Goal: Task Accomplishment & Management: Manage account settings

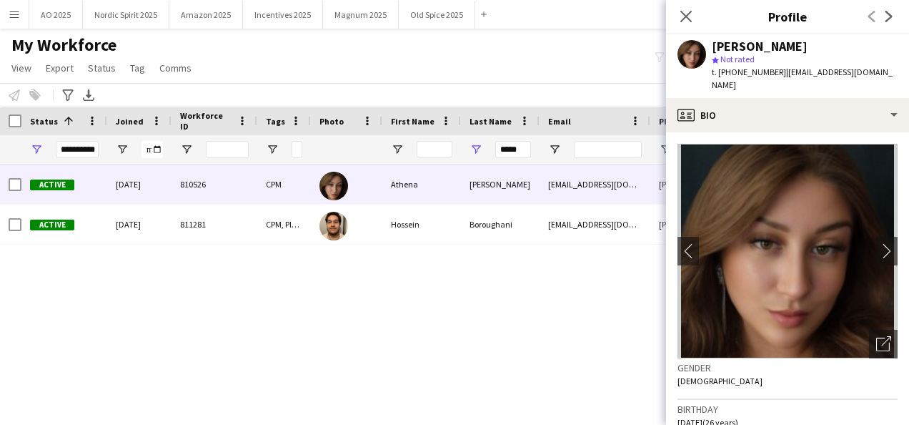
click at [686, 17] on icon at bounding box center [685, 16] width 11 height 11
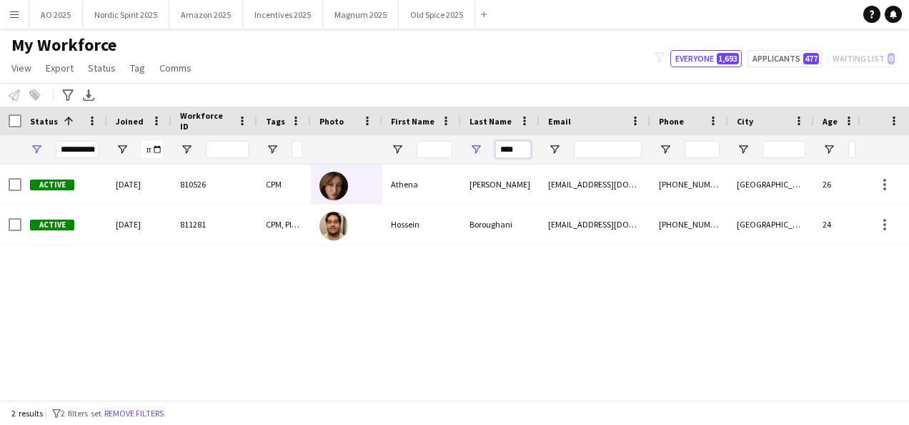
click at [527, 147] on input "****" at bounding box center [513, 149] width 36 height 17
type input "*"
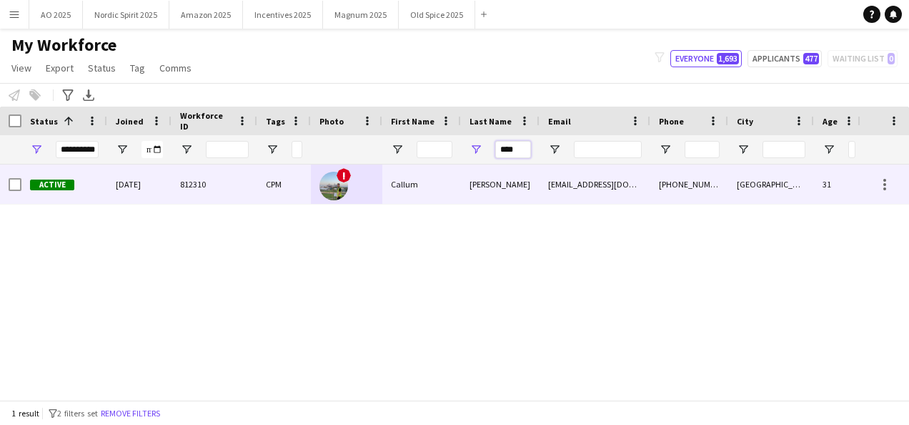
type input "****"
click at [487, 184] on div "[PERSON_NAME]" at bounding box center [500, 183] width 79 height 39
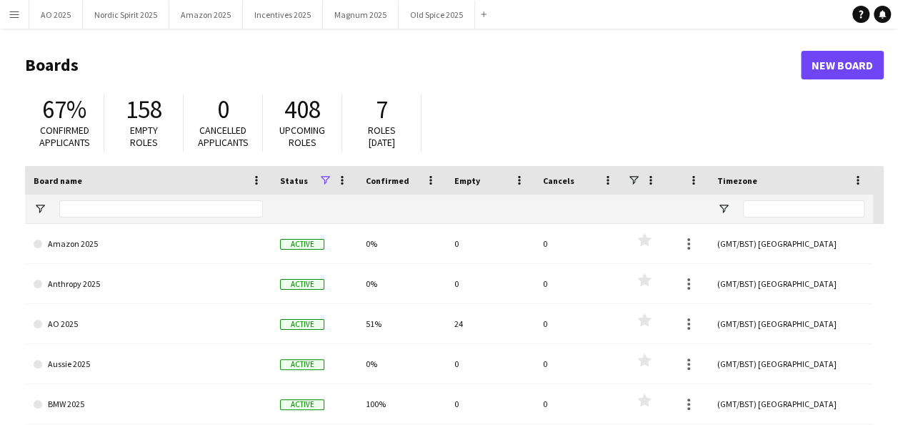
click at [11, 17] on app-icon "Menu" at bounding box center [14, 14] width 11 height 11
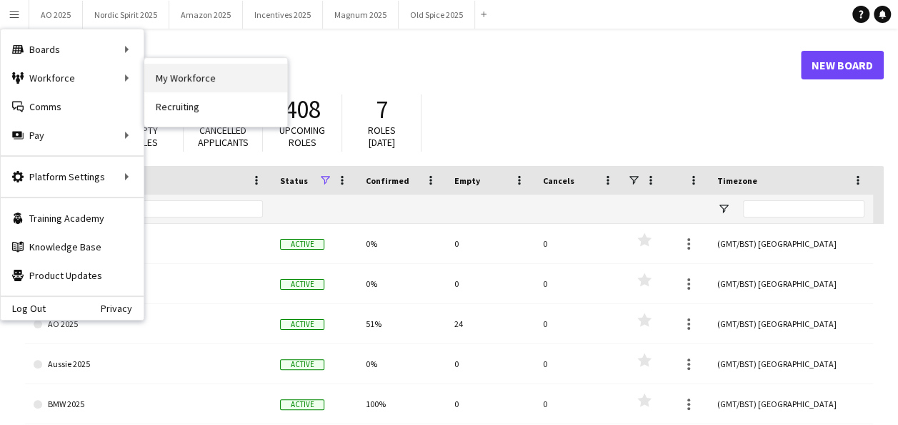
click at [200, 81] on link "My Workforce" at bounding box center [215, 78] width 143 height 29
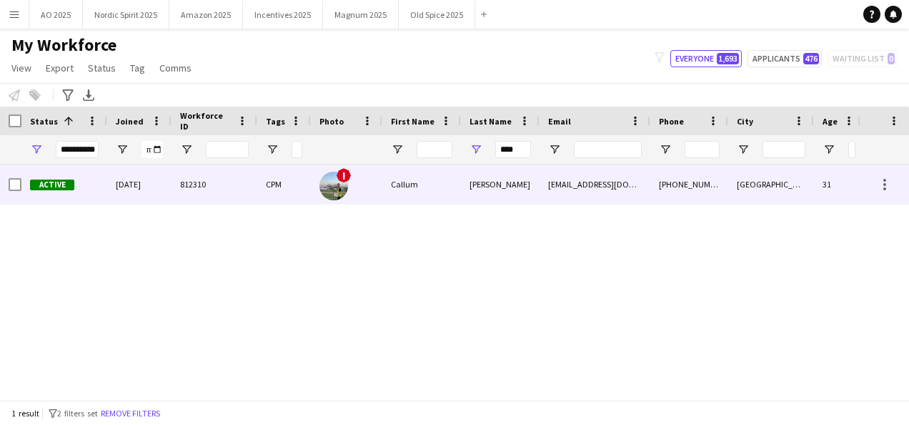
click at [496, 186] on div "[PERSON_NAME]" at bounding box center [500, 183] width 79 height 39
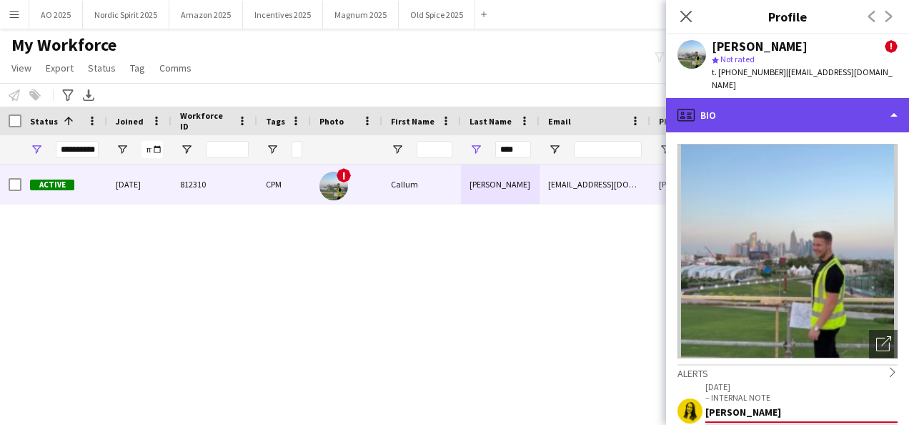
click at [798, 98] on div "profile Bio" at bounding box center [787, 115] width 243 height 34
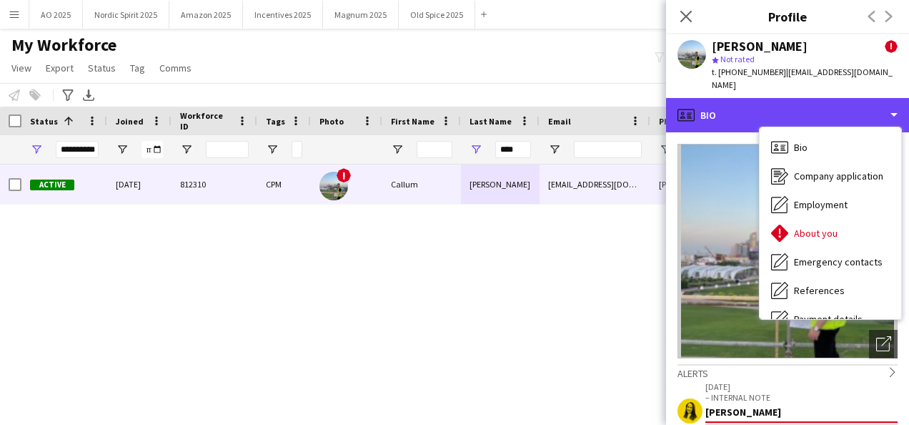
scroll to position [167, 0]
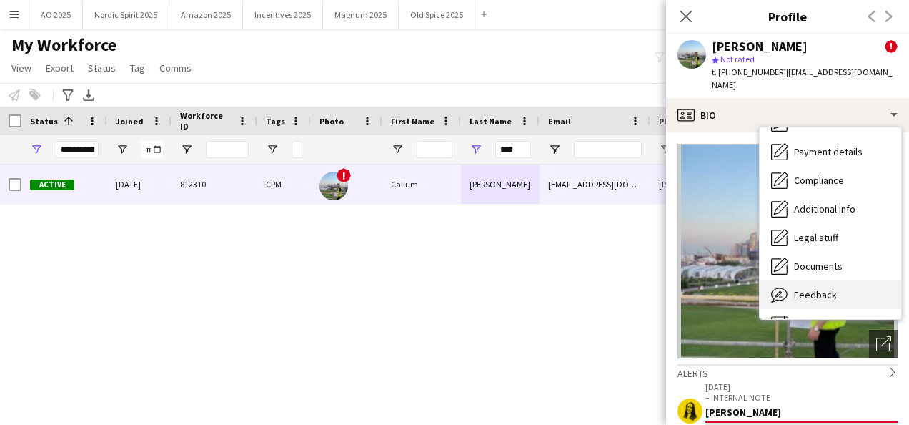
click at [871, 280] on div "Feedback Feedback" at bounding box center [831, 294] width 142 height 29
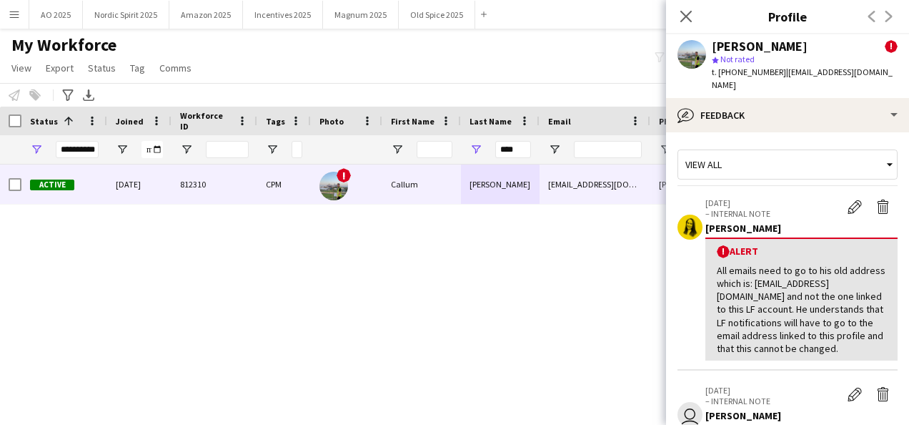
scroll to position [267, 0]
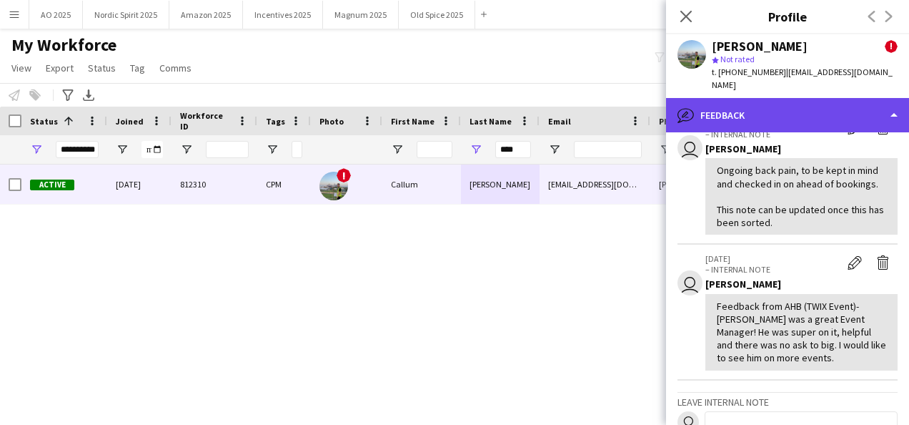
click at [738, 98] on div "bubble-pencil Feedback" at bounding box center [787, 115] width 243 height 34
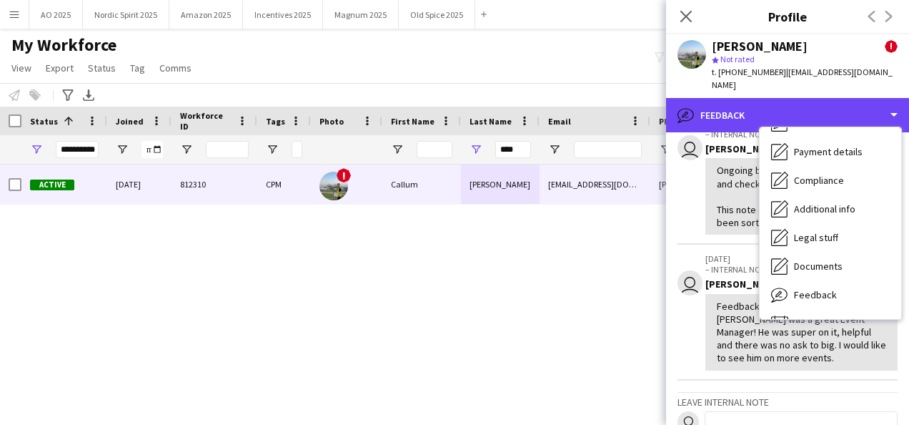
scroll to position [192, 0]
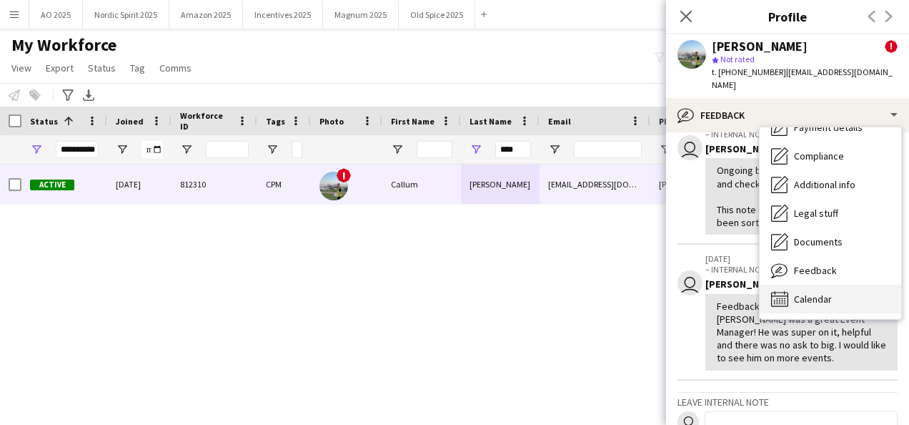
click at [853, 289] on div "Calendar Calendar" at bounding box center [831, 298] width 142 height 29
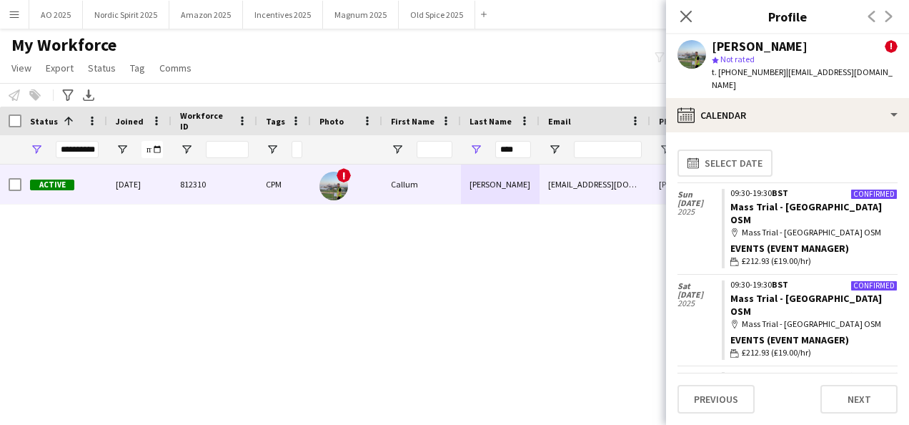
click at [898, 297] on app-calendar-tab "calendar-full Select date [DATE] Confirmed 09:30-19:30 BST Mass Trial - [GEOGRA…" at bounding box center [787, 278] width 243 height 292
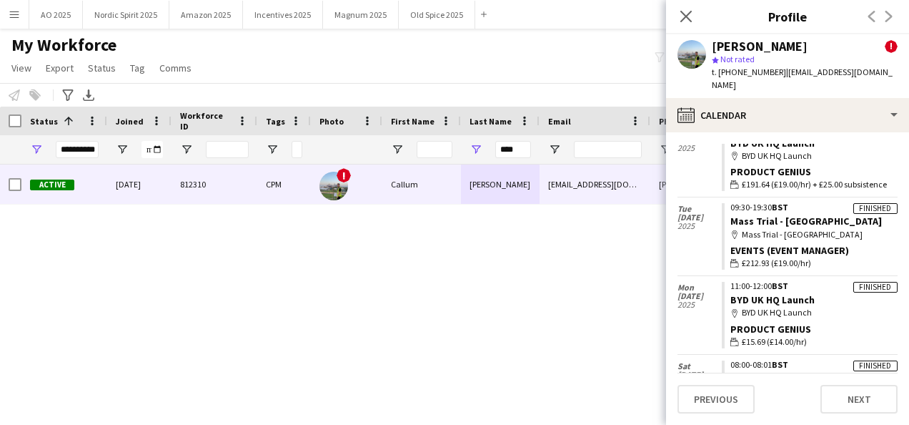
scroll to position [1360, 0]
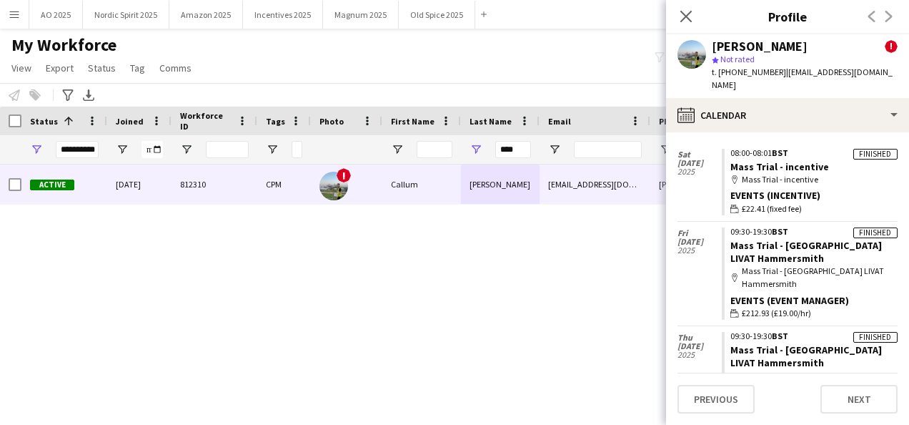
click at [683, 10] on icon "Close pop-in" at bounding box center [686, 16] width 14 height 14
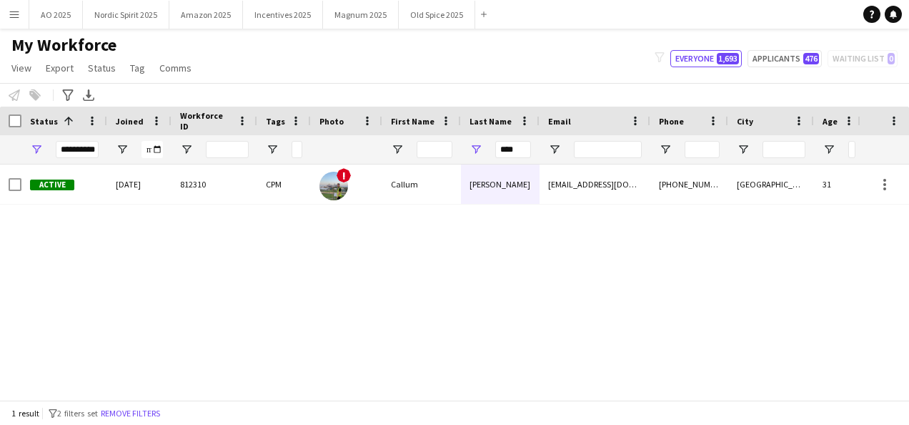
click at [7, 24] on button "Menu" at bounding box center [14, 14] width 29 height 29
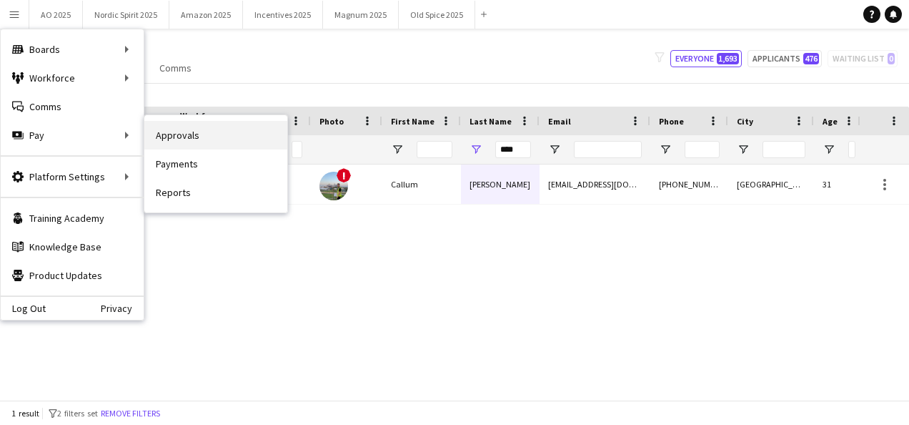
click at [187, 139] on link "Approvals" at bounding box center [215, 135] width 143 height 29
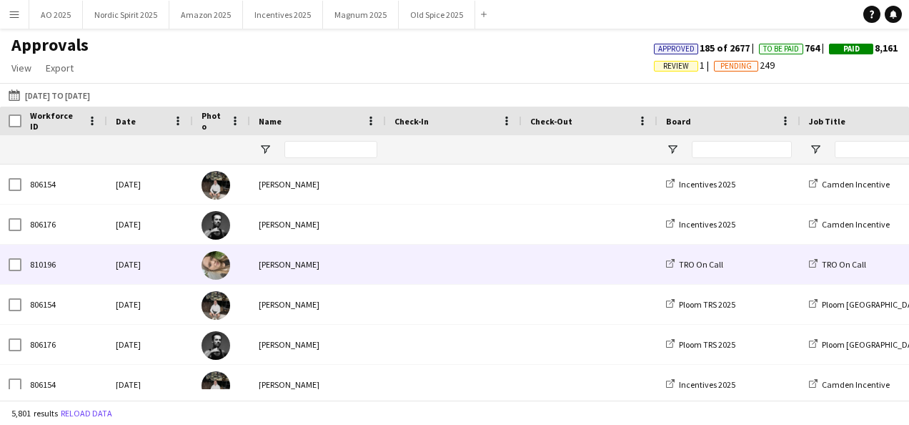
type input "***"
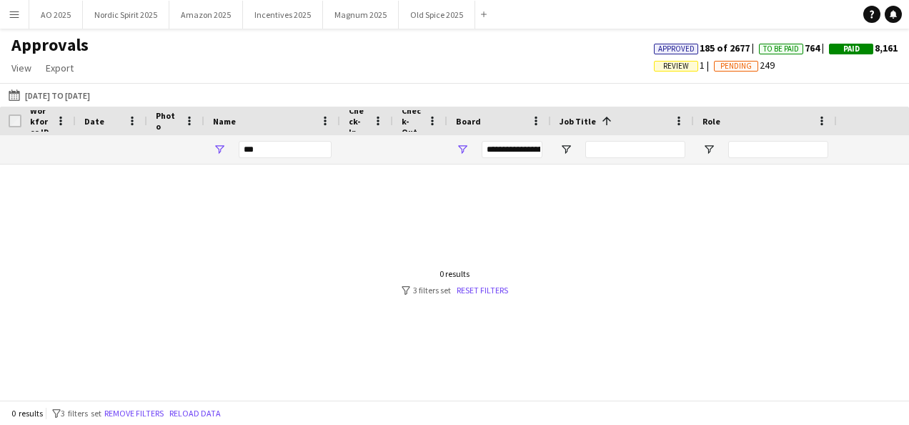
type input "***"
click at [465, 150] on span "Open Filter Menu" at bounding box center [462, 149] width 13 height 13
click at [354, 197] on div at bounding box center [454, 276] width 909 height 224
click at [284, 152] on input "***" at bounding box center [285, 149] width 93 height 17
type input "*"
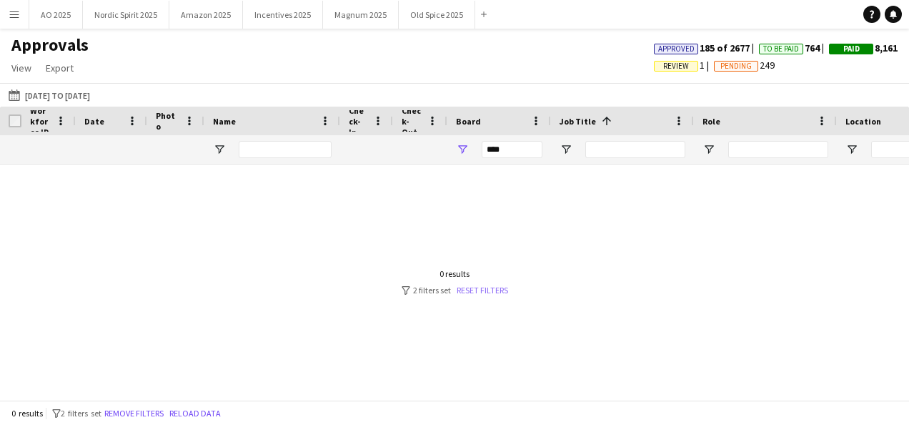
click at [475, 289] on link "Reset filters" at bounding box center [482, 289] width 51 height 11
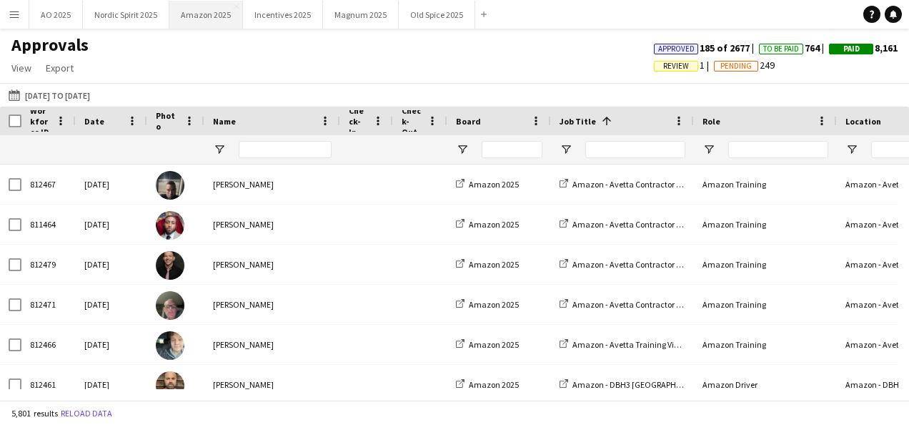
click at [185, 25] on button "Amazon 2025 Close" at bounding box center [206, 15] width 74 height 28
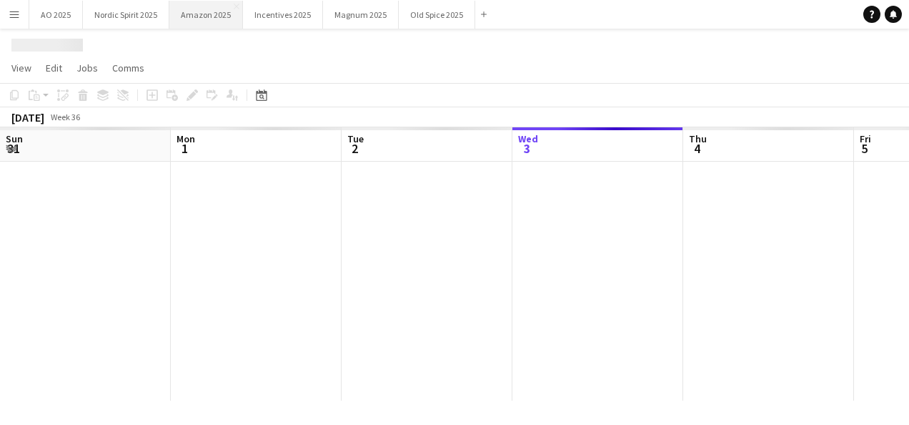
scroll to position [0, 342]
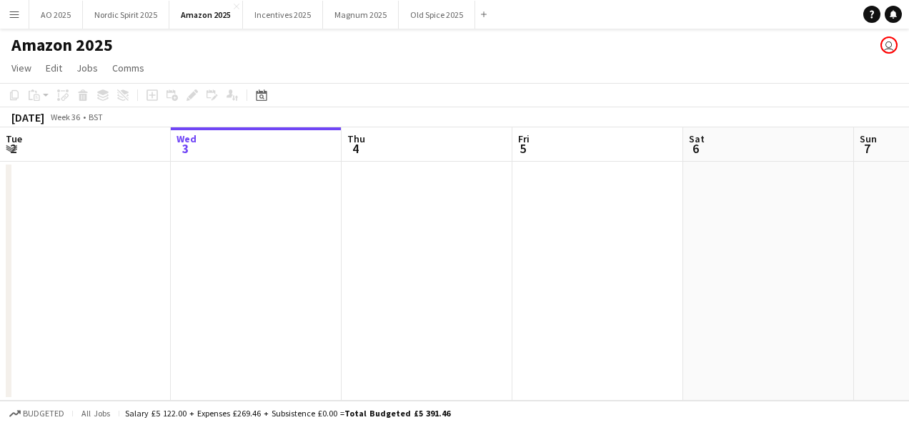
click at [280, 283] on app-date-cell at bounding box center [256, 281] width 171 height 239
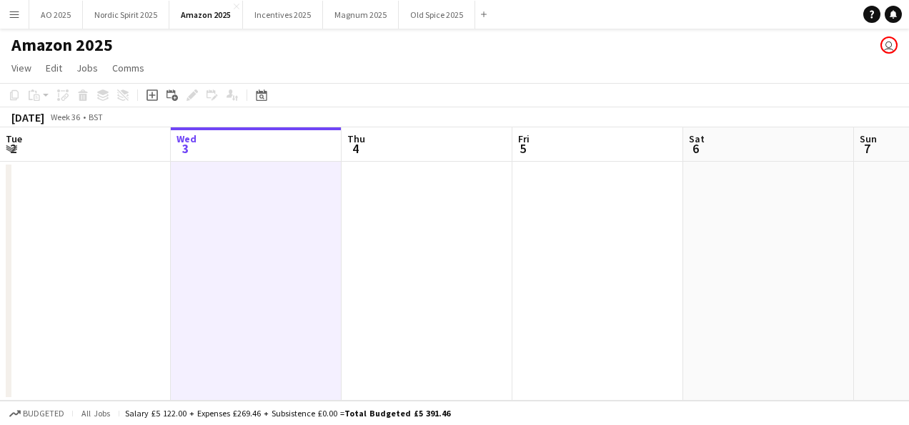
click at [280, 283] on app-date-cell at bounding box center [256, 281] width 171 height 239
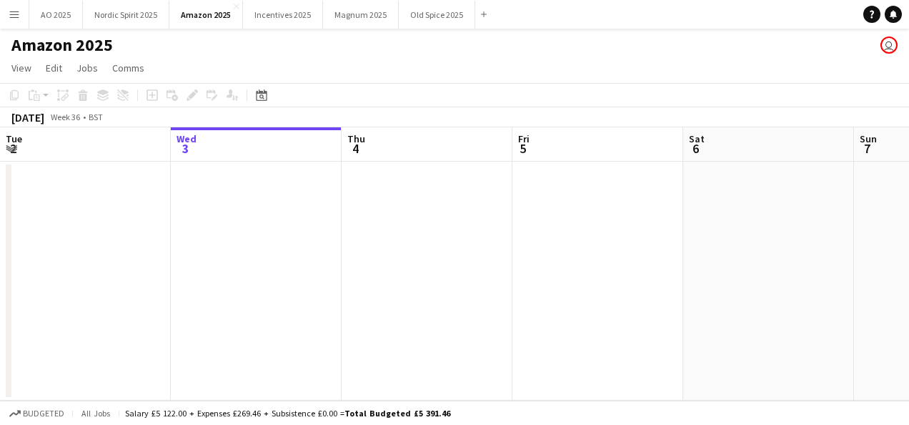
click at [280, 283] on app-date-cell at bounding box center [256, 281] width 171 height 239
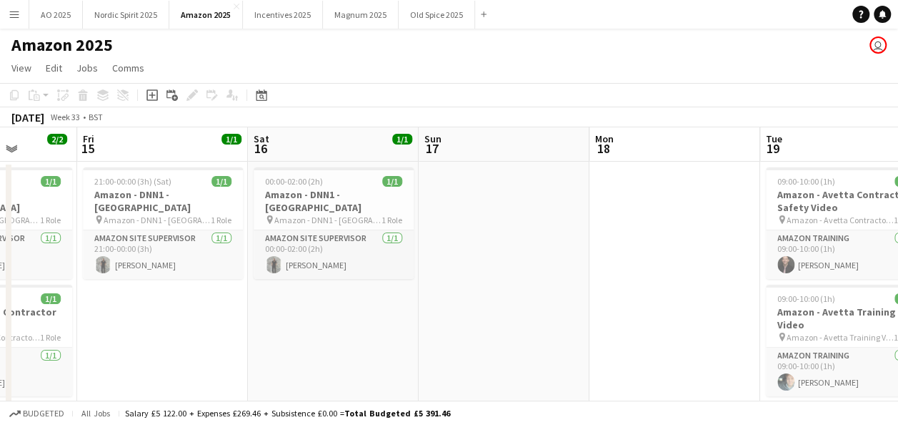
scroll to position [0, 415]
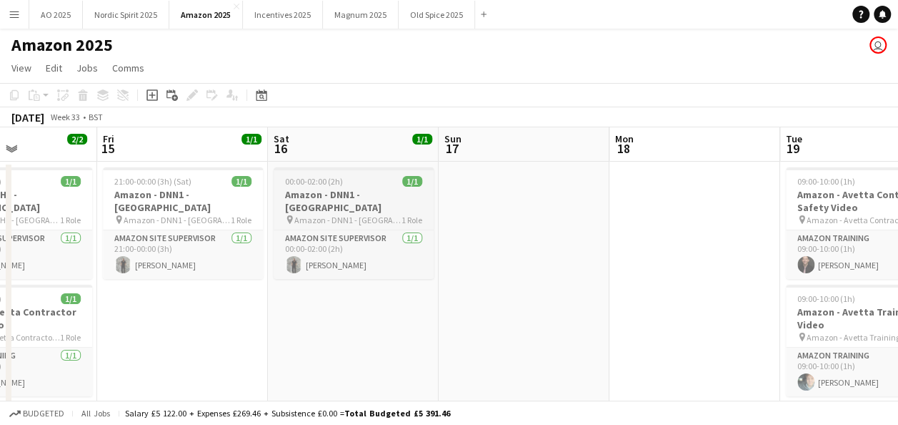
click at [338, 190] on h3 "Amazon - DNN1 - [GEOGRAPHIC_DATA]" at bounding box center [354, 201] width 160 height 26
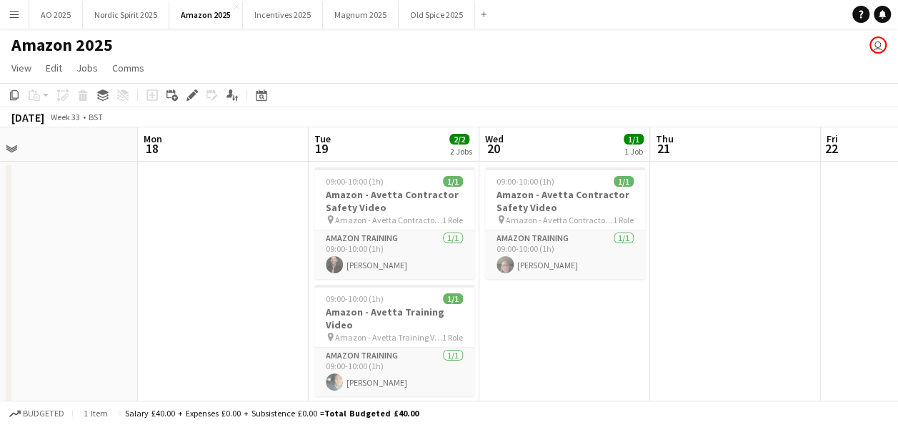
scroll to position [0, 333]
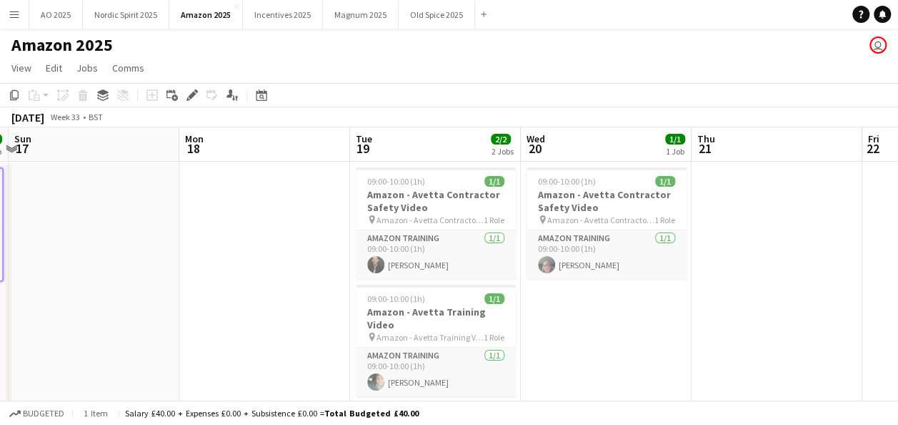
drag, startPoint x: 338, startPoint y: 190, endPoint x: 652, endPoint y: 450, distance: 407.1
click at [652, 424] on html "Menu Boards Boards Boards All jobs Status Workforce Workforce My Workforce Recr…" at bounding box center [449, 225] width 898 height 451
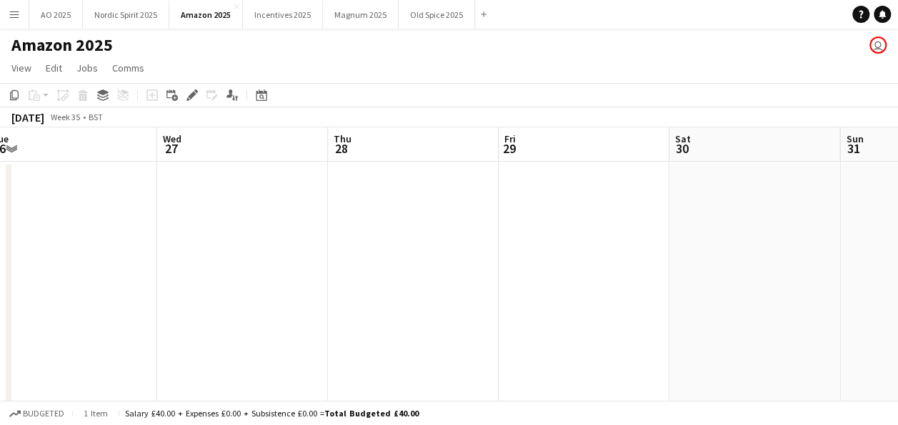
scroll to position [0, 636]
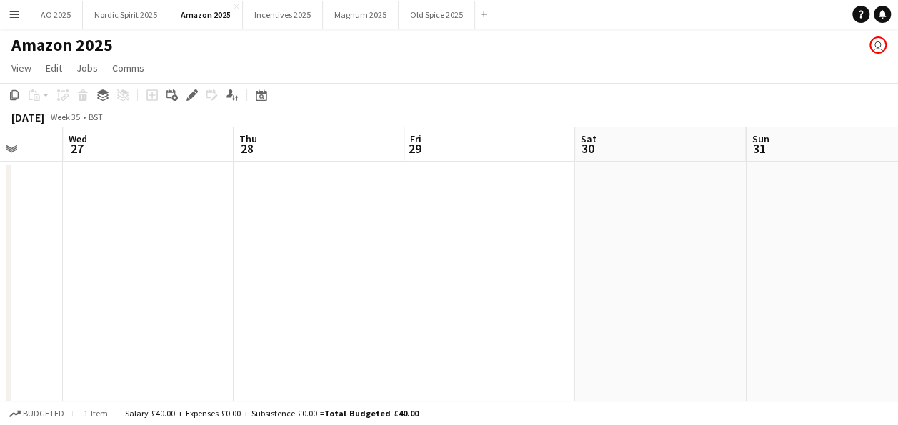
drag, startPoint x: 803, startPoint y: 294, endPoint x: 678, endPoint y: 217, distance: 147.0
click at [678, 217] on app-calendar-viewport "Sat 23 0/1 1 Job Sun 24 Mon 25 Tue 26 Wed 27 Thu 28 Fri 29 Sat 30 Sun 31 Mon 1 …" at bounding box center [449, 276] width 898 height 299
click at [618, 219] on app-date-cell at bounding box center [645, 294] width 171 height 265
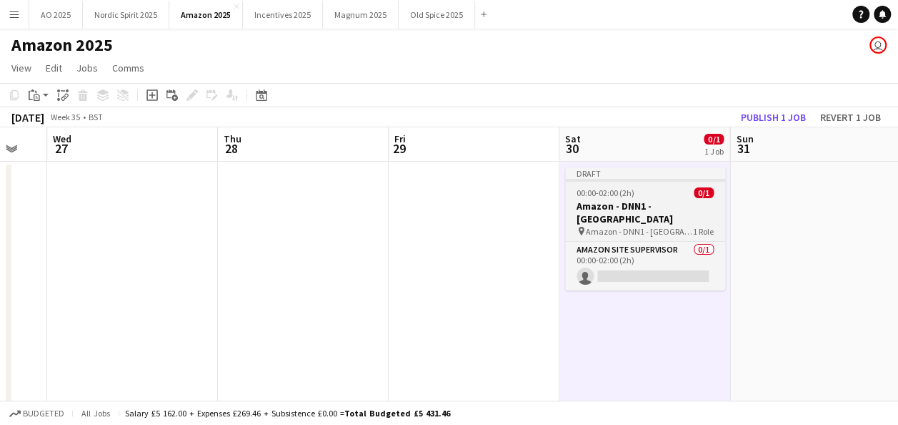
click at [617, 212] on h3 "Amazon - DNN1 - [GEOGRAPHIC_DATA]" at bounding box center [645, 212] width 160 height 26
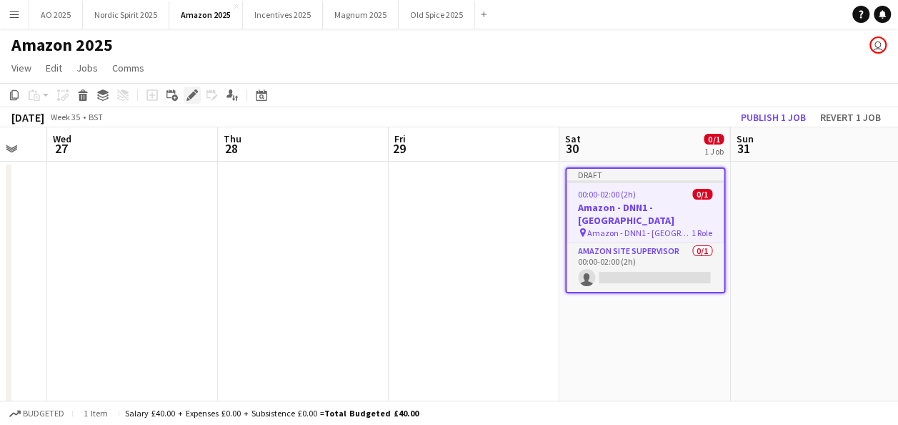
click at [192, 101] on div "Edit" at bounding box center [192, 94] width 17 height 17
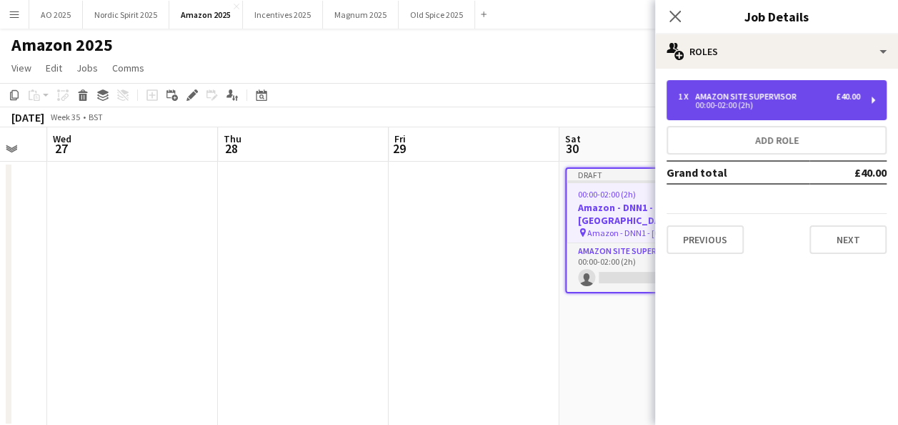
click at [773, 110] on div "1 x Amazon Site Supervisor £40.00 00:00-02:00 (2h)" at bounding box center [777, 100] width 220 height 40
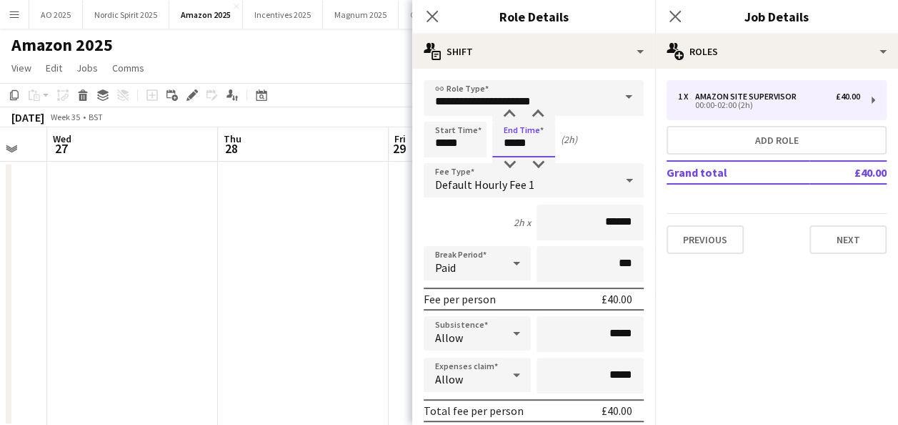
click at [507, 142] on input "*****" at bounding box center [523, 140] width 63 height 36
type input "*****"
click at [622, 152] on div "Start Time ***** End Time ***** (3h 30m)" at bounding box center [534, 140] width 220 height 36
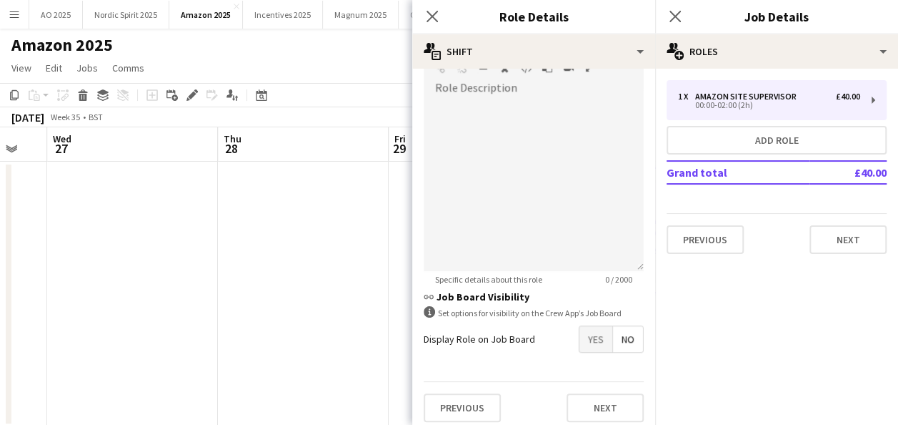
scroll to position [470, 0]
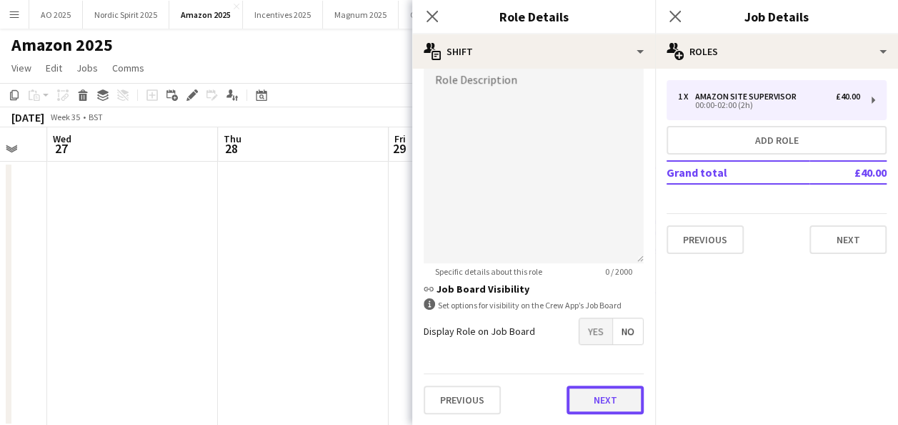
click at [610, 397] on button "Next" at bounding box center [605, 399] width 77 height 29
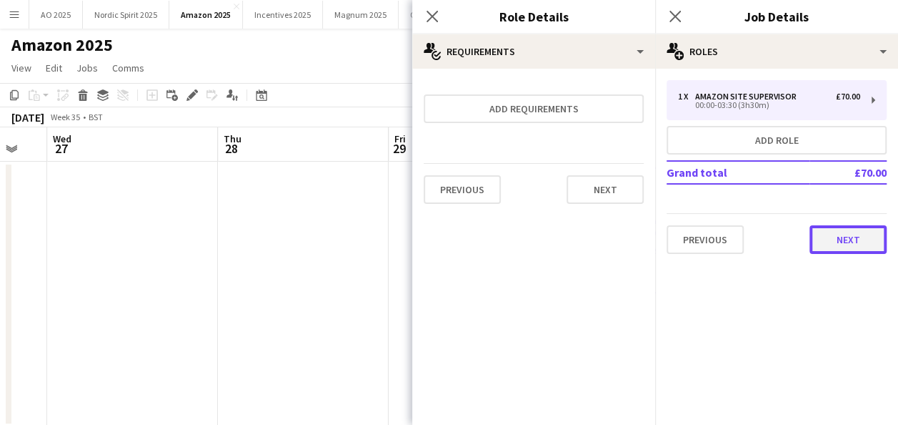
click at [833, 248] on button "Next" at bounding box center [848, 239] width 77 height 29
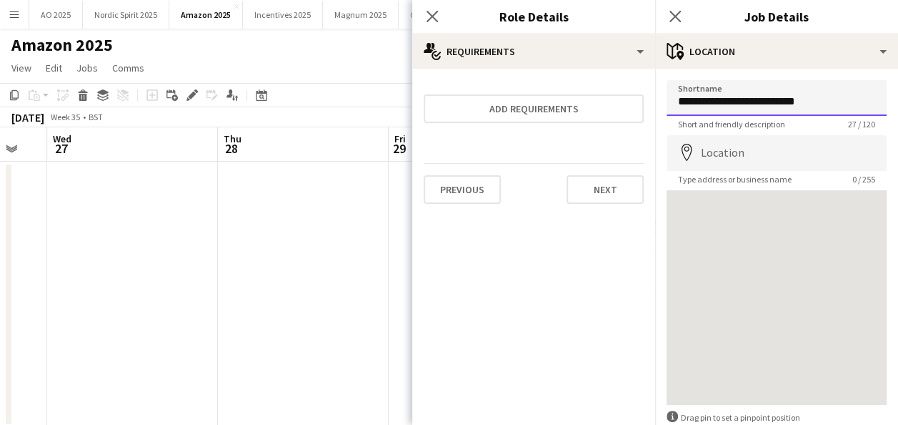
click at [747, 94] on input "**********" at bounding box center [777, 98] width 220 height 36
drag, startPoint x: 843, startPoint y: 99, endPoint x: 760, endPoint y: 99, distance: 82.9
click at [760, 99] on input "**********" at bounding box center [777, 98] width 220 height 36
drag, startPoint x: 813, startPoint y: 103, endPoint x: 649, endPoint y: 99, distance: 163.7
click at [649, 99] on body "Menu Boards Boards Boards All jobs Status Workforce Workforce My Workforce Recr…" at bounding box center [449, 225] width 898 height 451
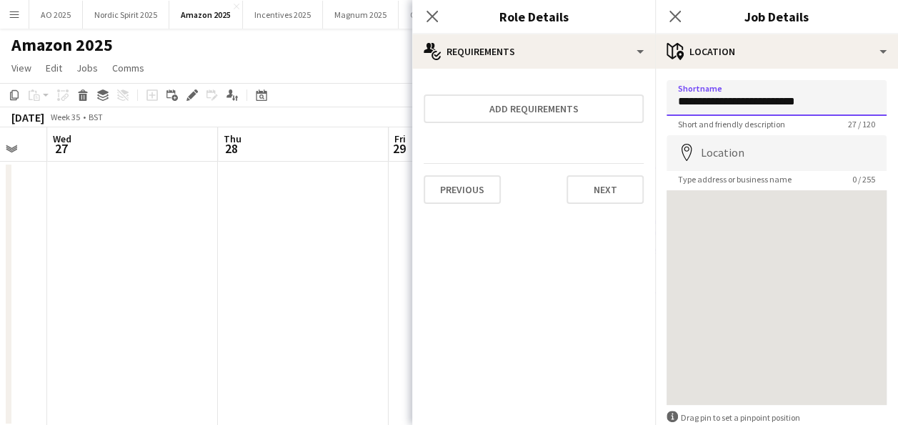
drag, startPoint x: 816, startPoint y: 102, endPoint x: 682, endPoint y: 107, distance: 134.5
click at [682, 107] on input "**********" at bounding box center [777, 98] width 220 height 36
drag, startPoint x: 676, startPoint y: 103, endPoint x: 823, endPoint y: 92, distance: 147.6
click at [823, 92] on input "**********" at bounding box center [777, 98] width 220 height 36
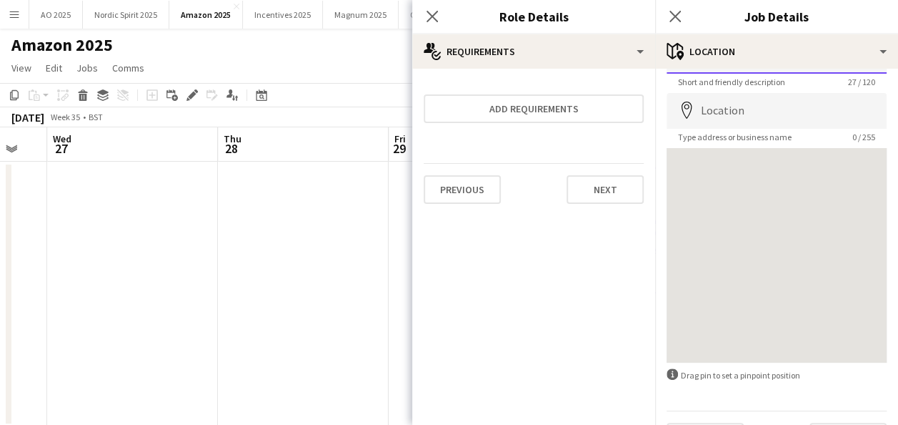
scroll to position [80, 0]
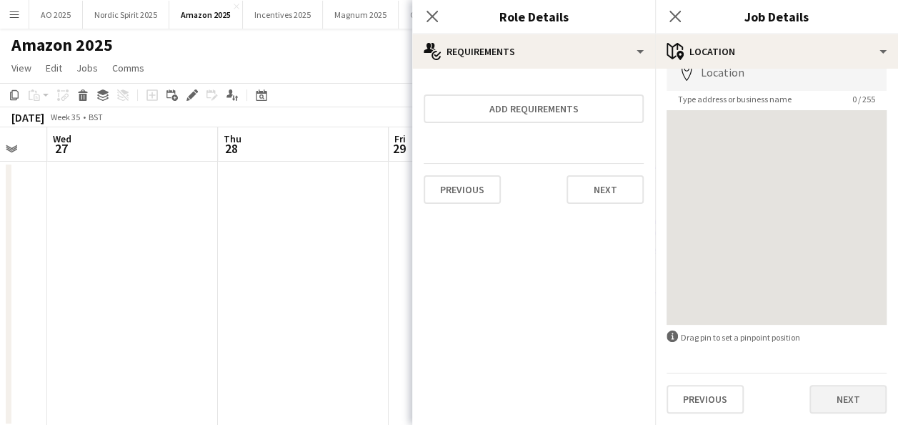
type input "**********"
click at [862, 404] on button "Next" at bounding box center [848, 399] width 77 height 29
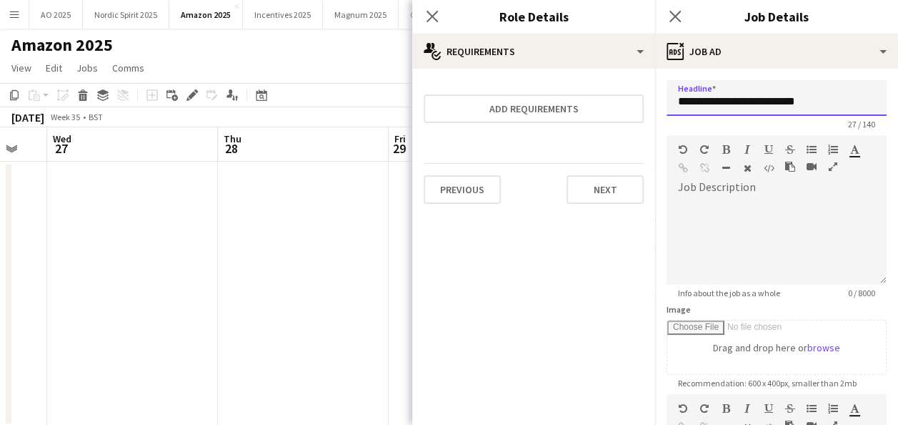
drag, startPoint x: 836, startPoint y: 104, endPoint x: 662, endPoint y: 124, distance: 175.5
click at [664, 124] on form "**********" at bounding box center [776, 387] width 243 height 615
paste input "text"
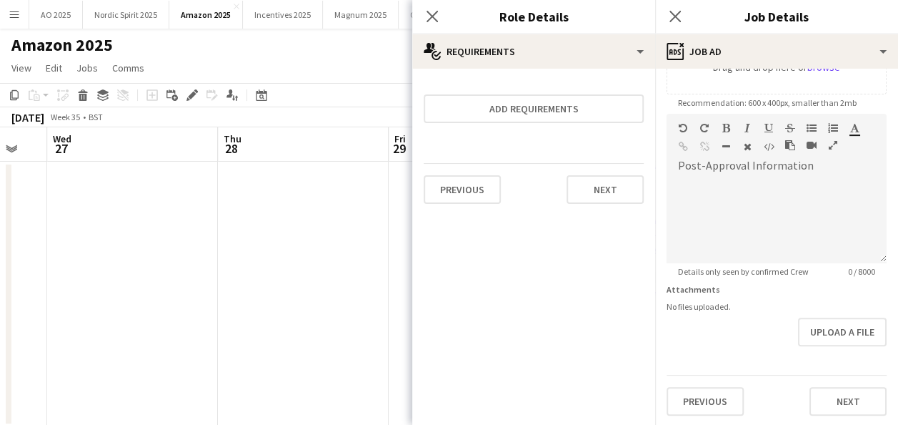
scroll to position [282, 0]
type input "**********"
click at [852, 402] on button "Next" at bounding box center [848, 399] width 77 height 29
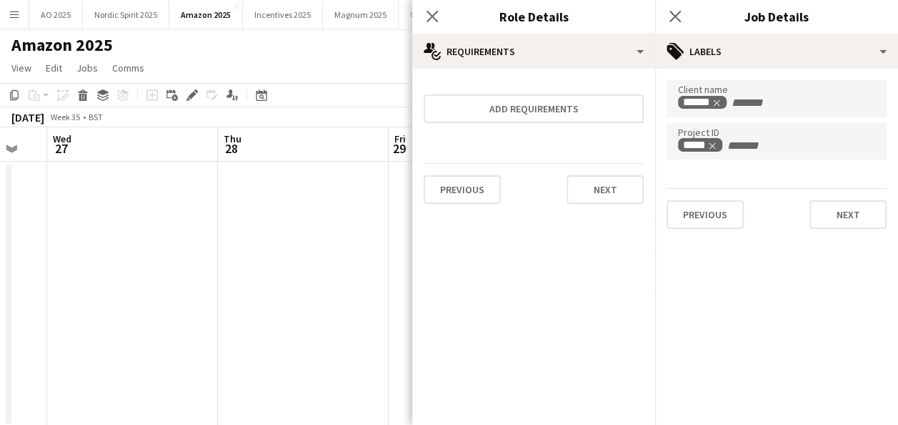
type input "*******"
click at [838, 219] on button "Next" at bounding box center [848, 214] width 77 height 29
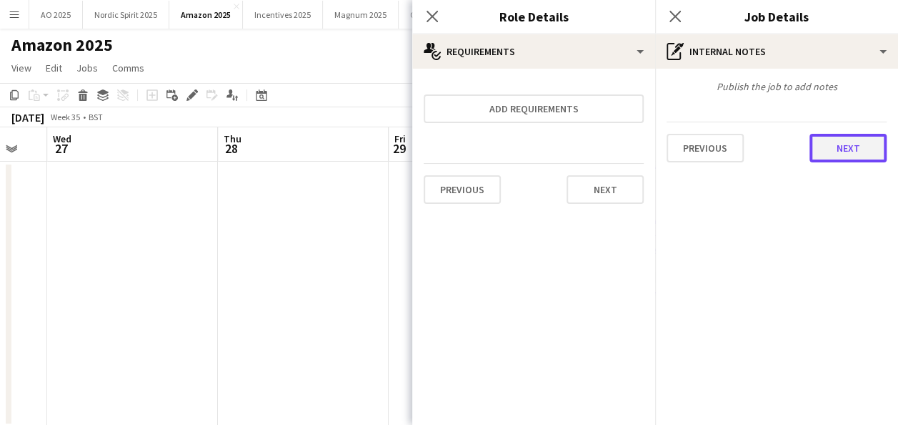
click at [849, 157] on button "Next" at bounding box center [848, 148] width 77 height 29
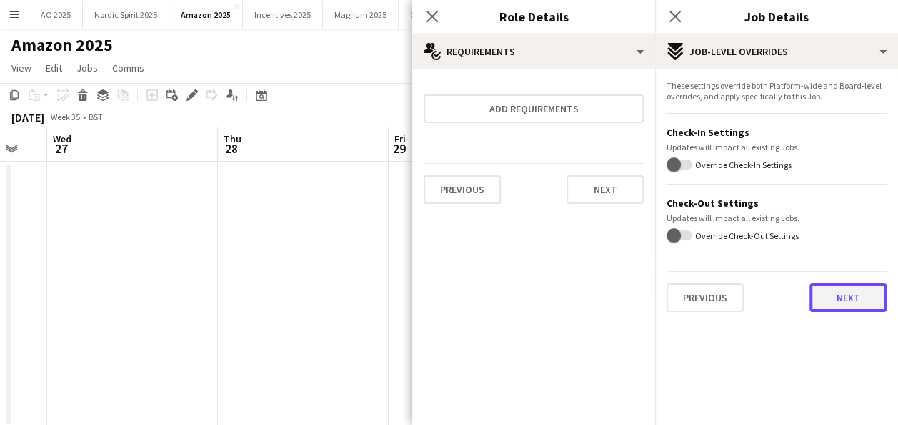
click at [831, 295] on button "Next" at bounding box center [848, 297] width 77 height 29
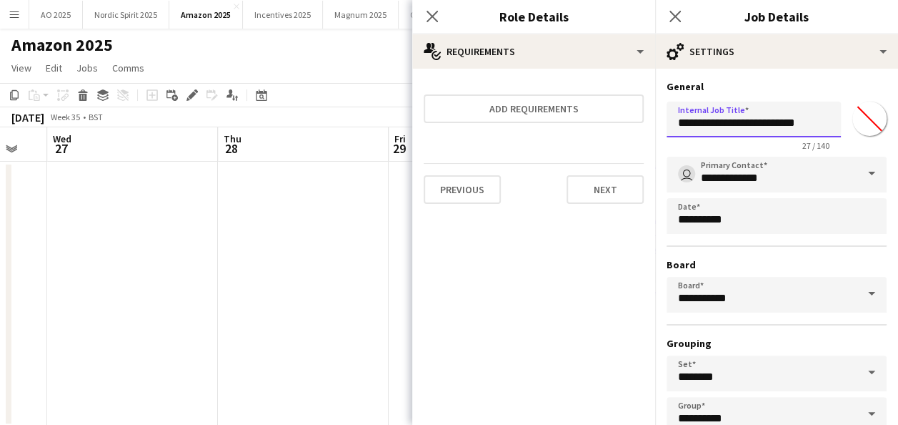
scroll to position [0, 7]
drag, startPoint x: 678, startPoint y: 122, endPoint x: 877, endPoint y: 133, distance: 199.7
click at [877, 133] on form "**********" at bounding box center [776, 291] width 243 height 422
paste input "text"
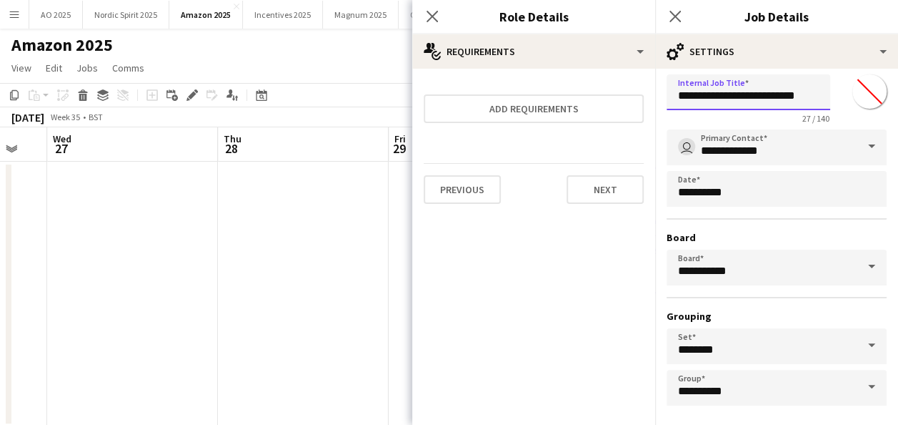
scroll to position [89, 0]
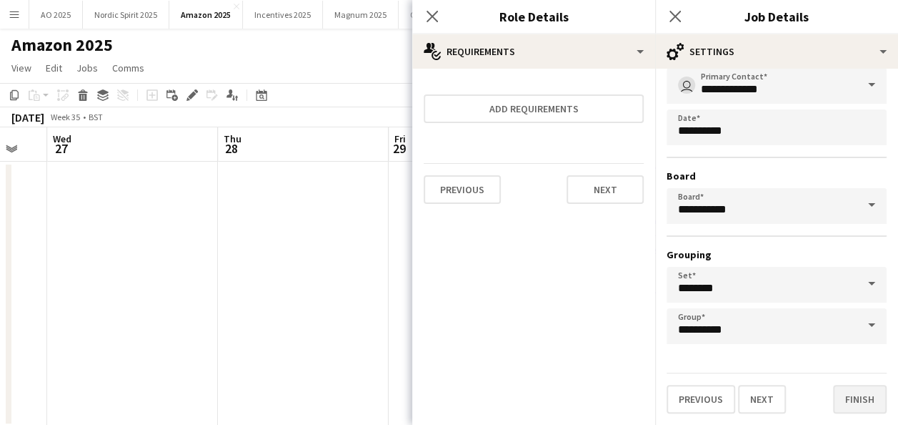
type input "**********"
click at [843, 387] on button "Finish" at bounding box center [860, 399] width 54 height 29
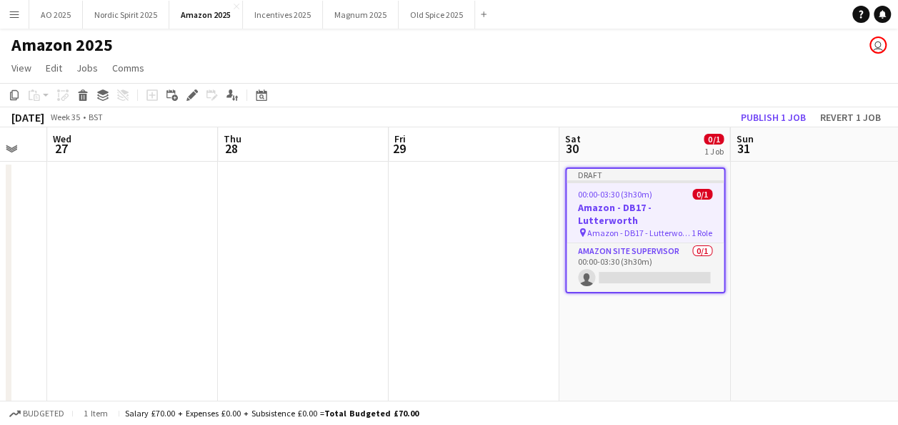
click at [605, 368] on app-date-cell "Draft 00:00-03:30 (3h30m) 0/1 Amazon - DB17 - Lutterworth pin Amazon - DB17 - L…" at bounding box center [645, 294] width 171 height 265
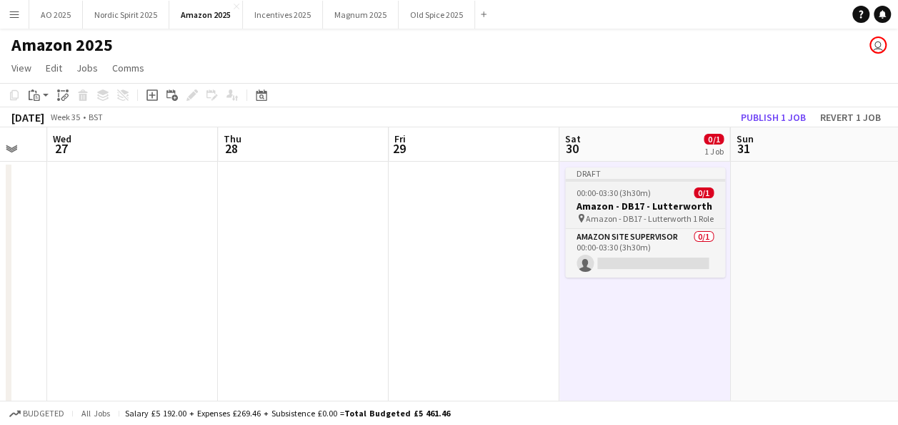
click at [605, 189] on span "00:00-03:30 (3h30m)" at bounding box center [614, 192] width 74 height 11
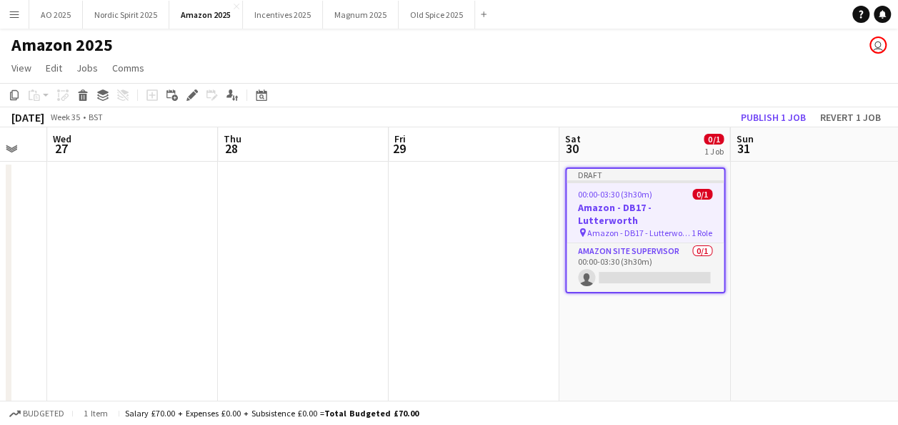
click at [476, 209] on app-date-cell at bounding box center [474, 294] width 171 height 265
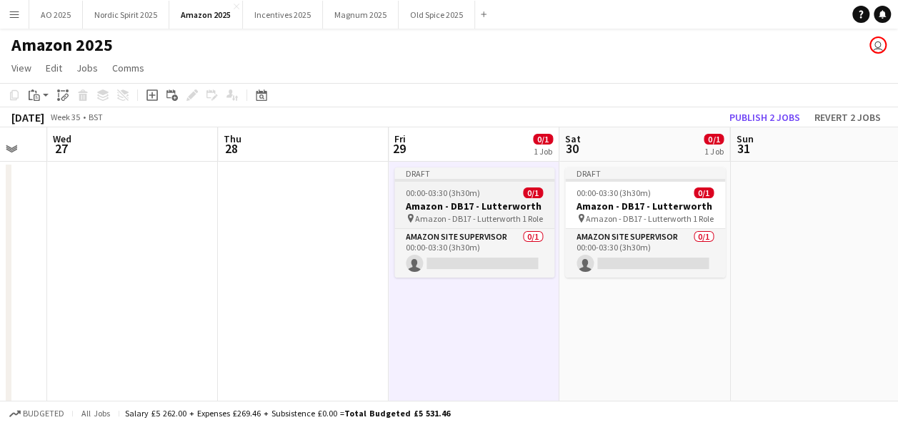
click at [486, 219] on span "Amazon - DB17 - Lutterworth" at bounding box center [468, 218] width 106 height 11
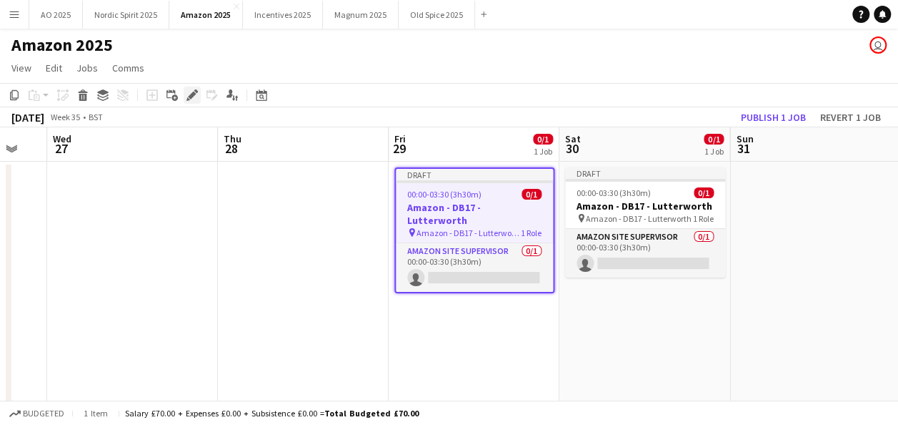
click at [193, 99] on icon "Edit" at bounding box center [192, 94] width 11 height 11
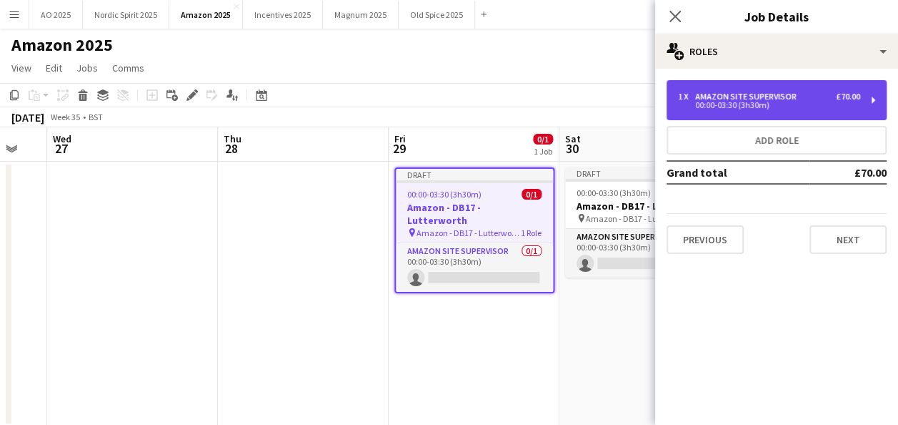
click at [707, 109] on div "00:00-03:30 (3h30m)" at bounding box center [769, 104] width 182 height 7
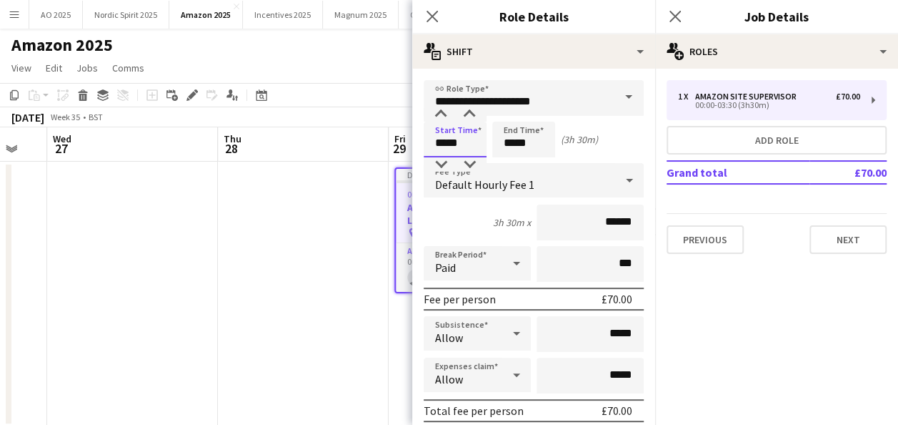
drag, startPoint x: 470, startPoint y: 140, endPoint x: 350, endPoint y: 152, distance: 120.7
click at [350, 152] on body "Menu Boards Boards Boards All jobs Status Workforce Workforce My Workforce Recr…" at bounding box center [449, 225] width 898 height 451
type input "*****"
click at [535, 142] on input "*****" at bounding box center [523, 140] width 63 height 36
click at [616, 141] on div "Start Time ***** End Time ***** (3h 10m)" at bounding box center [534, 140] width 220 height 36
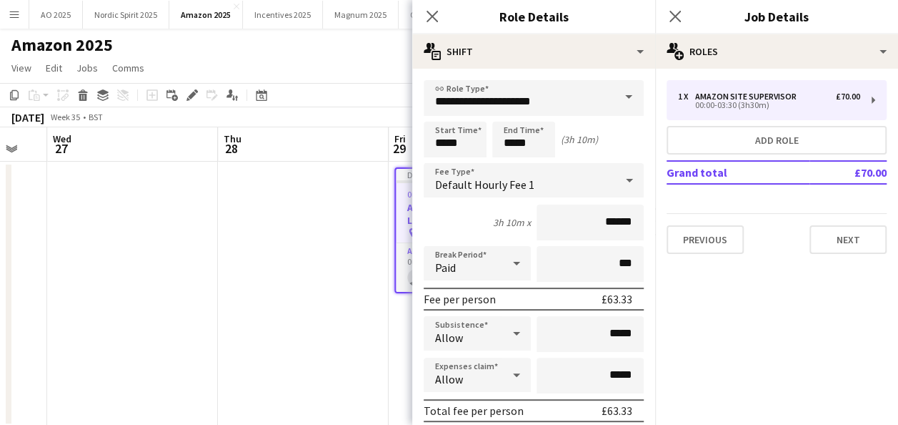
click at [569, 142] on div "(3h 10m)" at bounding box center [579, 139] width 37 height 13
click at [551, 141] on input "*****" at bounding box center [523, 140] width 63 height 36
type input "*****"
click at [614, 127] on div "Start Time ***** End Time ***** (3h 10m)" at bounding box center [534, 140] width 220 height 36
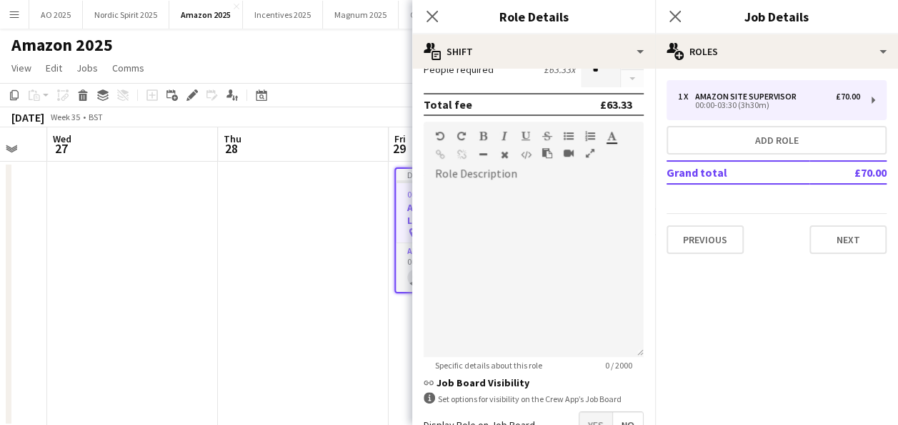
scroll to position [470, 0]
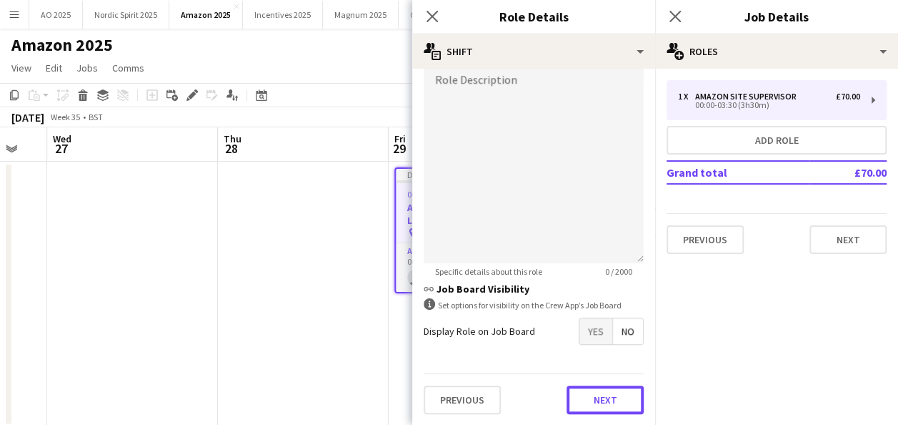
click at [600, 397] on button "Next" at bounding box center [605, 399] width 77 height 29
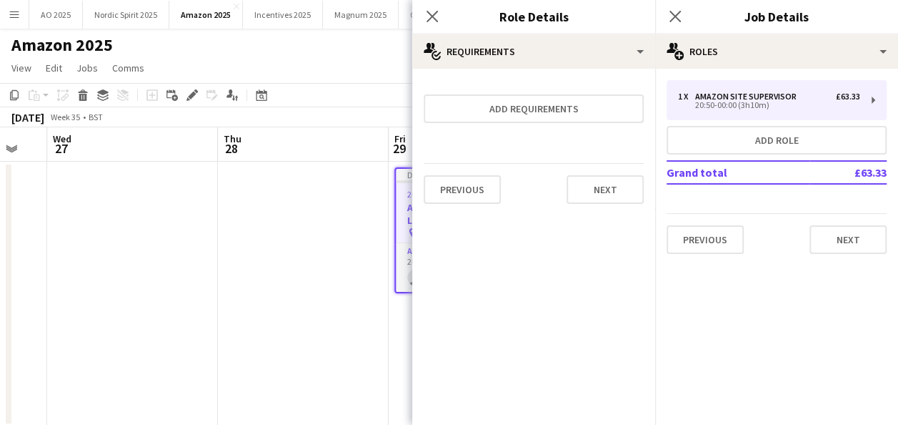
scroll to position [0, 0]
click at [676, 22] on icon "Close pop-in" at bounding box center [675, 16] width 14 height 14
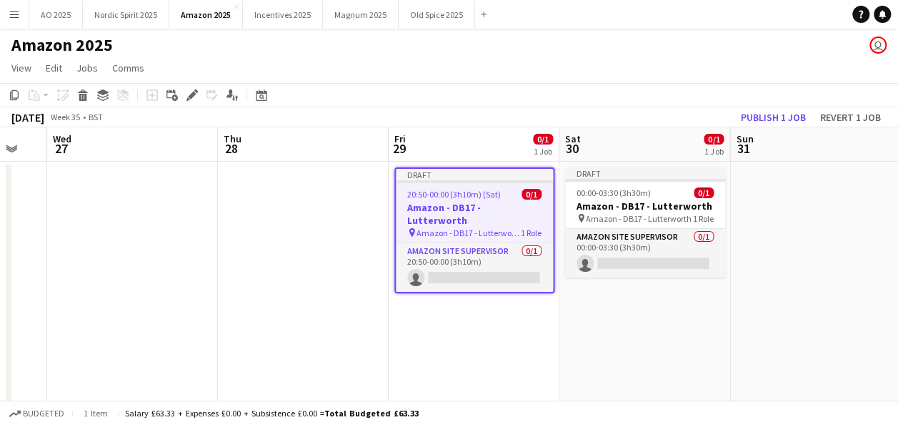
click at [340, 203] on app-date-cell at bounding box center [303, 294] width 171 height 265
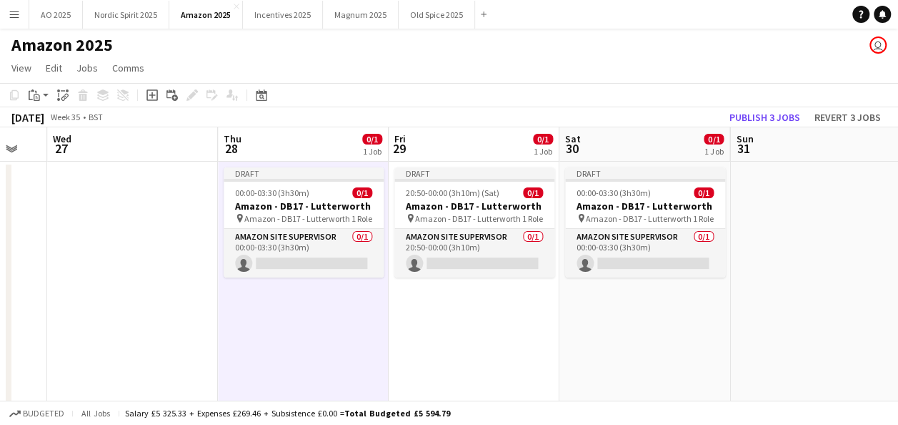
click at [340, 203] on h3 "Amazon - DB17 - Lutterworth" at bounding box center [304, 205] width 160 height 13
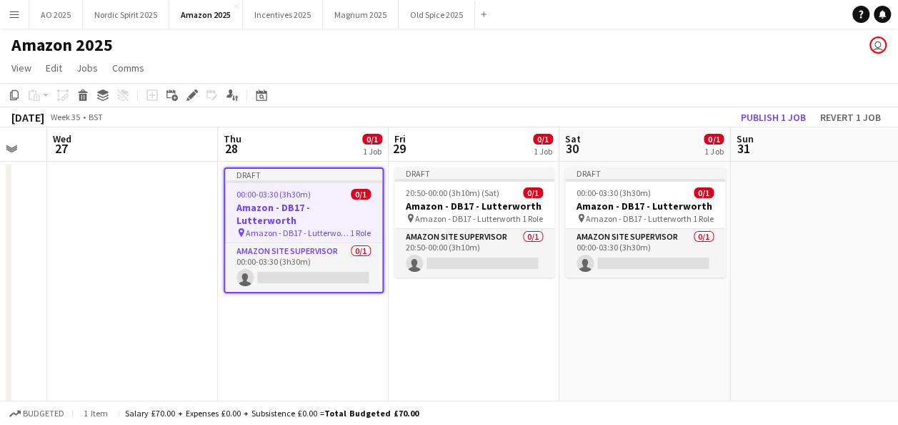
click at [195, 94] on icon at bounding box center [192, 95] width 8 height 8
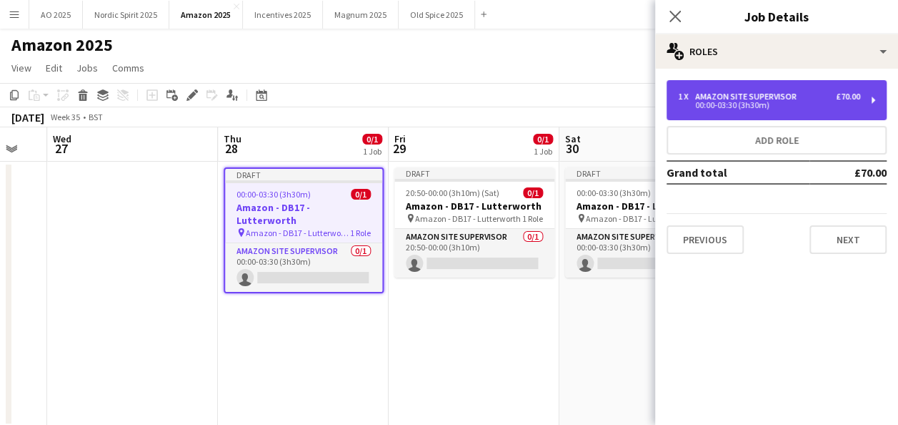
drag, startPoint x: 733, startPoint y: 107, endPoint x: 731, endPoint y: 119, distance: 12.3
click at [734, 107] on div "00:00-03:30 (3h30m)" at bounding box center [769, 104] width 182 height 7
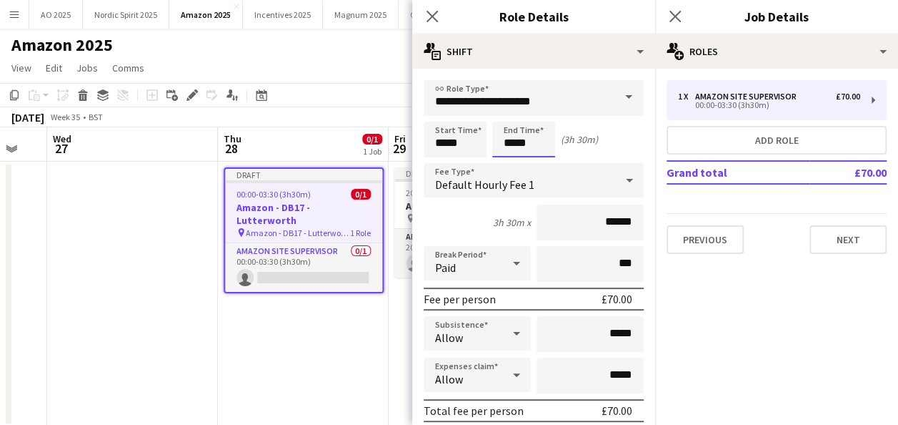
click at [509, 140] on input "*****" at bounding box center [523, 140] width 63 height 36
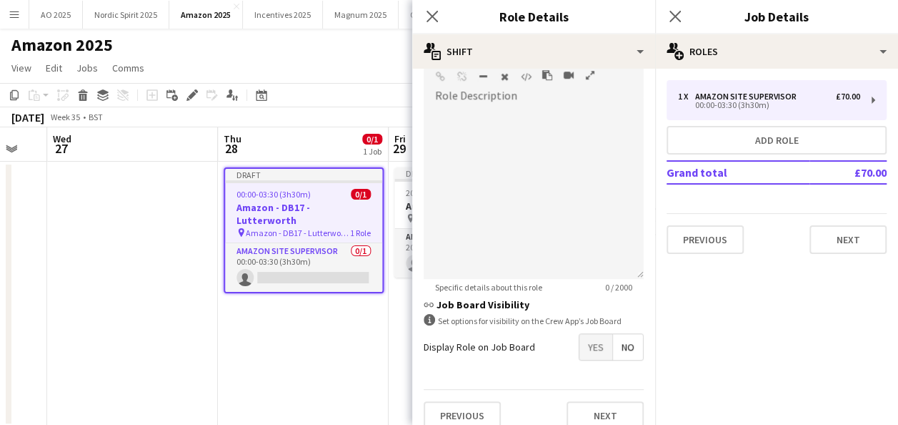
scroll to position [470, 0]
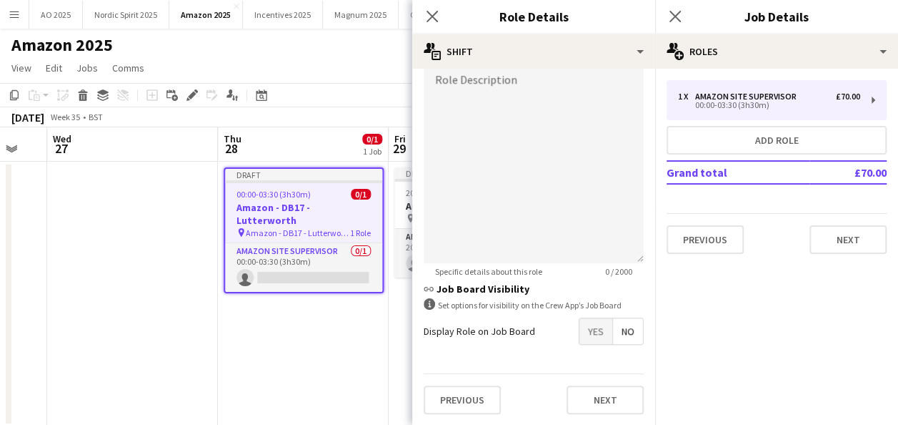
type input "*****"
click at [620, 395] on button "Next" at bounding box center [605, 399] width 77 height 29
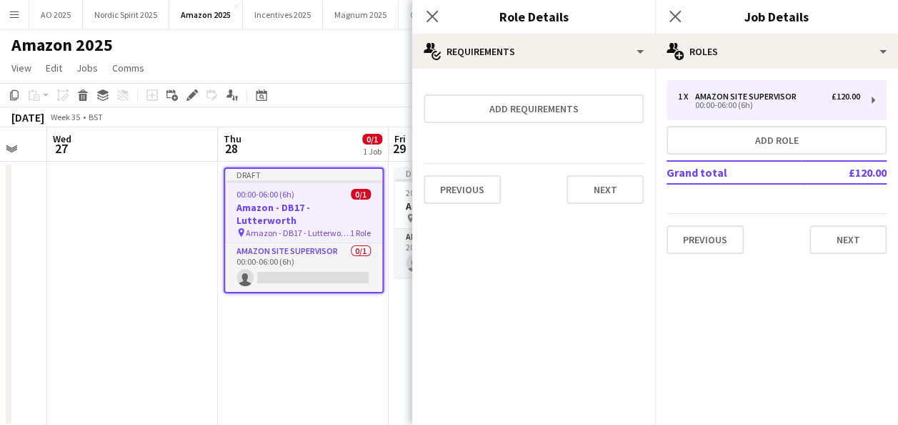
scroll to position [0, 0]
click at [254, 369] on app-date-cell "Draft 00:00-06:00 (6h) 0/1 Amazon - DB17 - Lutterworth pin Amazon - DB17 - Lutt…" at bounding box center [303, 294] width 171 height 265
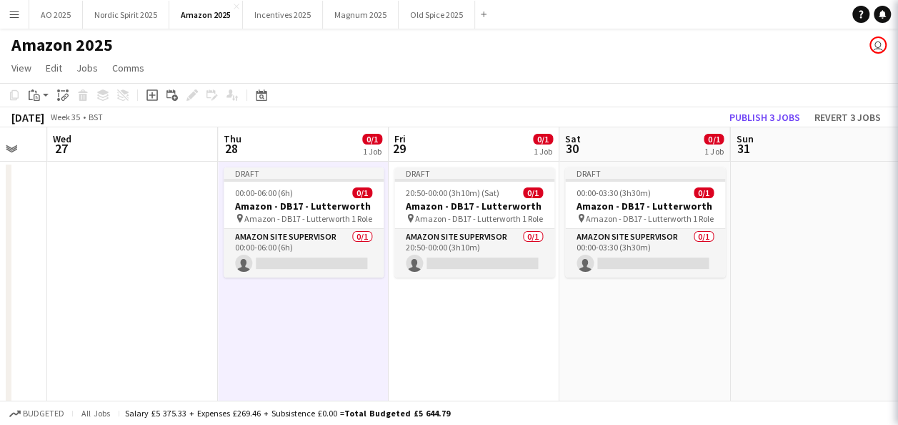
click at [170, 266] on app-date-cell at bounding box center [132, 294] width 171 height 265
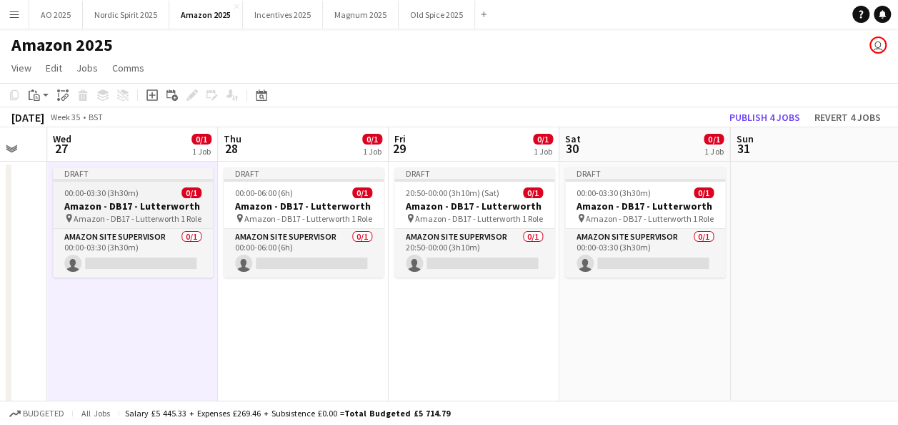
click at [132, 214] on span "Amazon - DB17 - Lutterworth" at bounding box center [127, 218] width 106 height 11
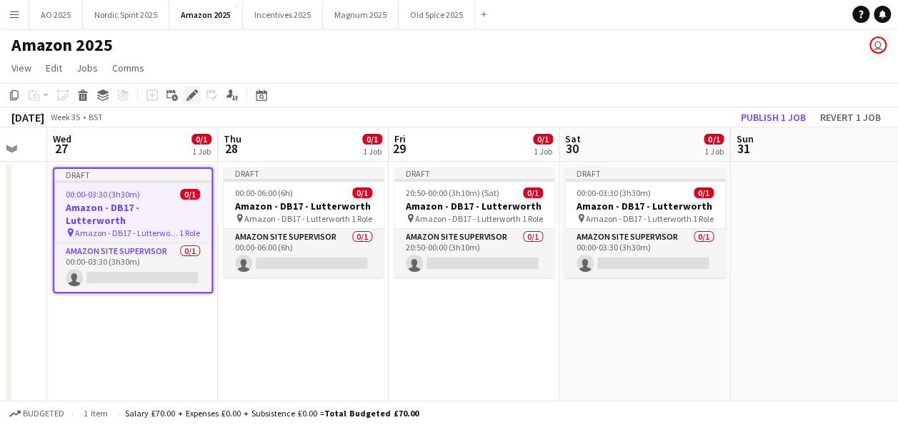
click at [189, 98] on icon "Edit" at bounding box center [192, 94] width 11 height 11
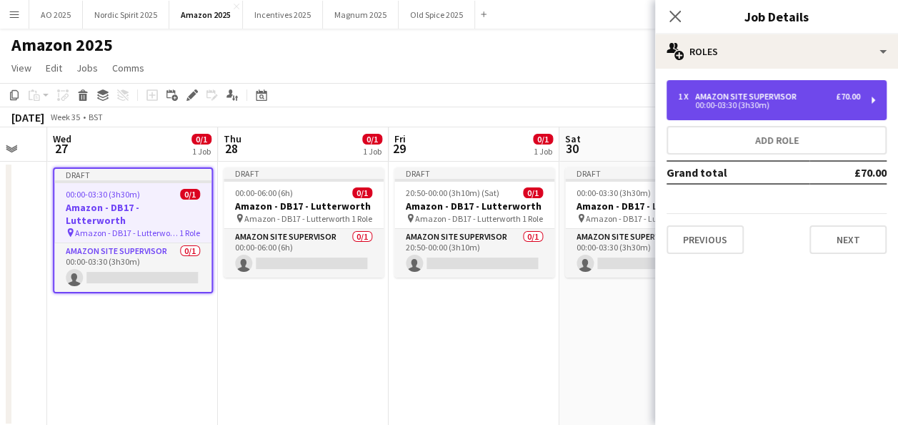
click at [762, 83] on div "1 x Amazon Site Supervisor £70.00 00:00-03:30 (3h30m)" at bounding box center [777, 100] width 220 height 40
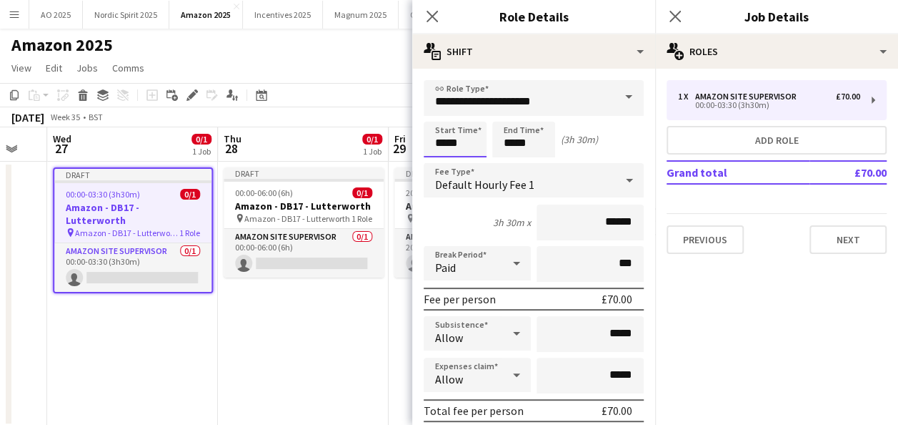
click at [445, 140] on input "*****" at bounding box center [455, 140] width 63 height 36
type input "*****"
drag, startPoint x: 492, startPoint y: 142, endPoint x: 485, endPoint y: 143, distance: 7.2
click at [485, 143] on div "Start Time ***** End Time ***** (6h 30m)" at bounding box center [534, 140] width 220 height 36
type input "*****"
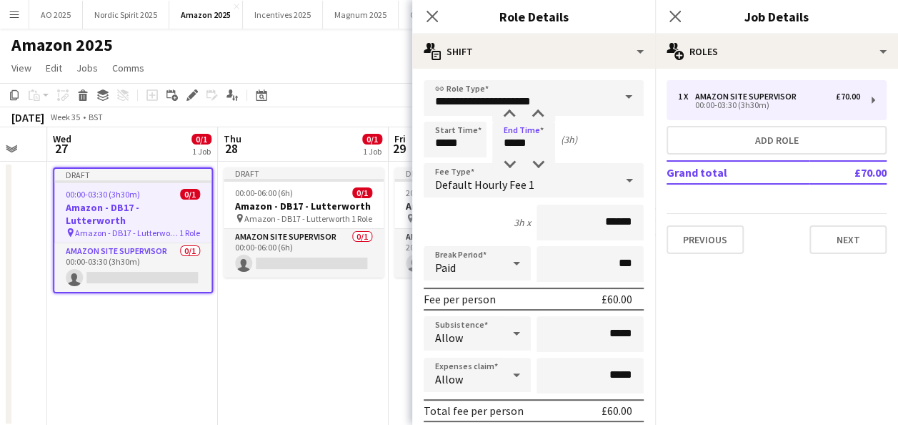
click at [601, 139] on div "Start Time ***** End Time ***** (3h)" at bounding box center [534, 140] width 220 height 36
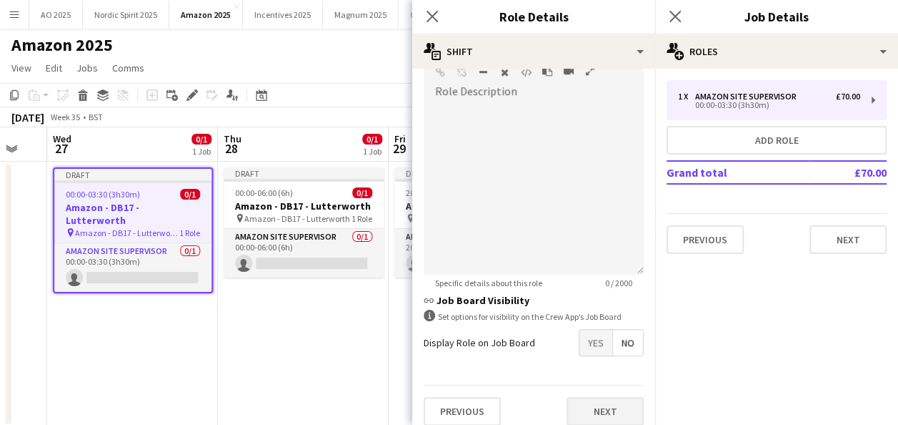
scroll to position [470, 0]
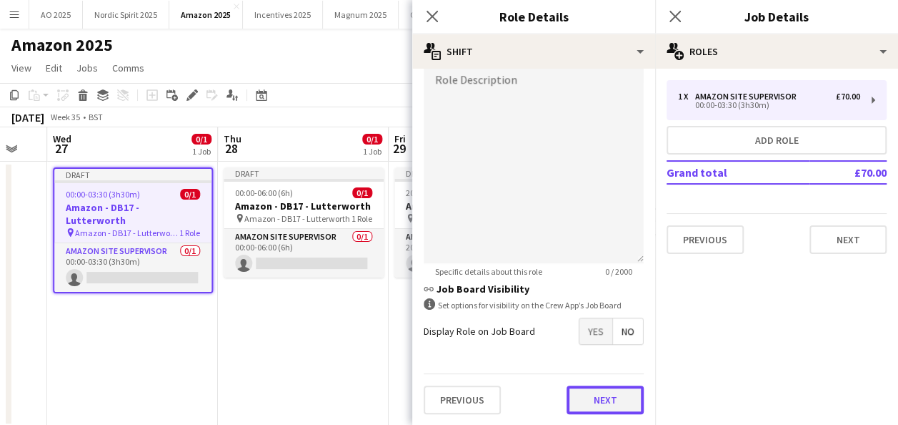
click at [618, 391] on button "Next" at bounding box center [605, 399] width 77 height 29
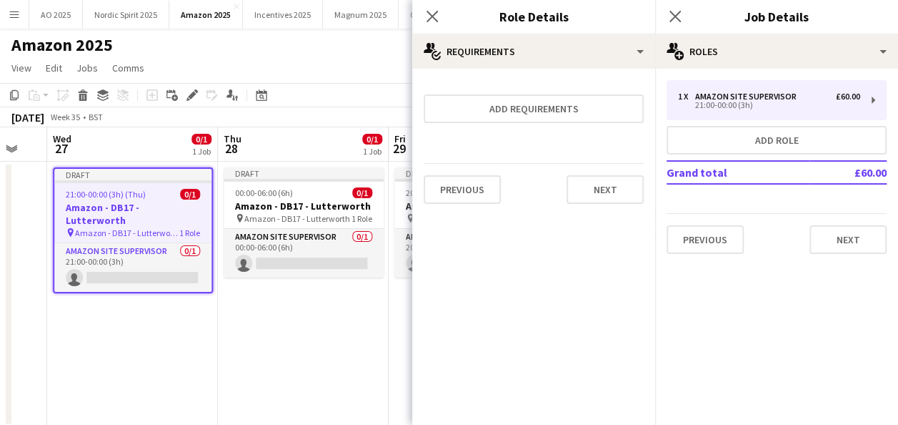
click at [302, 402] on app-date-cell "Draft 00:00-06:00 (6h) 0/1 Amazon - DB17 - Lutterworth pin Amazon - DB17 - Lutt…" at bounding box center [303, 294] width 171 height 265
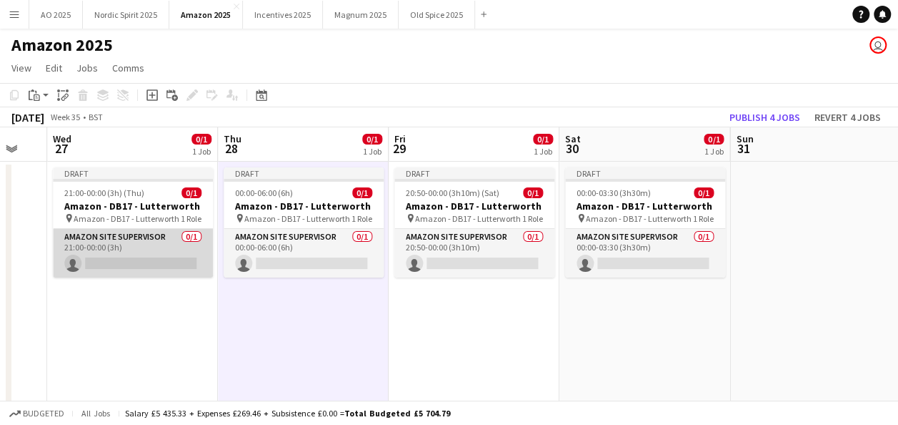
click at [174, 268] on app-card-role "Amazon Site Supervisor 0/1 21:00-00:00 (3h) single-neutral-actions" at bounding box center [133, 253] width 160 height 49
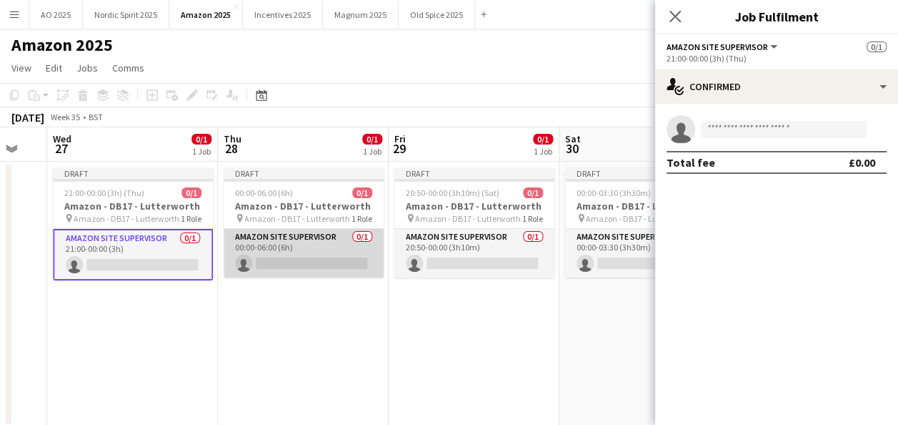
click at [252, 273] on app-card-role "Amazon Site Supervisor 0/1 00:00-06:00 (6h) single-neutral-actions" at bounding box center [304, 253] width 160 height 49
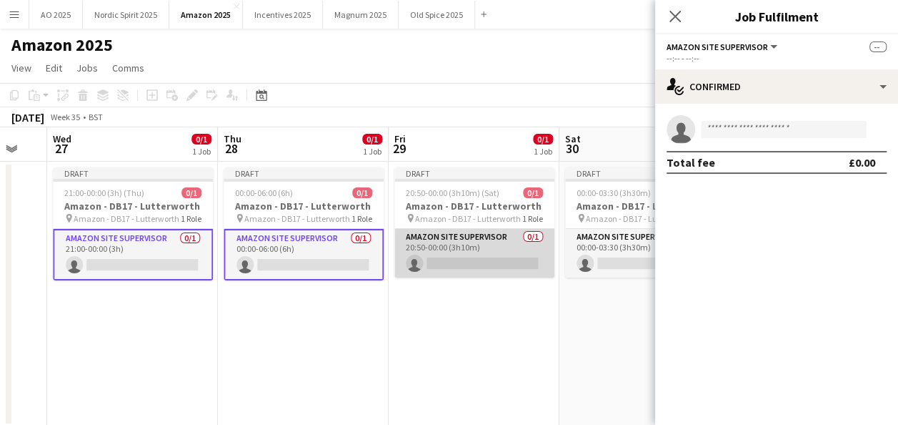
click at [437, 272] on app-card-role "Amazon Site Supervisor 0/1 20:50-00:00 (3h10m) single-neutral-actions" at bounding box center [475, 253] width 160 height 49
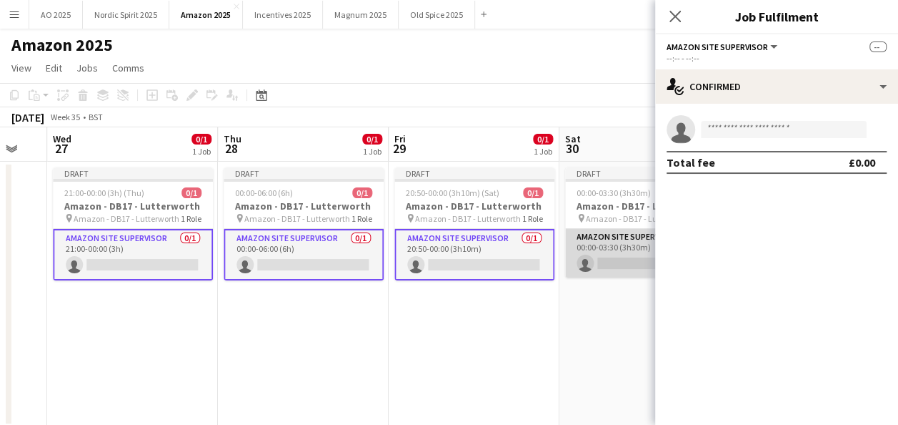
click at [600, 266] on app-card-role "Amazon Site Supervisor 0/1 00:00-03:30 (3h30m) single-neutral-actions" at bounding box center [645, 253] width 160 height 49
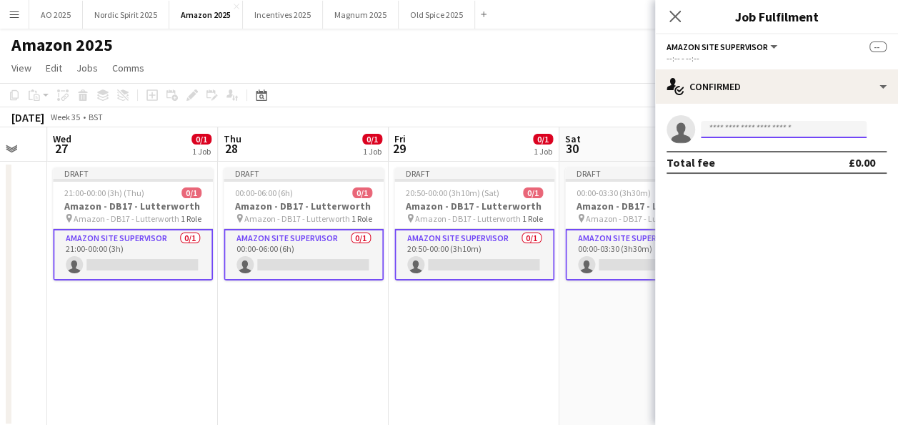
click at [745, 129] on input at bounding box center [784, 129] width 166 height 17
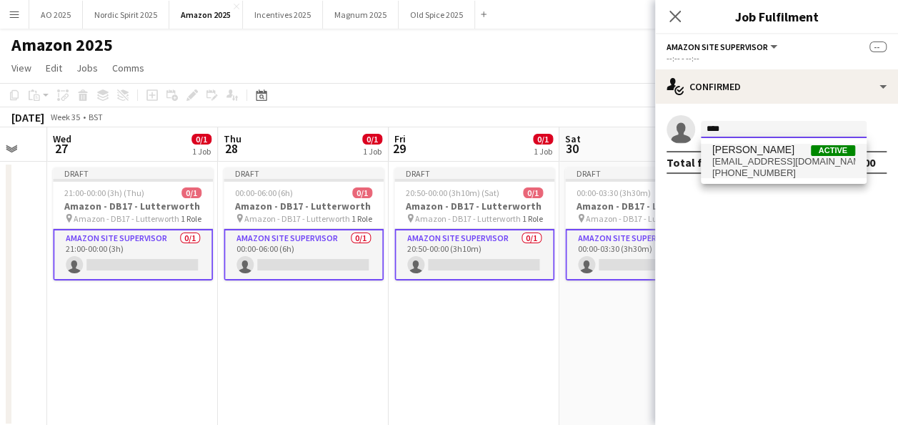
type input "****"
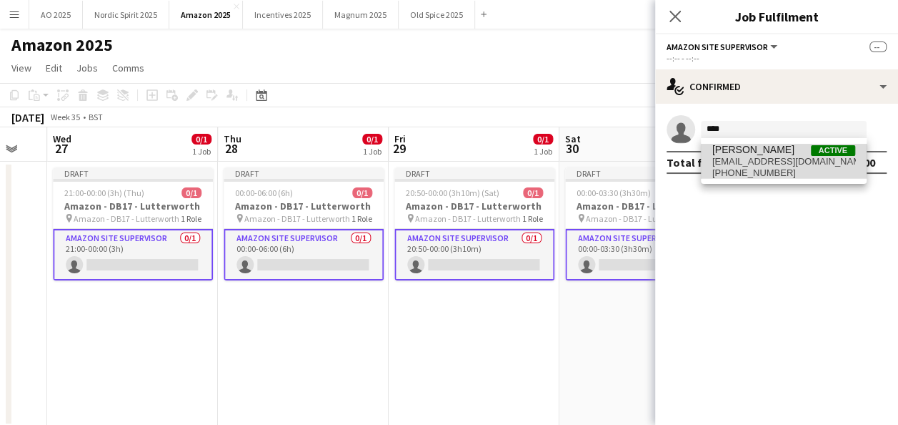
click at [750, 156] on span "[EMAIL_ADDRESS][DOMAIN_NAME]" at bounding box center [784, 161] width 143 height 11
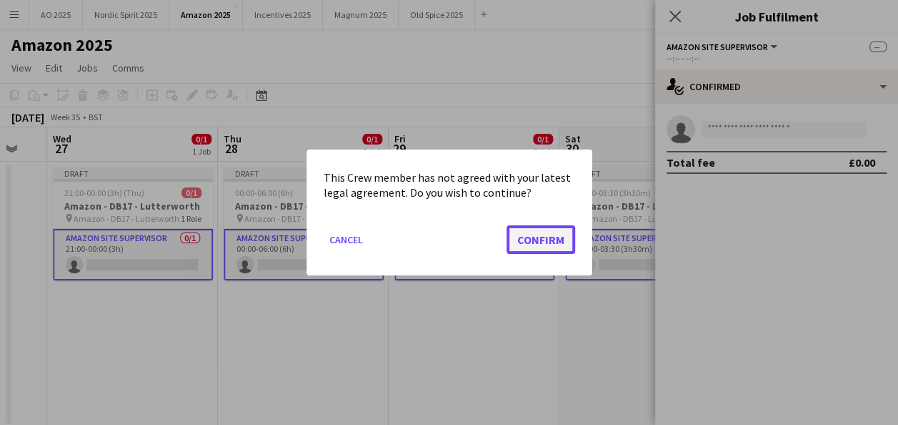
click at [542, 239] on button "Confirm" at bounding box center [541, 239] width 69 height 29
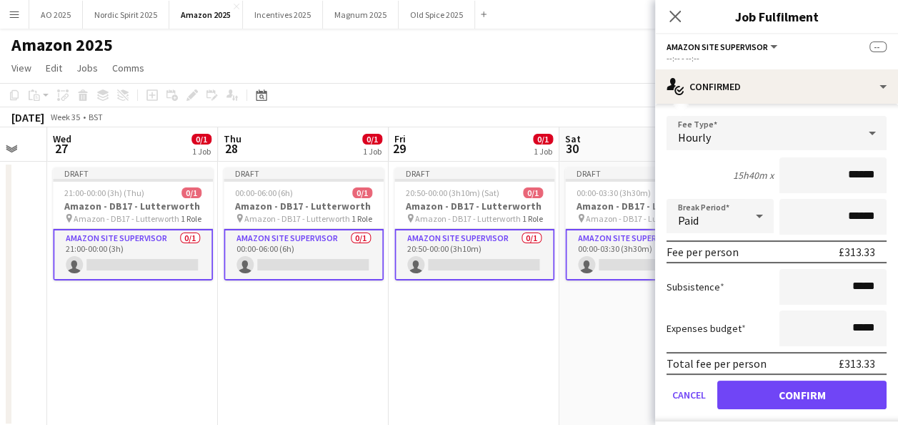
scroll to position [84, 0]
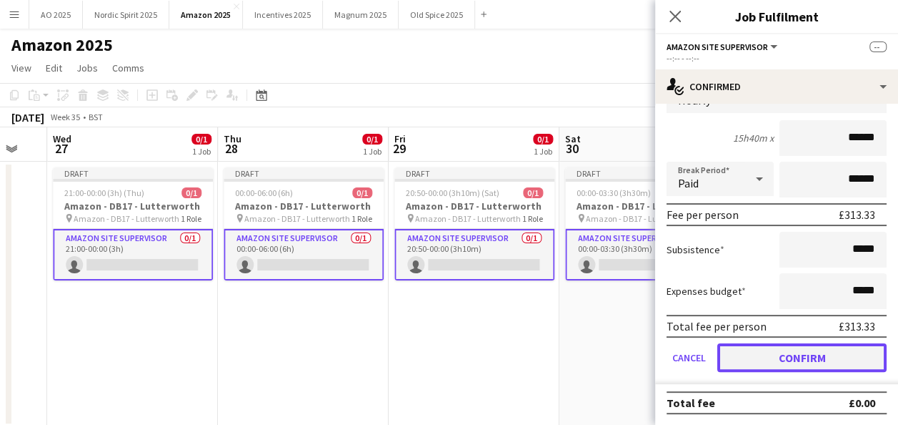
click at [821, 359] on button "Confirm" at bounding box center [802, 357] width 169 height 29
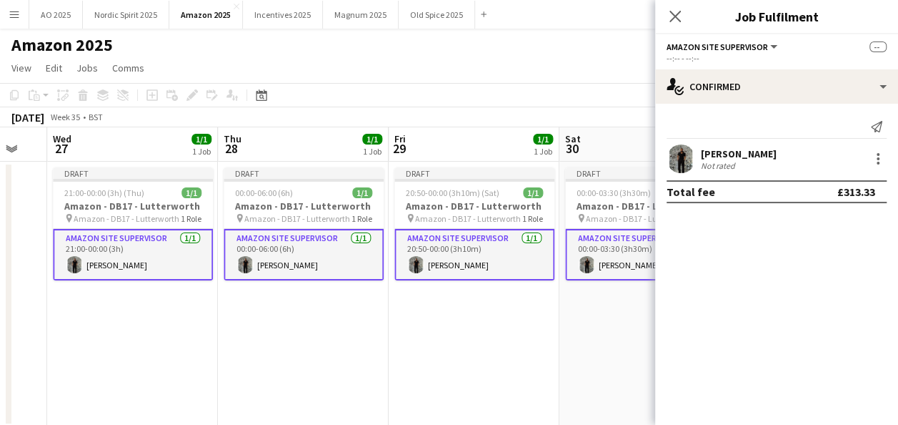
scroll to position [0, 0]
click at [613, 380] on app-date-cell "Draft 00:00-03:30 (3h30m) 1/1 Amazon - DB17 - Lutterworth pin Amazon - DB17 - L…" at bounding box center [645, 294] width 171 height 265
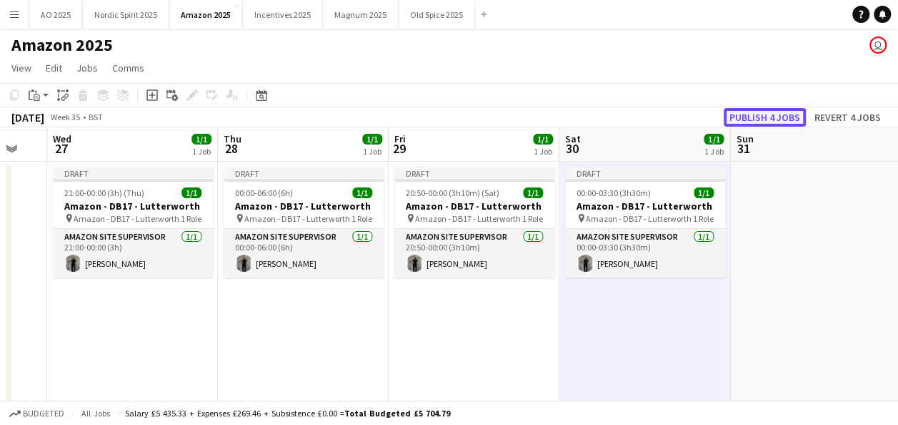
click at [778, 120] on button "Publish 4 jobs" at bounding box center [765, 117] width 82 height 19
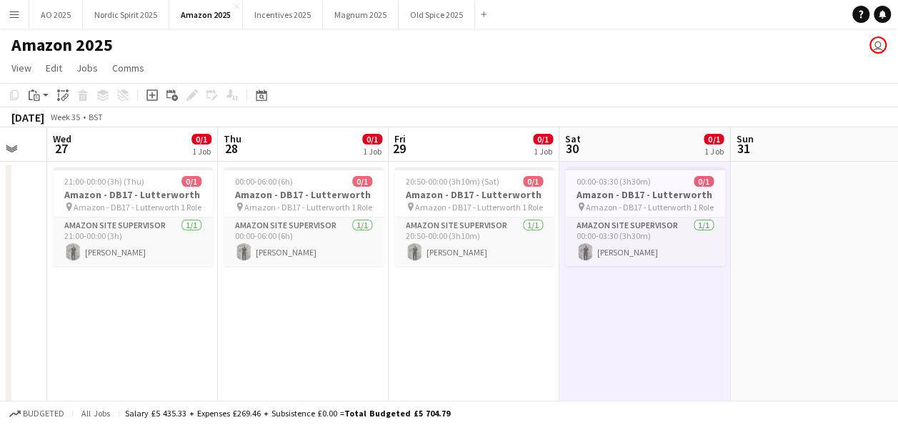
click at [445, 332] on app-date-cell "20:50-00:00 (3h10m) (Sat) 0/1 Amazon - DB17 - Lutterworth pin Amazon - DB17 - L…" at bounding box center [474, 294] width 171 height 265
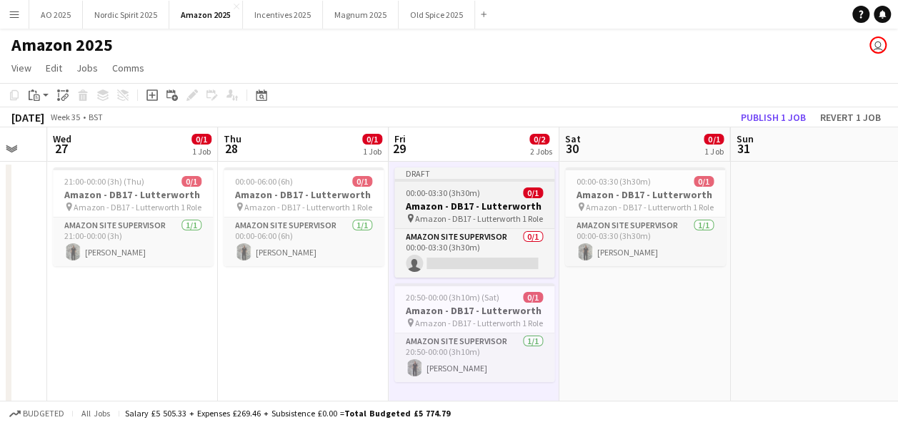
click at [456, 191] on span "00:00-03:30 (3h30m)" at bounding box center [443, 192] width 74 height 11
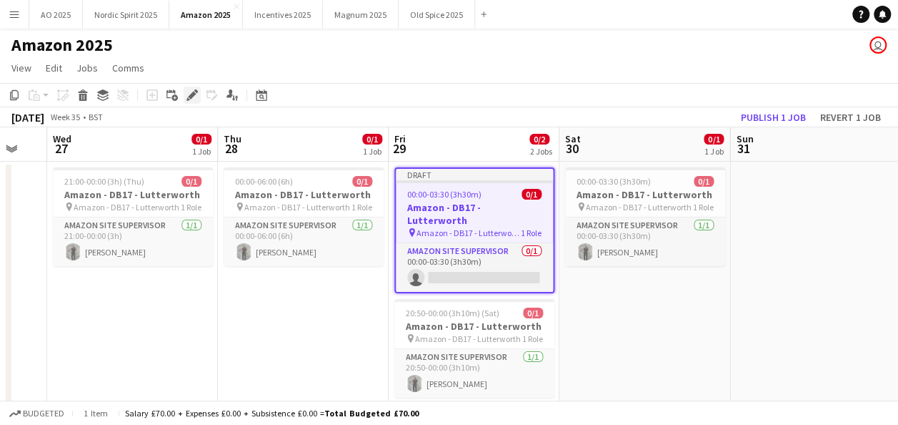
click at [189, 91] on icon "Edit" at bounding box center [192, 94] width 11 height 11
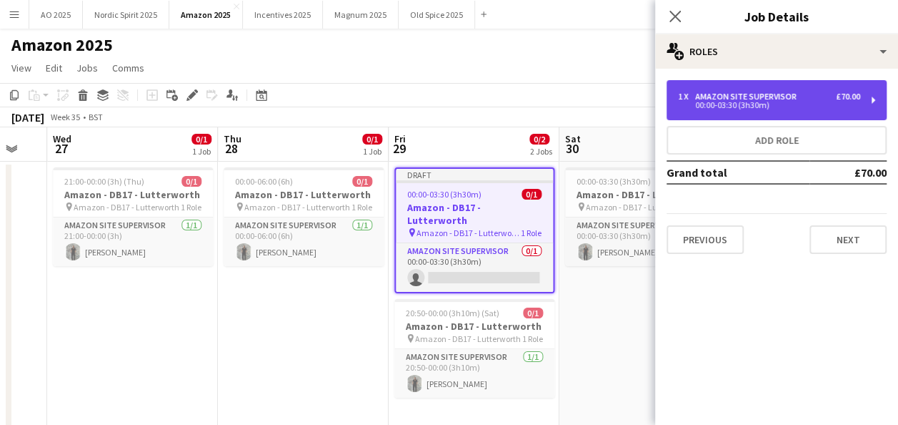
click at [738, 103] on div "00:00-03:30 (3h30m)" at bounding box center [769, 104] width 182 height 7
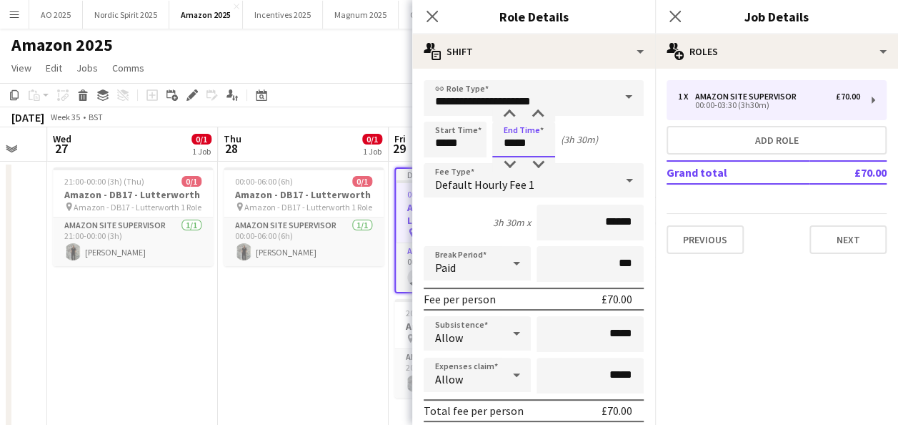
click at [510, 144] on input "*****" at bounding box center [523, 140] width 63 height 36
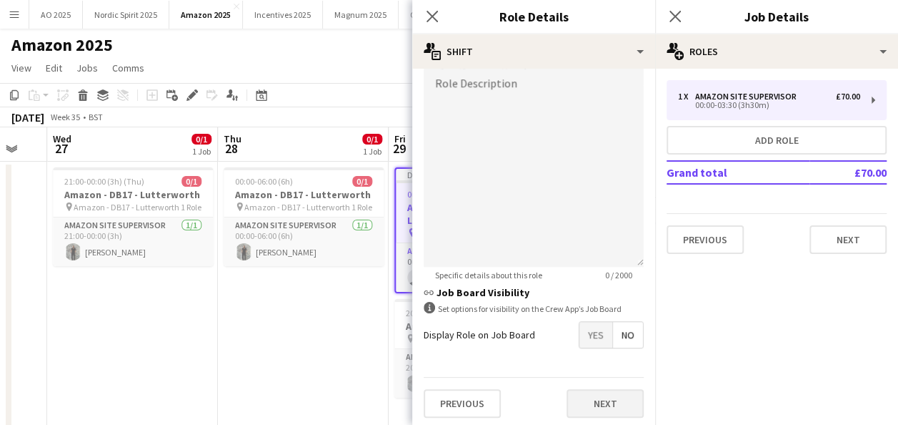
scroll to position [470, 0]
type input "*****"
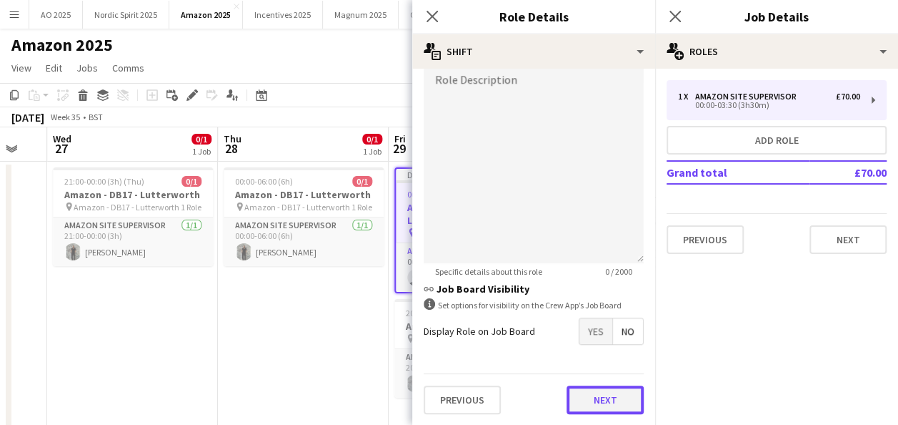
click at [616, 400] on button "Next" at bounding box center [605, 399] width 77 height 29
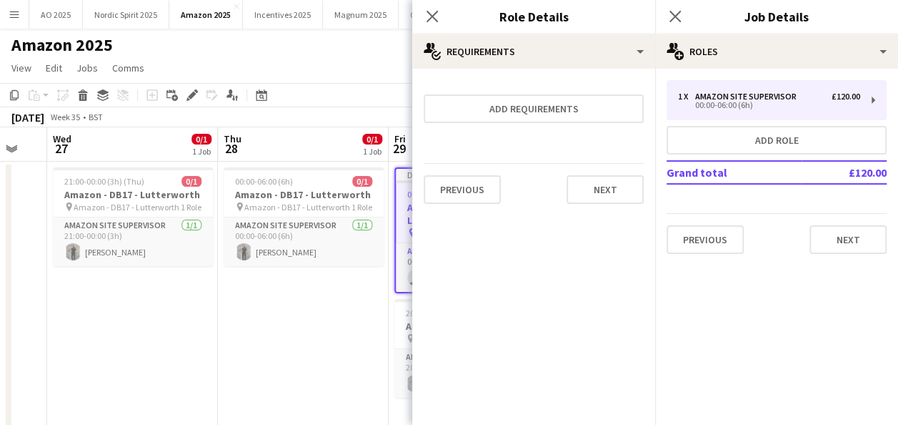
scroll to position [0, 0]
click at [841, 244] on button "Next" at bounding box center [848, 239] width 77 height 29
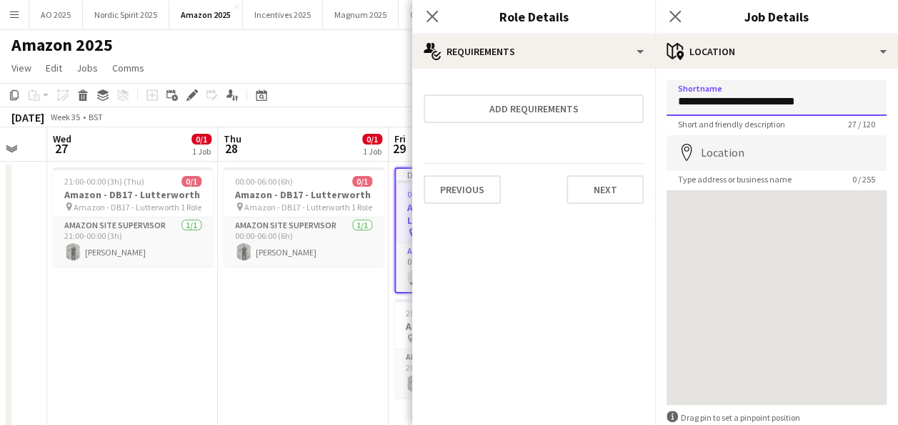
drag, startPoint x: 752, startPoint y: 107, endPoint x: 733, endPoint y: 101, distance: 19.4
click at [734, 104] on input "**********" at bounding box center [777, 98] width 220 height 36
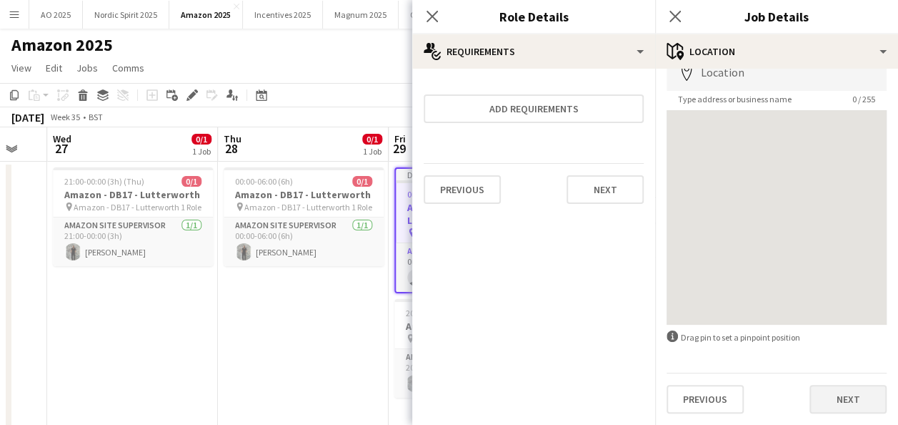
type input "**********"
click at [846, 410] on button "Next" at bounding box center [848, 399] width 77 height 29
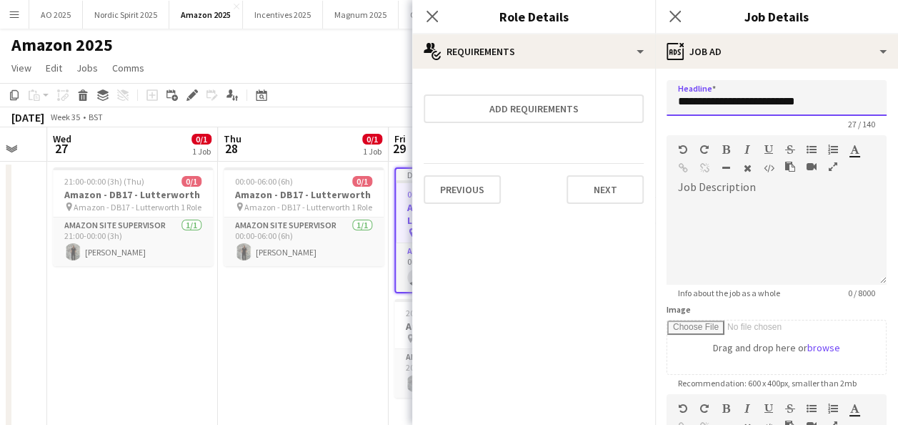
drag, startPoint x: 785, startPoint y: 109, endPoint x: 730, endPoint y: 103, distance: 54.6
click at [730, 104] on input "**********" at bounding box center [777, 98] width 220 height 36
type input "**********"
drag, startPoint x: 742, startPoint y: 103, endPoint x: 651, endPoint y: 114, distance: 91.5
click at [651, 114] on body "Menu Boards Boards Boards All jobs Status Workforce Workforce My Workforce Recr…" at bounding box center [449, 231] width 898 height 462
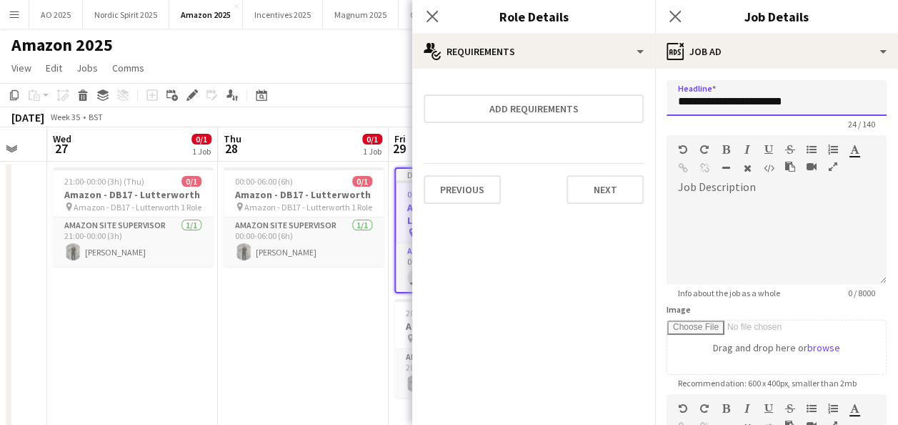
drag, startPoint x: 778, startPoint y: 105, endPoint x: 675, endPoint y: 107, distance: 102.9
click at [675, 107] on input "**********" at bounding box center [777, 98] width 220 height 36
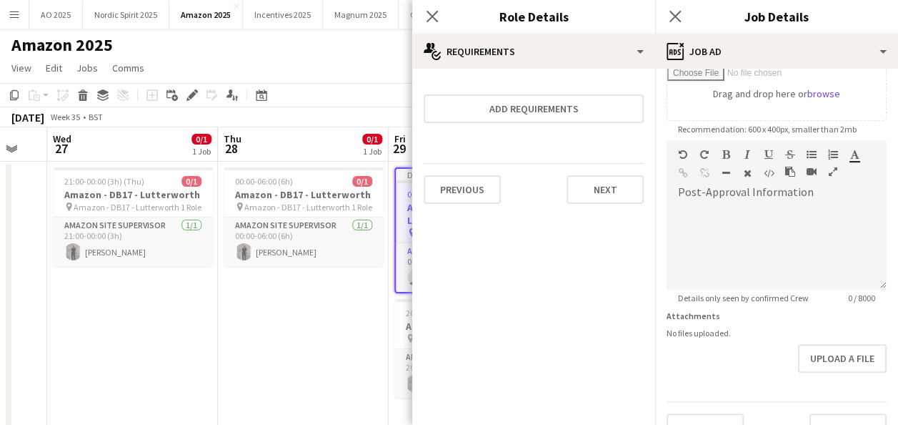
scroll to position [282, 0]
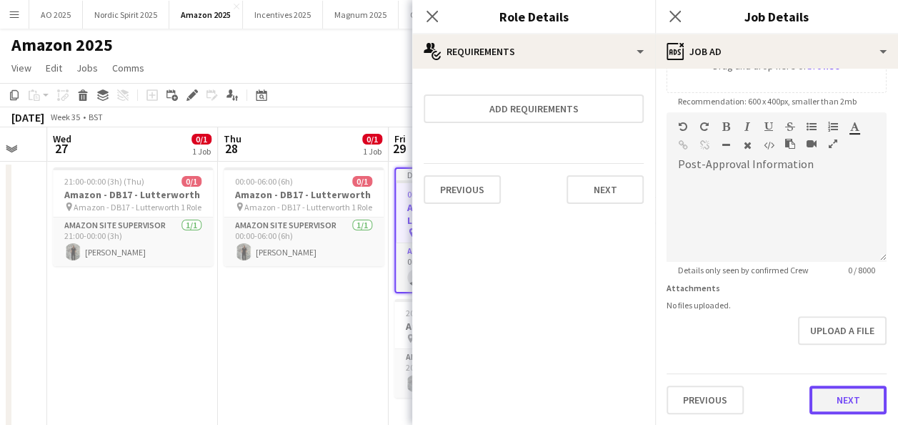
click at [826, 403] on button "Next" at bounding box center [848, 399] width 77 height 29
type input "*******"
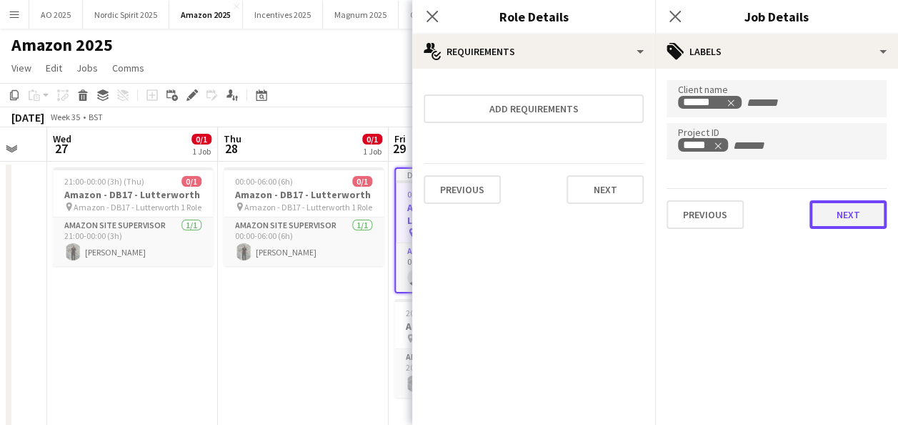
click at [856, 205] on button "Next" at bounding box center [848, 214] width 77 height 29
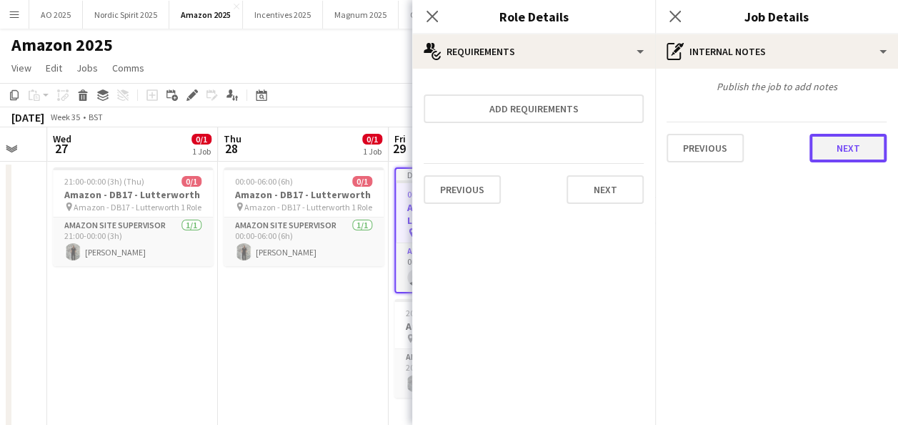
click at [871, 149] on button "Next" at bounding box center [848, 148] width 77 height 29
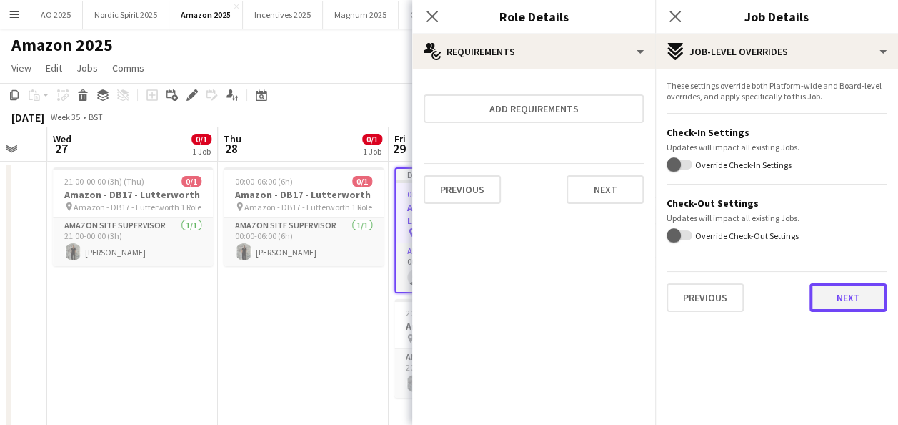
click at [844, 286] on button "Next" at bounding box center [848, 297] width 77 height 29
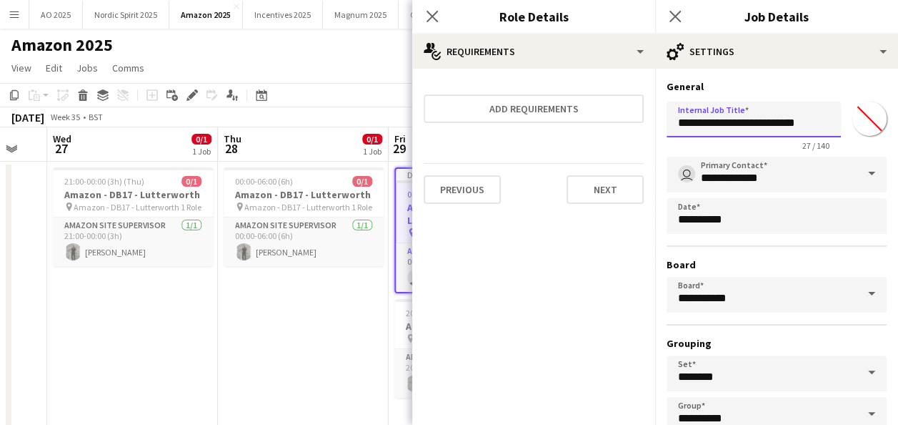
drag, startPoint x: 674, startPoint y: 118, endPoint x: 866, endPoint y: 119, distance: 191.6
click at [866, 119] on div "**********" at bounding box center [777, 123] width 220 height 55
paste input "text"
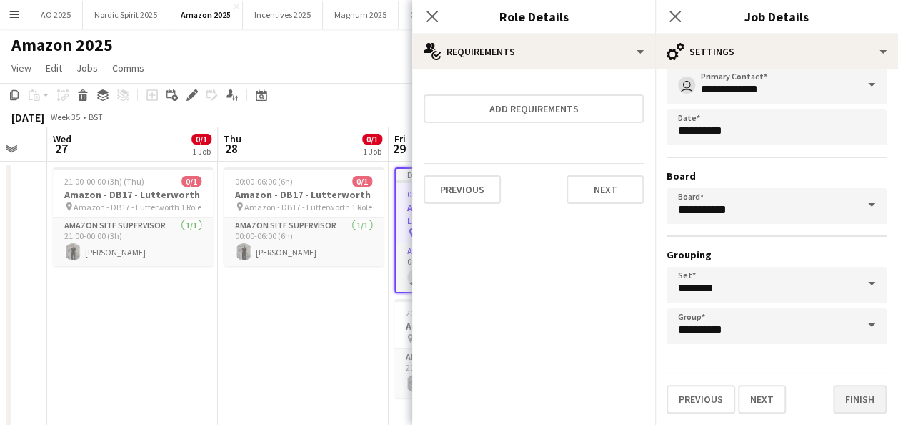
type input "**********"
click at [842, 396] on button "Finish" at bounding box center [860, 399] width 54 height 29
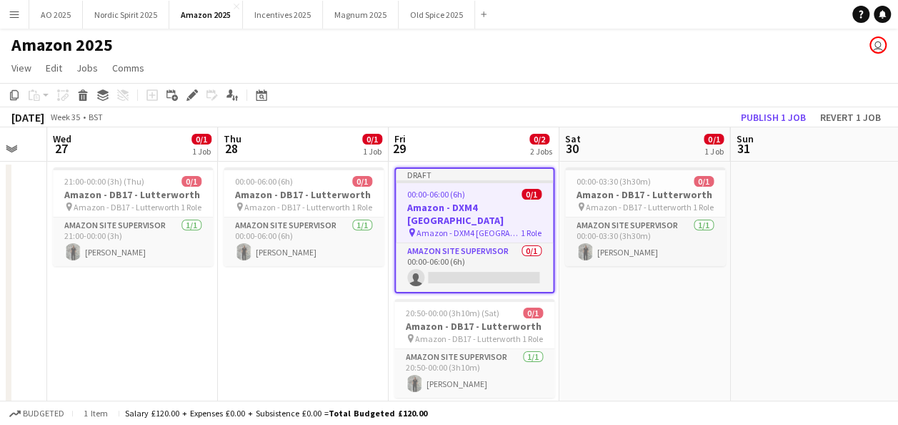
click at [342, 336] on app-date-cell "00:00-06:00 (6h) 0/1 Amazon - DB17 - Lutterworth pin Amazon - DB17 - Lutterwort…" at bounding box center [303, 300] width 171 height 277
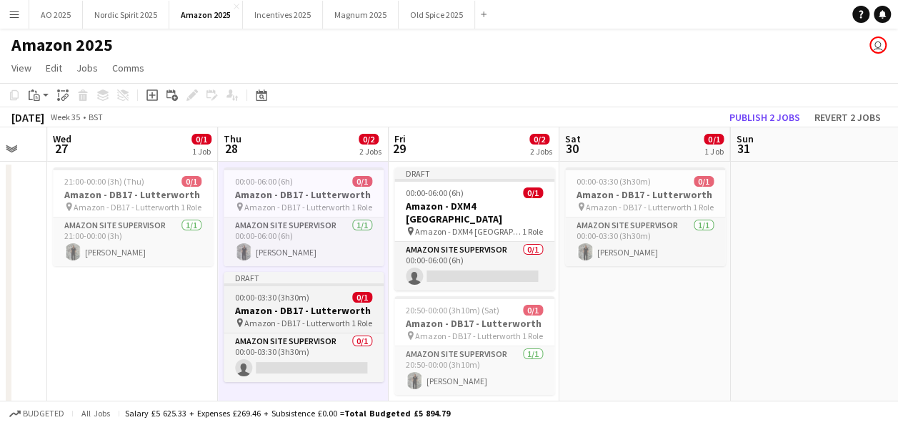
click at [310, 319] on span "Amazon - DB17 - Lutterworth" at bounding box center [297, 322] width 106 height 11
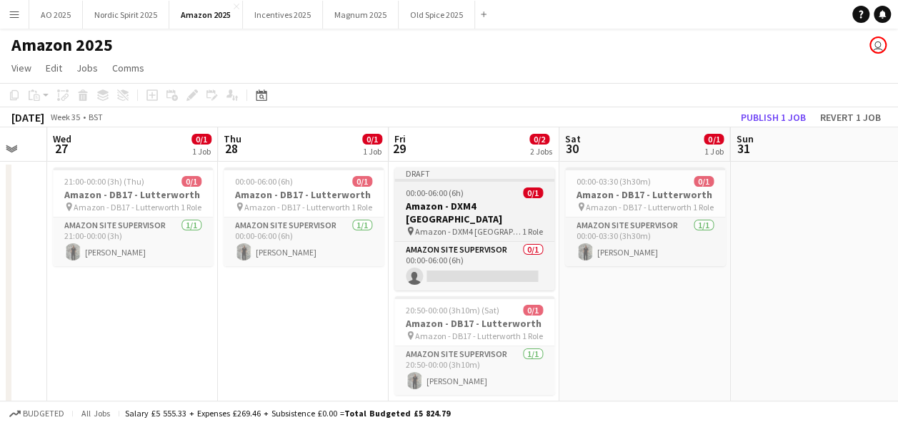
click at [460, 203] on h3 "Amazon - DXM4 [GEOGRAPHIC_DATA]" at bounding box center [475, 212] width 160 height 26
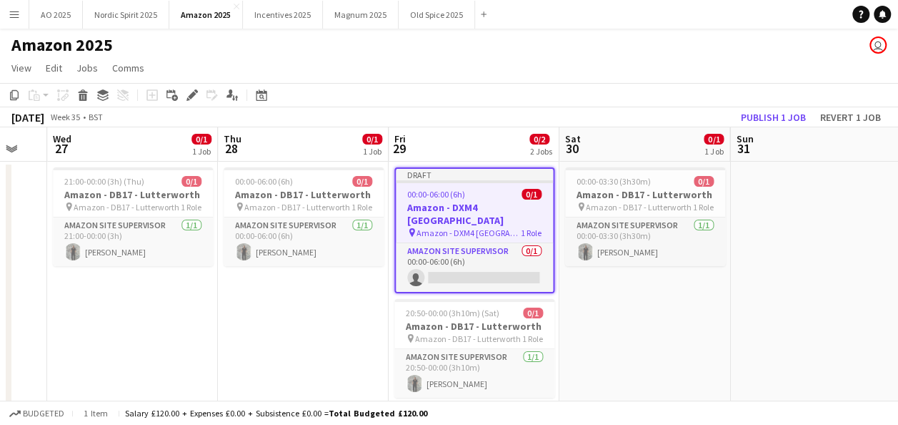
click at [342, 297] on app-date-cell "00:00-06:00 (6h) 0/1 Amazon - DB17 - Lutterworth pin Amazon - DB17 - Lutterwort…" at bounding box center [303, 300] width 171 height 277
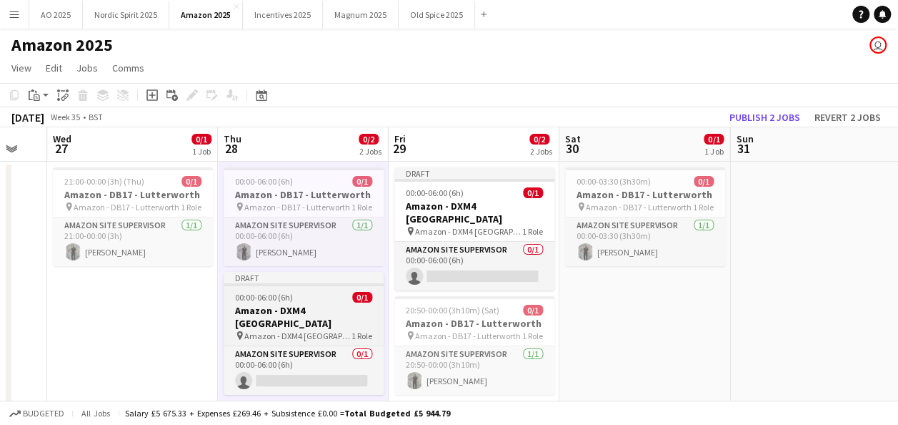
click at [317, 304] on h3 "Amazon - DXM4 [GEOGRAPHIC_DATA]" at bounding box center [304, 317] width 160 height 26
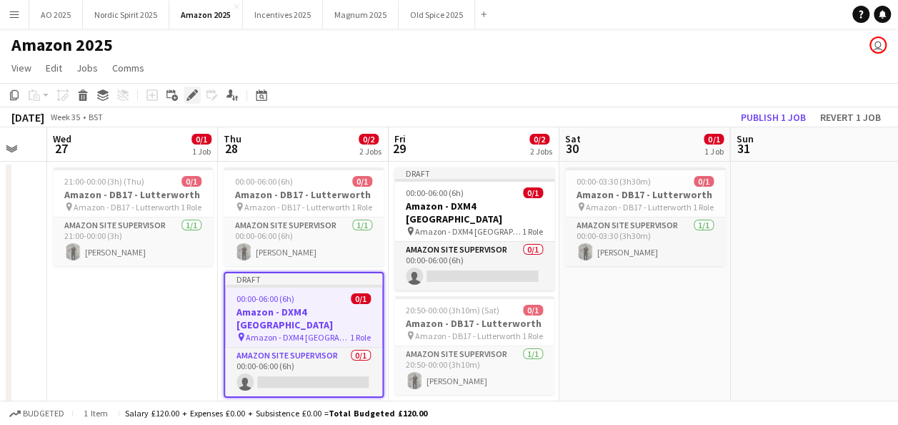
click at [193, 94] on icon at bounding box center [192, 95] width 8 height 8
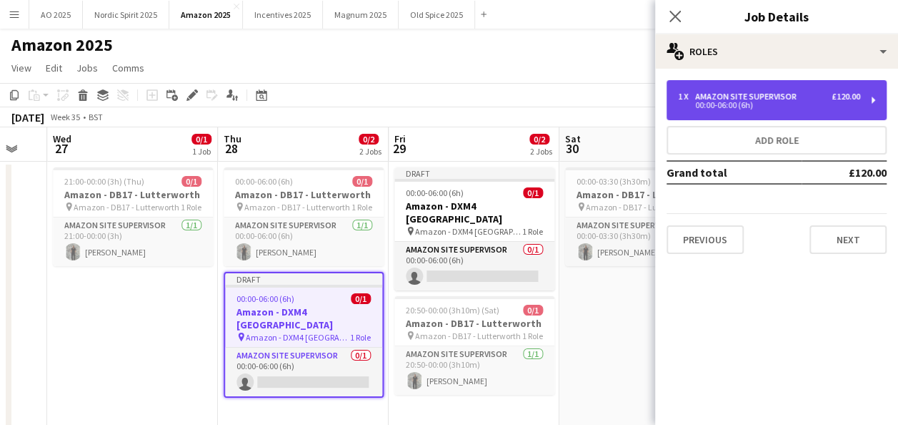
click at [786, 88] on div "1 x Amazon Site Supervisor £120.00 00:00-06:00 (6h)" at bounding box center [777, 100] width 220 height 40
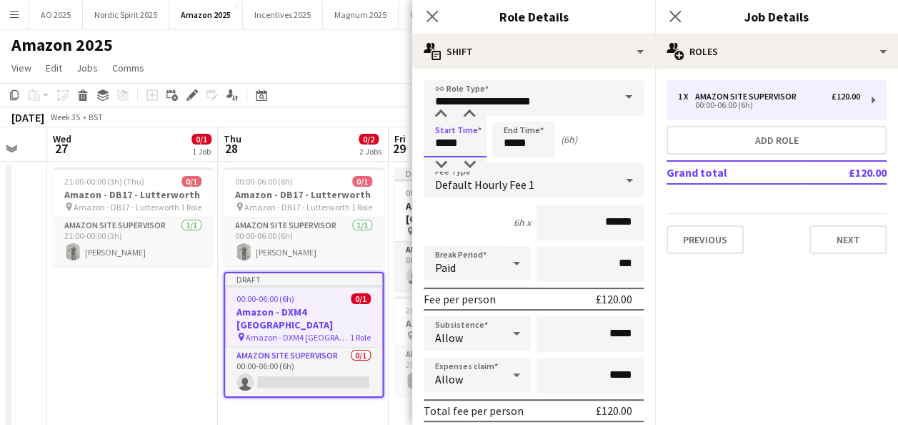
click at [448, 142] on input "*****" at bounding box center [455, 140] width 63 height 36
click at [470, 144] on input "*****" at bounding box center [455, 140] width 63 height 36
drag, startPoint x: 469, startPoint y: 144, endPoint x: 399, endPoint y: 139, distance: 70.3
click at [399, 139] on body "Menu Boards Boards Boards All jobs Status Workforce Workforce My Workforce Recr…" at bounding box center [449, 231] width 898 height 462
type input "*****"
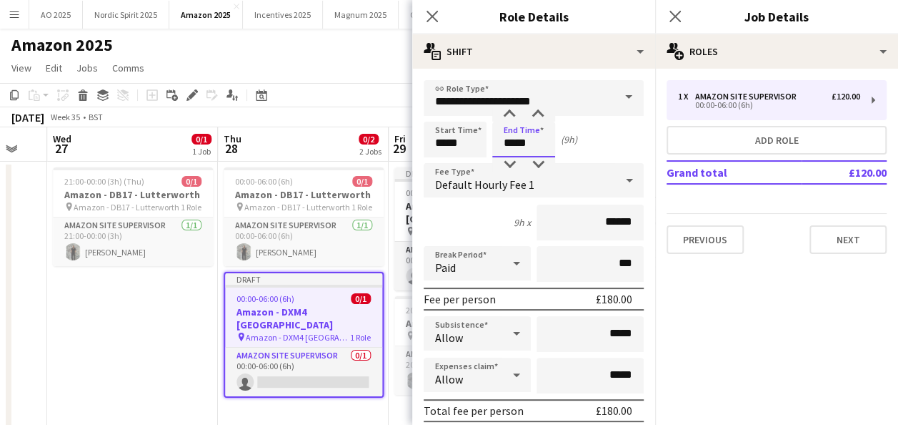
click at [516, 139] on input "*****" at bounding box center [523, 140] width 63 height 36
type input "*****"
click at [626, 135] on div "Start Time ***** End Time ***** (3h)" at bounding box center [534, 140] width 220 height 36
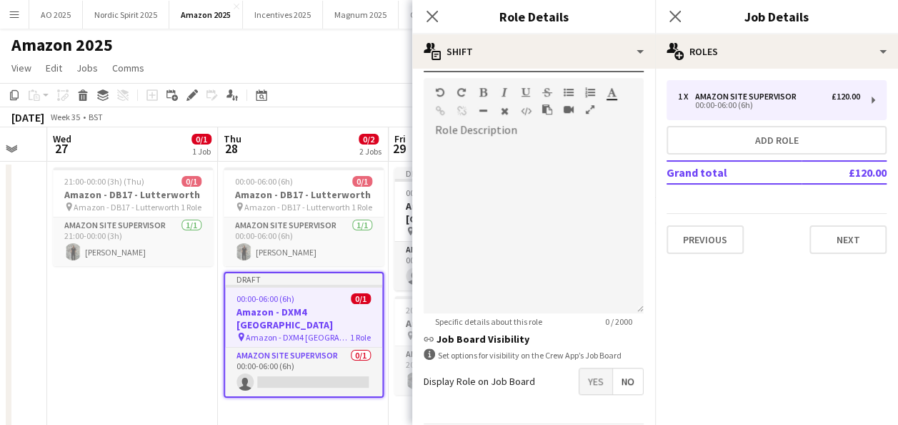
scroll to position [470, 0]
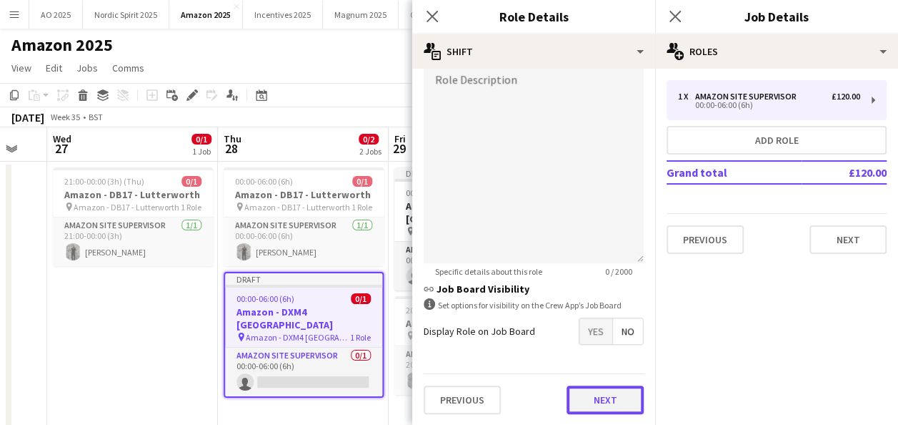
click at [613, 401] on button "Next" at bounding box center [605, 399] width 77 height 29
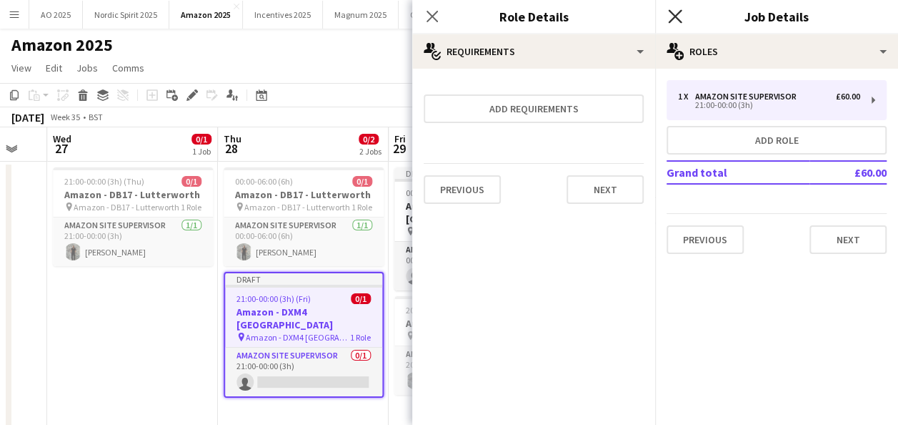
click at [679, 16] on icon "Close pop-in" at bounding box center [675, 16] width 14 height 14
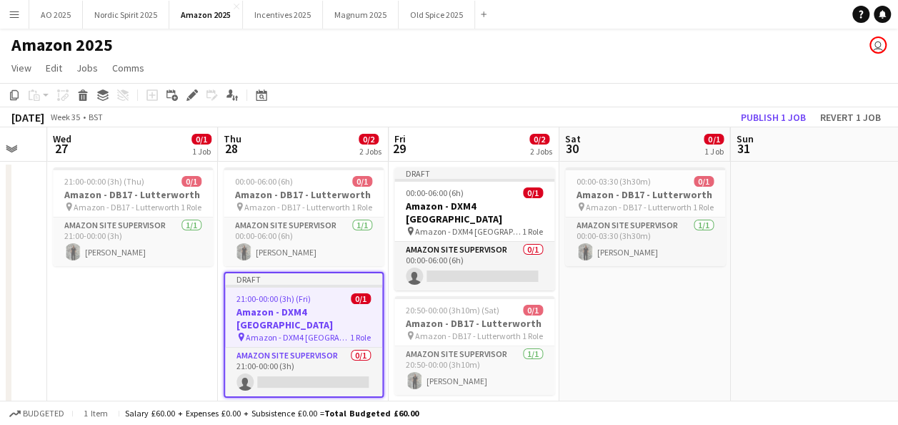
click at [188, 312] on app-date-cell "21:00-00:00 (3h) (Thu) 0/1 Amazon - DB17 - Lutterworth pin Amazon - DB17 - Lutt…" at bounding box center [132, 300] width 171 height 277
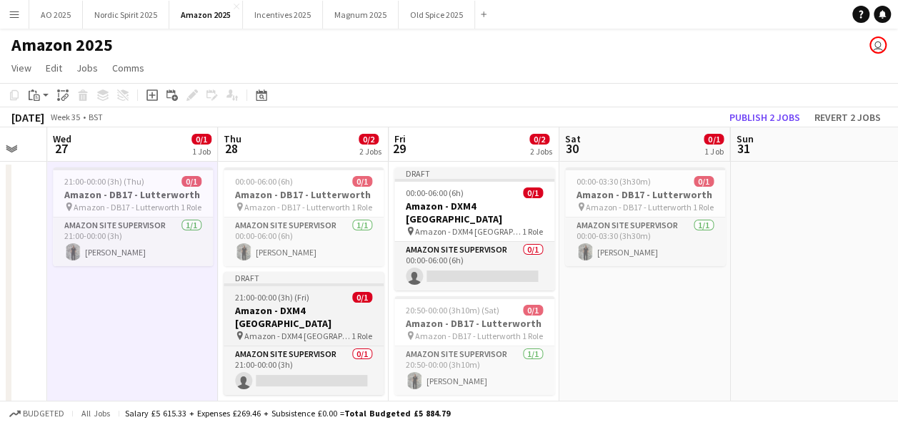
click at [311, 292] on div "21:00-00:00 (3h) (Fri) 0/1" at bounding box center [304, 297] width 160 height 11
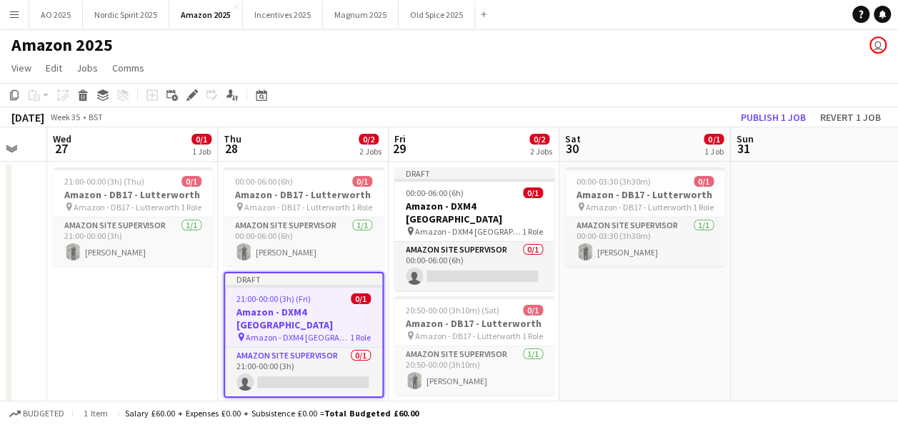
click at [106, 319] on app-date-cell "21:00-00:00 (3h) (Thu) 0/1 Amazon - DB17 - Lutterworth pin Amazon - DB17 - Lutt…" at bounding box center [132, 300] width 171 height 277
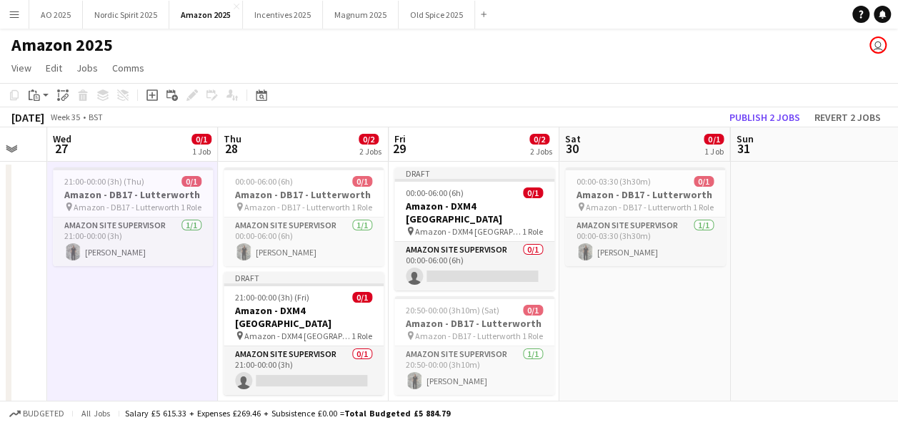
click at [237, 392] on app-date-cell "00:00-06:00 (6h) 0/1 Amazon - DB17 - Lutterworth pin Amazon - DB17 - Lutterwort…" at bounding box center [303, 300] width 171 height 277
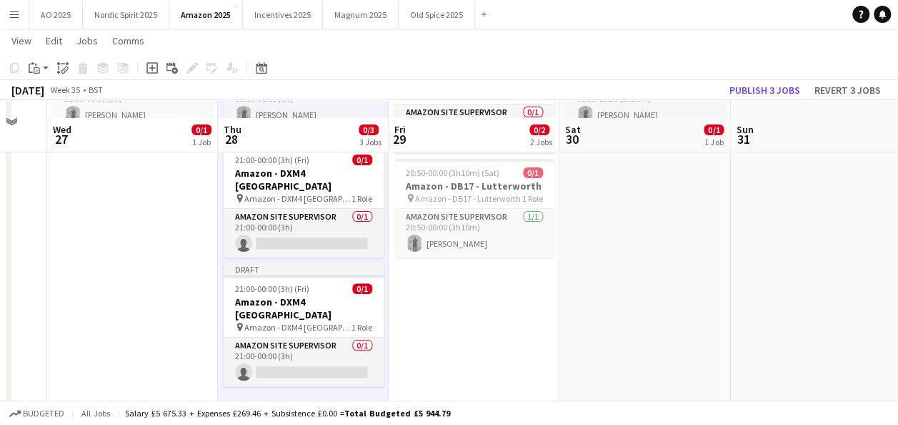
scroll to position [133, 0]
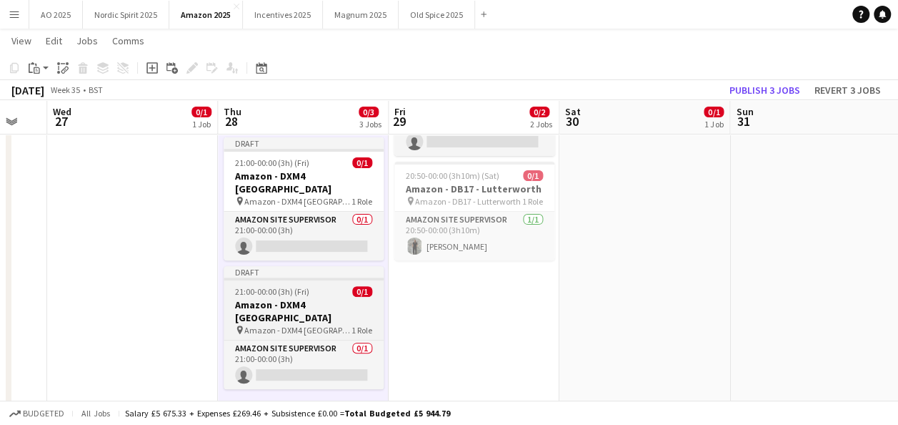
click at [312, 298] on h3 "Amazon - DXM4 [GEOGRAPHIC_DATA]" at bounding box center [304, 311] width 160 height 26
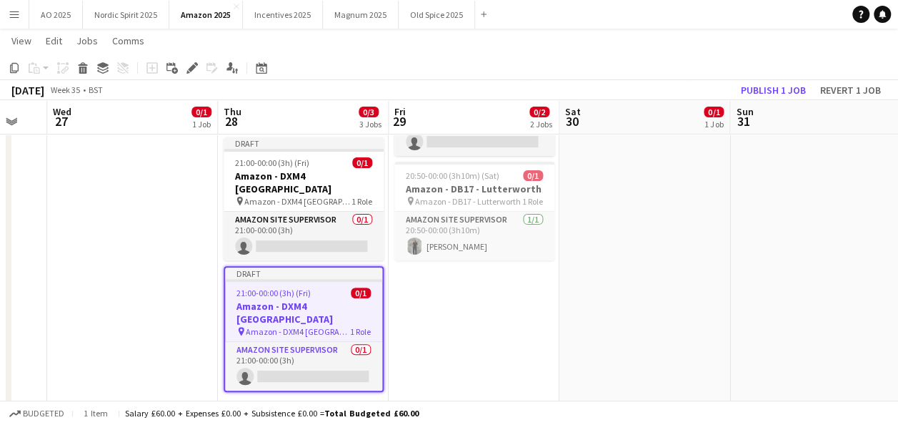
click at [189, 63] on icon "Edit" at bounding box center [192, 67] width 11 height 11
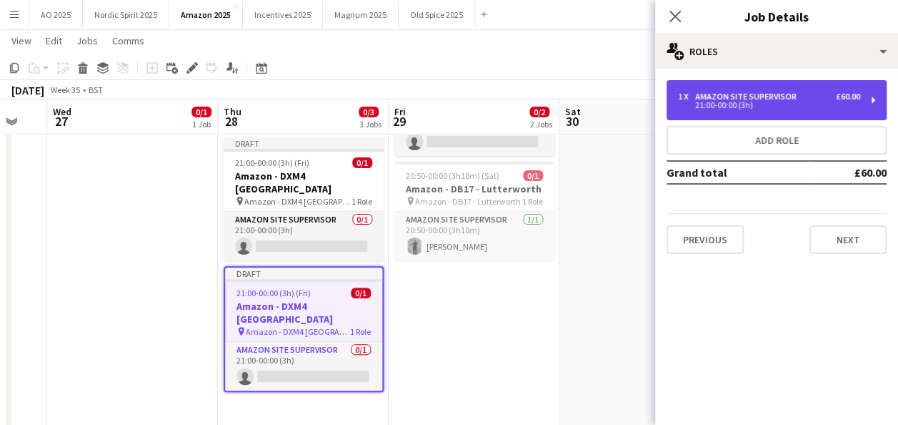
click at [720, 89] on div "1 x Amazon Site Supervisor £60.00 21:00-00:00 (3h)" at bounding box center [777, 100] width 220 height 40
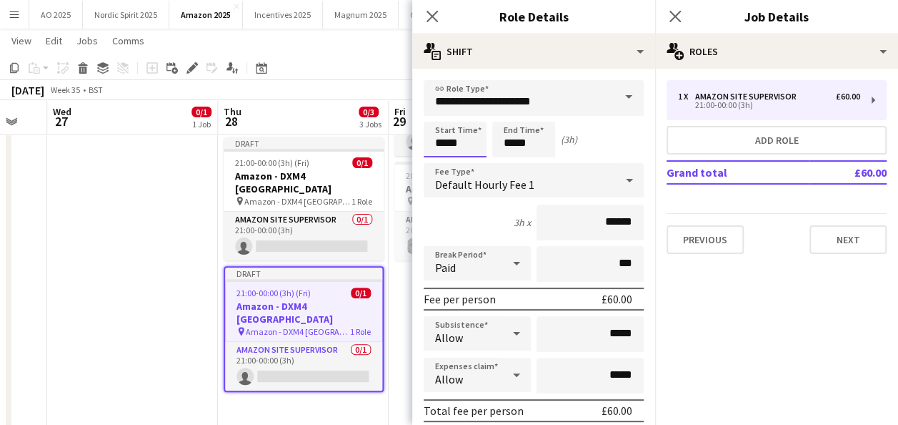
click at [464, 149] on input "*****" at bounding box center [455, 140] width 63 height 36
drag, startPoint x: 443, startPoint y: 144, endPoint x: 387, endPoint y: 152, distance: 56.3
click at [388, 152] on body "Menu Boards Boards Boards All jobs Status Workforce Workforce My Workforce Recr…" at bounding box center [449, 162] width 898 height 591
type input "*****"
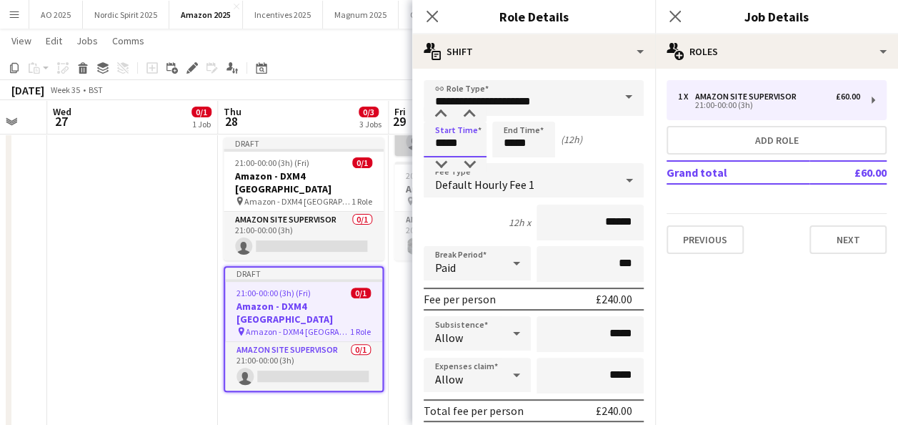
drag, startPoint x: 451, startPoint y: 144, endPoint x: 395, endPoint y: 135, distance: 57.2
click at [395, 135] on body "Menu Boards Boards Boards All jobs Status Workforce Workforce My Workforce Recr…" at bounding box center [449, 162] width 898 height 591
type input "*****"
click at [536, 143] on input "*****" at bounding box center [523, 140] width 63 height 36
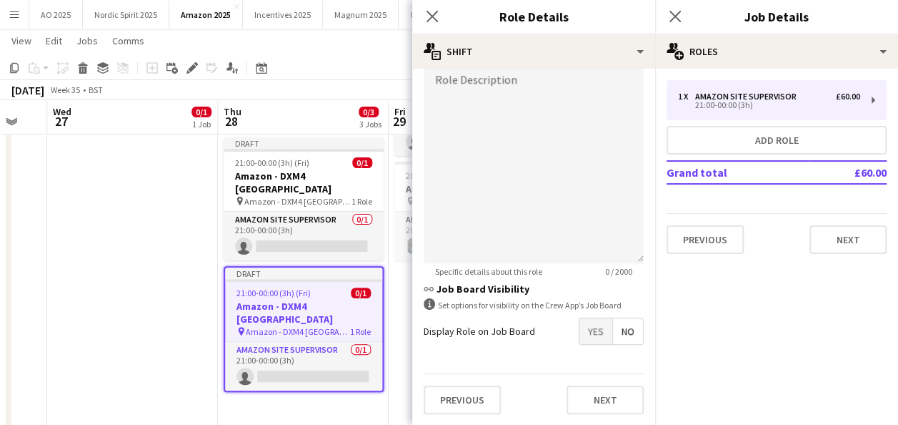
scroll to position [67, 0]
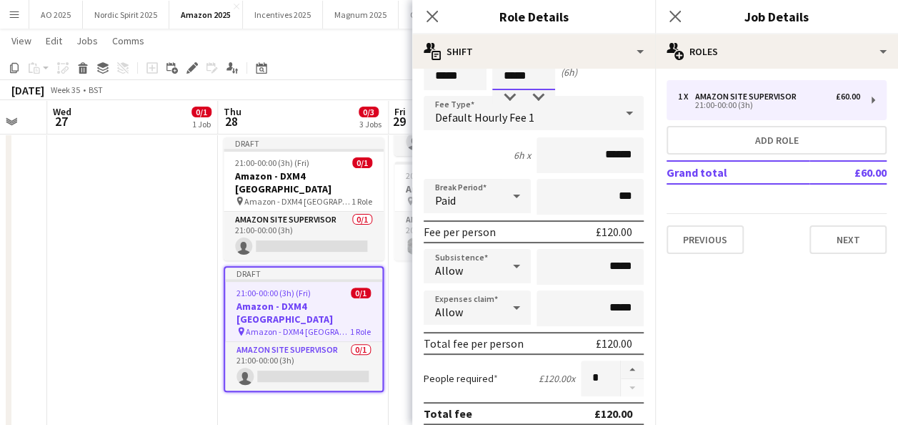
type input "*****"
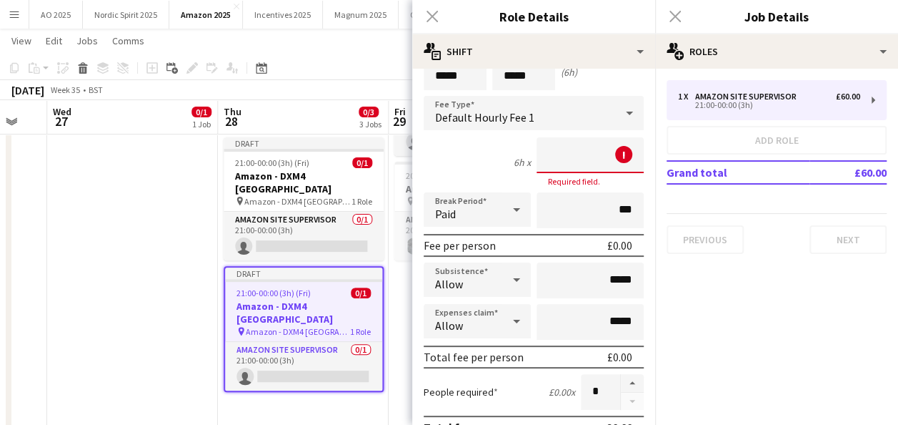
click at [590, 159] on input at bounding box center [590, 155] width 107 height 36
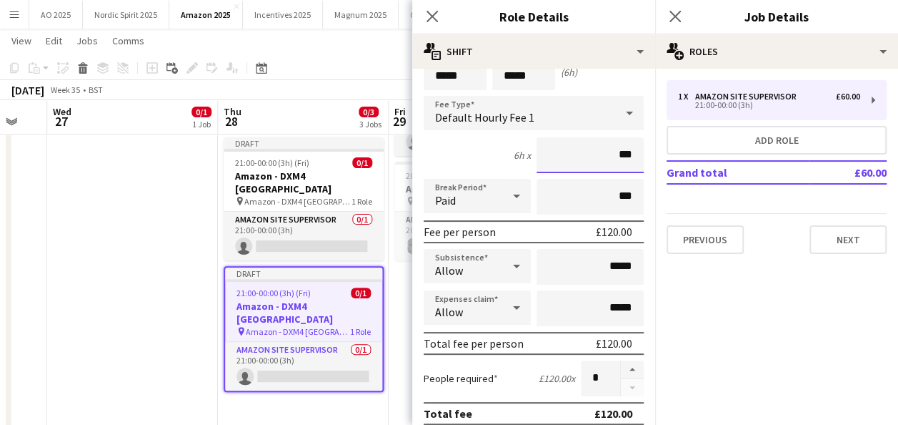
type input "***"
click at [642, 153] on form "**********" at bounding box center [533, 420] width 243 height 815
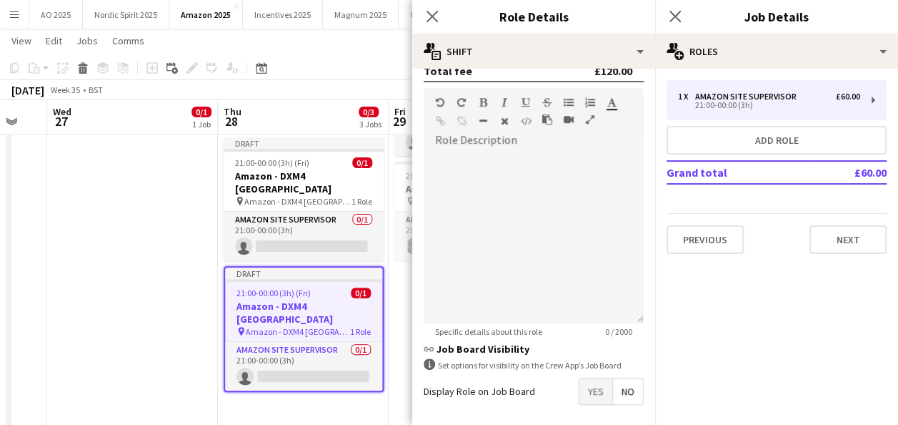
scroll to position [470, 0]
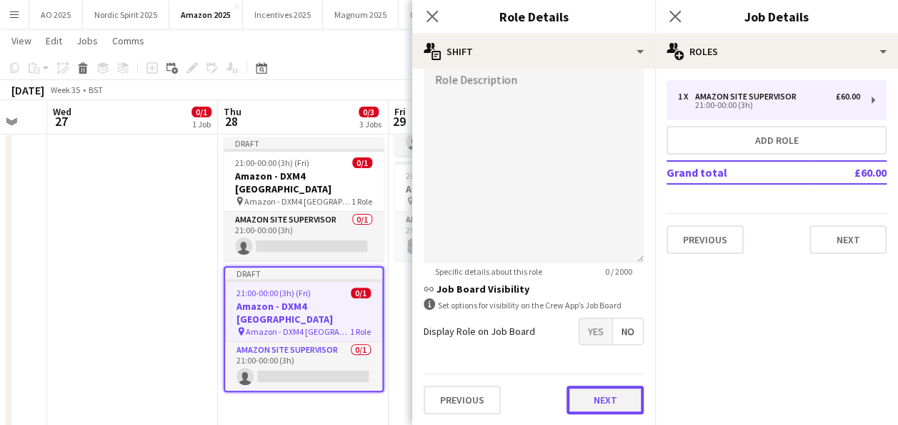
click at [622, 389] on button "Next" at bounding box center [605, 399] width 77 height 29
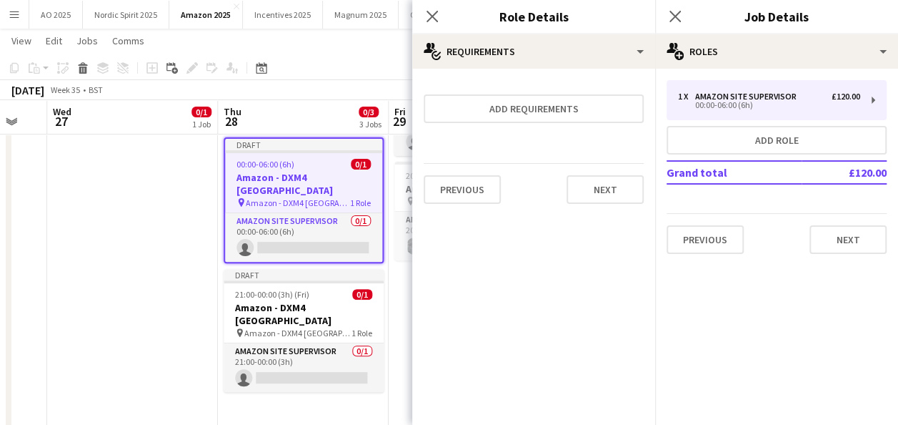
scroll to position [0, 0]
click at [853, 249] on button "Next" at bounding box center [848, 239] width 77 height 29
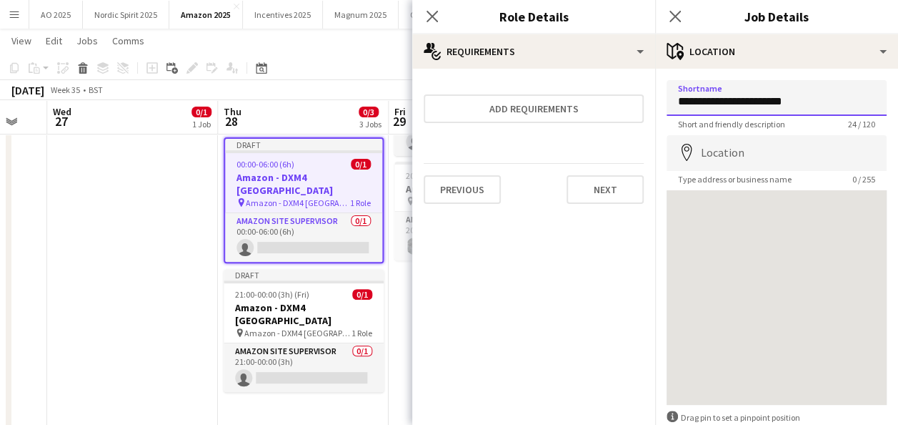
drag, startPoint x: 820, startPoint y: 100, endPoint x: 748, endPoint y: 101, distance: 72.2
click at [748, 101] on input "**********" at bounding box center [777, 98] width 220 height 36
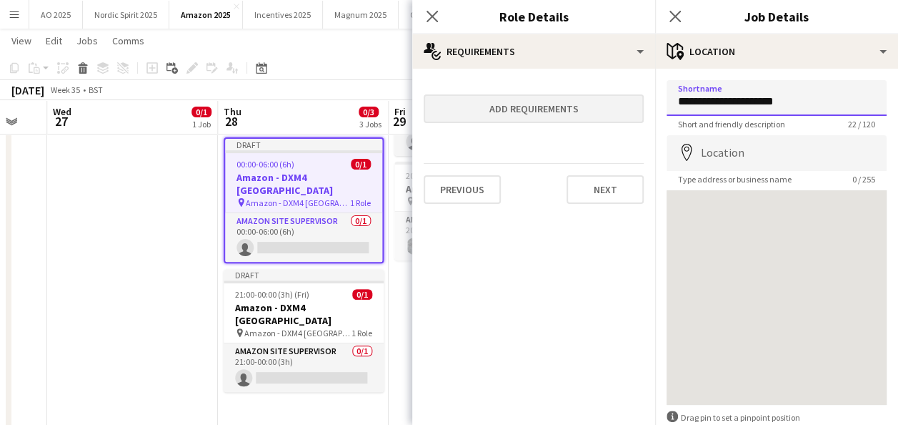
drag, startPoint x: 804, startPoint y: 99, endPoint x: 613, endPoint y: 117, distance: 191.7
click at [613, 117] on body "Menu Boards Boards Boards All jobs Status Workforce Workforce My Workforce Recr…" at bounding box center [449, 162] width 898 height 591
drag, startPoint x: 829, startPoint y: 100, endPoint x: 671, endPoint y: 100, distance: 158.0
click at [671, 100] on input "**********" at bounding box center [777, 98] width 220 height 36
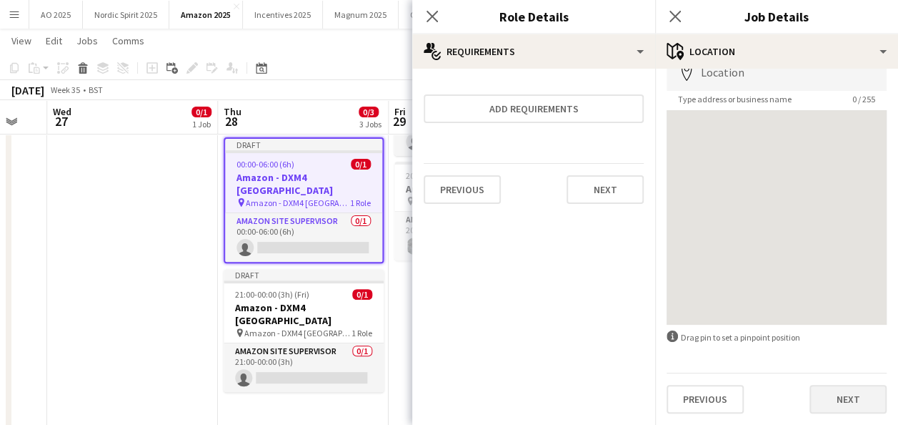
type input "**********"
click at [857, 402] on button "Next" at bounding box center [848, 399] width 77 height 29
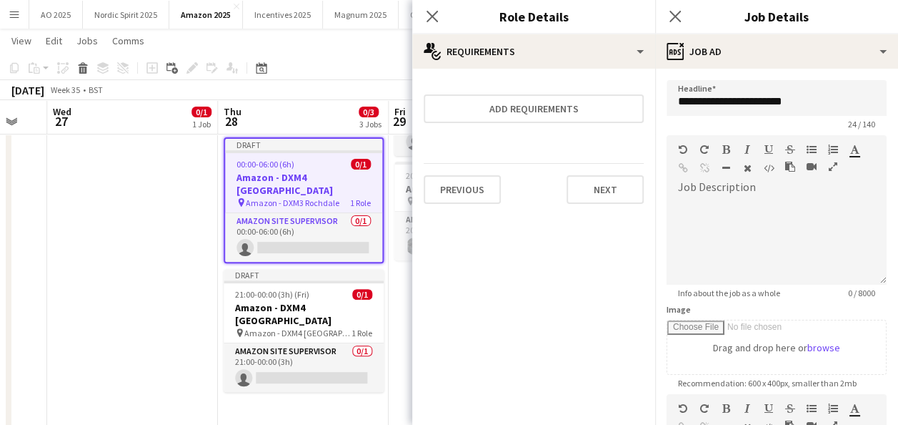
scroll to position [0, 0]
drag, startPoint x: 767, startPoint y: 103, endPoint x: 644, endPoint y: 122, distance: 124.3
click at [645, 122] on body "Menu Boards Boards Boards All jobs Status Workforce Workforce My Workforce Recr…" at bounding box center [449, 162] width 898 height 591
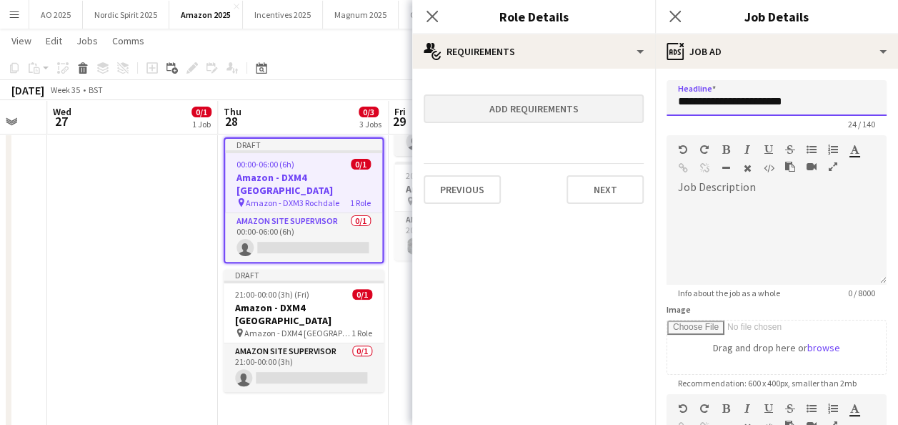
drag, startPoint x: 801, startPoint y: 100, endPoint x: 635, endPoint y: 109, distance: 166.8
click at [635, 109] on body "Menu Boards Boards Boards All jobs Status Workforce Workforce My Workforce Recr…" at bounding box center [449, 162] width 898 height 591
drag, startPoint x: 822, startPoint y: 100, endPoint x: 675, endPoint y: 101, distance: 147.2
click at [675, 101] on input "**********" at bounding box center [777, 98] width 220 height 36
paste input "text"
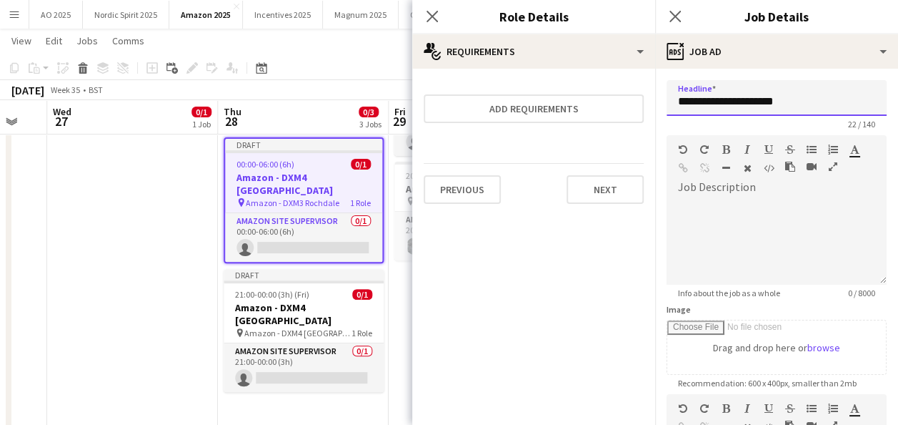
scroll to position [282, 0]
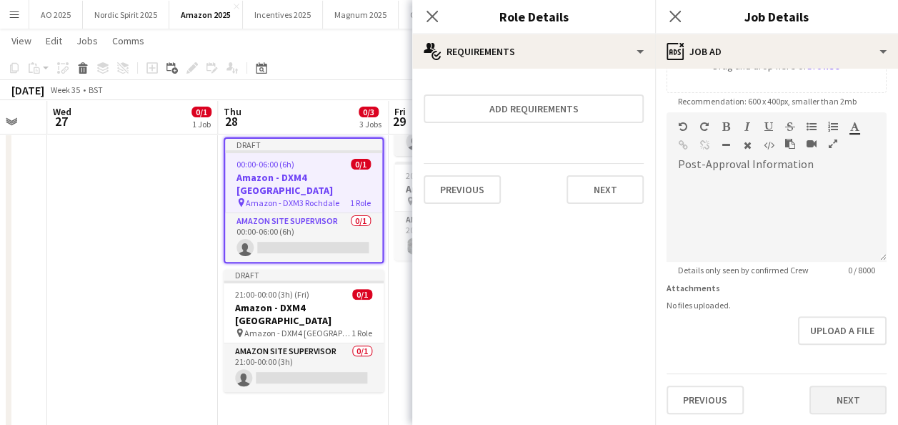
type input "**********"
click at [841, 392] on button "Next" at bounding box center [848, 399] width 77 height 29
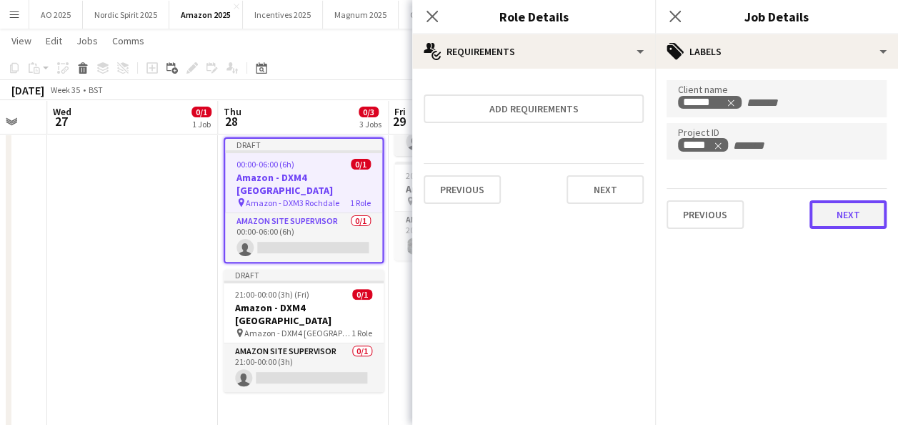
click at [851, 216] on button "Next" at bounding box center [848, 214] width 77 height 29
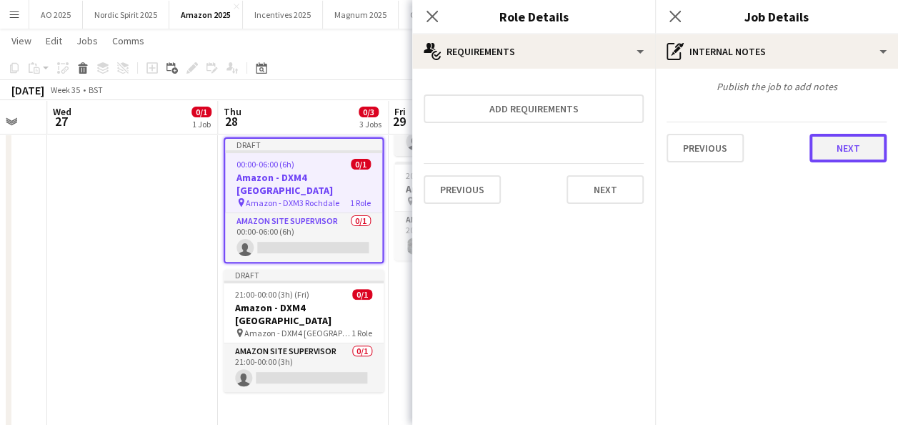
click at [833, 146] on button "Next" at bounding box center [848, 148] width 77 height 29
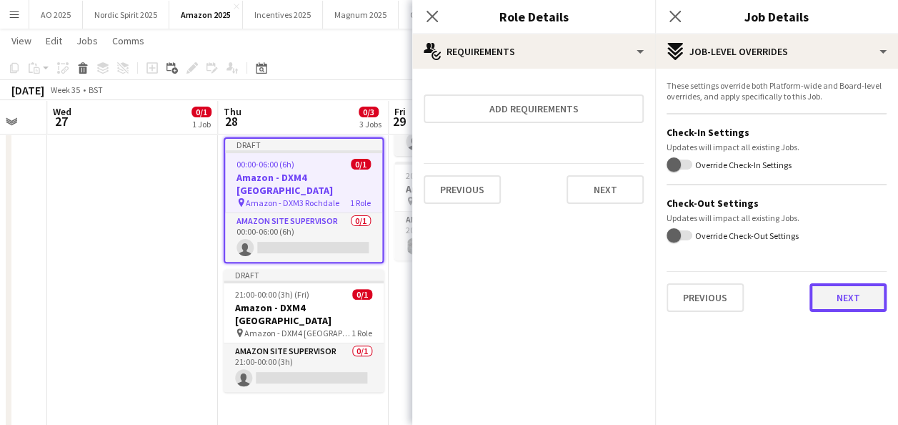
click at [838, 299] on button "Next" at bounding box center [848, 297] width 77 height 29
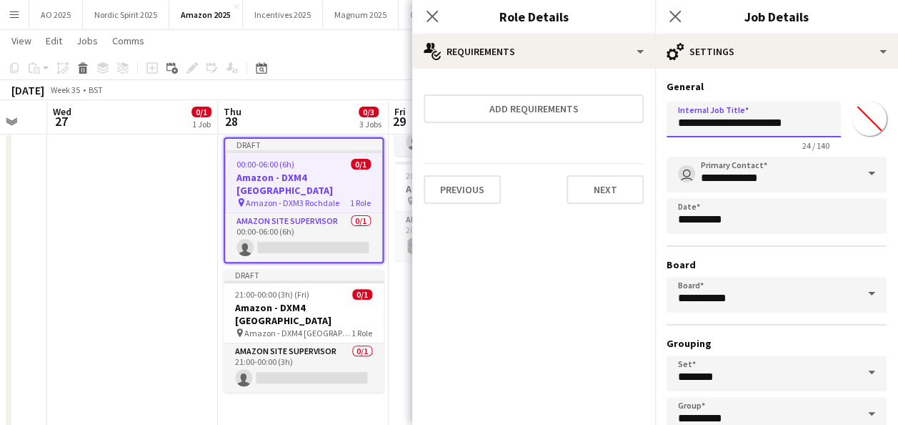
drag, startPoint x: 815, startPoint y: 127, endPoint x: 680, endPoint y: 117, distance: 134.7
click at [680, 117] on input "**********" at bounding box center [754, 119] width 174 height 36
paste input "text"
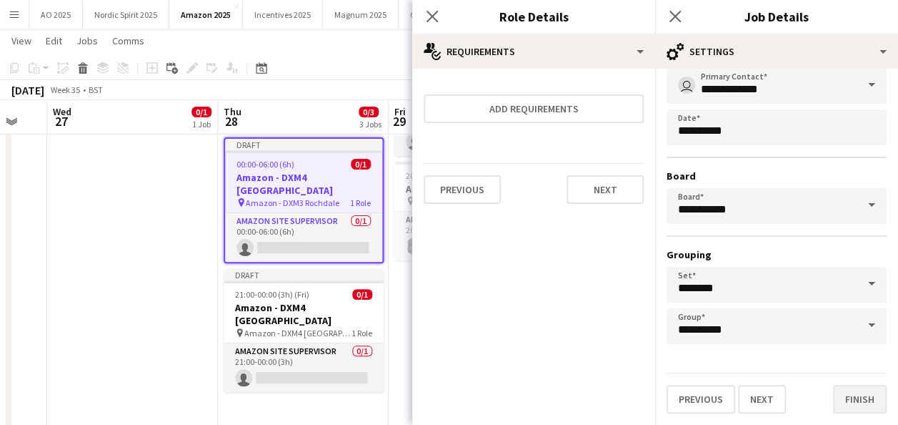
type input "**********"
click at [855, 395] on button "Finish" at bounding box center [860, 399] width 54 height 29
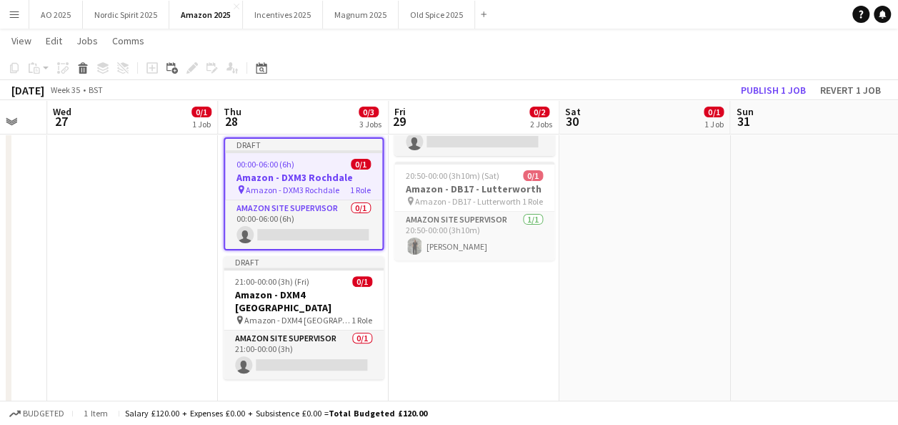
click at [483, 349] on app-date-cell "Draft 00:00-06:00 (6h) 0/1 Amazon - DXM4 [GEOGRAPHIC_DATA] pin Amazon - DXM4 Wa…" at bounding box center [474, 230] width 171 height 407
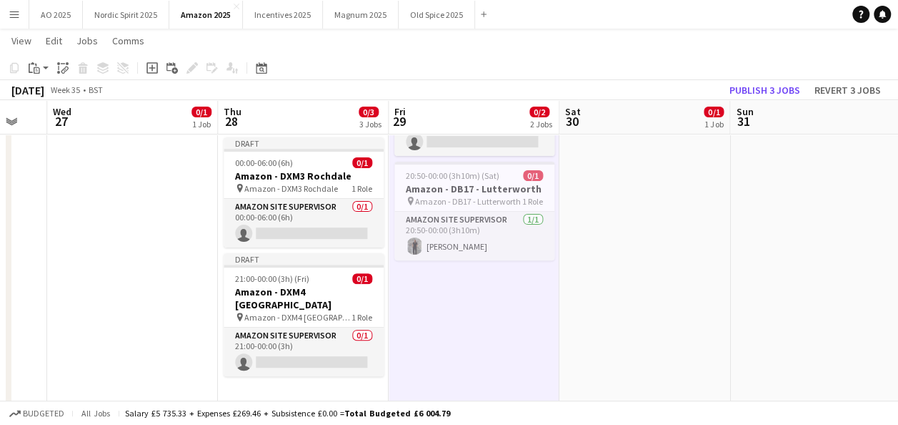
click at [183, 324] on app-date-cell "21:00-00:00 (3h) (Thu) 0/1 Amazon - DB17 - Lutterworth pin Amazon - DB17 - Lutt…" at bounding box center [132, 230] width 171 height 407
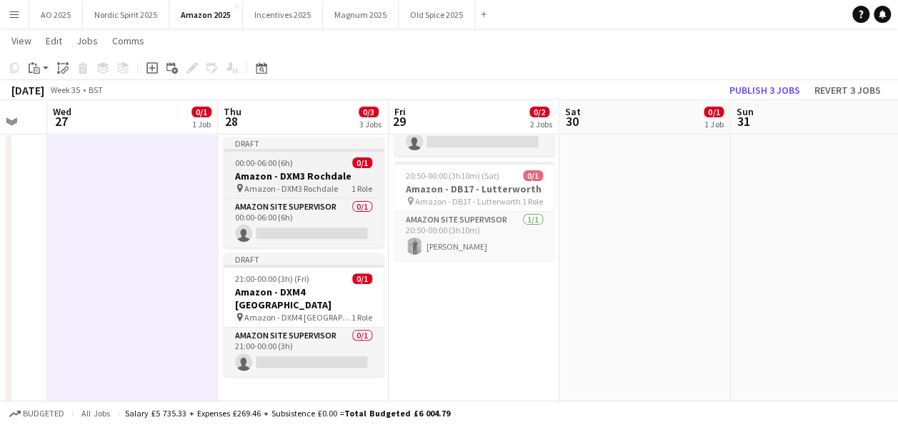
click at [292, 155] on app-job-card "Draft 00:00-06:00 (6h) 0/1 Amazon - DXM3 Rochdale pin Amazon - DXM3 Rochdale 1 …" at bounding box center [304, 192] width 160 height 110
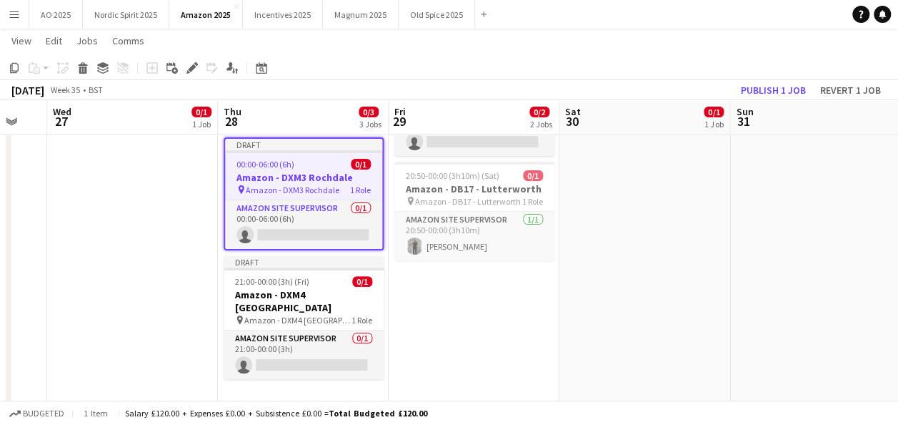
click at [183, 182] on app-date-cell "21:00-00:00 (3h) (Thu) 0/1 Amazon - DB17 - Lutterworth pin Amazon - DB17 - Lutt…" at bounding box center [132, 230] width 171 height 407
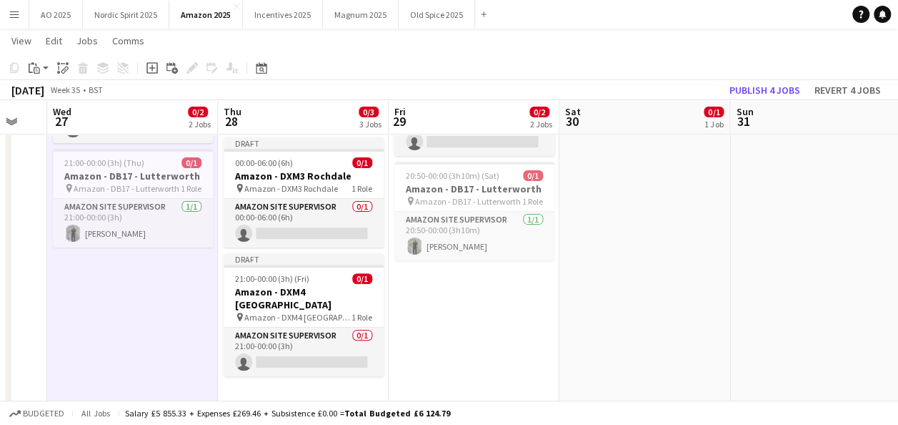
click at [122, 289] on app-date-cell "Draft 00:00-06:00 (6h) 0/1 Amazon - DXM3 Rochdale pin Amazon - DXM3 Rochdale 1 …" at bounding box center [132, 230] width 171 height 407
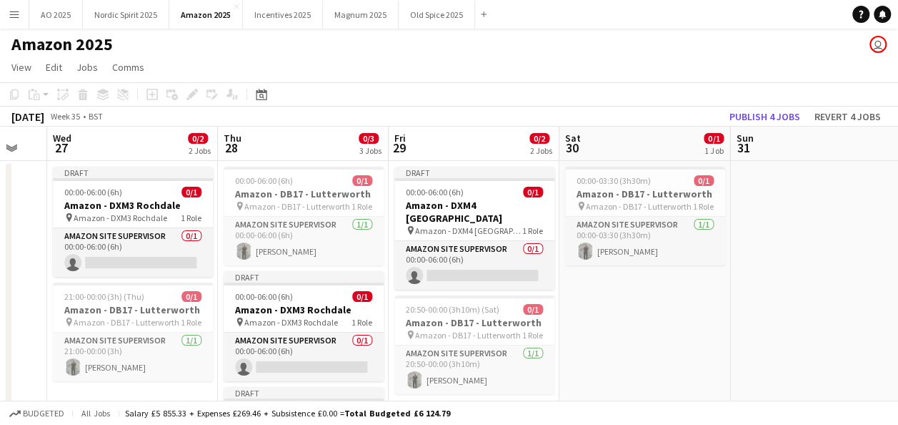
scroll to position [0, 0]
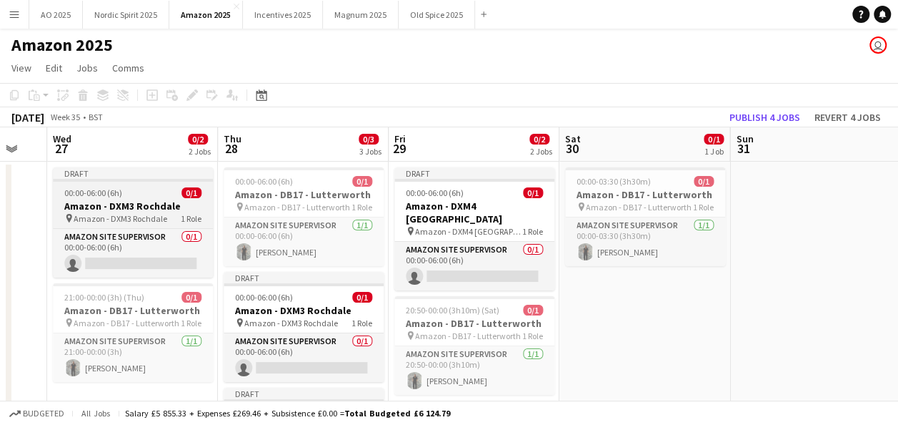
click at [96, 207] on h3 "Amazon - DXM3 Rochdale" at bounding box center [133, 205] width 160 height 13
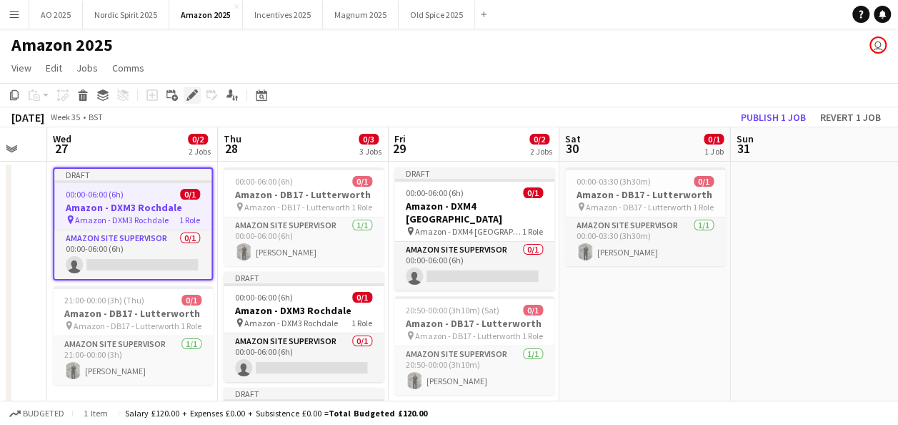
click at [189, 100] on icon "Edit" at bounding box center [192, 94] width 11 height 11
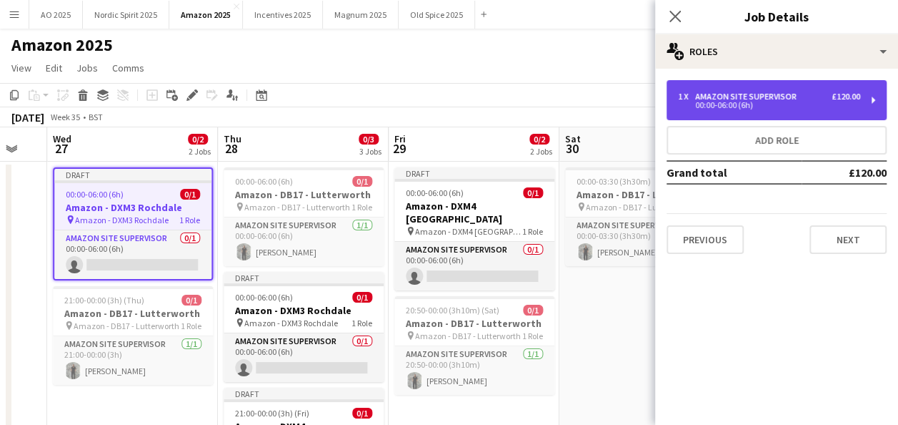
click at [703, 103] on div "00:00-06:00 (6h)" at bounding box center [769, 104] width 182 height 7
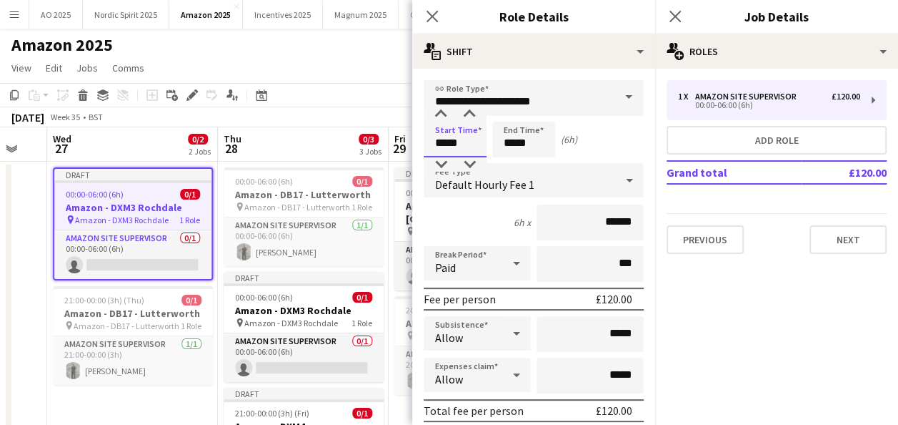
click at [443, 146] on input "*****" at bounding box center [455, 140] width 63 height 36
type input "*****"
click at [515, 147] on input "*****" at bounding box center [523, 140] width 63 height 36
type input "*****"
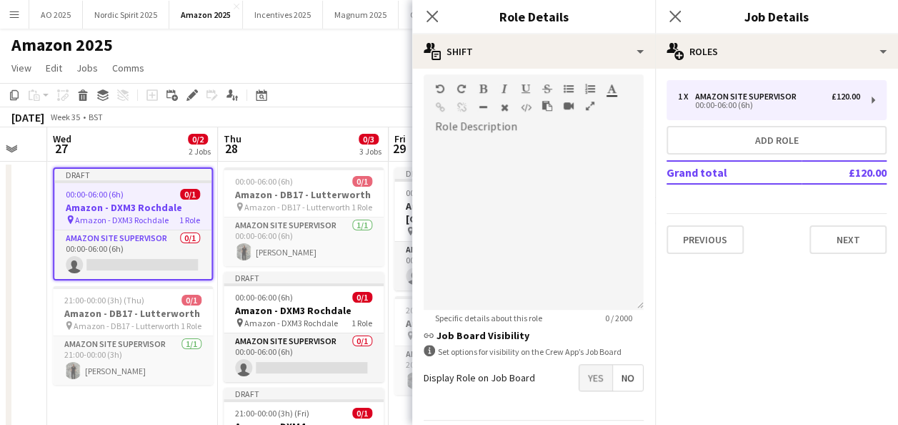
scroll to position [470, 0]
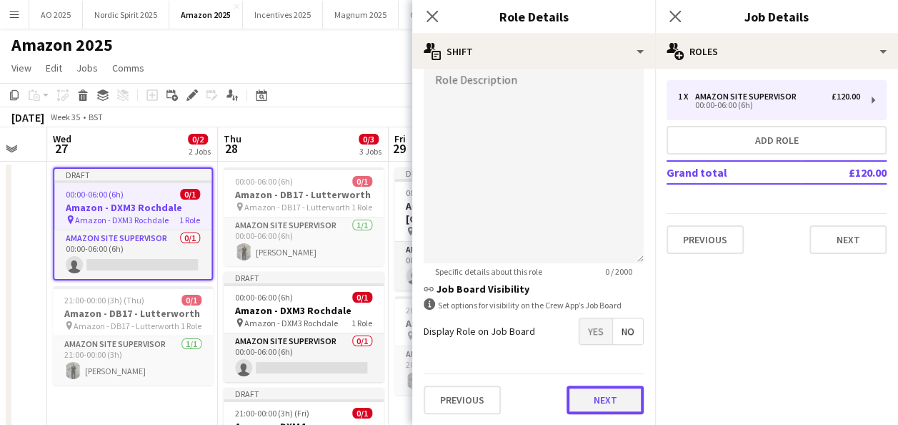
click at [618, 406] on button "Next" at bounding box center [605, 399] width 77 height 29
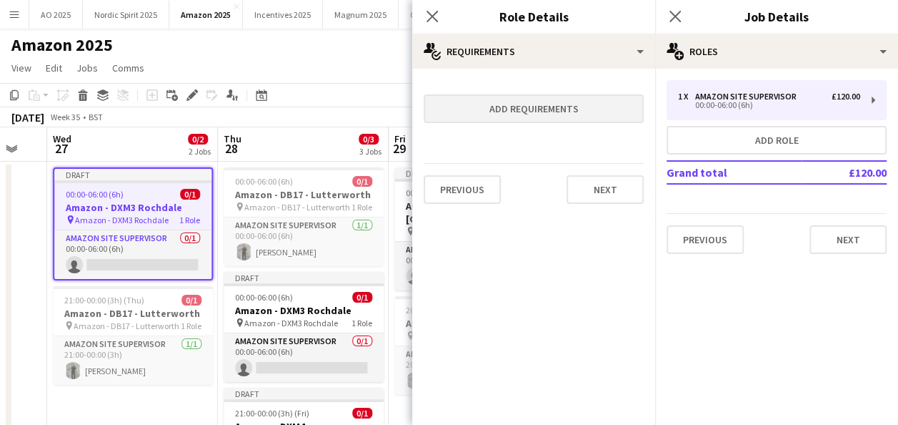
scroll to position [0, 0]
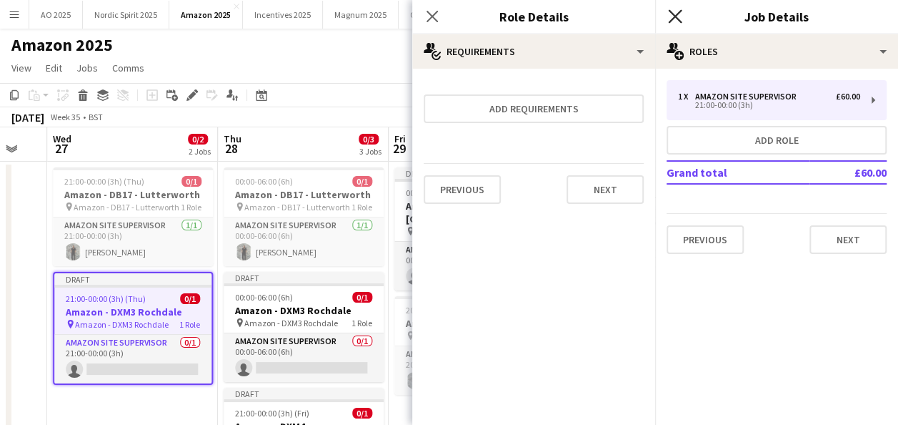
click at [675, 15] on icon "Close pop-in" at bounding box center [675, 16] width 14 height 14
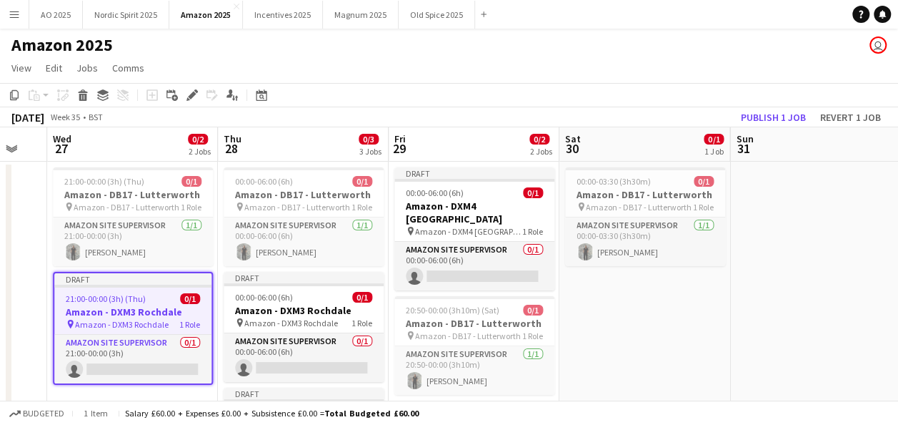
click at [659, 360] on app-date-cell "00:00-03:30 (3h30m) 0/1 Amazon - DB17 - Lutterworth pin Amazon - DB17 - Lutterw…" at bounding box center [645, 365] width 171 height 407
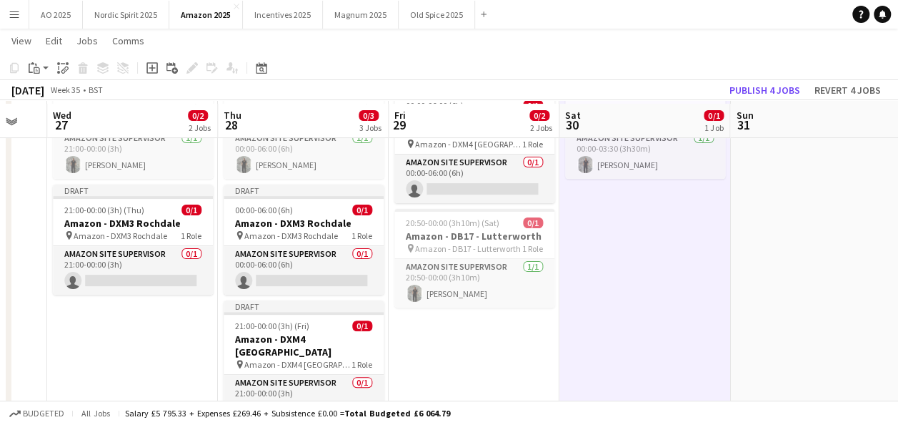
scroll to position [89, 0]
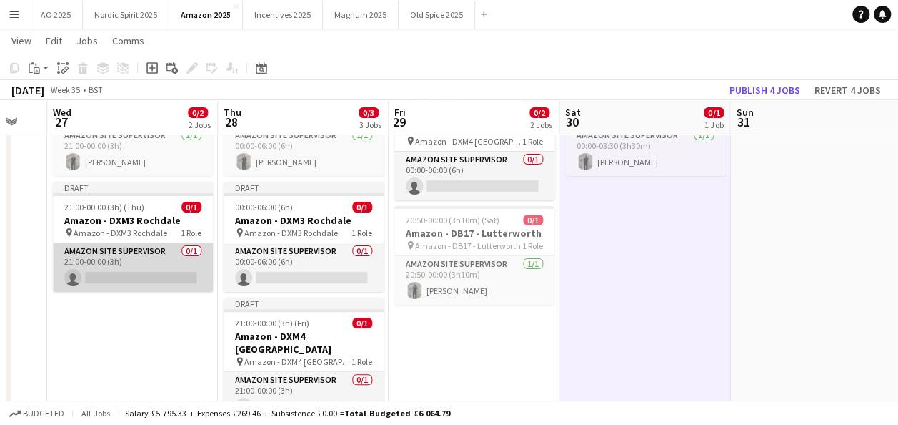
click at [168, 277] on app-card-role "Amazon Site Supervisor 0/1 21:00-00:00 (3h) single-neutral-actions" at bounding box center [133, 267] width 160 height 49
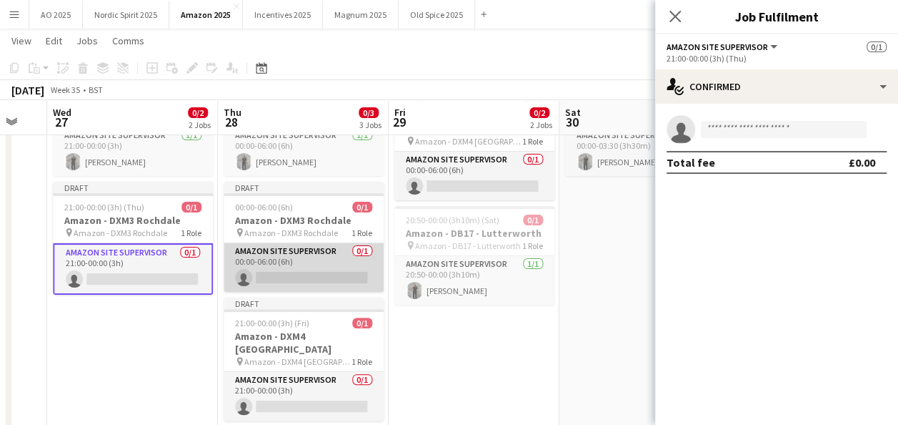
click at [283, 287] on app-card-role "Amazon Site Supervisor 0/1 00:00-06:00 (6h) single-neutral-actions" at bounding box center [304, 267] width 160 height 49
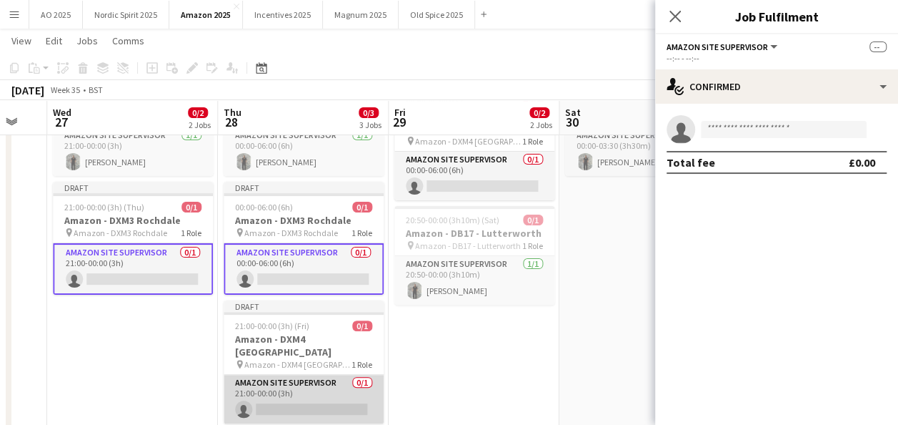
click at [297, 376] on app-card-role "Amazon Site Supervisor 0/1 21:00-00:00 (3h) single-neutral-actions" at bounding box center [304, 399] width 160 height 49
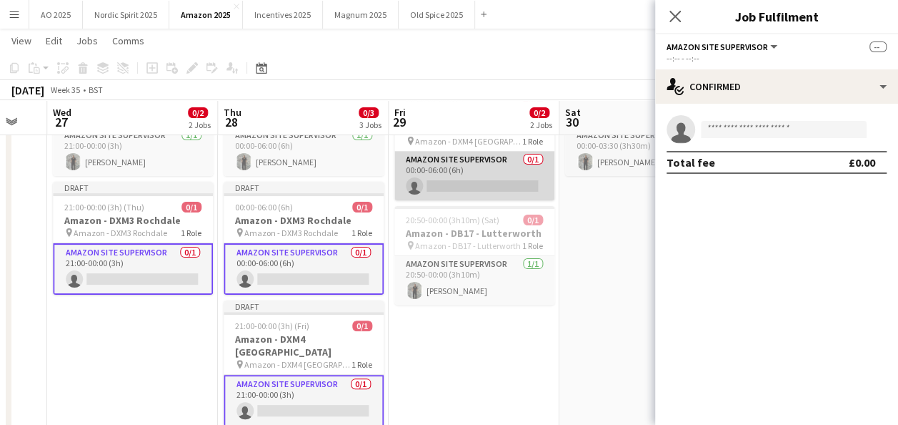
click at [497, 174] on app-card-role "Amazon Site Supervisor 0/1 00:00-06:00 (6h) single-neutral-actions" at bounding box center [475, 176] width 160 height 49
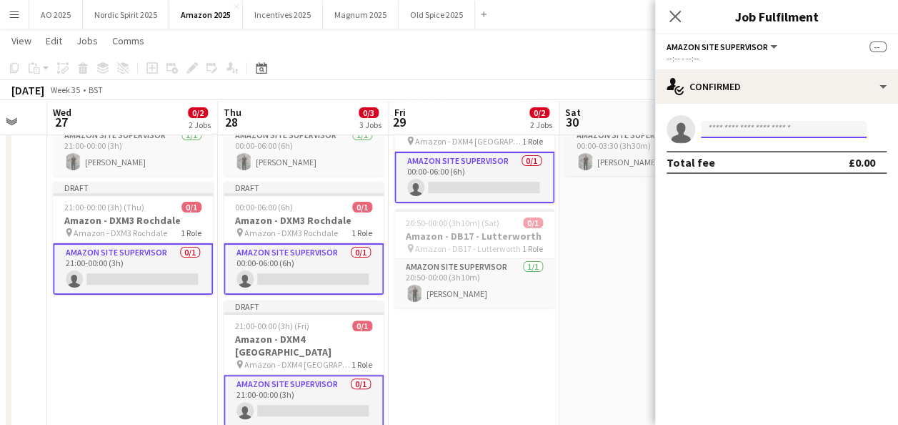
click at [718, 129] on input at bounding box center [784, 129] width 166 height 17
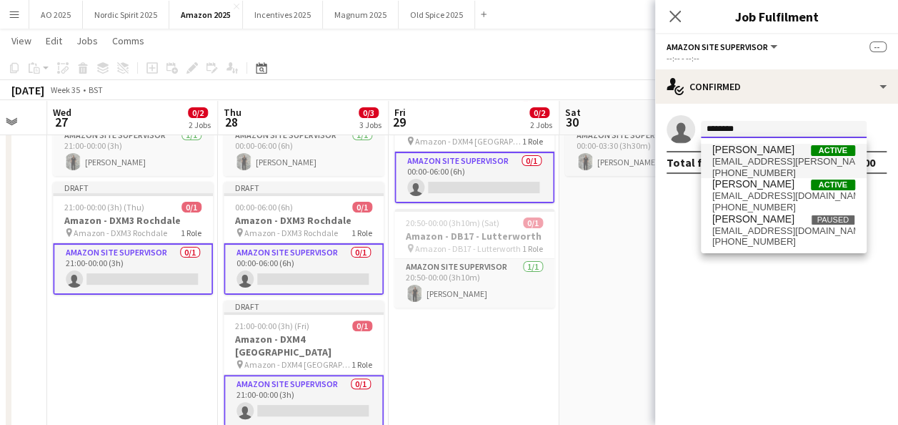
type input "*******"
click at [744, 149] on span "[PERSON_NAME]" at bounding box center [754, 150] width 82 height 12
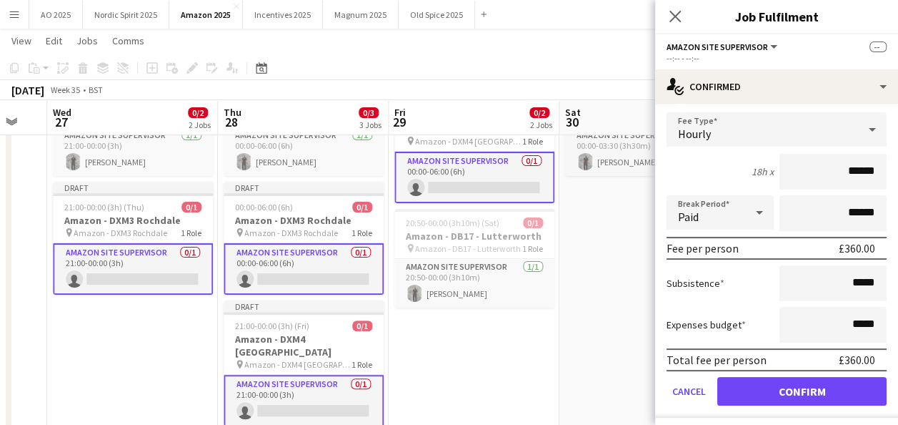
scroll to position [84, 0]
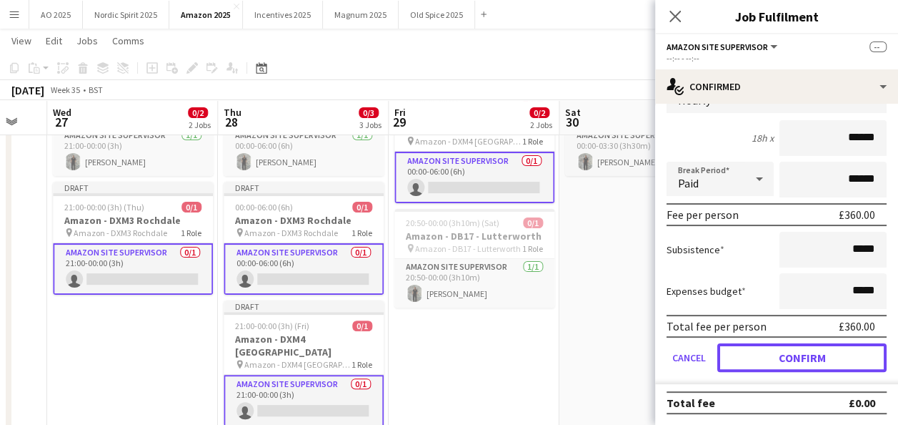
drag, startPoint x: 827, startPoint y: 358, endPoint x: 692, endPoint y: 332, distance: 137.7
click at [826, 358] on button "Confirm" at bounding box center [802, 357] width 169 height 29
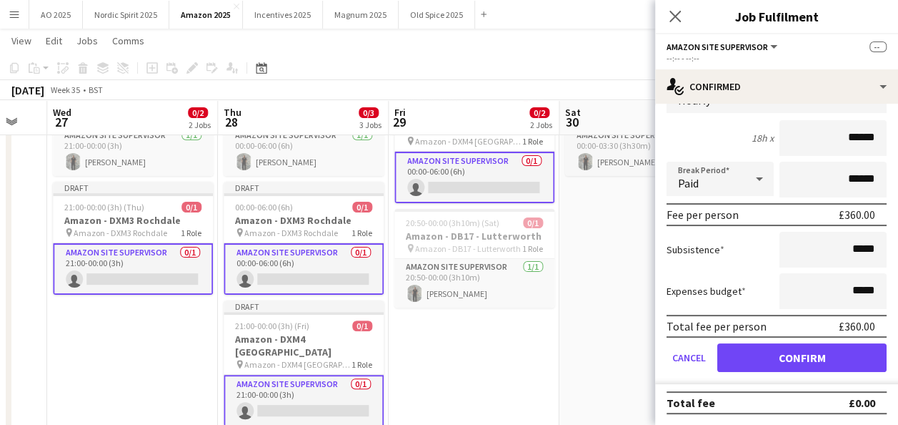
scroll to position [0, 0]
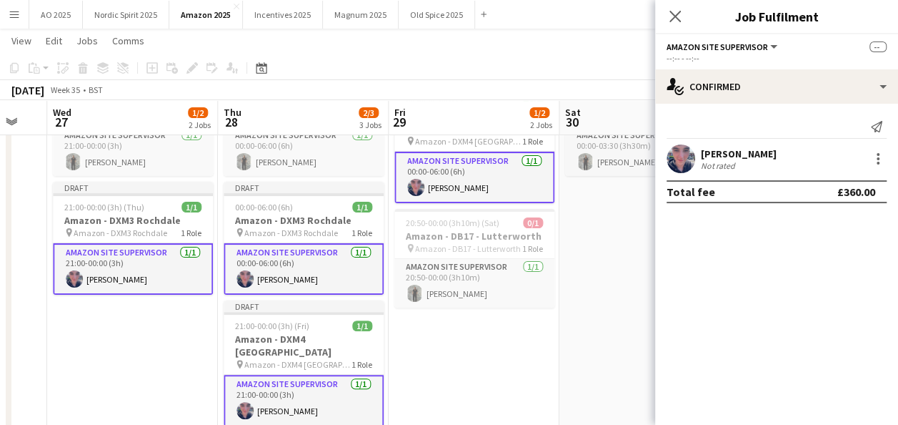
click at [593, 309] on app-date-cell "00:00-03:30 (3h30m) 0/1 Amazon - DB17 - Lutterworth pin Amazon - DB17 - Lutterw…" at bounding box center [645, 274] width 171 height 407
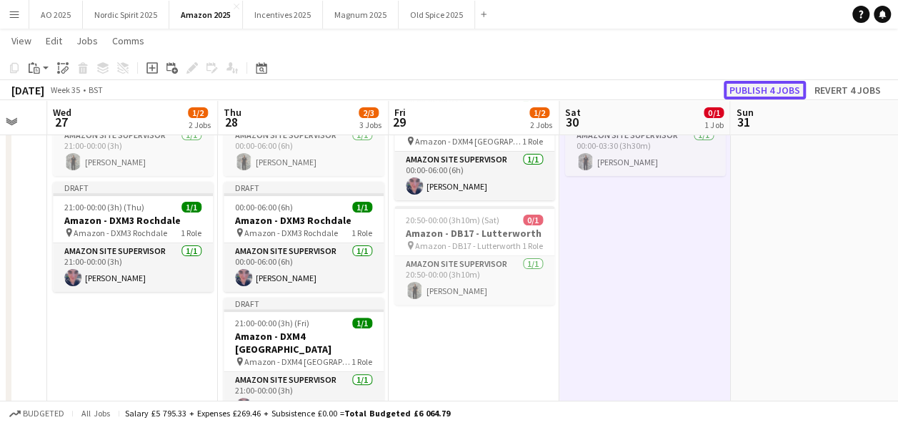
click at [759, 89] on button "Publish 4 jobs" at bounding box center [765, 90] width 82 height 19
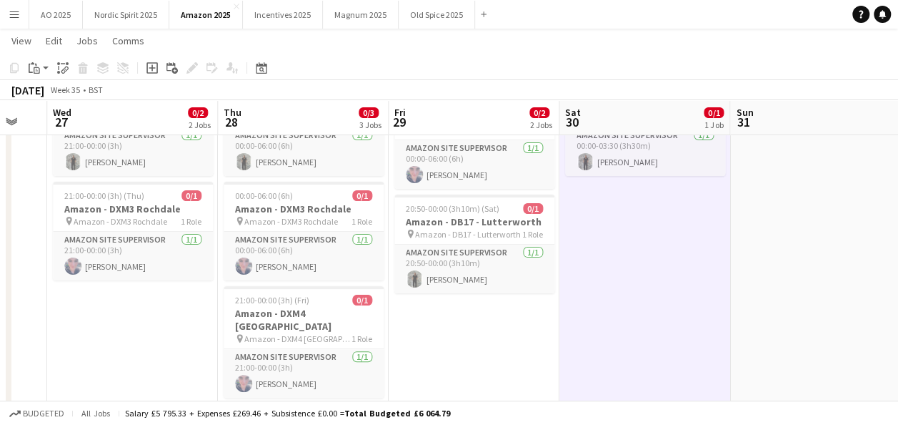
click at [586, 294] on app-date-cell "00:00-03:30 (3h30m) 0/1 Amazon - DB17 - Lutterworth pin Amazon - DB17 - Lutterw…" at bounding box center [645, 274] width 171 height 407
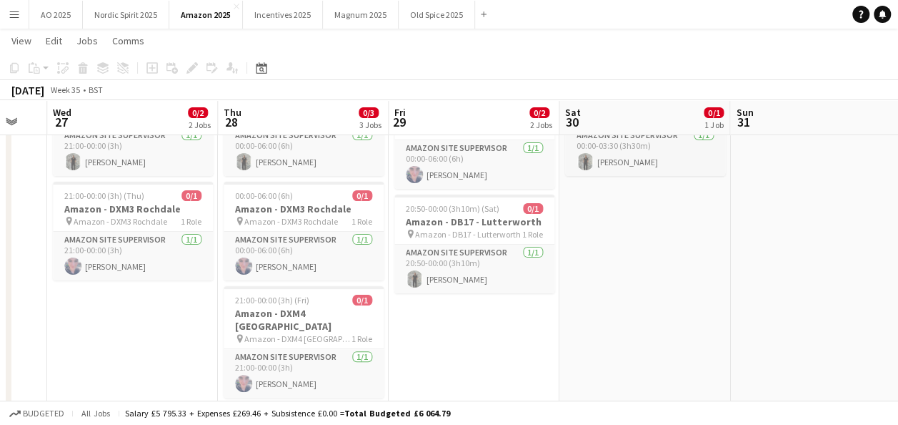
click at [768, 257] on app-date-cell at bounding box center [815, 274] width 171 height 407
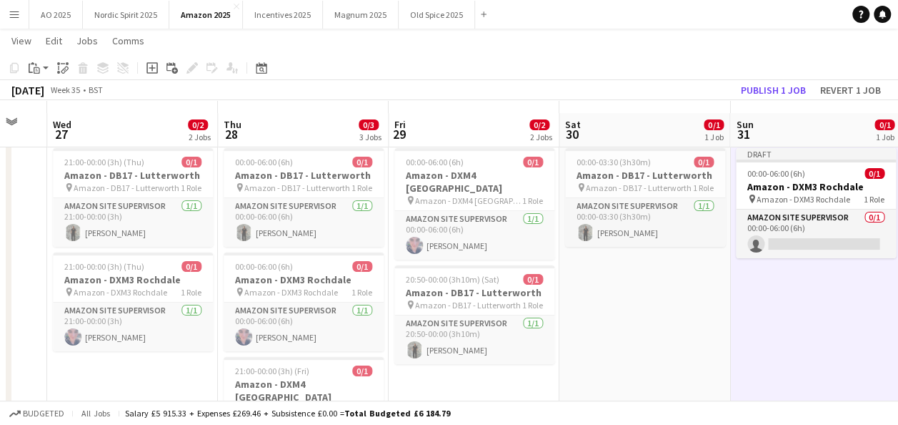
scroll to position [9, 0]
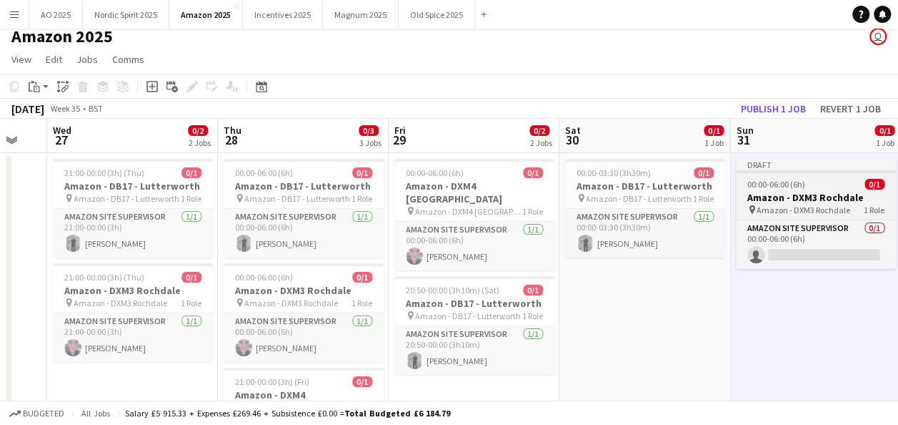
click at [830, 187] on div "00:00-06:00 (6h) 0/1" at bounding box center [816, 184] width 160 height 11
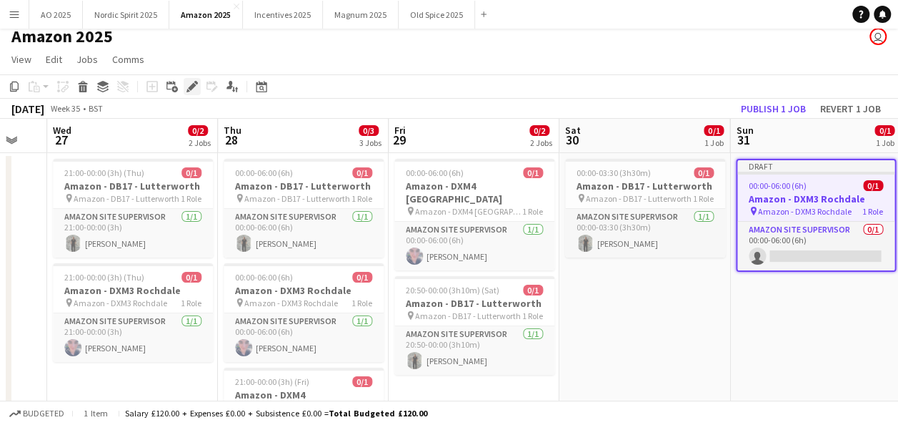
click at [189, 90] on icon at bounding box center [189, 91] width 4 height 4
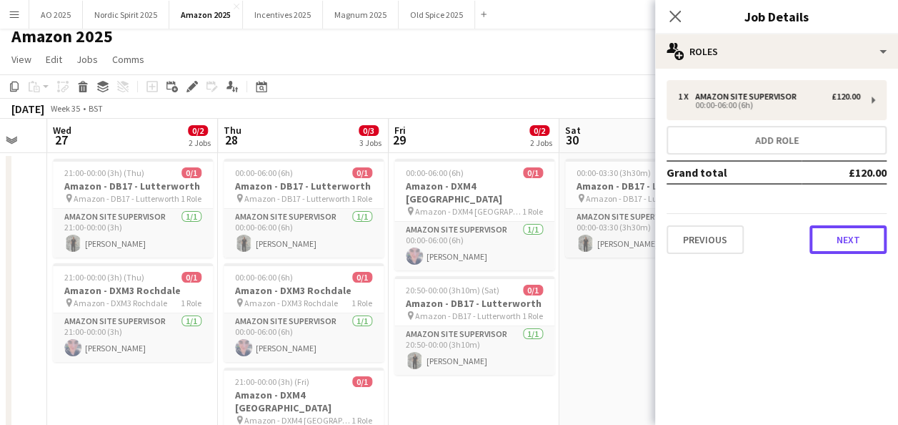
click at [845, 239] on button "Next" at bounding box center [848, 239] width 77 height 29
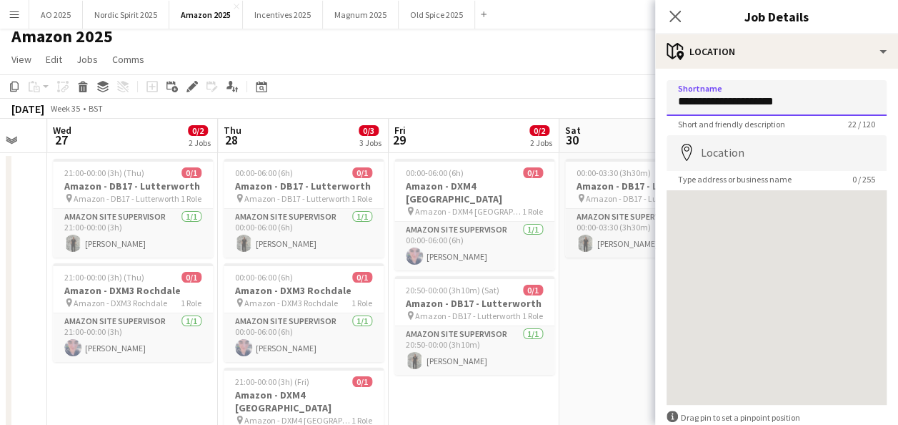
drag, startPoint x: 815, startPoint y: 100, endPoint x: 735, endPoint y: 103, distance: 79.4
click at [735, 103] on input "**********" at bounding box center [777, 98] width 220 height 36
drag, startPoint x: 824, startPoint y: 96, endPoint x: 670, endPoint y: 114, distance: 155.3
click at [670, 114] on input "**********" at bounding box center [777, 98] width 220 height 36
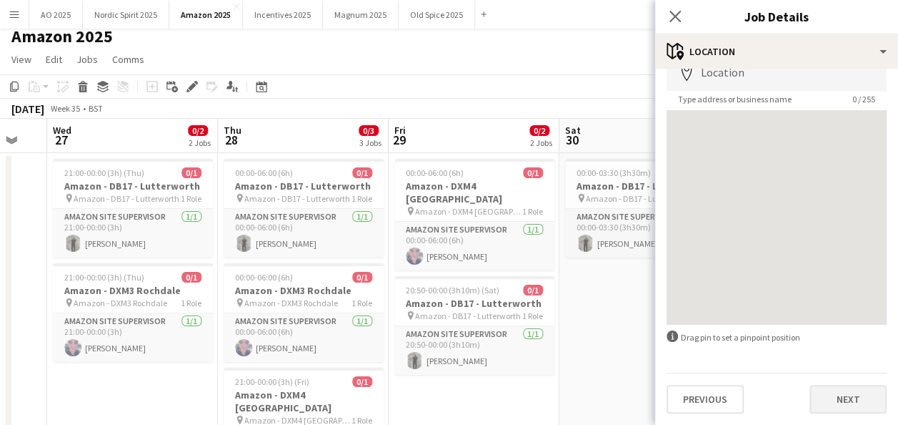
type input "**********"
click at [829, 397] on button "Next" at bounding box center [848, 399] width 77 height 29
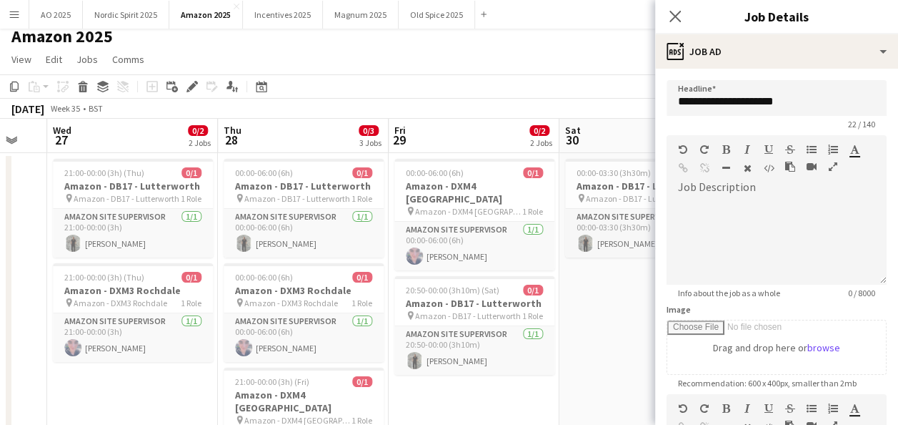
scroll to position [0, 0]
drag, startPoint x: 807, startPoint y: 96, endPoint x: 645, endPoint y: 111, distance: 162.9
click at [645, 111] on body "Menu Boards Boards Boards All jobs Status Workforce Workforce My Workforce Recr…" at bounding box center [449, 276] width 898 height 570
paste input "text"
type input "**********"
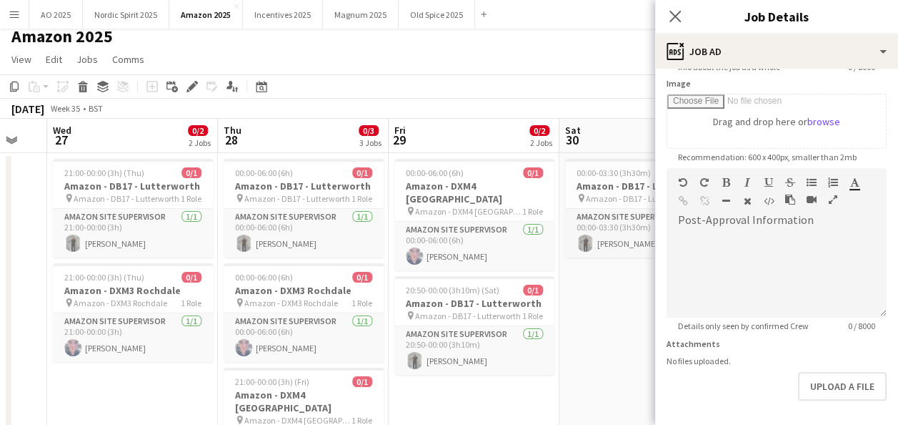
scroll to position [282, 0]
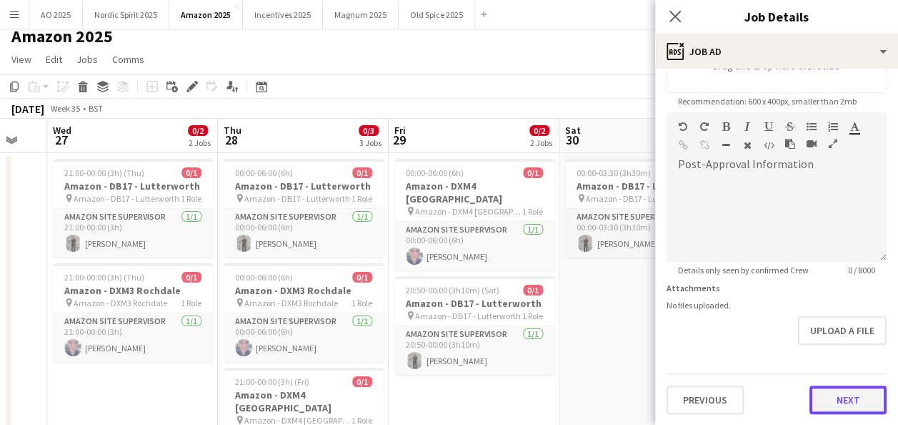
click at [858, 398] on button "Next" at bounding box center [848, 399] width 77 height 29
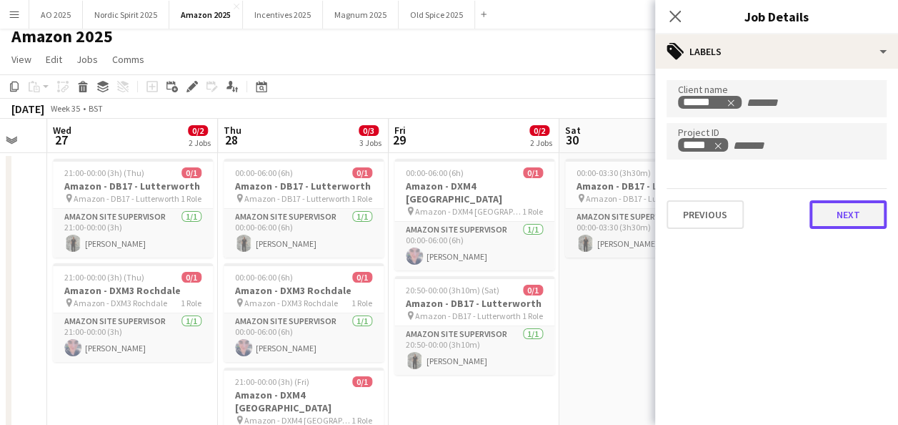
click at [848, 217] on button "Next" at bounding box center [848, 214] width 77 height 29
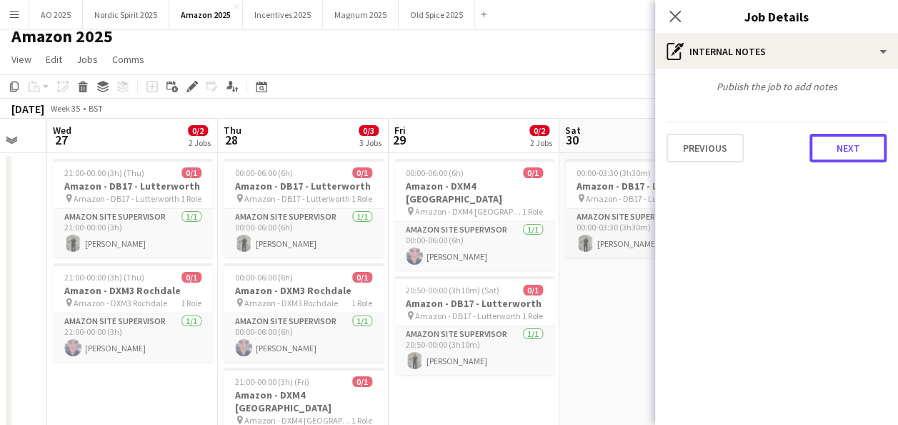
drag, startPoint x: 841, startPoint y: 149, endPoint x: 838, endPoint y: 138, distance: 11.3
click at [842, 149] on button "Next" at bounding box center [848, 148] width 77 height 29
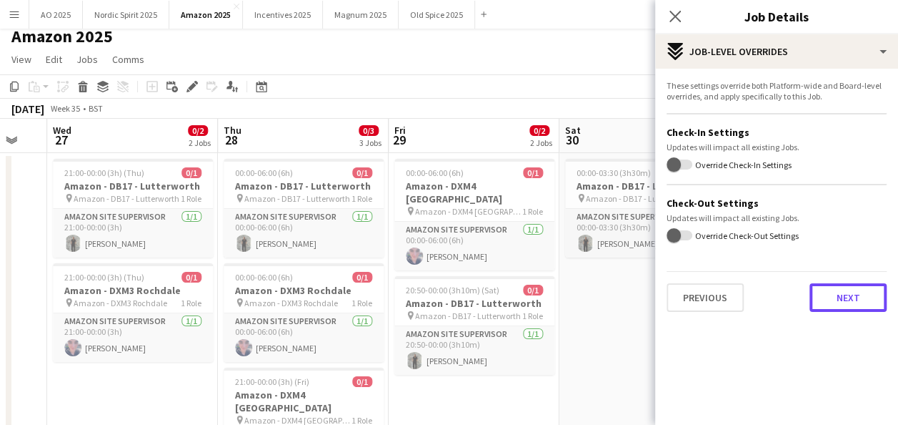
click at [832, 283] on button "Next" at bounding box center [848, 297] width 77 height 29
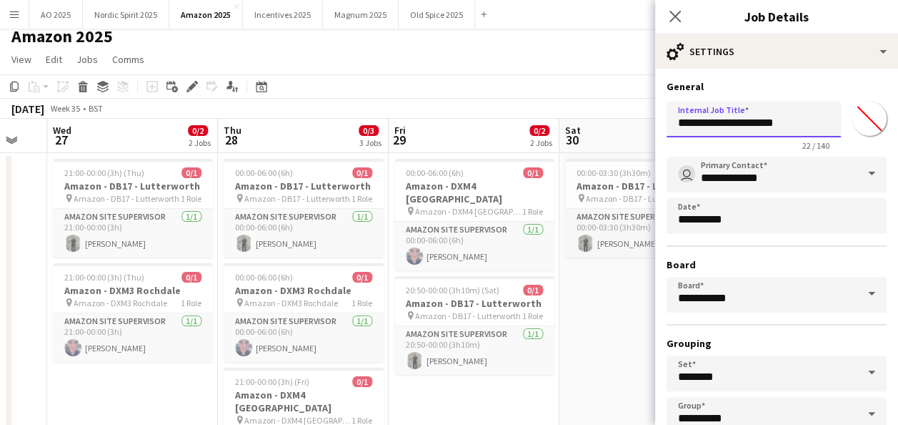
drag, startPoint x: 798, startPoint y: 121, endPoint x: 662, endPoint y: 119, distance: 136.5
click at [662, 122] on form "**********" at bounding box center [776, 291] width 243 height 422
paste input "text"
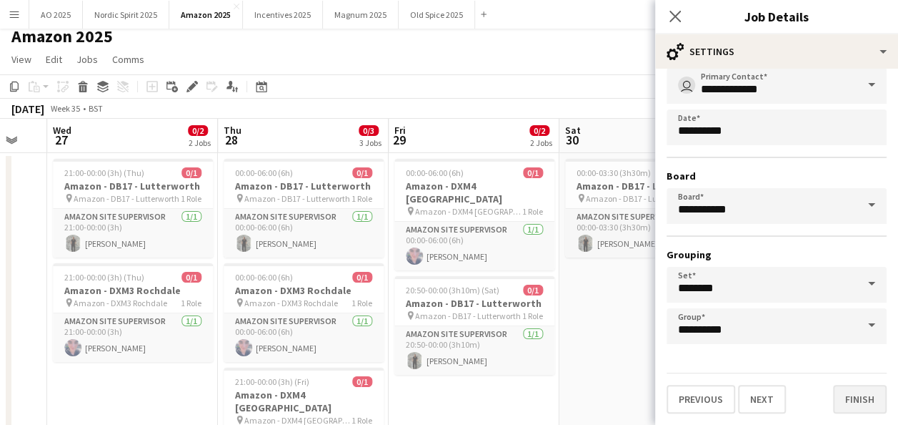
type input "**********"
click at [862, 408] on button "Finish" at bounding box center [860, 399] width 54 height 29
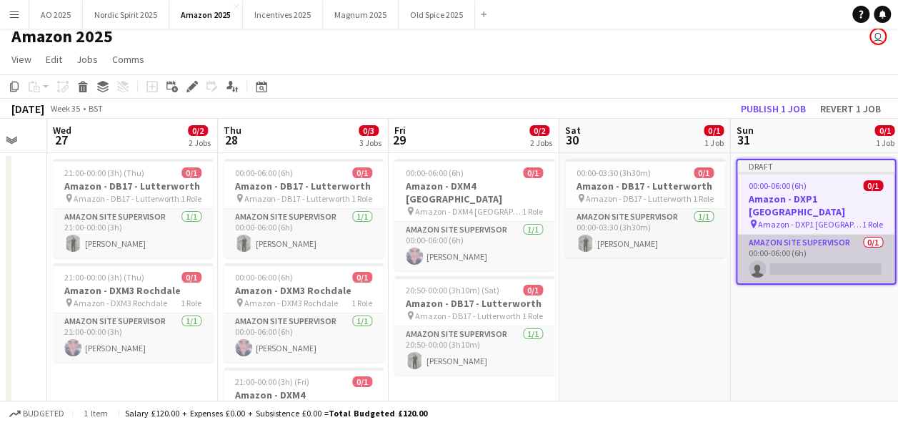
click at [803, 238] on app-card-role "Amazon Site Supervisor 0/1 00:00-06:00 (6h) single-neutral-actions" at bounding box center [816, 258] width 157 height 49
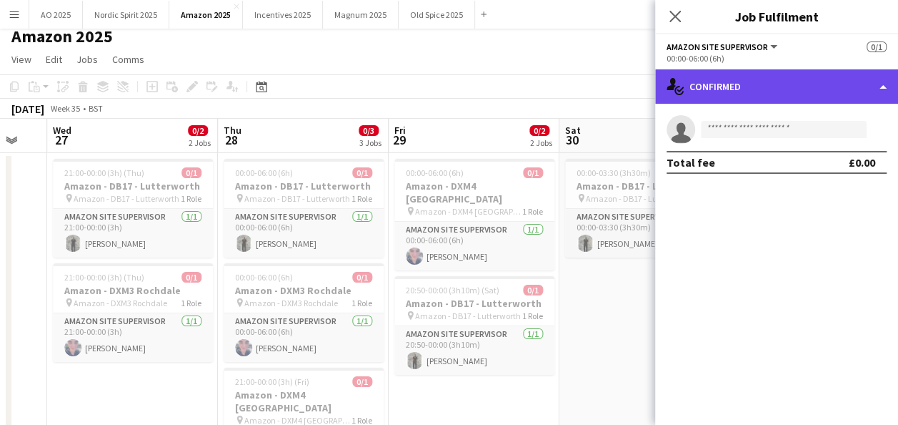
click at [713, 79] on div "single-neutral-actions-check-2 Confirmed" at bounding box center [776, 86] width 243 height 34
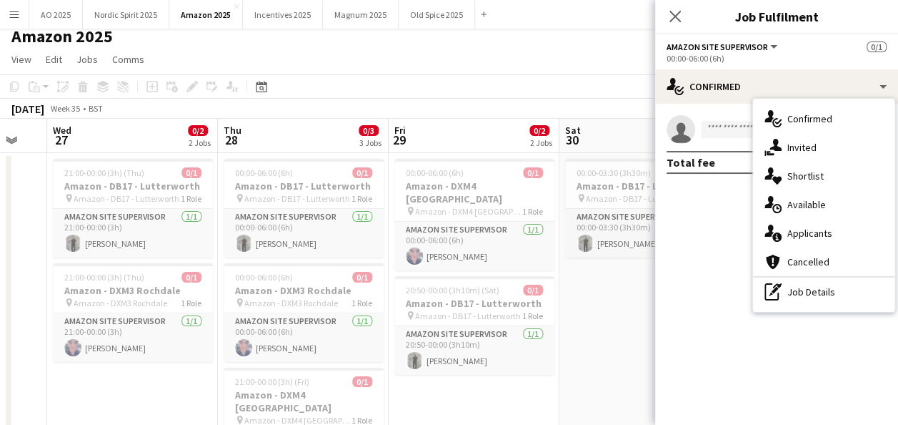
click at [805, 306] on div "single-neutral-actions-check-2 Confirmed single-neutral-actions-share-1 Invited…" at bounding box center [824, 205] width 142 height 213
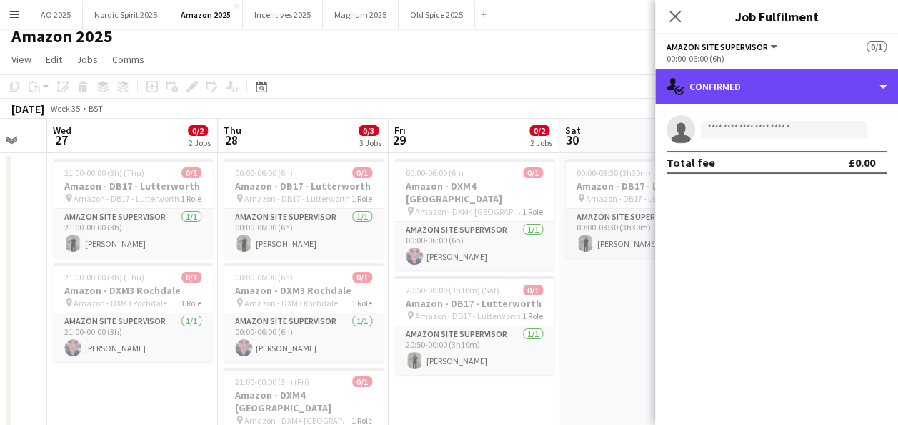
drag, startPoint x: 732, startPoint y: 92, endPoint x: 753, endPoint y: 193, distance: 103.0
click at [732, 99] on div "single-neutral-actions-check-2 Confirmed" at bounding box center [776, 86] width 243 height 34
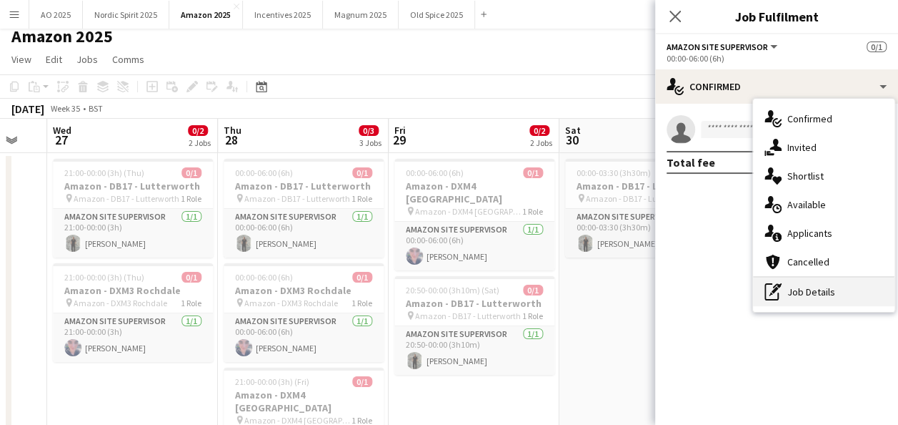
click at [794, 280] on div "pen-write Job Details" at bounding box center [824, 291] width 142 height 29
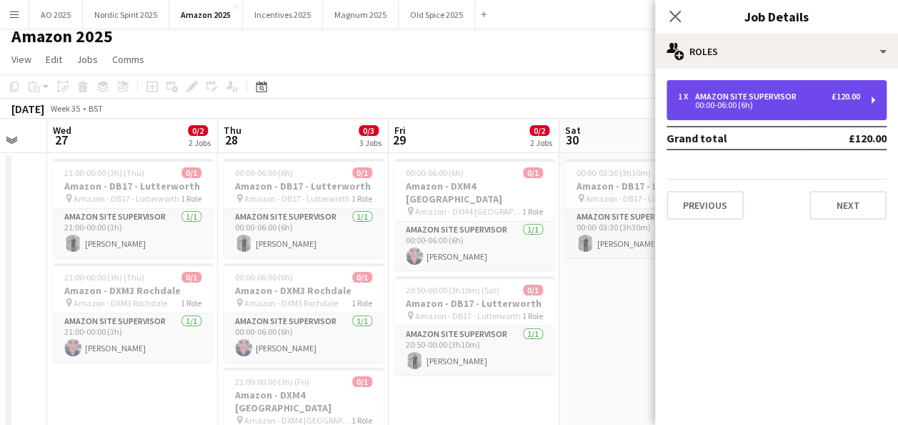
click at [759, 113] on div "1 x Amazon Site Supervisor £120.00 00:00-06:00 (6h)" at bounding box center [777, 100] width 220 height 40
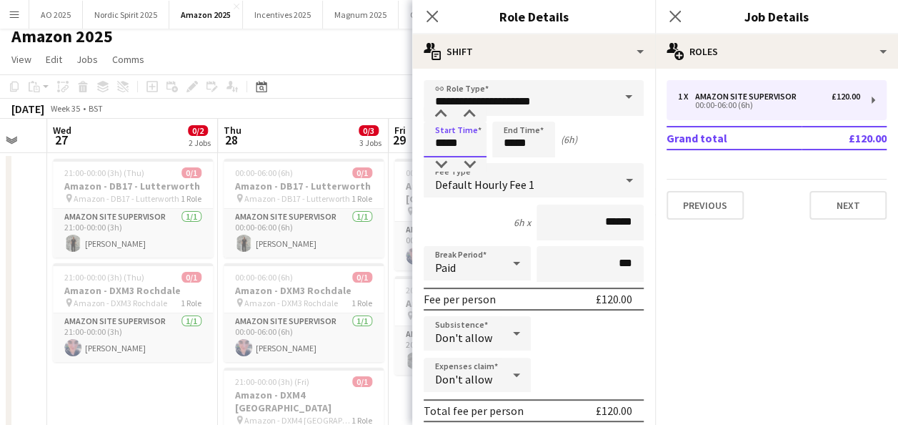
click at [445, 140] on input "*****" at bounding box center [455, 140] width 63 height 36
type input "*****"
click at [510, 142] on input "*****" at bounding box center [523, 140] width 63 height 36
click at [513, 114] on div at bounding box center [509, 114] width 29 height 14
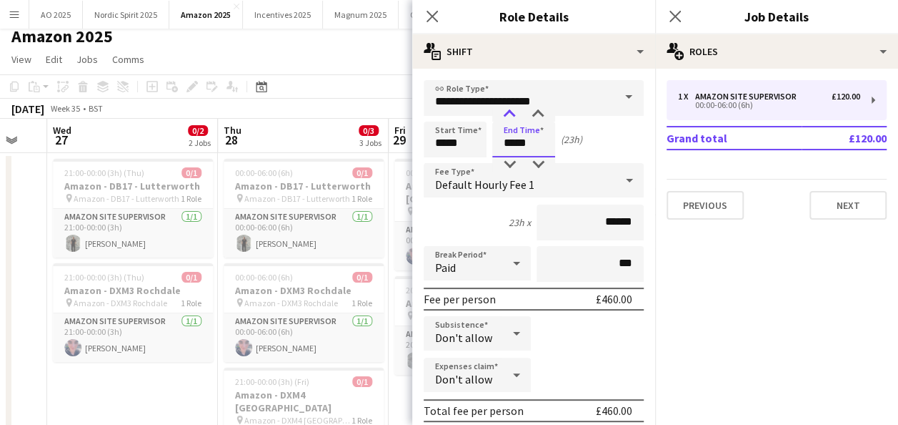
click at [513, 114] on div at bounding box center [509, 114] width 29 height 14
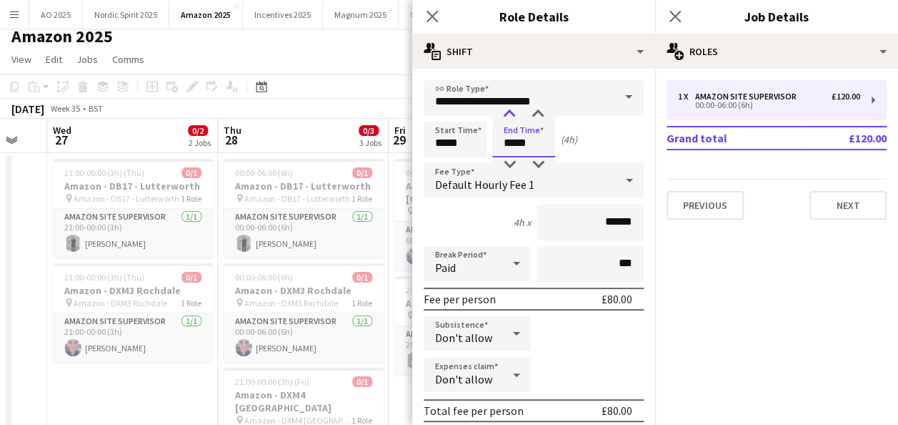
click at [513, 114] on div at bounding box center [509, 114] width 29 height 14
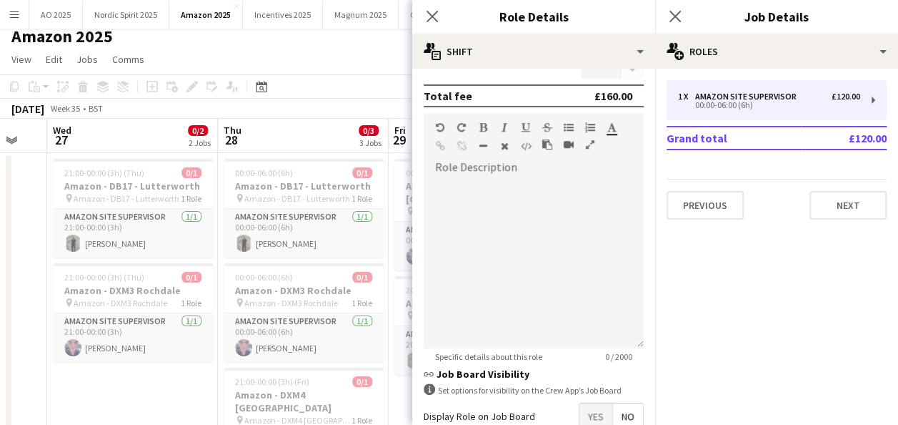
scroll to position [470, 0]
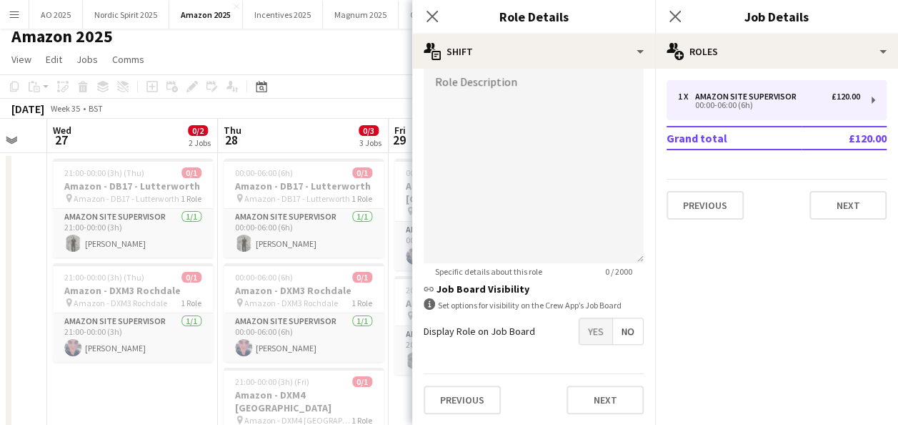
type input "*****"
click at [613, 404] on button "Next" at bounding box center [605, 399] width 77 height 29
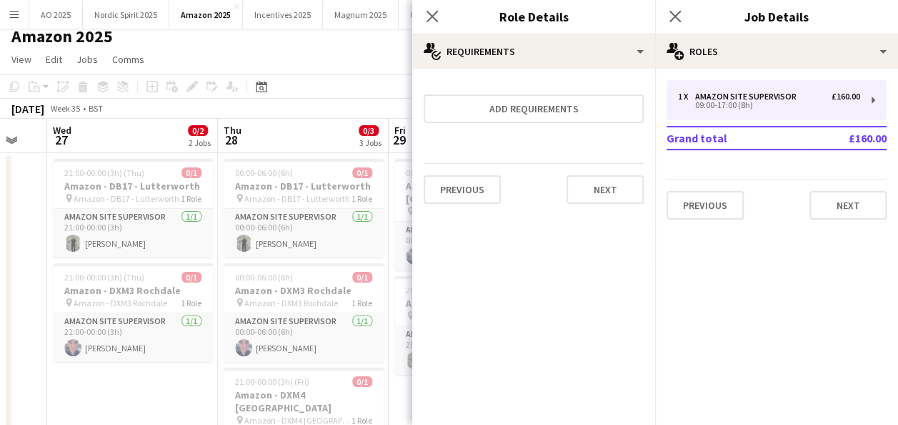
scroll to position [0, 0]
click at [676, 21] on icon "Close pop-in" at bounding box center [675, 16] width 14 height 14
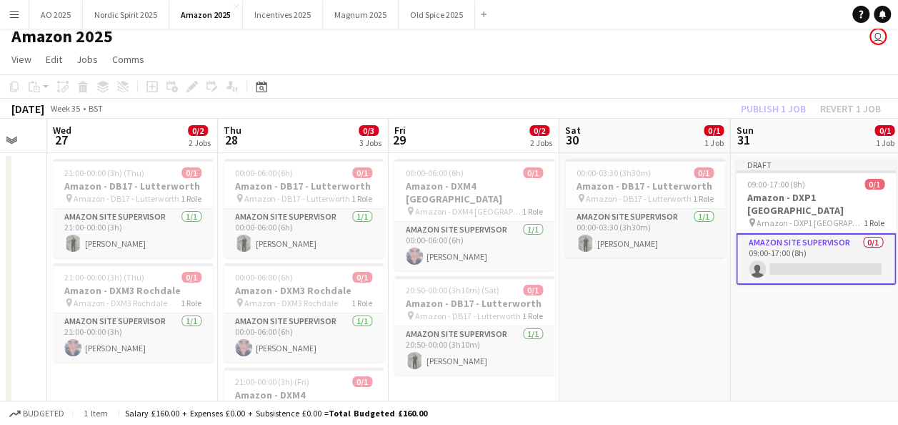
click at [776, 299] on app-date-cell "Draft 09:00-17:00 (8h) 0/1 Amazon - DXP1 [GEOGRAPHIC_DATA] pin Amazon - DXP1 Pl…" at bounding box center [815, 345] width 171 height 384
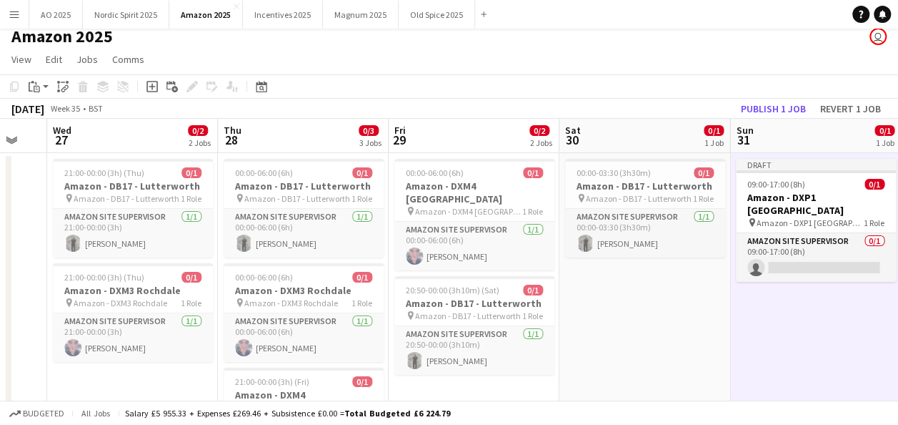
click at [762, 316] on app-date-cell "Draft 09:00-17:00 (8h) 0/1 Amazon - DXP1 [GEOGRAPHIC_DATA] pin Amazon - DXP1 Pl…" at bounding box center [815, 345] width 171 height 384
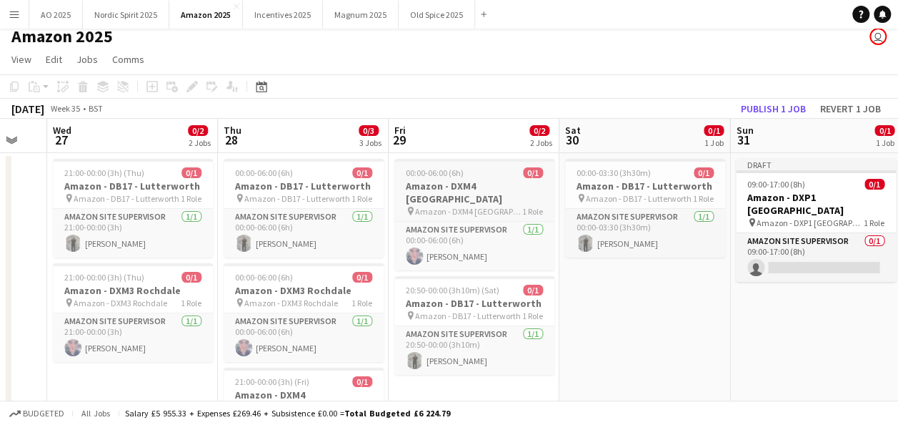
click at [480, 206] on span "Amazon - DXM4 [GEOGRAPHIC_DATA]" at bounding box center [468, 211] width 107 height 11
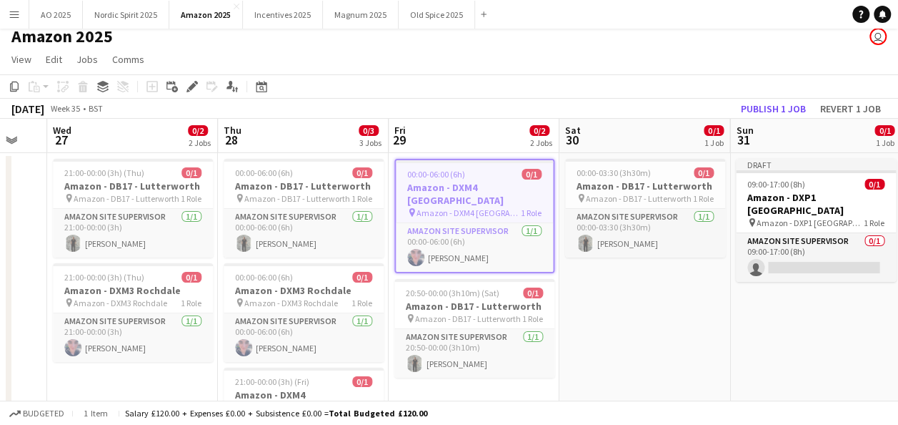
click at [440, 389] on app-date-cell "00:00-06:00 (6h) 0/1 Amazon - DXM4 [GEOGRAPHIC_DATA] pin Amazon - DXM4 Warringt…" at bounding box center [474, 345] width 171 height 384
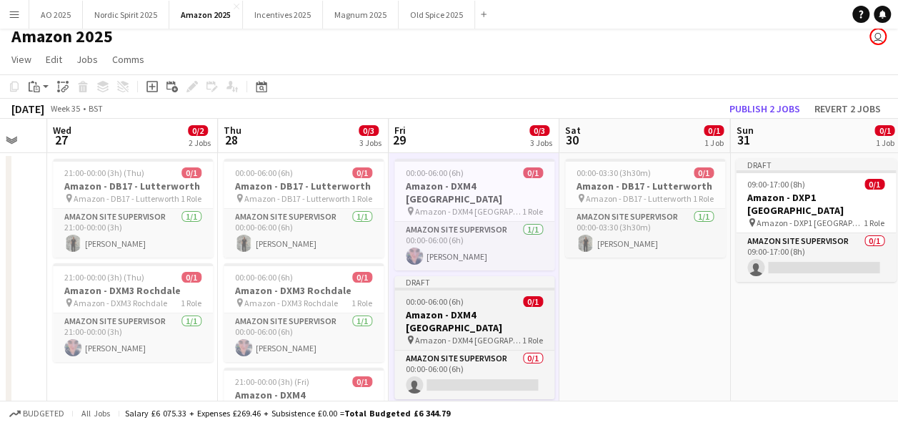
click at [462, 308] on h3 "Amazon - DXM4 [GEOGRAPHIC_DATA]" at bounding box center [475, 321] width 160 height 26
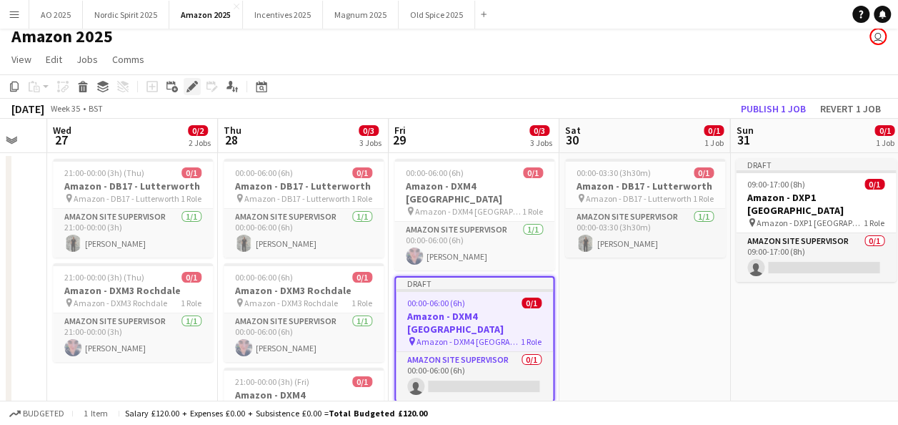
click at [192, 88] on icon at bounding box center [192, 87] width 8 height 8
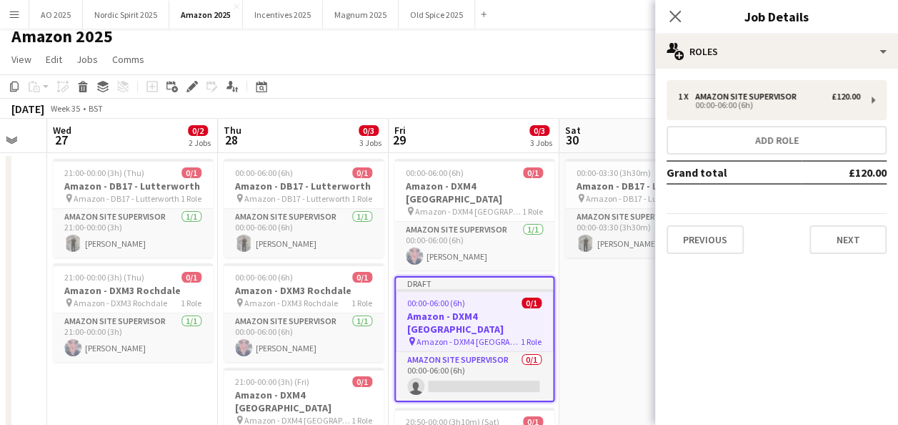
click at [675, 21] on icon "Close pop-in" at bounding box center [675, 16] width 11 height 11
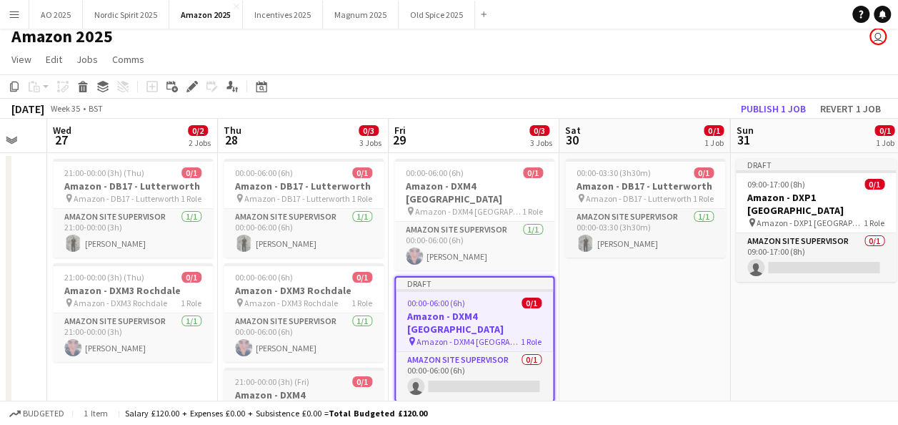
click at [336, 380] on div "21:00-00:00 (3h) (Fri) 0/1" at bounding box center [304, 381] width 160 height 11
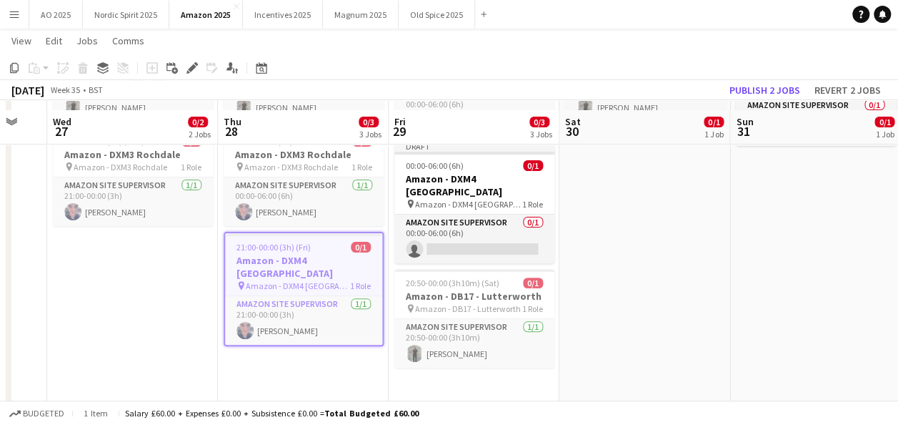
scroll to position [153, 0]
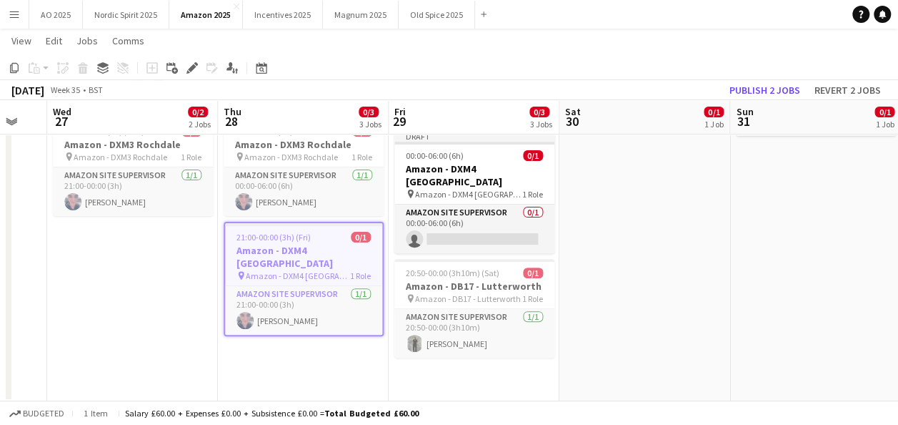
click at [343, 346] on app-date-cell "00:00-06:00 (6h) 0/1 Amazon - DB17 - Lutterworth pin Amazon - DB17 - Lutterwort…" at bounding box center [303, 204] width 171 height 395
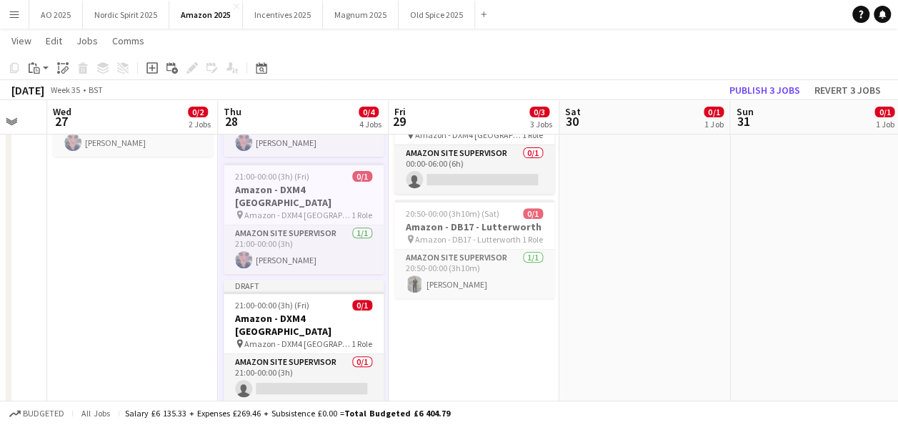
scroll to position [216, 0]
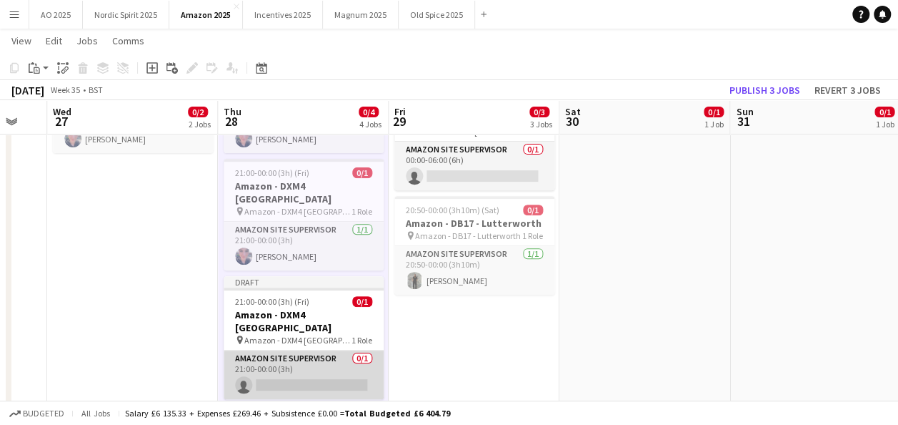
click at [320, 356] on app-card-role "Amazon Site Supervisor 0/1 21:00-00:00 (3h) single-neutral-actions" at bounding box center [304, 374] width 160 height 49
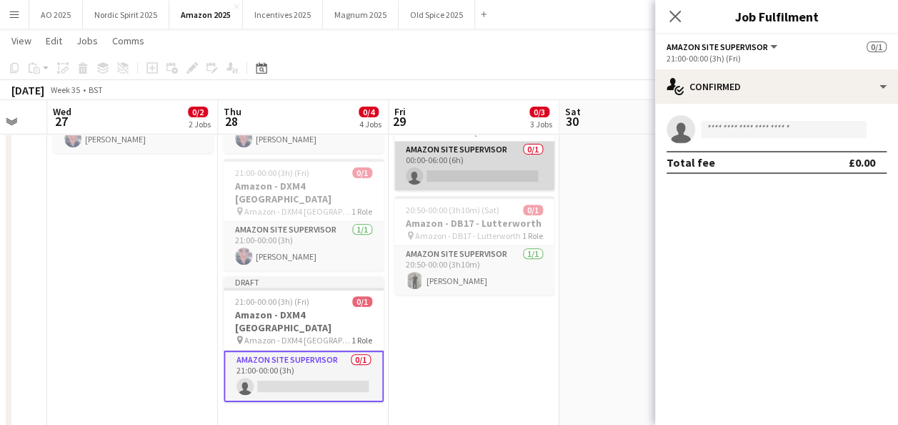
click at [493, 158] on app-card-role "Amazon Site Supervisor 0/1 00:00-06:00 (6h) single-neutral-actions" at bounding box center [475, 166] width 160 height 49
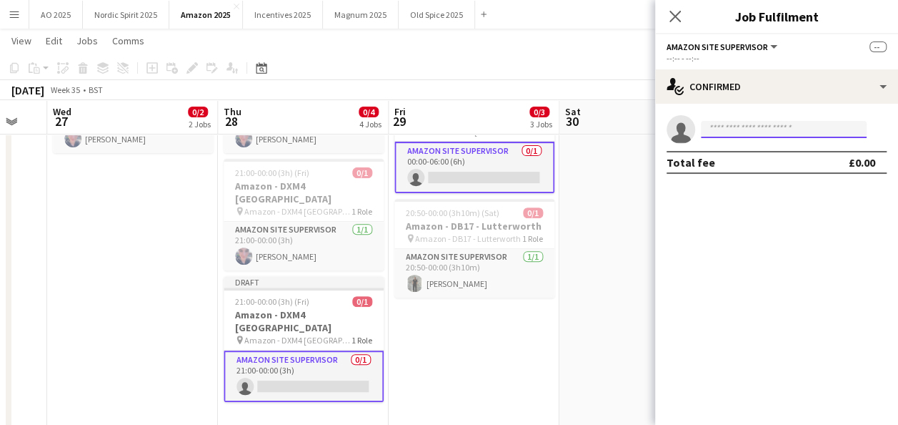
click at [720, 134] on input at bounding box center [784, 129] width 166 height 17
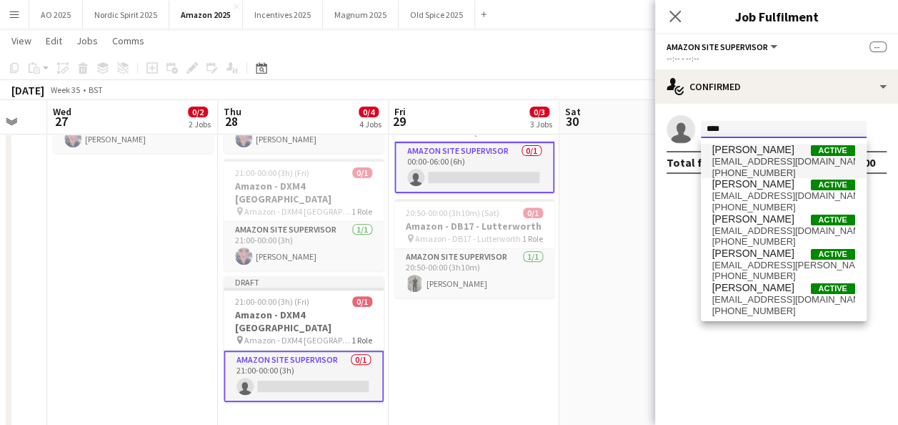
type input "***"
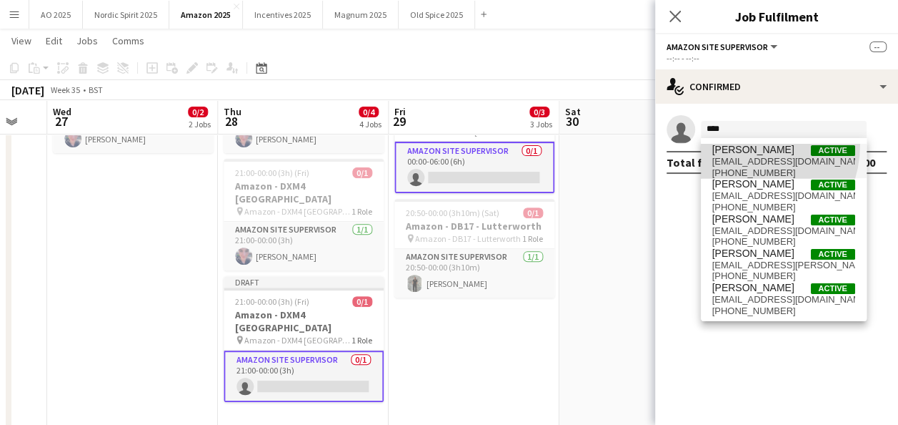
click at [736, 144] on span "[PERSON_NAME]" at bounding box center [754, 150] width 82 height 12
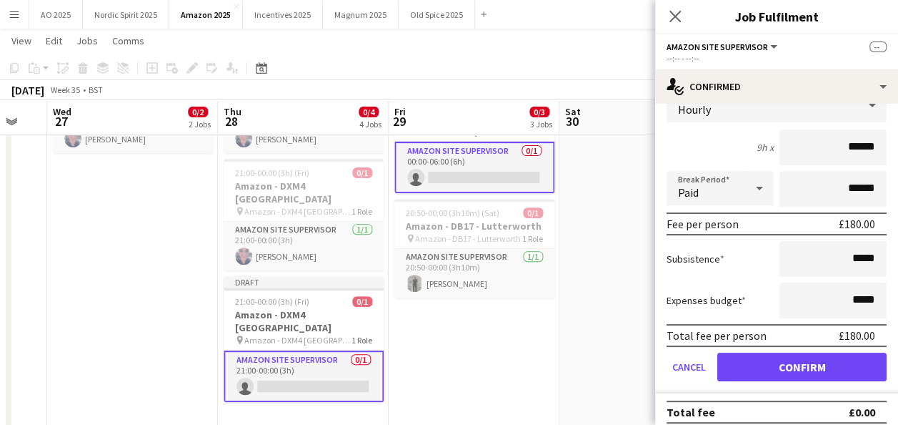
scroll to position [84, 0]
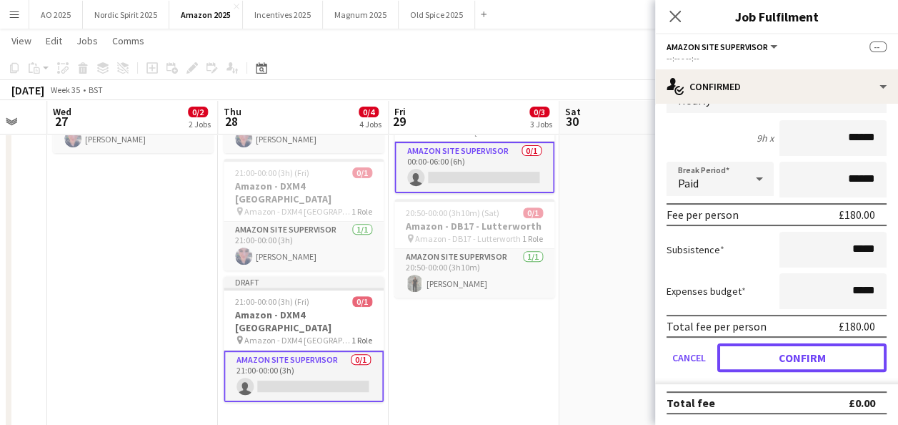
click at [857, 365] on button "Confirm" at bounding box center [802, 357] width 169 height 29
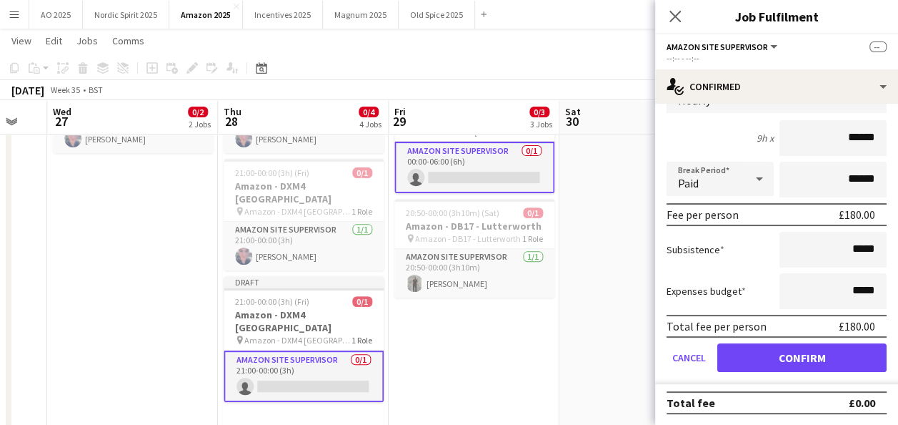
scroll to position [0, 0]
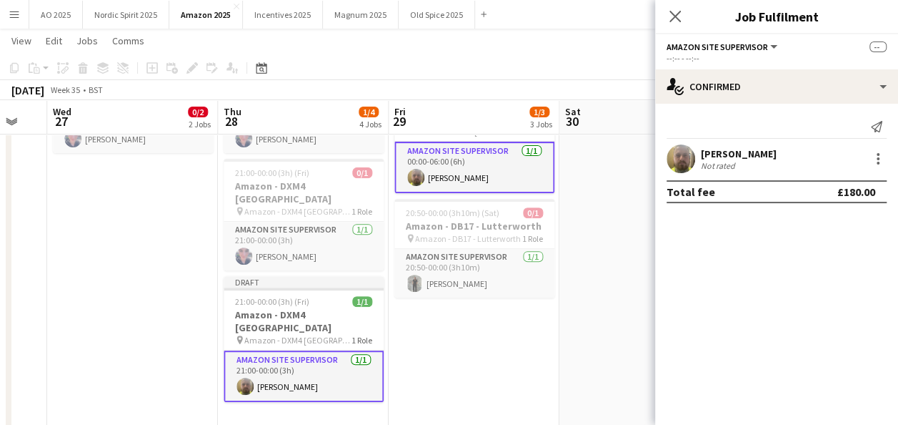
click at [618, 297] on app-date-cell "00:00-03:30 (3h30m) 0/1 Amazon - DB17 - Lutterworth pin Amazon - DB17 - Lutterw…" at bounding box center [645, 200] width 171 height 513
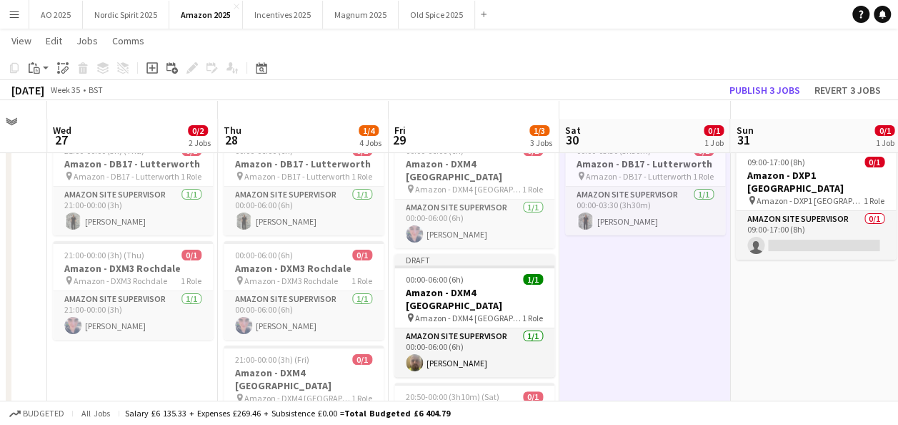
scroll to position [10, 0]
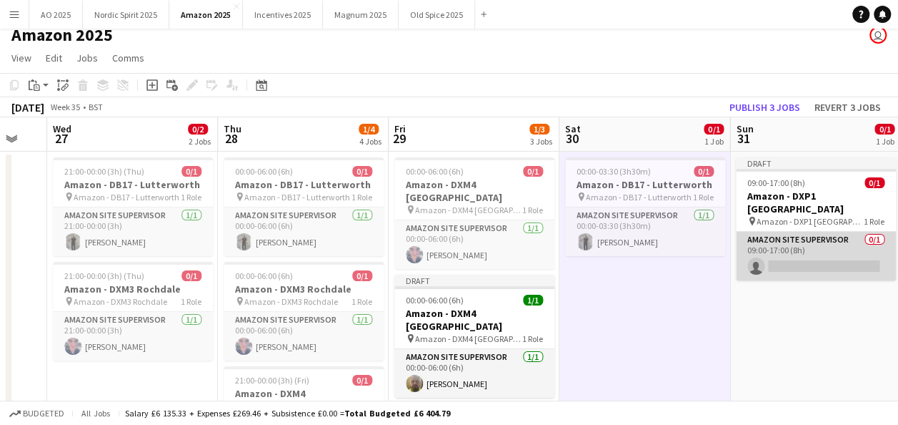
click at [833, 255] on app-card-role "Amazon Site Supervisor 0/1 09:00-17:00 (8h) single-neutral-actions" at bounding box center [816, 256] width 160 height 49
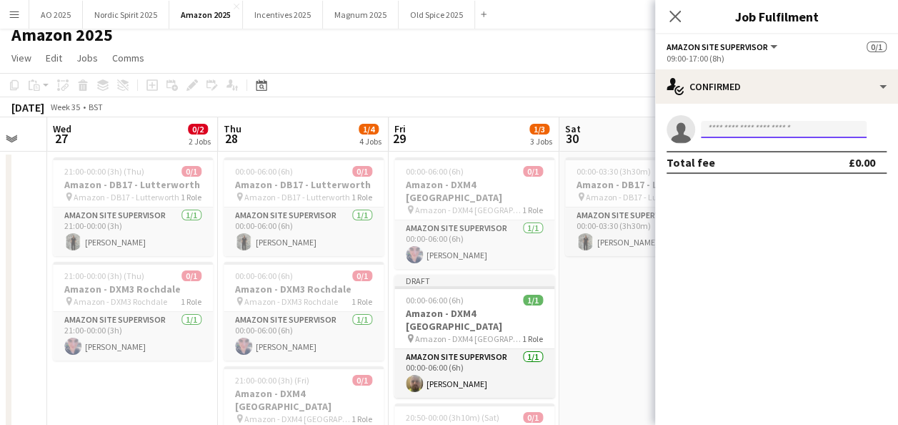
click at [777, 127] on input at bounding box center [784, 129] width 166 height 17
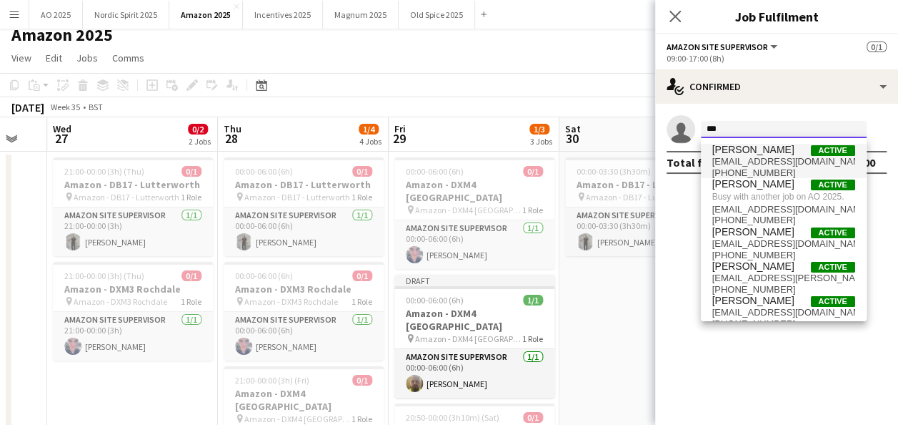
type input "***"
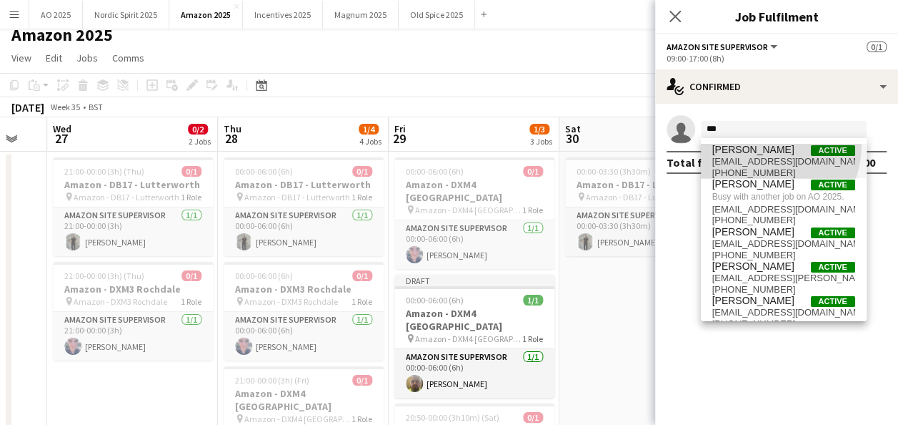
click at [765, 145] on span "[PERSON_NAME]" at bounding box center [754, 150] width 82 height 12
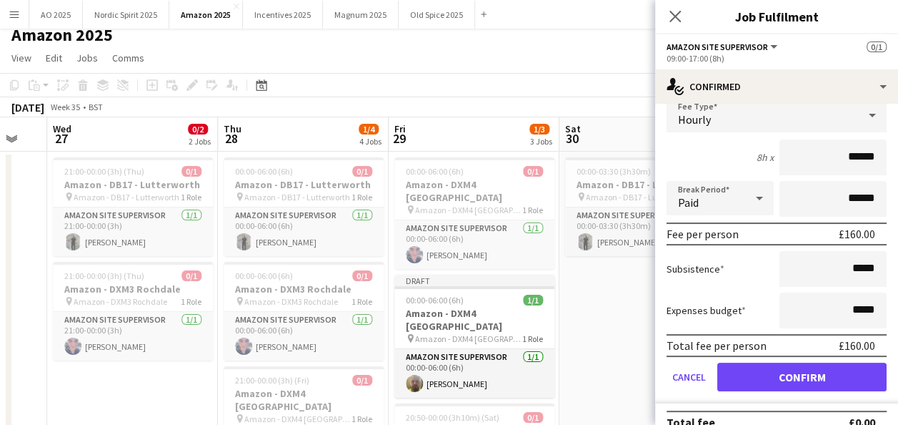
scroll to position [84, 0]
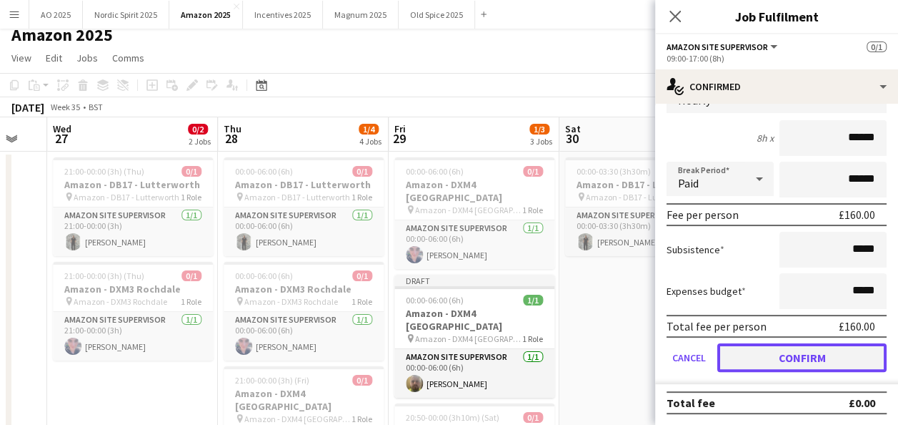
click at [836, 350] on button "Confirm" at bounding box center [802, 357] width 169 height 29
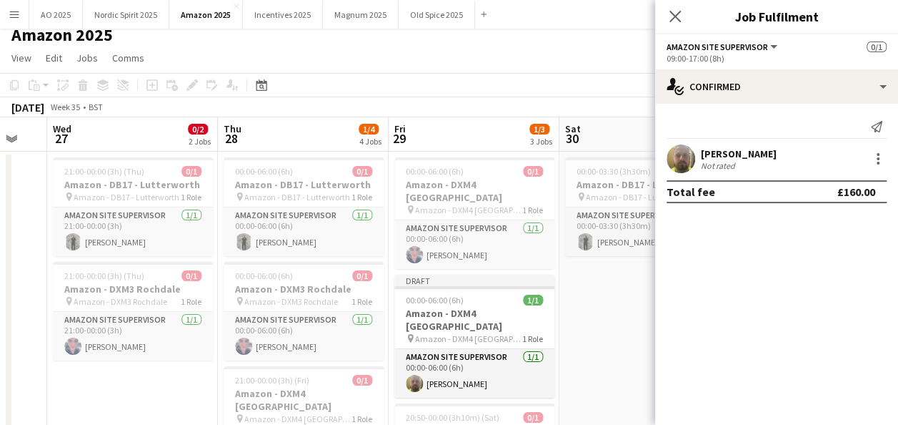
scroll to position [0, 0]
click at [623, 347] on app-date-cell "00:00-03:30 (3h30m) 0/1 Amazon - DB17 - Lutterworth pin Amazon - DB17 - Lutterw…" at bounding box center [645, 408] width 171 height 513
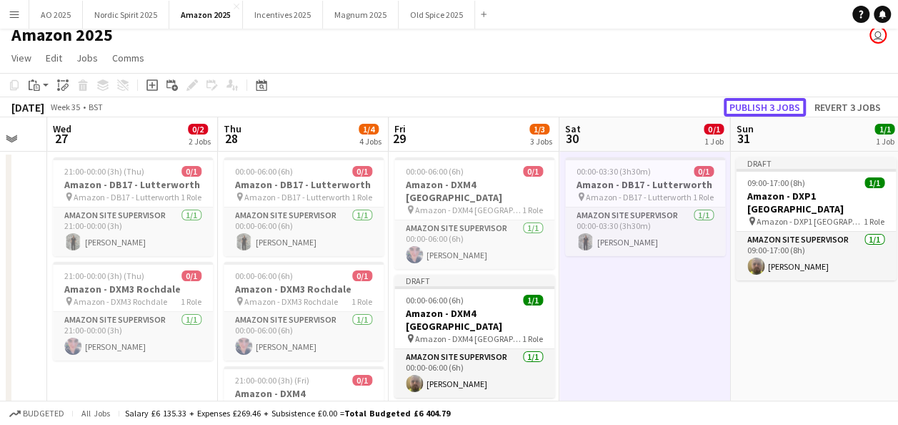
click at [768, 102] on button "Publish 3 jobs" at bounding box center [765, 107] width 82 height 19
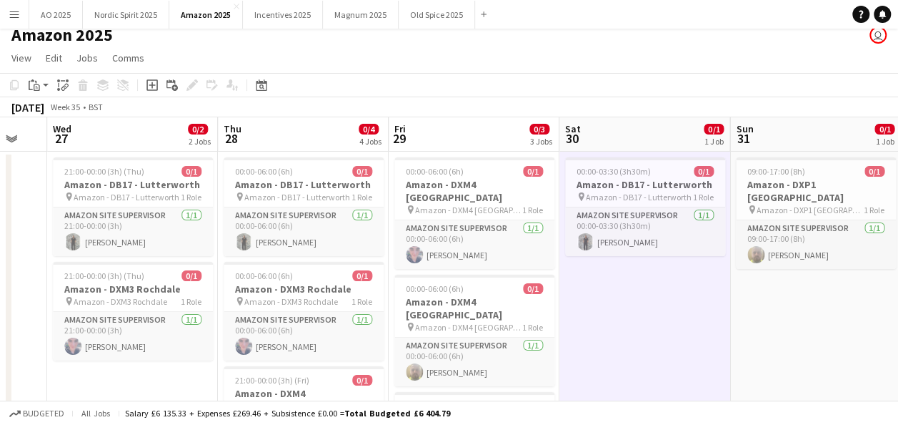
click at [695, 350] on app-date-cell "00:00-03:30 (3h30m) 0/1 Amazon - DB17 - Lutterworth pin Amazon - DB17 - Lutterw…" at bounding box center [645, 408] width 171 height 513
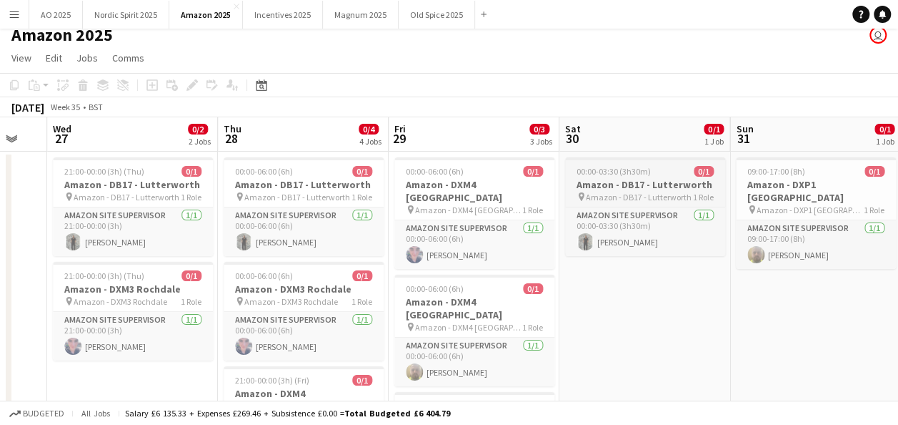
click at [670, 173] on div "00:00-03:30 (3h30m) 0/1" at bounding box center [645, 171] width 160 height 11
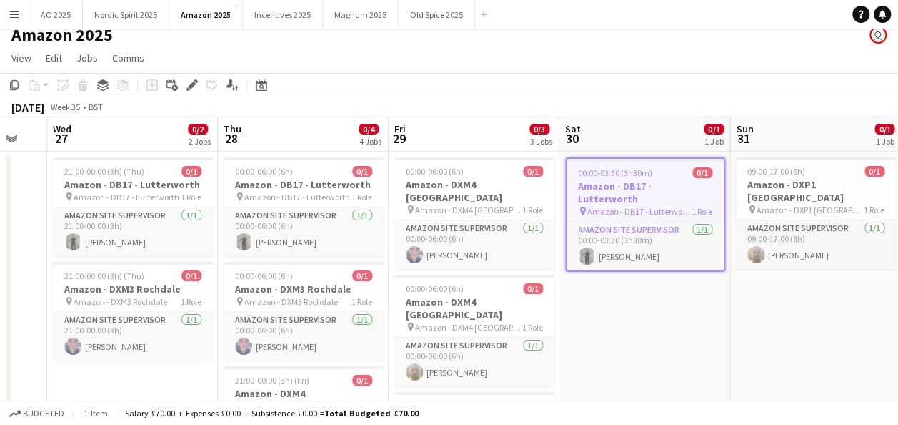
click at [651, 337] on app-date-cell "00:00-03:30 (3h30m) 0/1 Amazon - DB17 - Lutterworth pin Amazon - DB17 - Lutterw…" at bounding box center [645, 408] width 171 height 513
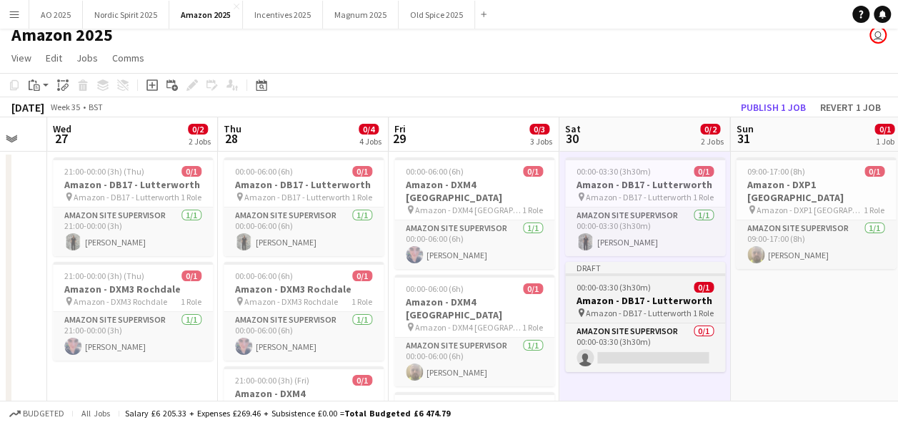
click at [649, 284] on div "00:00-03:30 (3h30m) 0/1" at bounding box center [645, 287] width 160 height 11
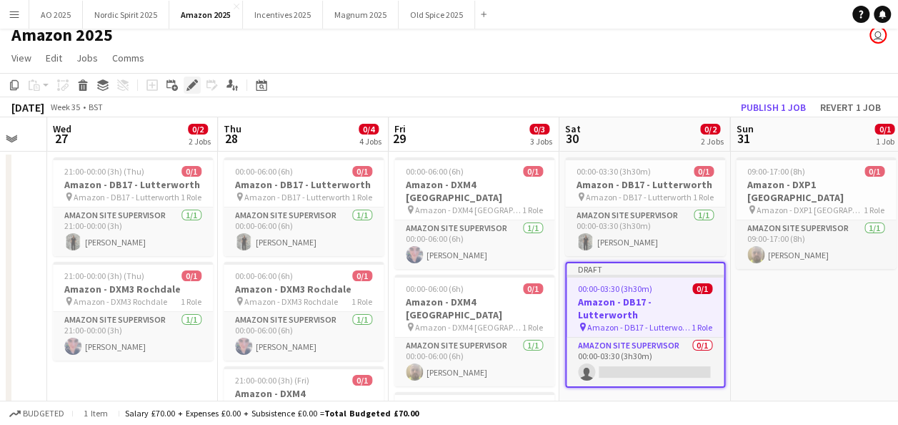
click at [190, 89] on icon at bounding box center [192, 85] width 8 height 8
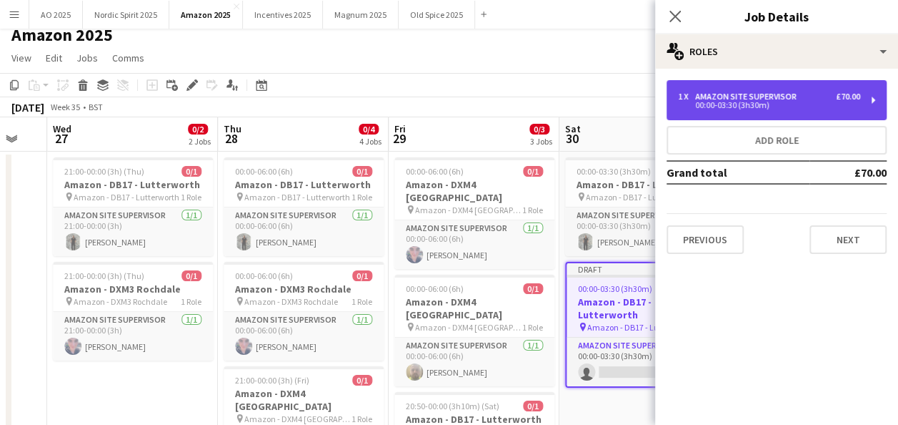
click at [736, 86] on div "1 x Amazon Site Supervisor £70.00 00:00-03:30 (3h30m)" at bounding box center [777, 100] width 220 height 40
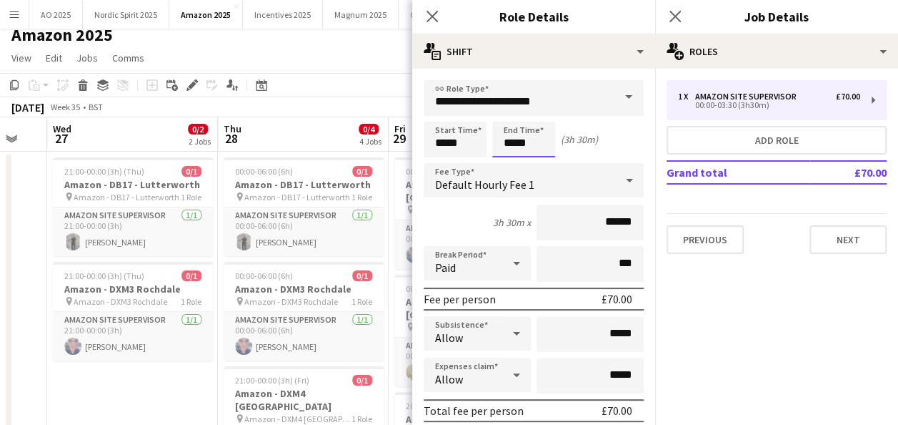
click at [519, 139] on input "*****" at bounding box center [523, 140] width 63 height 36
click at [513, 159] on div at bounding box center [509, 164] width 29 height 14
type input "*****"
click at [619, 144] on div "Start Time ***** End Time ***** (1h 6m)" at bounding box center [534, 140] width 220 height 36
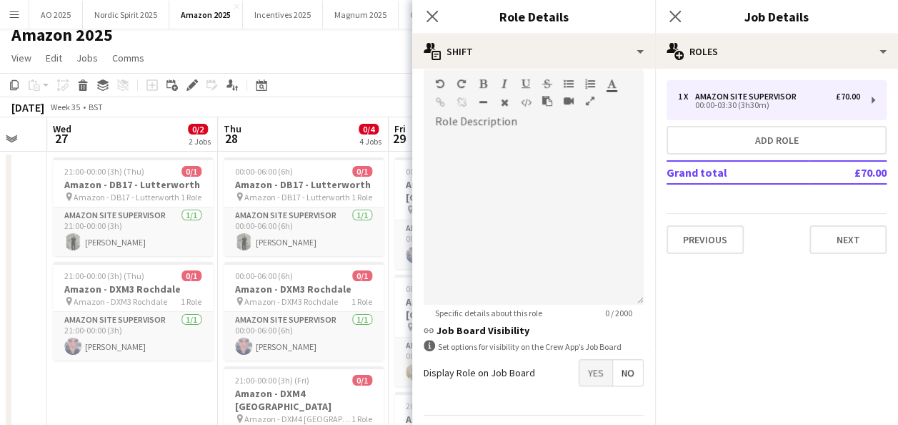
scroll to position [470, 0]
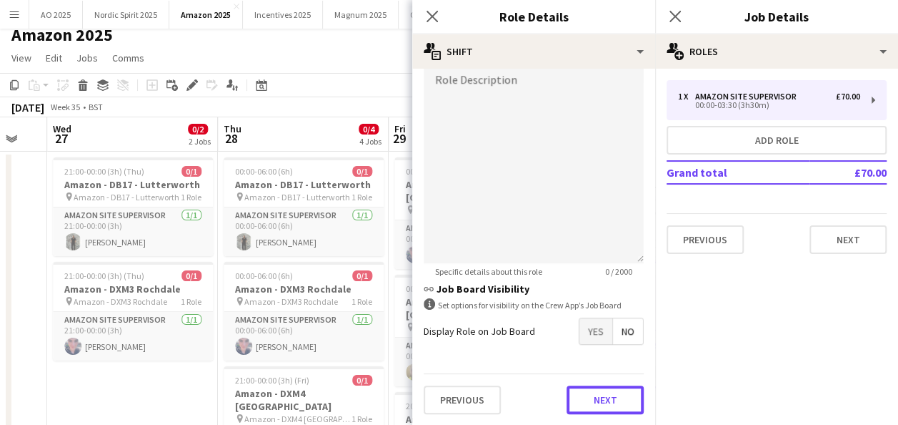
click at [624, 395] on button "Next" at bounding box center [605, 399] width 77 height 29
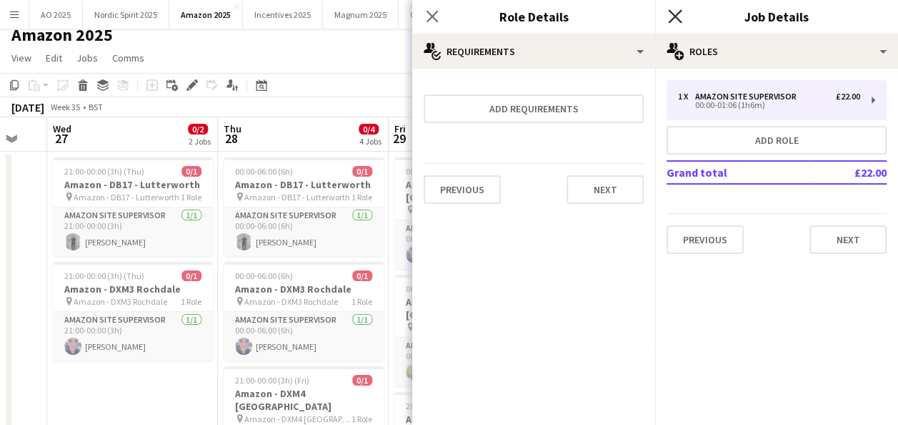
click at [676, 19] on icon at bounding box center [675, 16] width 14 height 14
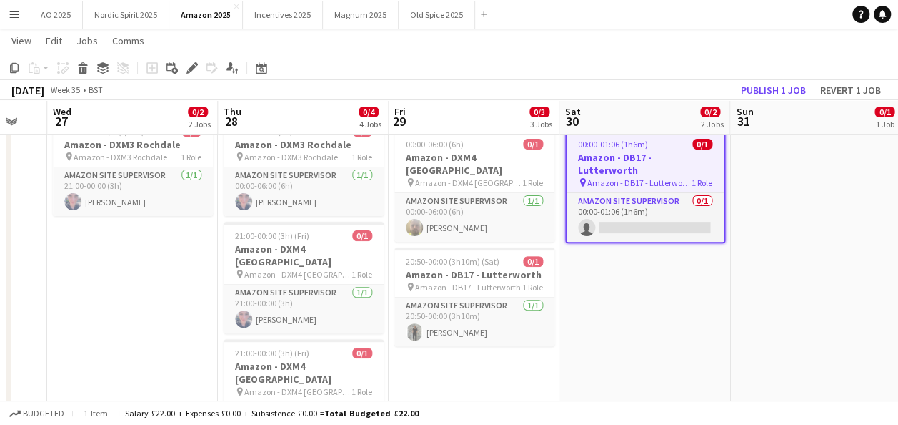
scroll to position [154, 0]
click at [515, 255] on div "20:50-00:00 (3h10m) (Sat) 0/1" at bounding box center [475, 260] width 160 height 11
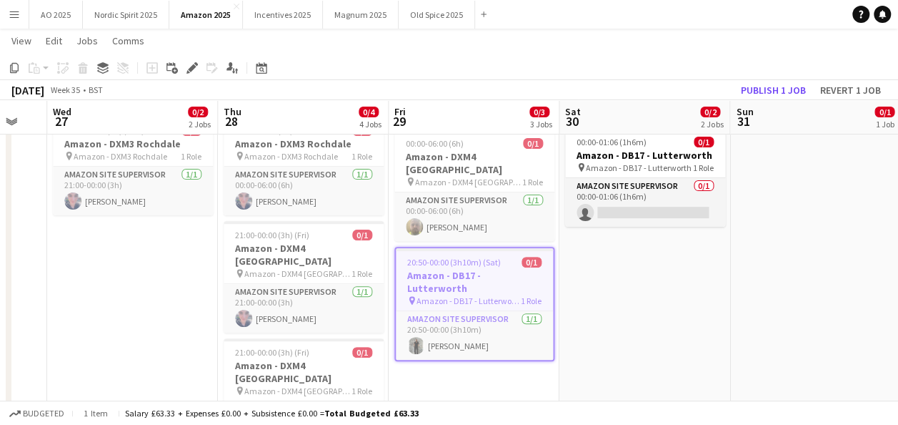
click at [446, 378] on app-date-cell "00:00-06:00 (6h) 0/1 Amazon - DXM4 [GEOGRAPHIC_DATA] pin Amazon - DXM4 Warringt…" at bounding box center [474, 257] width 171 height 502
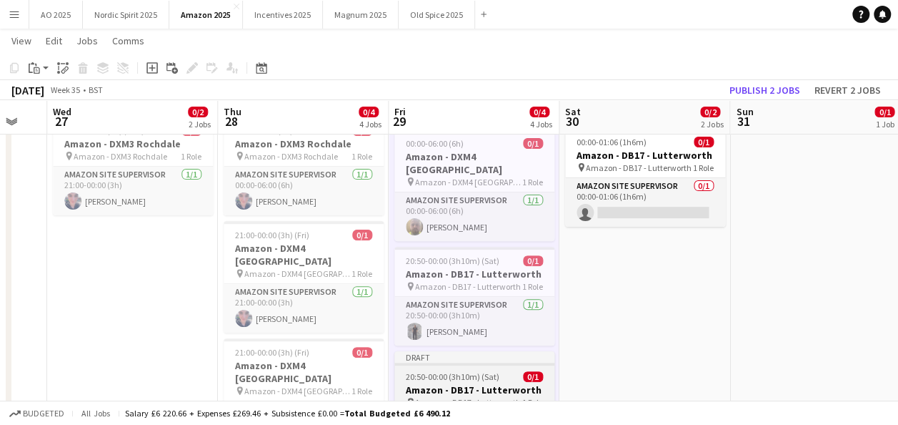
click at [448, 397] on span "Amazon - DB17 - Lutterworth" at bounding box center [468, 402] width 106 height 11
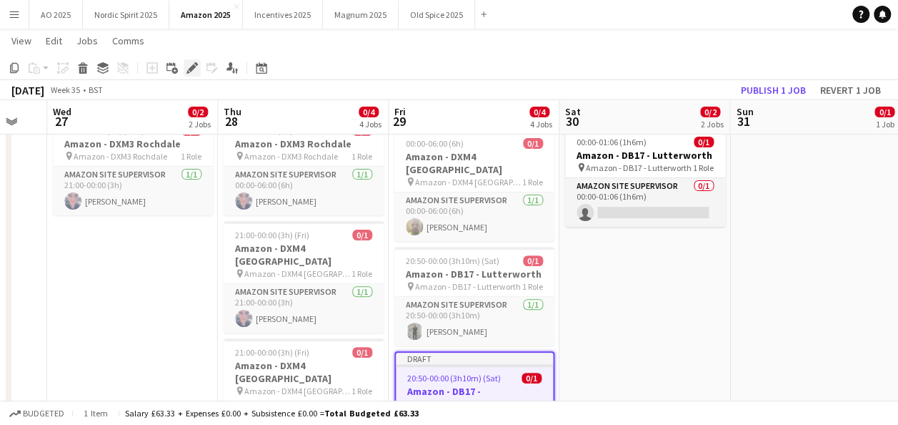
click at [194, 72] on icon "Edit" at bounding box center [192, 67] width 11 height 11
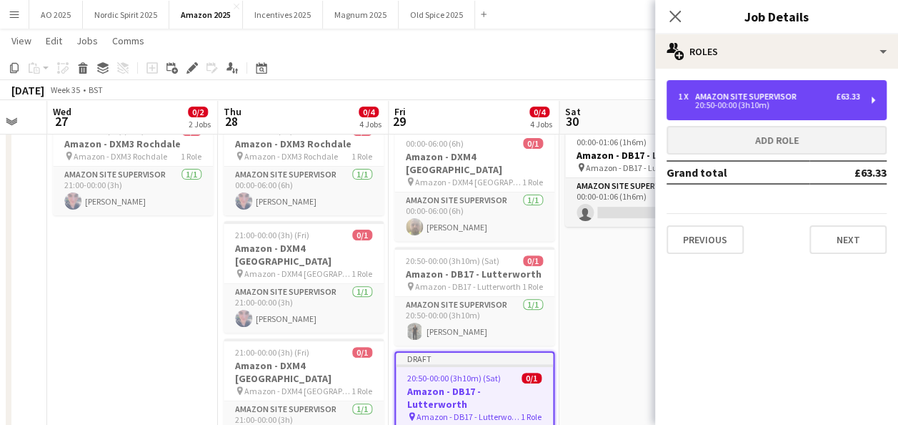
click at [782, 99] on div "Amazon Site Supervisor" at bounding box center [748, 96] width 107 height 10
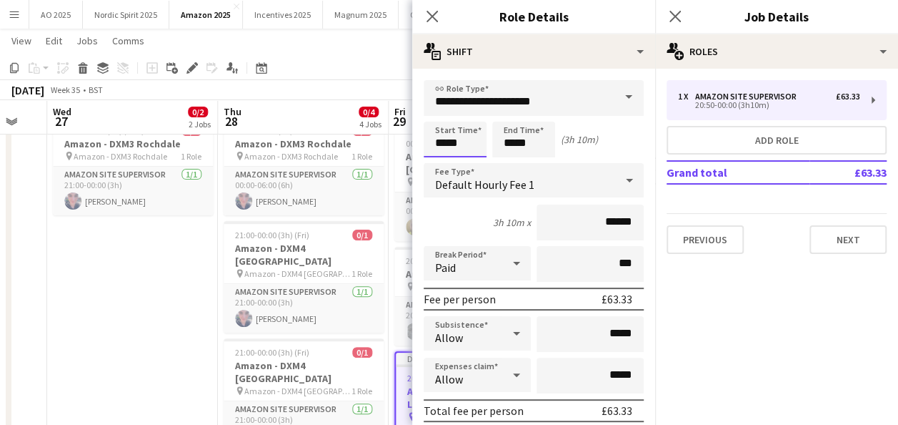
drag, startPoint x: 466, startPoint y: 144, endPoint x: 392, endPoint y: 156, distance: 74.6
click at [395, 156] on body "Menu Boards Boards Boards All jobs Status Workforce Workforce My Workforce Recr…" at bounding box center [449, 195] width 898 height 698
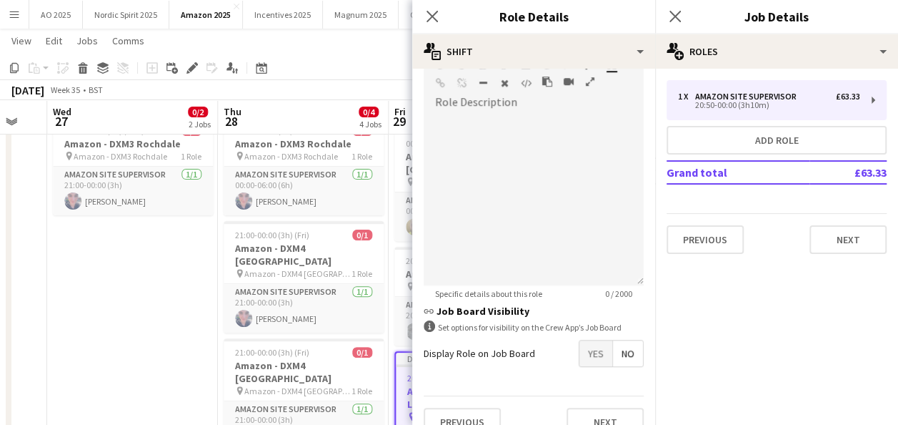
scroll to position [470, 0]
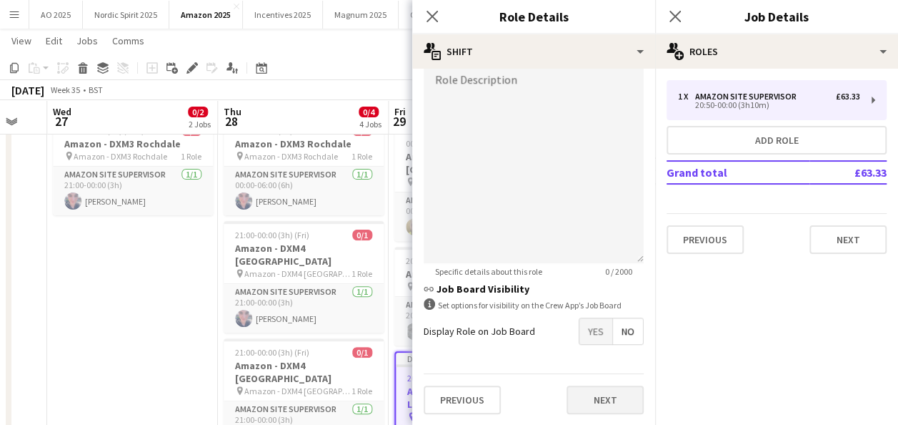
type input "*****"
click at [613, 399] on button "Next" at bounding box center [605, 399] width 77 height 29
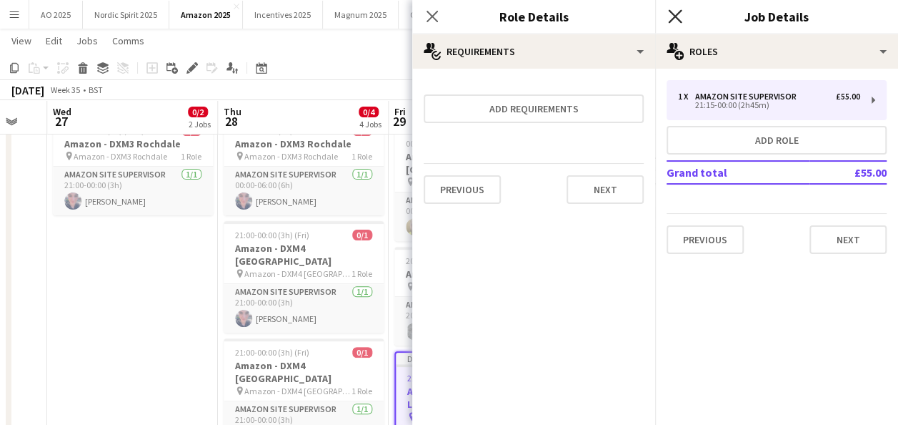
click at [679, 20] on icon at bounding box center [675, 16] width 14 height 14
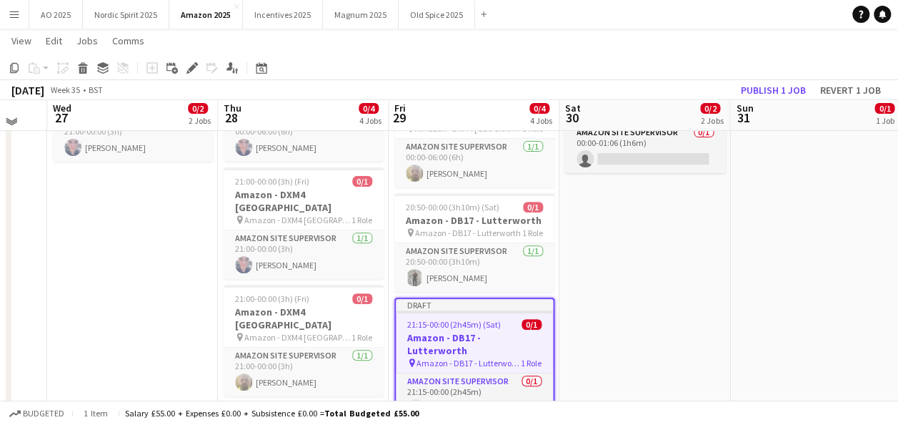
scroll to position [209, 0]
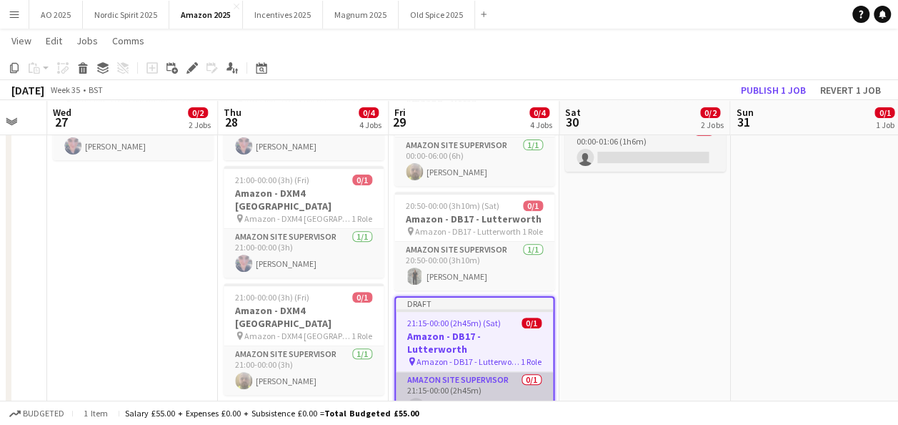
click at [526, 372] on app-card-role "Amazon Site Supervisor 0/1 21:15-00:00 (2h45m) single-neutral-actions" at bounding box center [474, 396] width 157 height 49
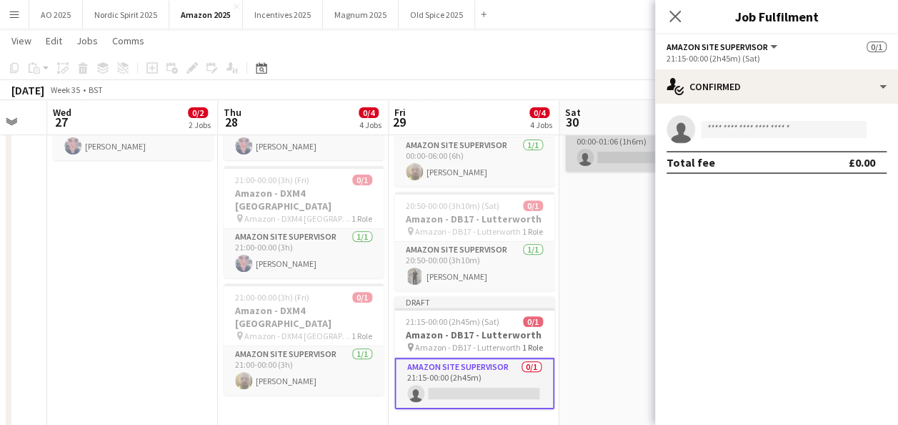
click at [635, 159] on app-card-role "Amazon Site Supervisor 0/1 00:00-01:06 (1h6m) single-neutral-actions" at bounding box center [645, 147] width 160 height 49
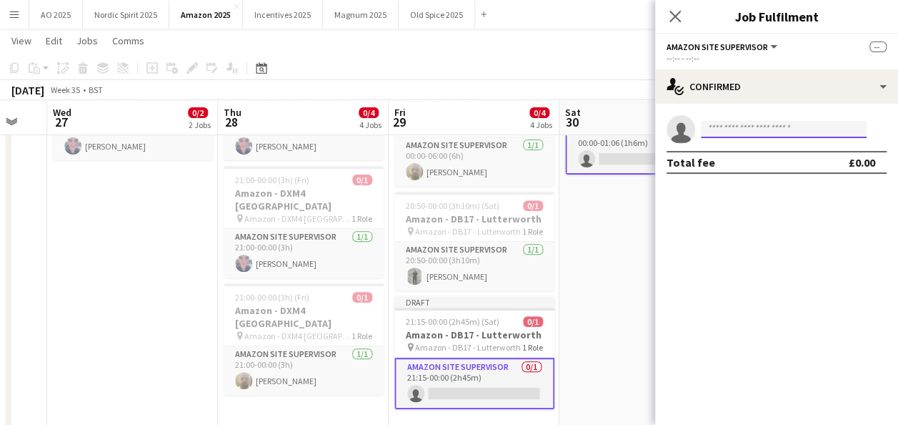
click at [754, 125] on input at bounding box center [784, 129] width 166 height 17
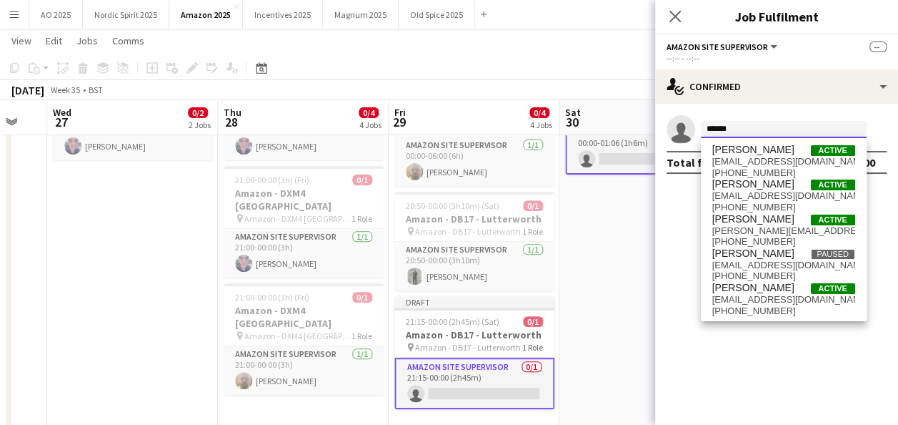
scroll to position [0, 0]
click at [781, 359] on mat-expansion-panel "check Confirmed single-neutral-actions ****** Total fee £0.00" at bounding box center [776, 264] width 243 height 321
drag, startPoint x: 751, startPoint y: 124, endPoint x: 612, endPoint y: 162, distance: 144.4
click at [613, 162] on body "Menu Boards Boards Boards All jobs Status Workforce Workforce My Workforce Recr…" at bounding box center [449, 140] width 898 height 698
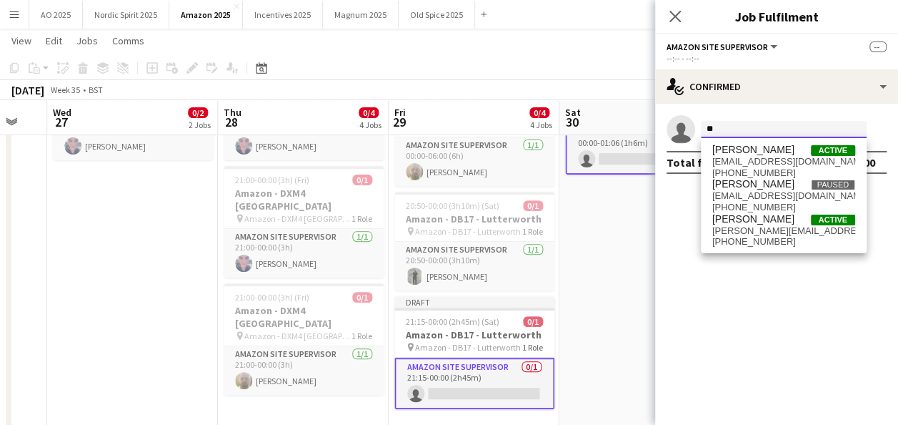
type input "*"
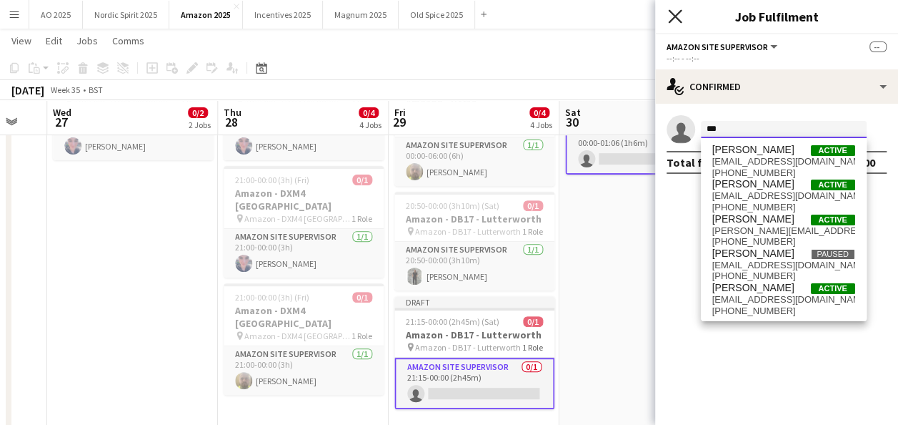
type input "***"
click at [673, 16] on icon "Close pop-in" at bounding box center [675, 16] width 14 height 14
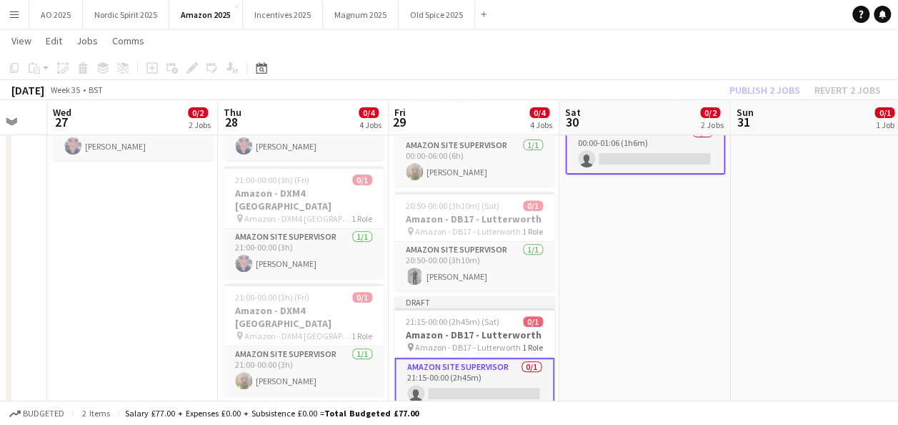
click at [630, 274] on app-date-cell "00:00-03:30 (3h30m) 0/1 Amazon - DB17 - Lutterworth pin Amazon - DB17 - Lutterw…" at bounding box center [645, 207] width 171 height 513
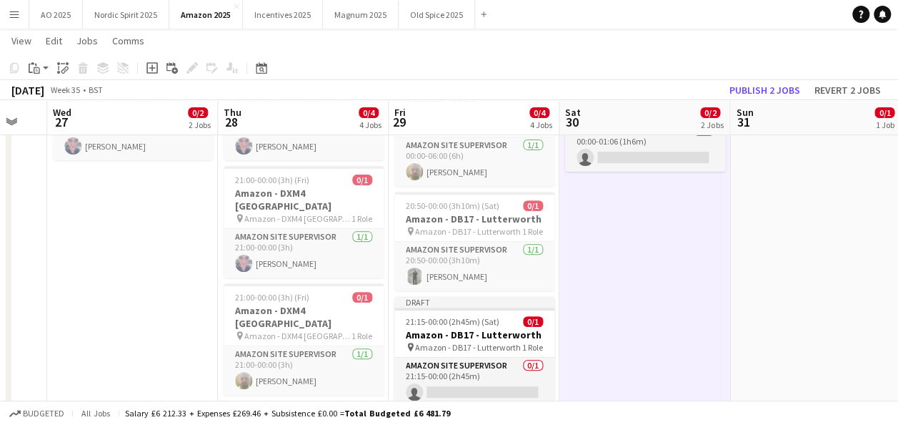
click at [608, 269] on app-date-cell "00:00-03:30 (3h30m) 0/1 Amazon - DB17 - Lutterworth pin Amazon - DB17 - Lutterw…" at bounding box center [645, 207] width 171 height 513
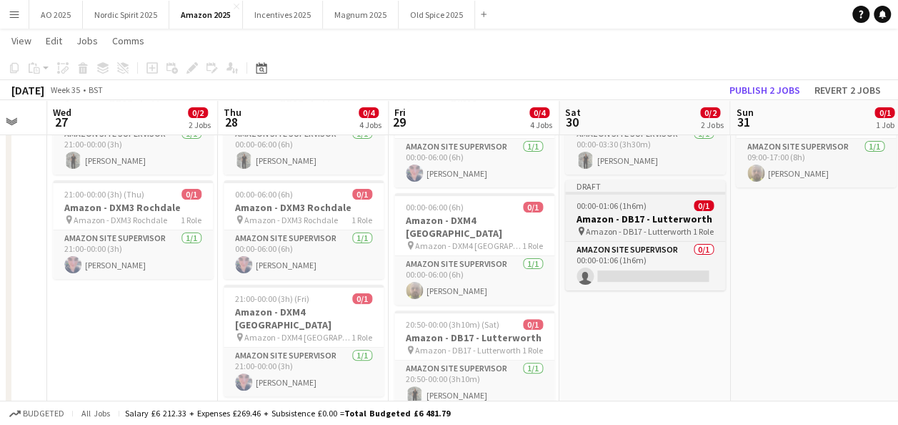
scroll to position [89, 0]
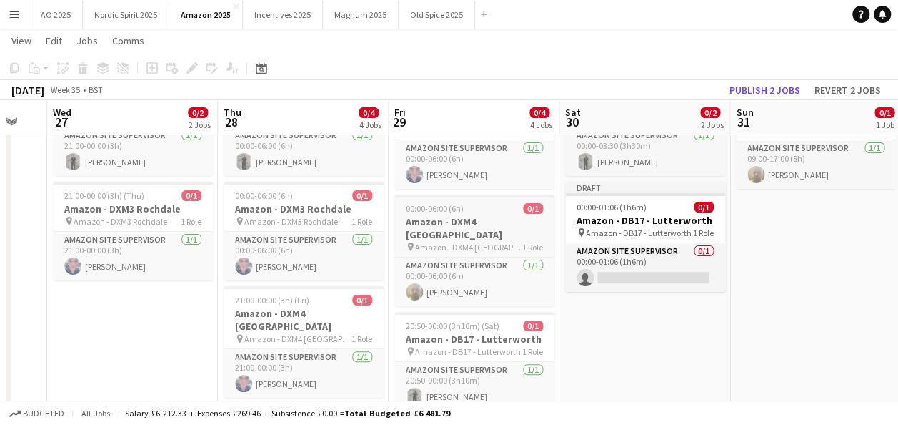
click at [549, 215] on h3 "Amazon - DXM4 [GEOGRAPHIC_DATA]" at bounding box center [475, 228] width 160 height 26
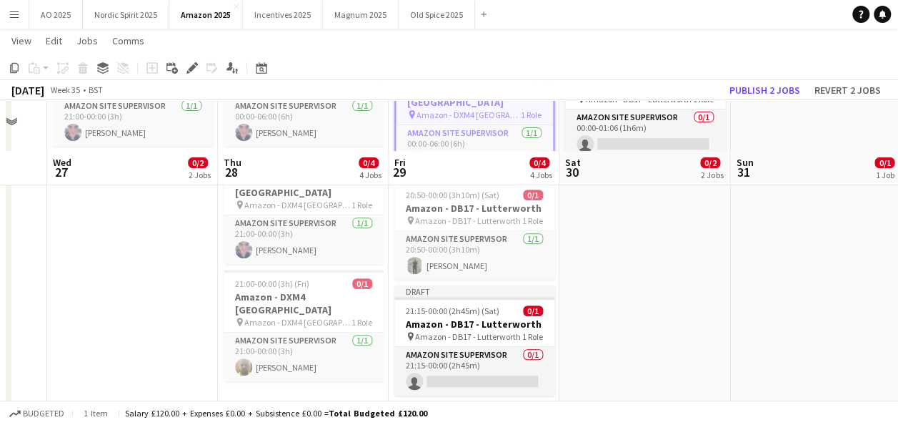
scroll to position [273, 0]
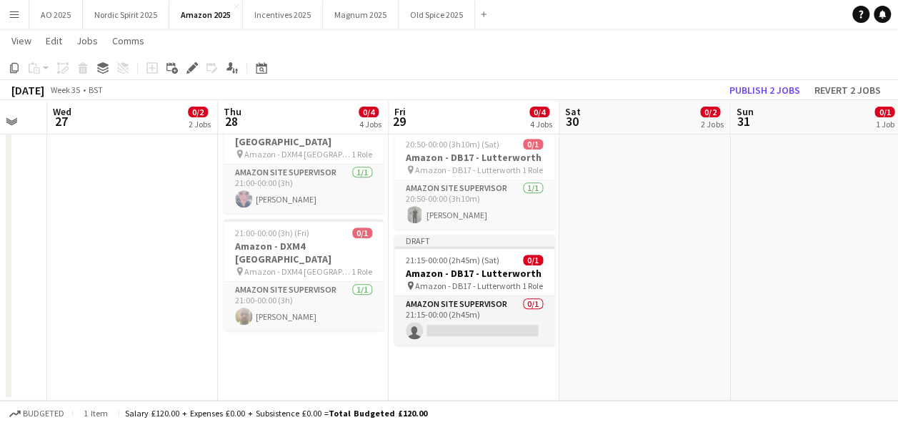
click at [526, 360] on app-date-cell "00:00-06:00 (6h) 0/1 Amazon - DXM4 [GEOGRAPHIC_DATA] pin Amazon - DXM4 Warringt…" at bounding box center [474, 143] width 171 height 513
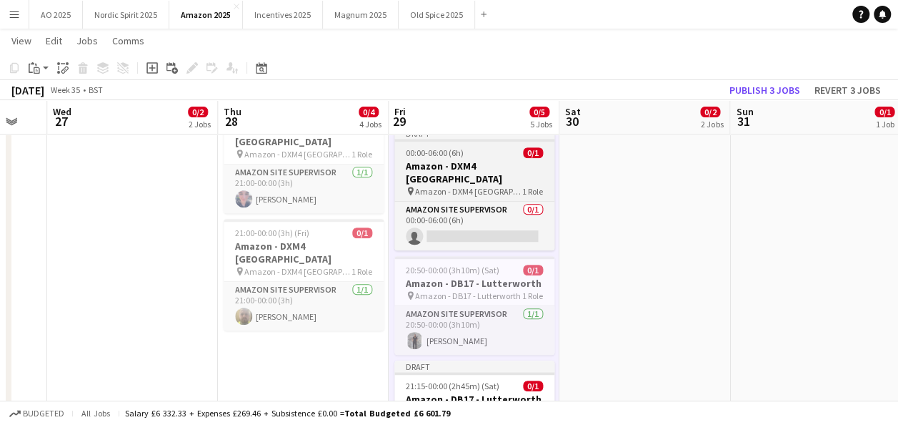
click at [497, 186] on span "Amazon - DXM4 [GEOGRAPHIC_DATA]" at bounding box center [468, 191] width 107 height 11
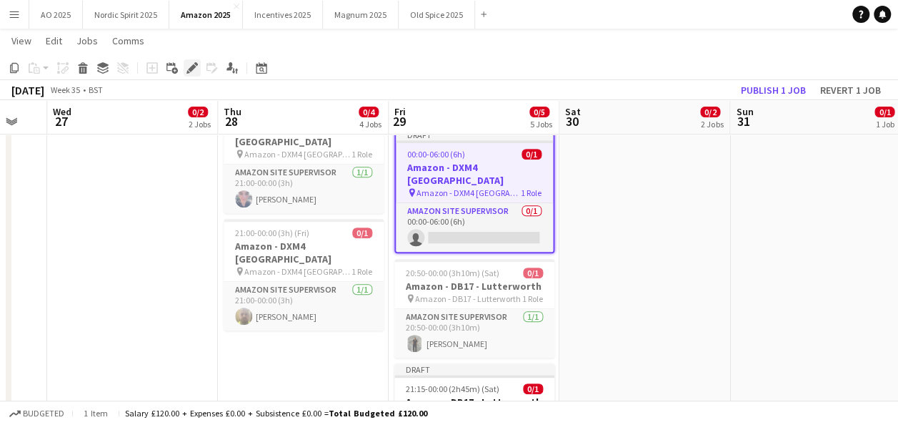
click at [192, 67] on icon at bounding box center [192, 68] width 8 height 8
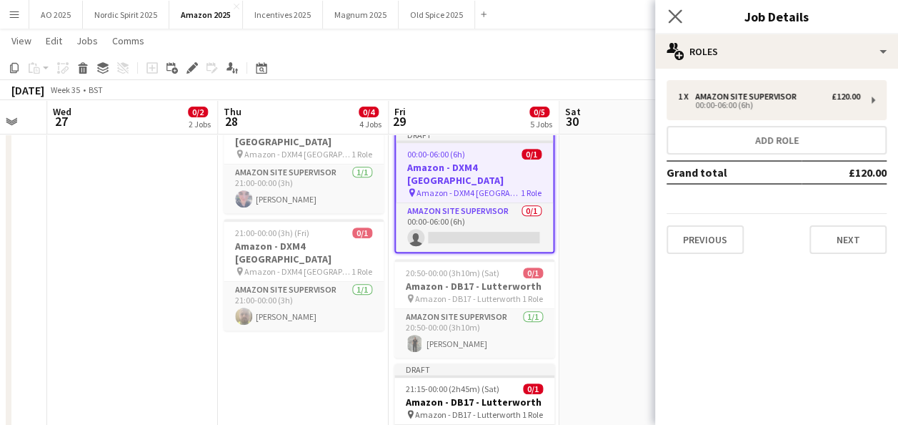
click at [675, 23] on icon "Close pop-in" at bounding box center [675, 16] width 14 height 14
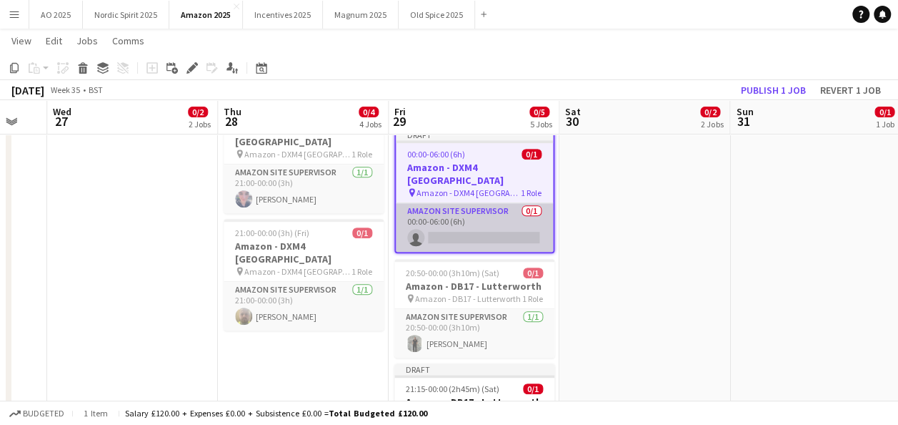
click at [500, 203] on app-card-role "Amazon Site Supervisor 0/1 00:00-06:00 (6h) single-neutral-actions" at bounding box center [474, 227] width 157 height 49
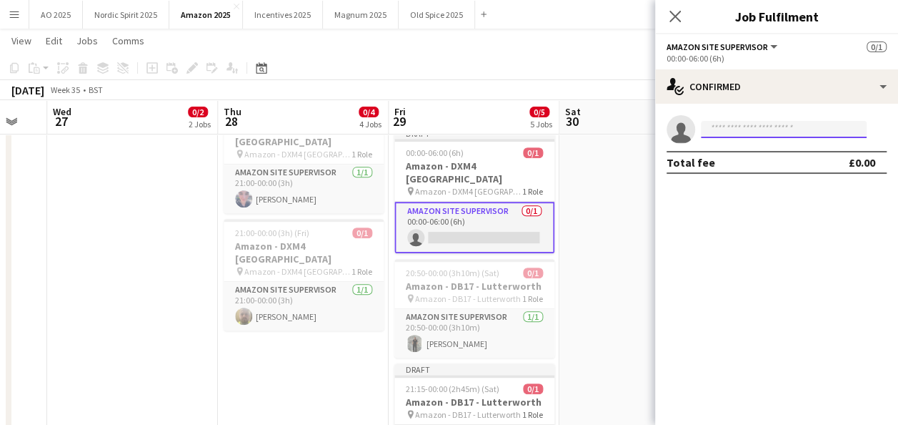
click at [746, 129] on input at bounding box center [784, 129] width 166 height 17
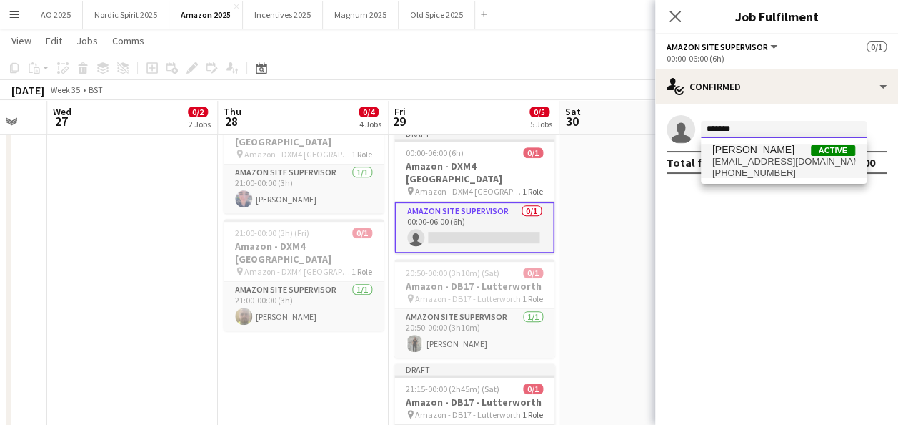
type input "*******"
click at [753, 152] on span "[PERSON_NAME]" at bounding box center [754, 150] width 82 height 12
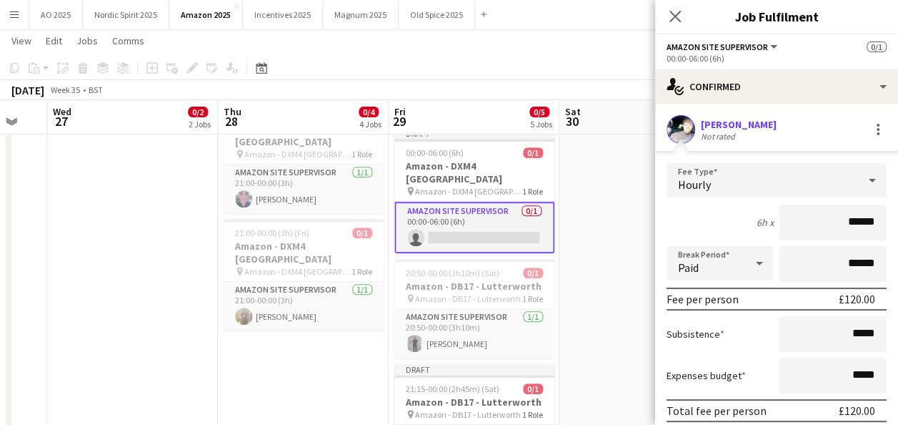
scroll to position [84, 0]
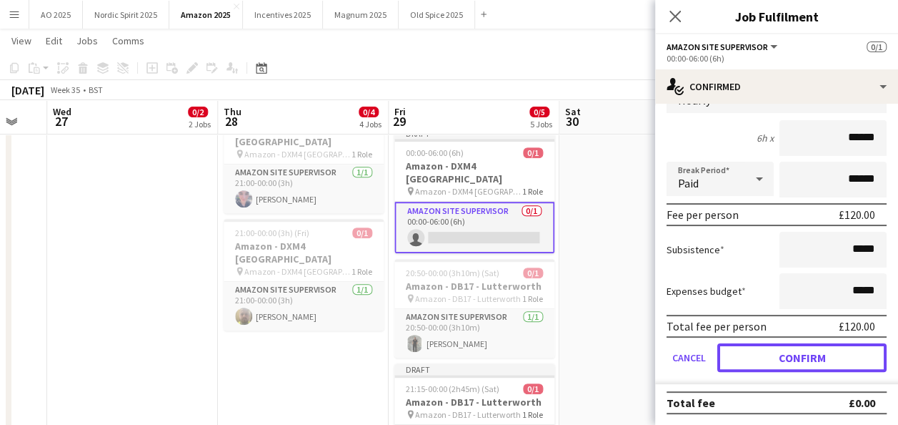
drag, startPoint x: 856, startPoint y: 356, endPoint x: 696, endPoint y: 306, distance: 167.7
click at [855, 356] on button "Confirm" at bounding box center [802, 357] width 169 height 29
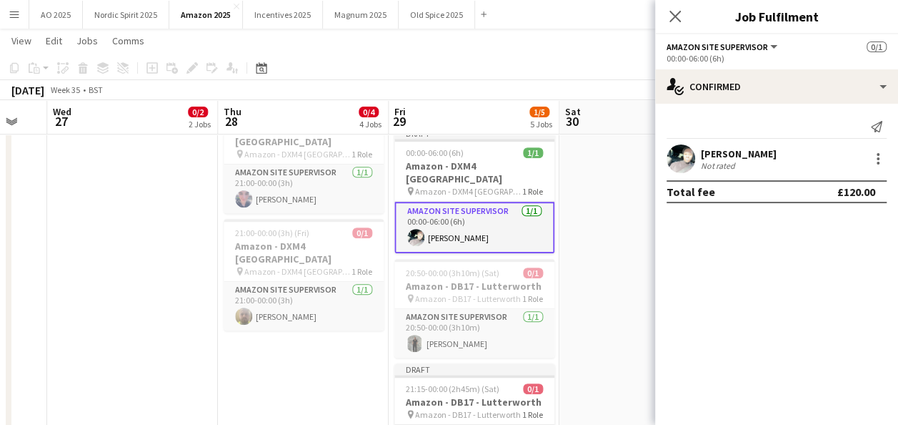
scroll to position [0, 0]
click at [626, 282] on app-date-cell "00:00-03:30 (3h30m) 0/1 Amazon - DB17 - Lutterworth pin Amazon - DB17 - Lutterw…" at bounding box center [645, 208] width 171 height 643
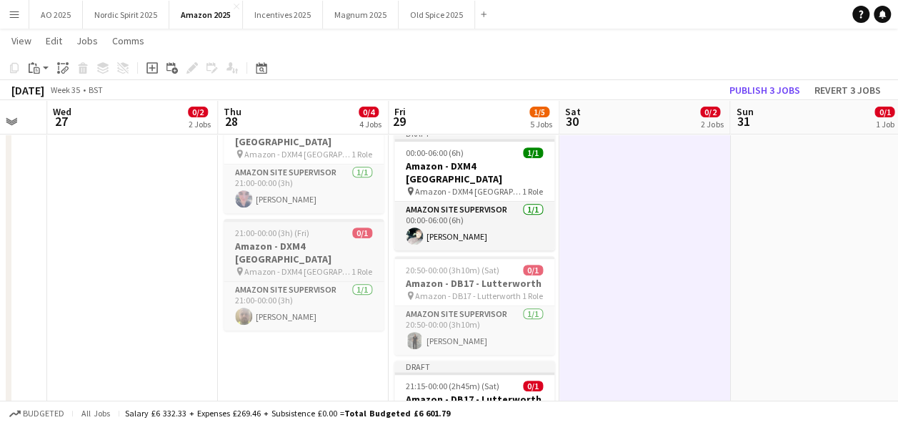
click at [307, 239] on h3 "Amazon - DXM4 [GEOGRAPHIC_DATA]" at bounding box center [304, 252] width 160 height 26
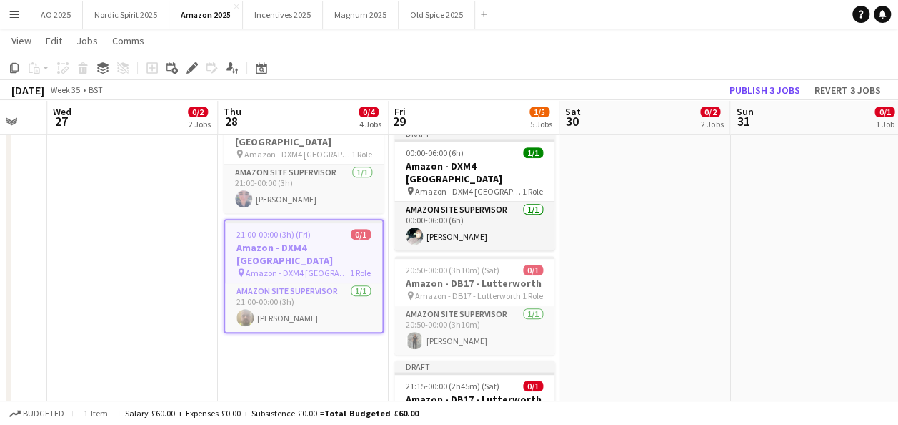
click at [289, 352] on app-date-cell "00:00-06:00 (6h) 0/1 Amazon - DB17 - Lutterworth pin Amazon - DB17 - Lutterwort…" at bounding box center [303, 208] width 171 height 643
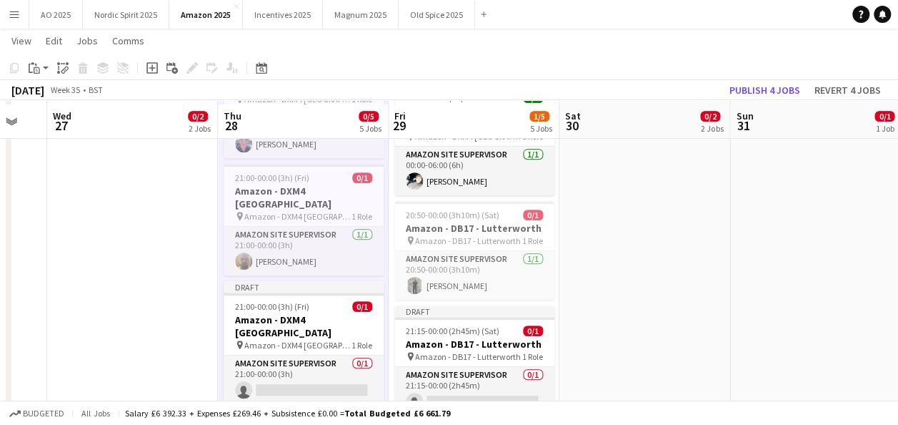
scroll to position [332, 0]
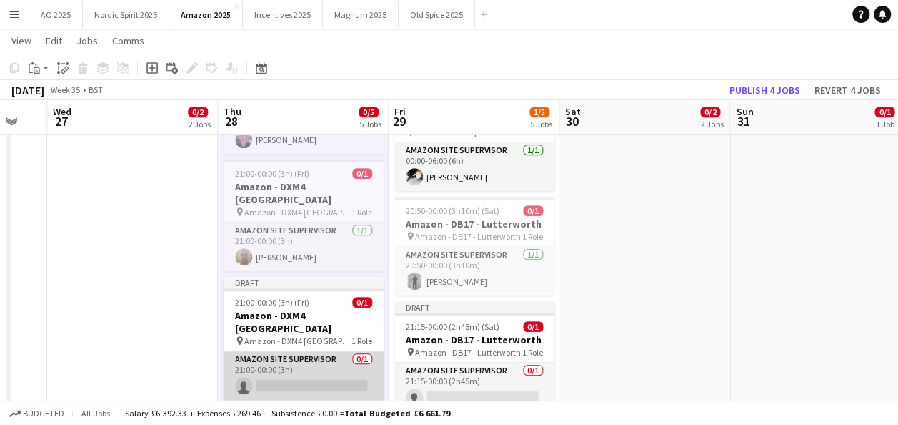
click at [362, 351] on app-card-role "Amazon Site Supervisor 0/1 21:00-00:00 (3h) single-neutral-actions" at bounding box center [304, 375] width 160 height 49
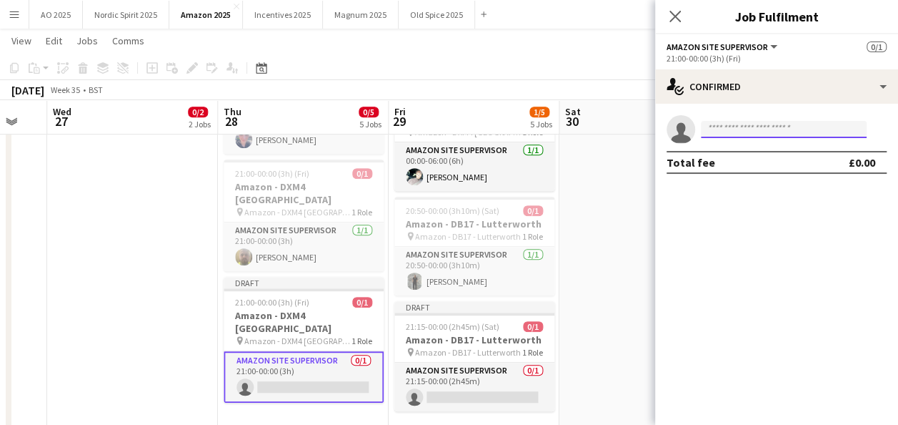
click at [847, 122] on input at bounding box center [784, 129] width 166 height 17
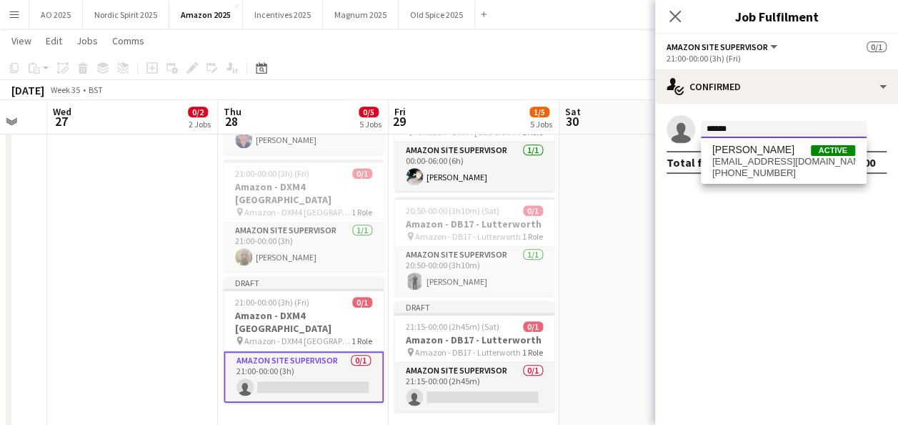
type input "******"
click at [810, 176] on span "[PHONE_NUMBER]" at bounding box center [784, 172] width 143 height 11
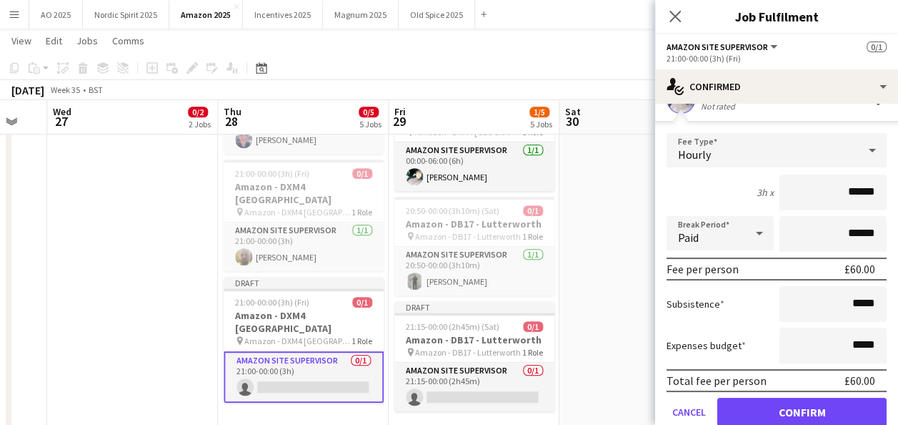
scroll to position [84, 0]
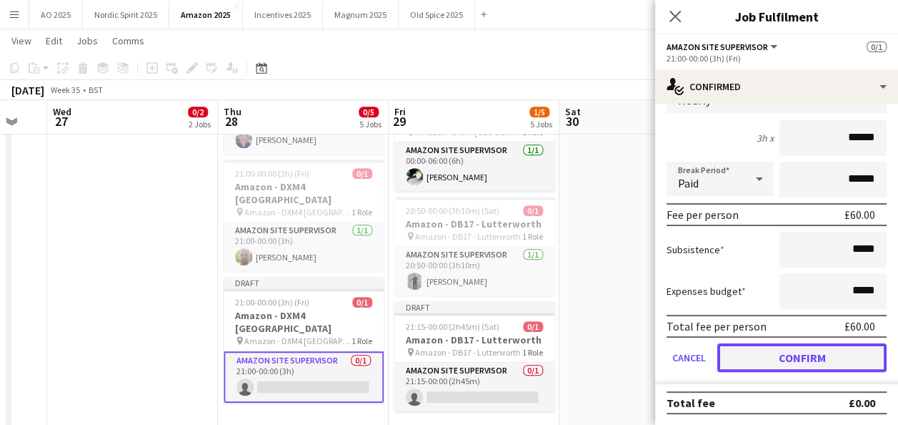
click at [847, 369] on button "Confirm" at bounding box center [802, 357] width 169 height 29
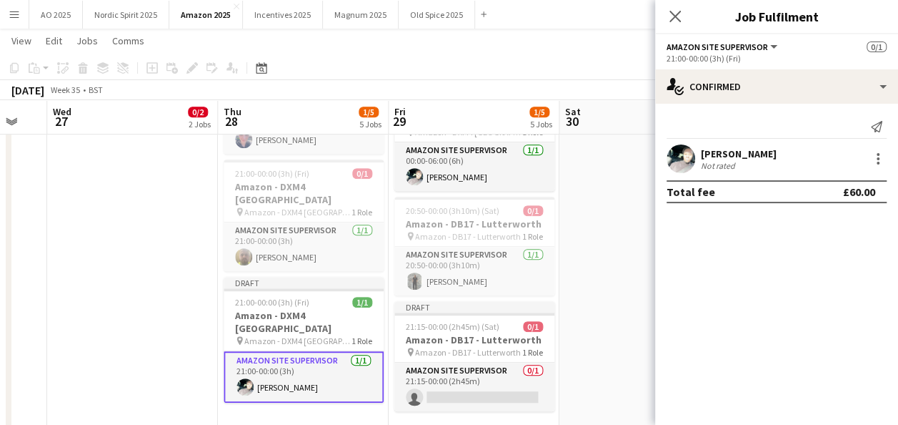
scroll to position [0, 0]
click at [633, 261] on app-date-cell "00:00-03:30 (3h30m) 0/1 Amazon - DB17 - Lutterworth pin Amazon - DB17 - Lutterw…" at bounding box center [645, 149] width 171 height 643
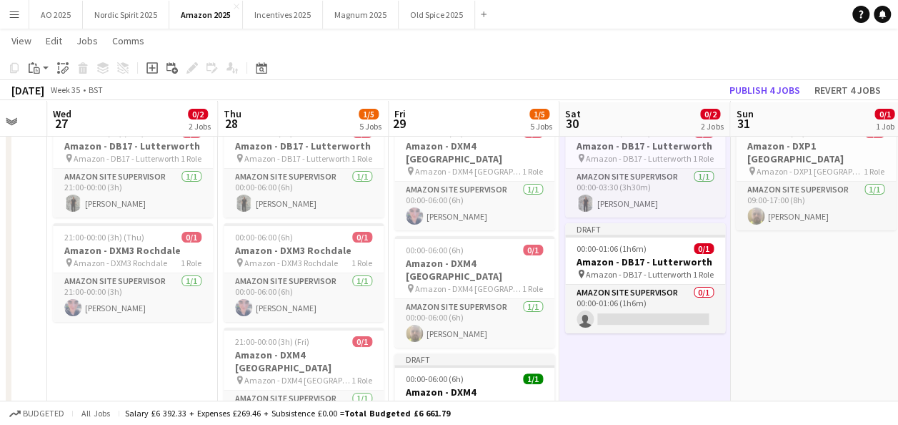
scroll to position [43, 0]
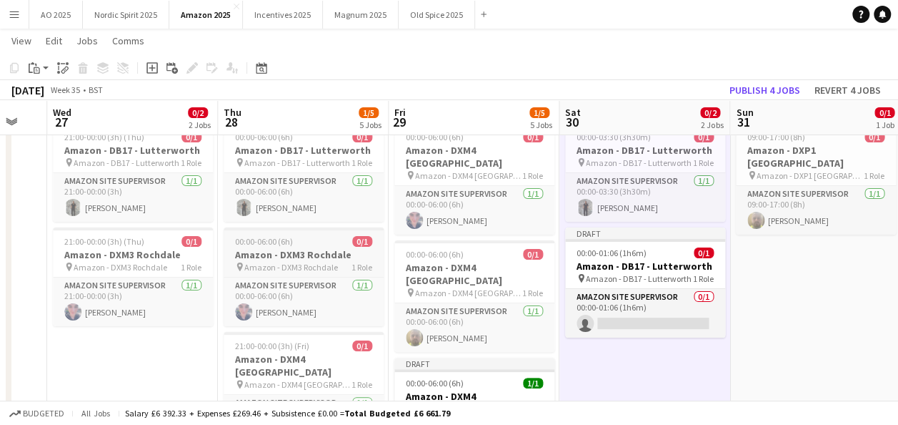
click at [313, 269] on span "Amazon - DXM3 Rochdale" at bounding box center [291, 267] width 94 height 11
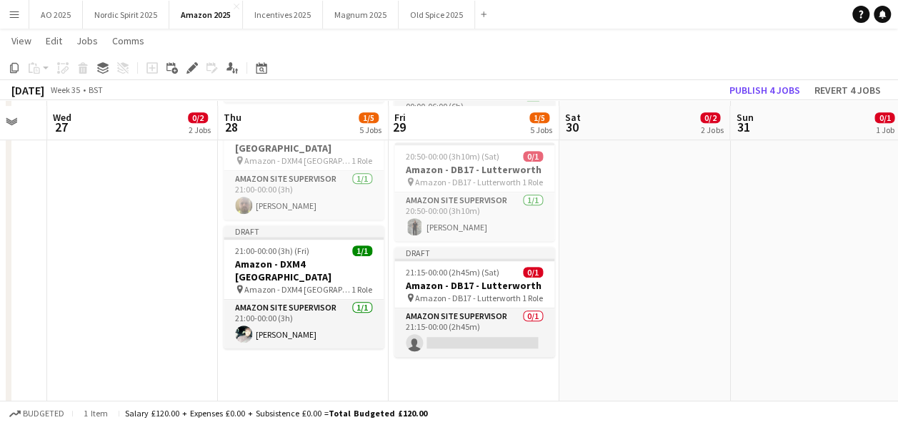
scroll to position [392, 0]
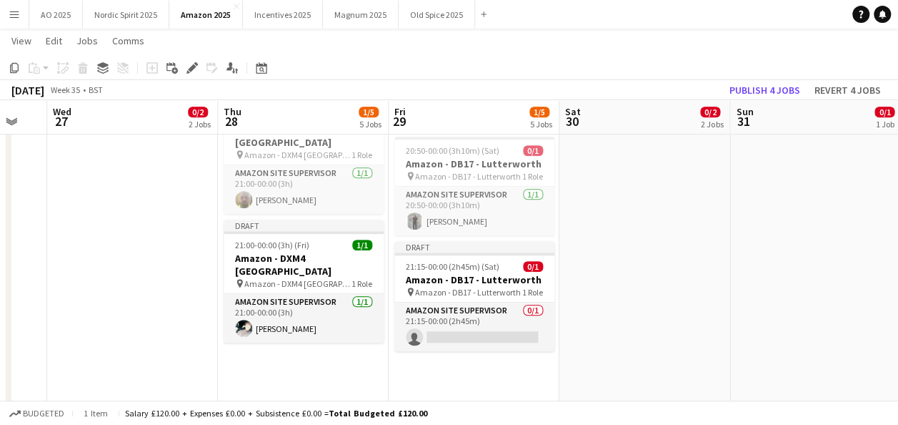
click at [234, 362] on app-date-cell "00:00-06:00 (6h) 0/1 Amazon - DB17 - Lutterworth pin Amazon - DB17 - Lutterwort…" at bounding box center [303, 89] width 171 height 643
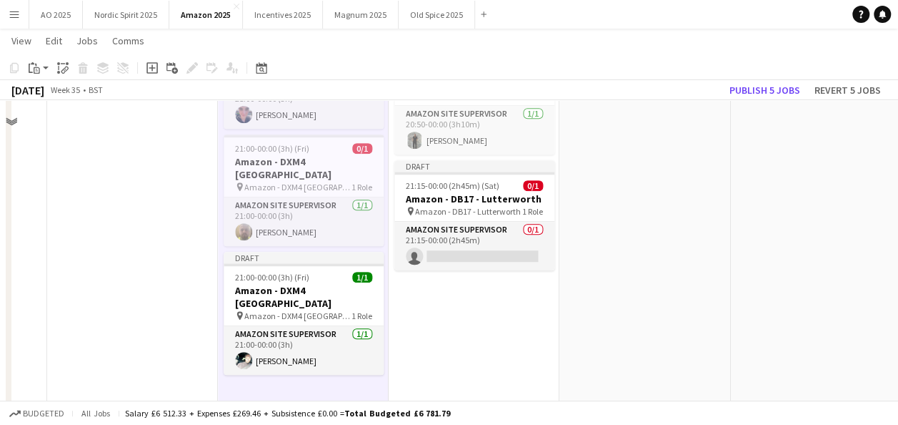
scroll to position [161, 0]
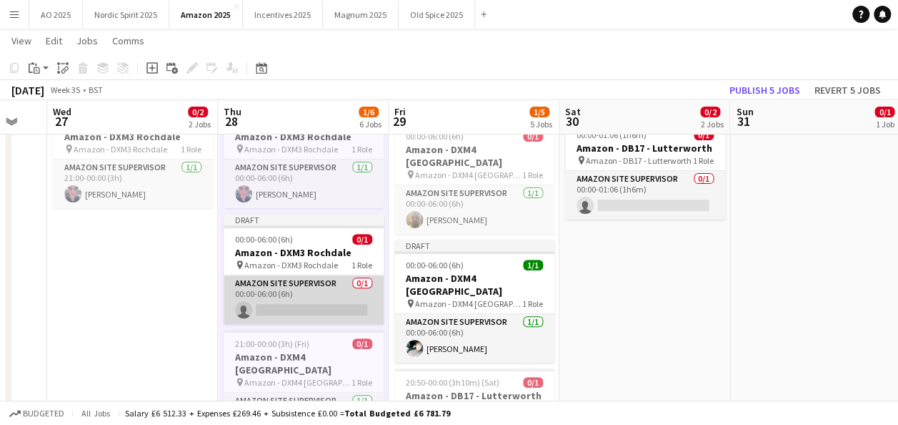
click at [340, 317] on app-card-role "Amazon Site Supervisor 0/1 00:00-06:00 (6h) single-neutral-actions" at bounding box center [304, 299] width 160 height 49
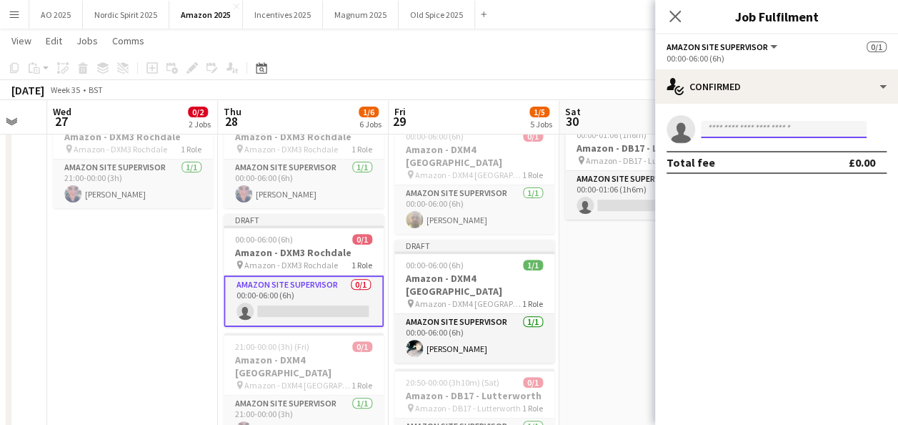
click at [791, 127] on input at bounding box center [784, 129] width 166 height 17
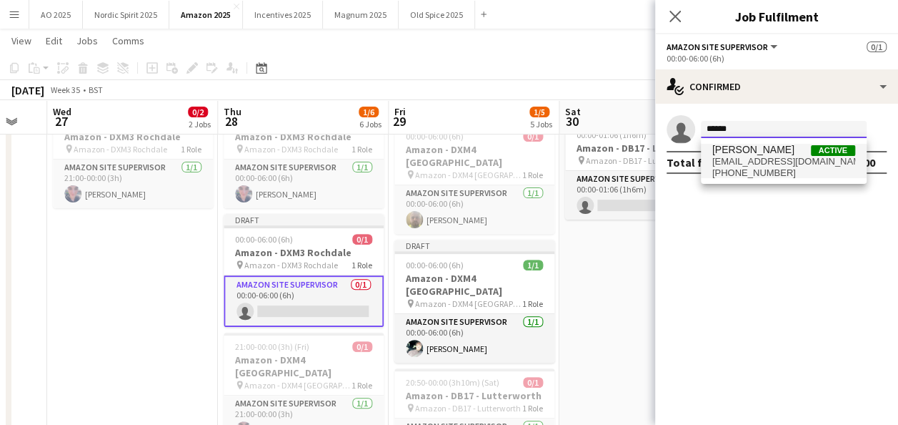
type input "******"
click at [783, 155] on span "[PERSON_NAME] Active" at bounding box center [784, 150] width 143 height 12
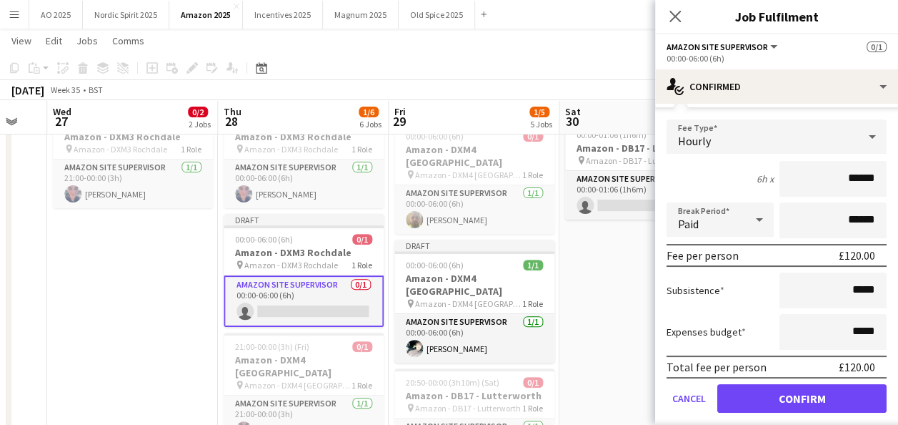
scroll to position [84, 0]
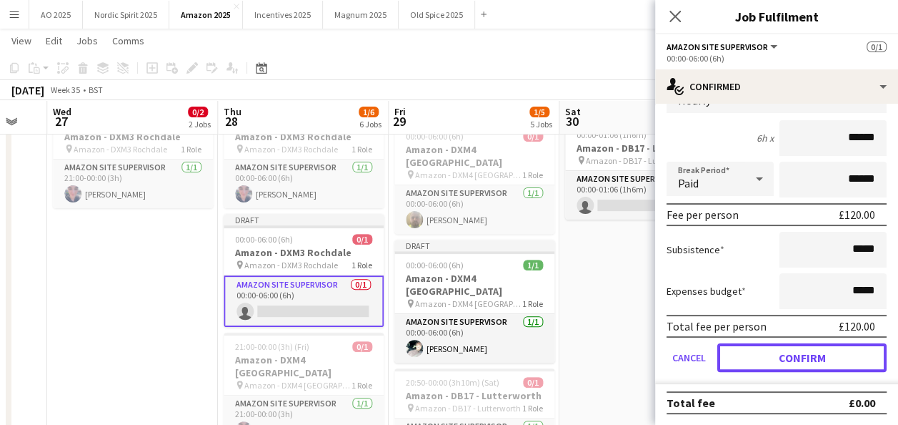
drag, startPoint x: 845, startPoint y: 365, endPoint x: 696, endPoint y: 365, distance: 148.7
click at [843, 365] on button "Confirm" at bounding box center [802, 357] width 169 height 29
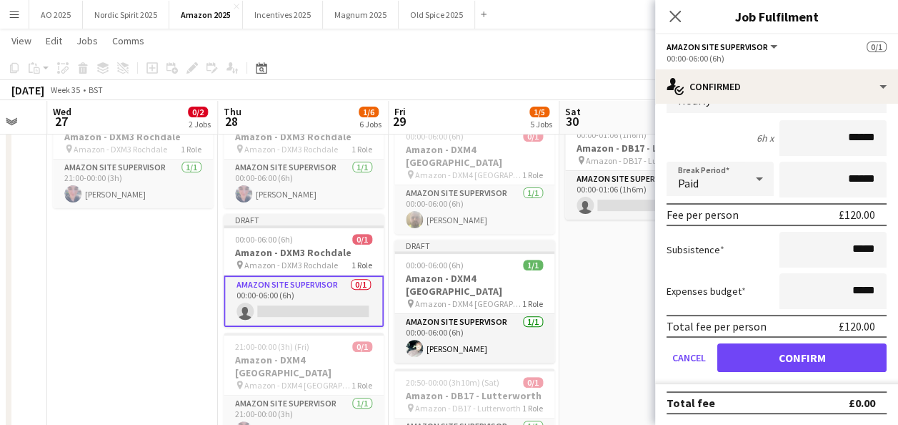
scroll to position [0, 0]
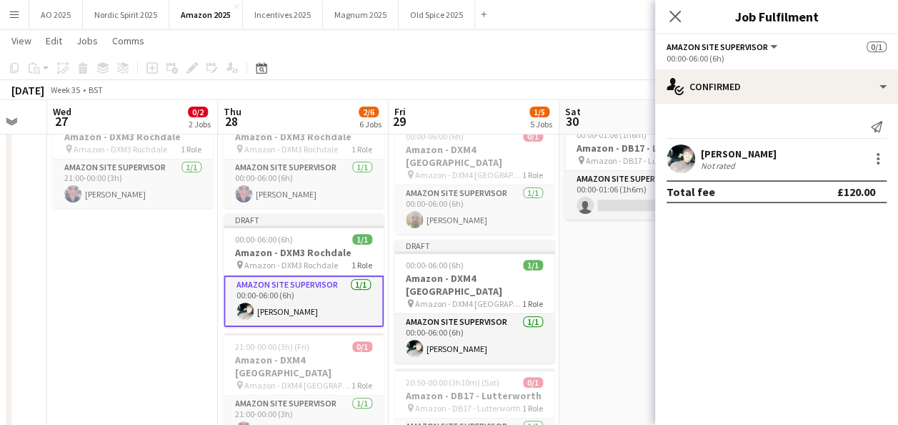
click at [646, 355] on app-date-cell "00:00-03:30 (3h30m) 0/1 Amazon - DB17 - Lutterworth pin Amazon - DB17 - Lutterw…" at bounding box center [645, 379] width 171 height 761
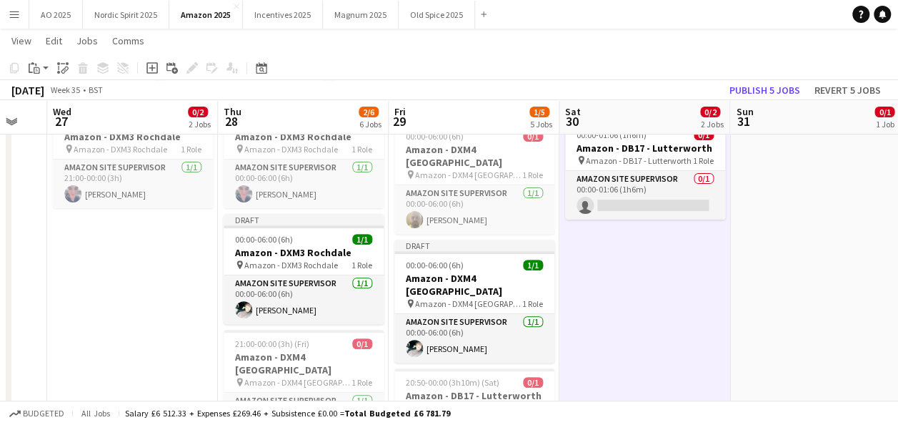
scroll to position [0, 638]
click at [135, 150] on span "Amazon - DXM3 Rochdale" at bounding box center [119, 149] width 94 height 11
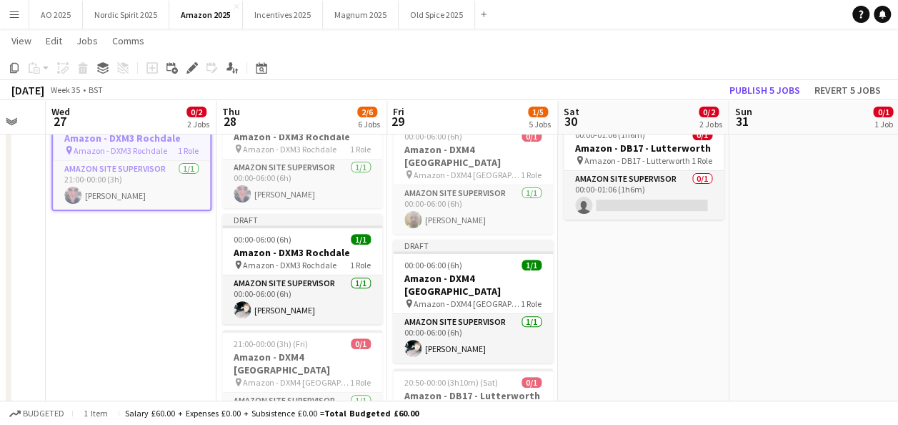
click at [106, 254] on app-date-cell "21:00-00:00 (3h) (Thu) 0/1 Amazon - DB17 - Lutterworth pin Amazon - DB17 - Lutt…" at bounding box center [131, 379] width 171 height 761
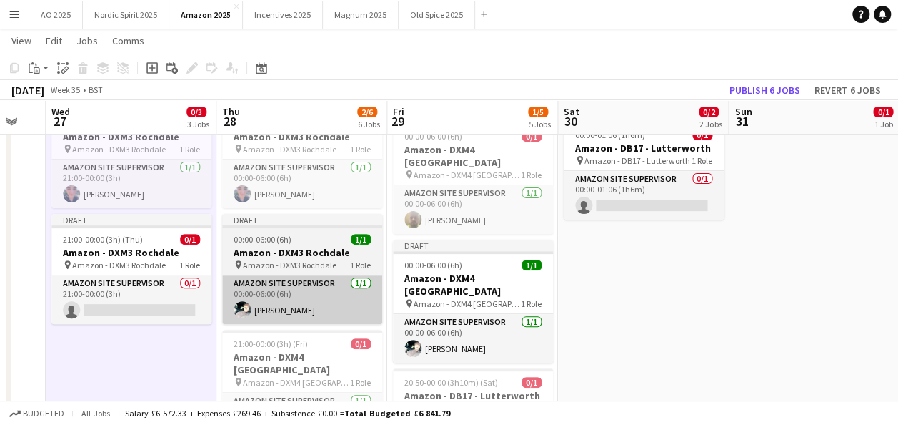
click at [182, 307] on app-card-role "Amazon Site Supervisor 0/1 21:00-00:00 (3h) single-neutral-actions" at bounding box center [131, 299] width 160 height 49
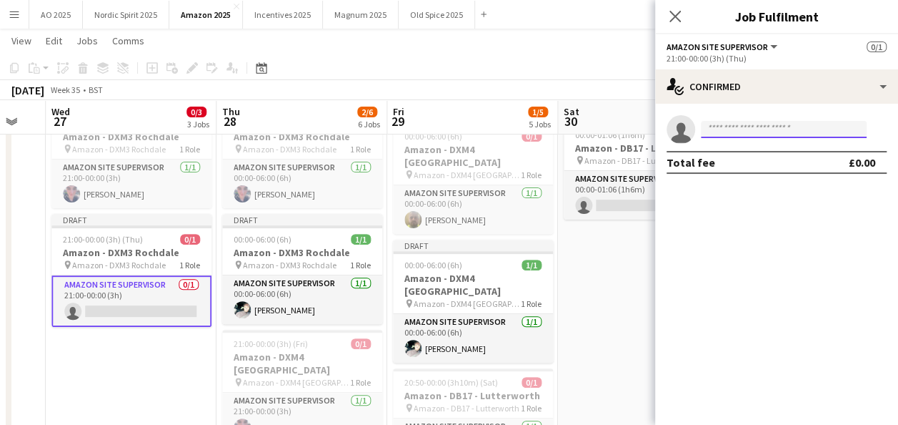
click at [735, 134] on input at bounding box center [784, 129] width 166 height 17
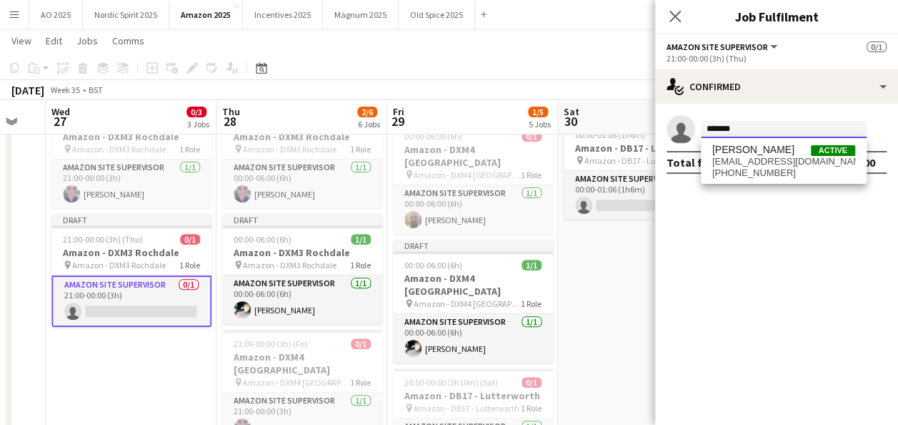
type input "*******"
click at [737, 149] on span "[PERSON_NAME]" at bounding box center [754, 150] width 82 height 12
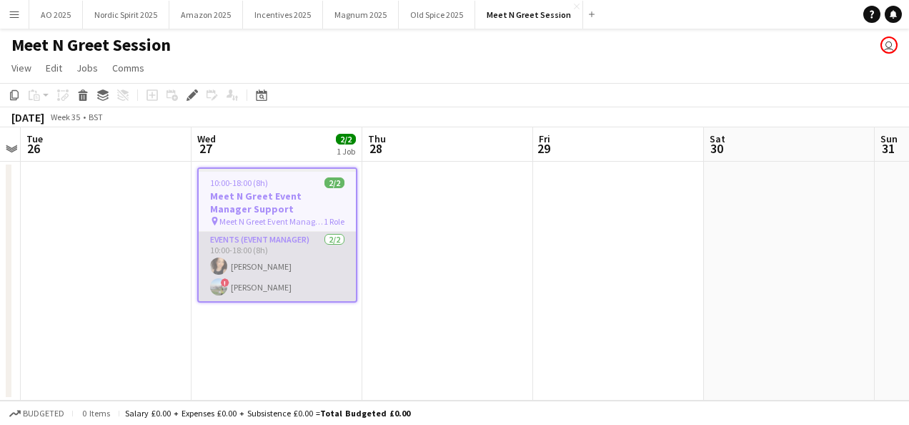
click at [244, 240] on app-card-role "Events (Event Manager) 2/2 10:00-18:00 (8h) Elena Chabo ! Callum Hartfield" at bounding box center [277, 266] width 157 height 69
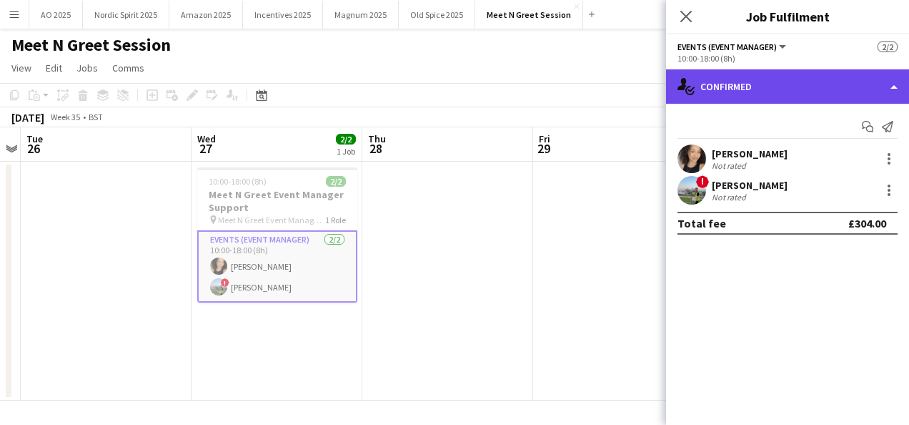
click at [727, 88] on div "single-neutral-actions-check-2 Confirmed" at bounding box center [787, 86] width 243 height 34
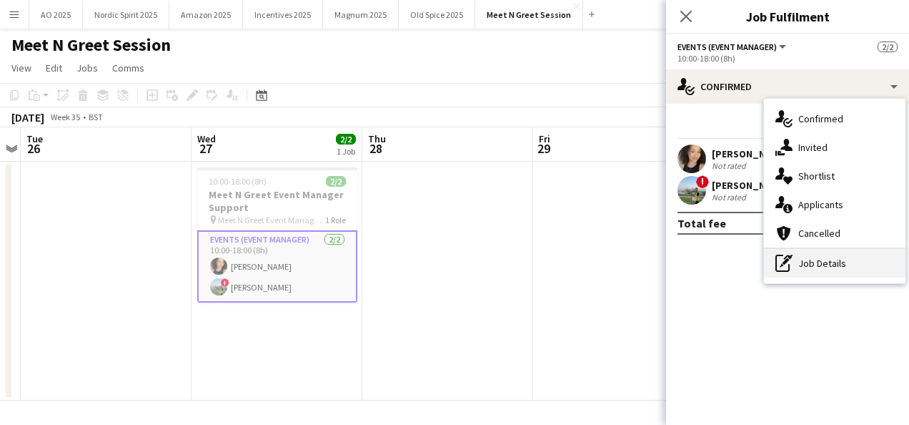
click at [815, 267] on div "pen-write Job Details" at bounding box center [835, 263] width 142 height 29
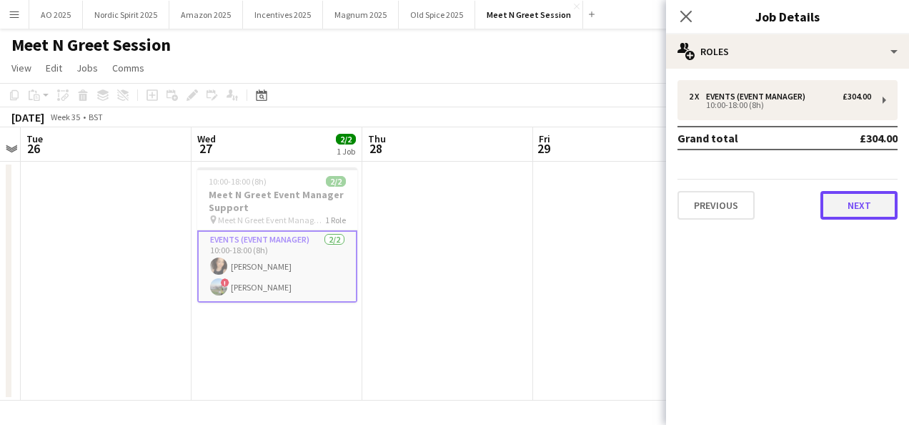
click at [835, 197] on button "Next" at bounding box center [859, 205] width 77 height 29
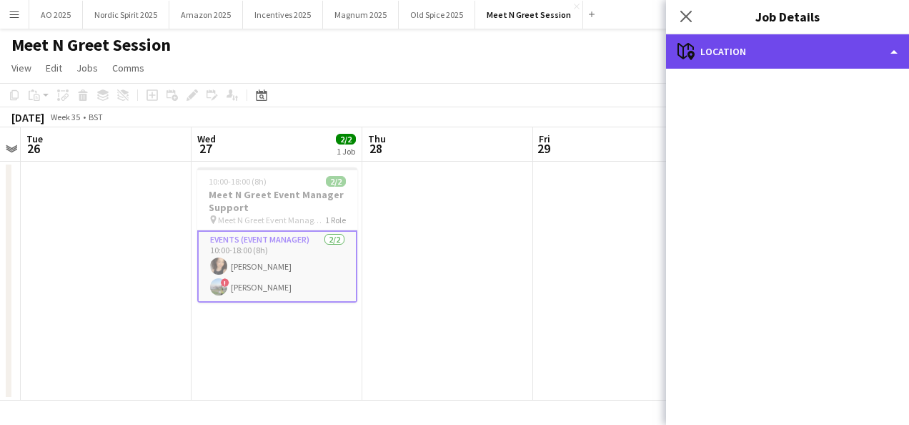
click at [763, 63] on div "maps-pin-1 Location" at bounding box center [787, 51] width 243 height 34
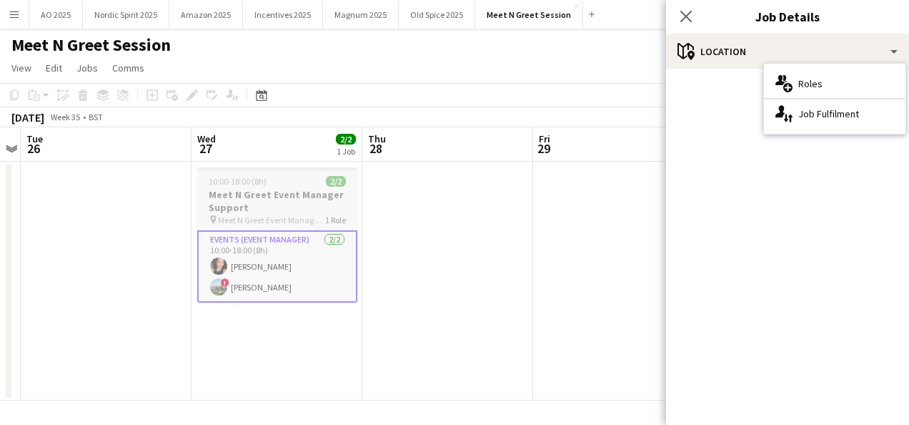
click at [283, 212] on h3 "Meet N Greet Event Manager Support" at bounding box center [277, 201] width 160 height 26
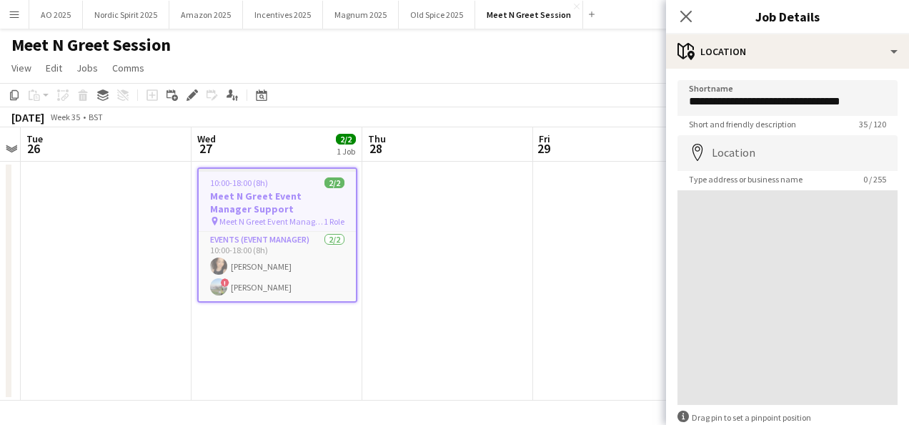
click at [283, 212] on h3 "Meet N Greet Event Manager Support" at bounding box center [277, 202] width 157 height 26
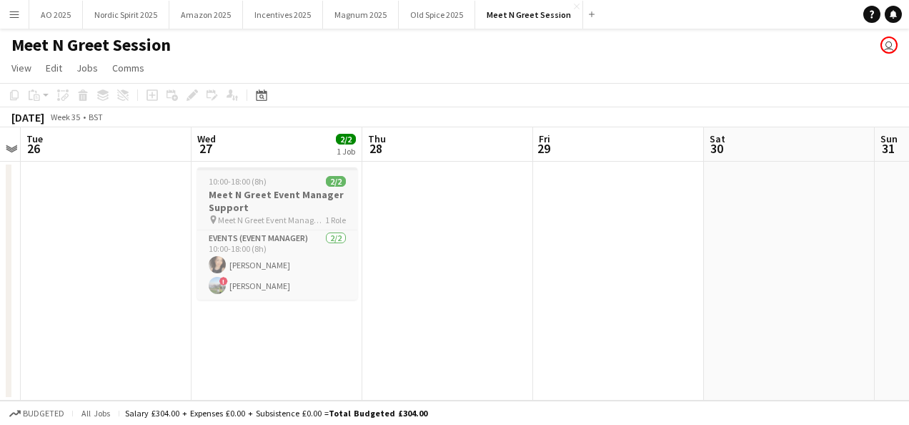
click at [283, 212] on h3 "Meet N Greet Event Manager Support" at bounding box center [277, 201] width 160 height 26
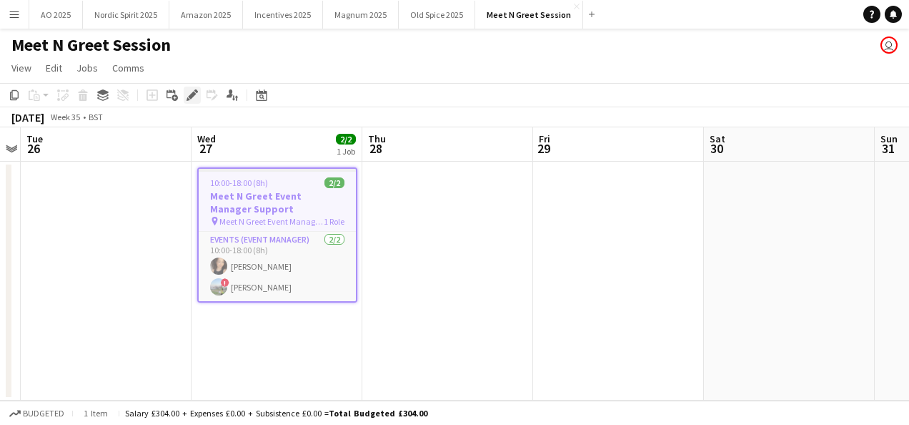
click at [191, 94] on icon at bounding box center [192, 95] width 8 height 8
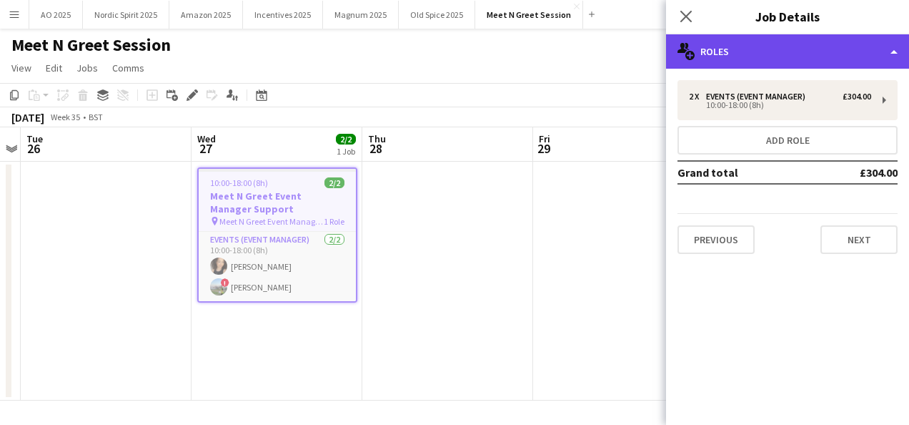
click at [723, 45] on div "multiple-users-add Roles" at bounding box center [787, 51] width 243 height 34
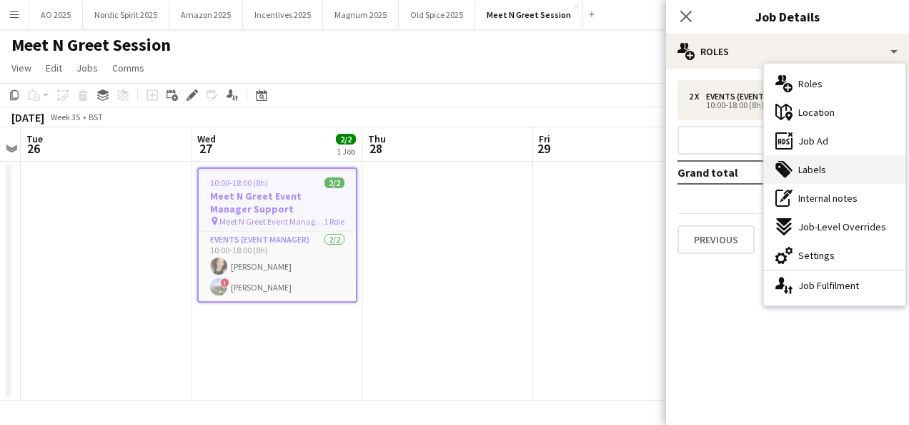
click at [803, 177] on div "tags-double Labels" at bounding box center [835, 169] width 142 height 29
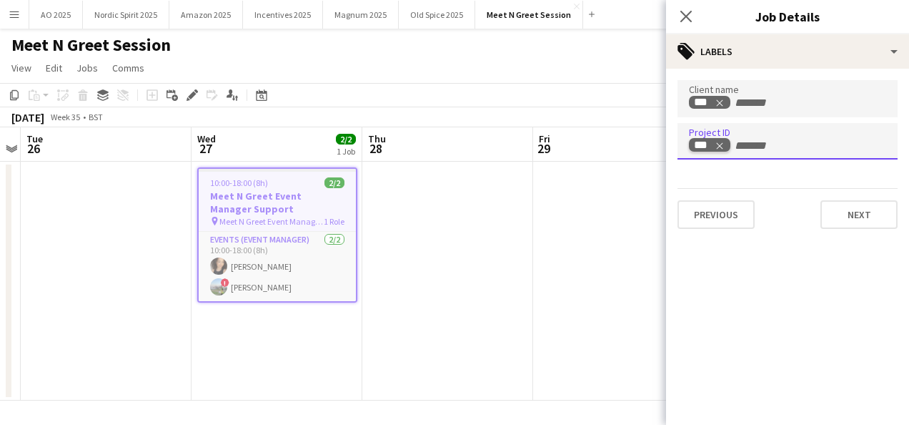
click at [722, 148] on icon "Remove tag" at bounding box center [720, 145] width 6 height 6
paste input "*****"
type input "*****"
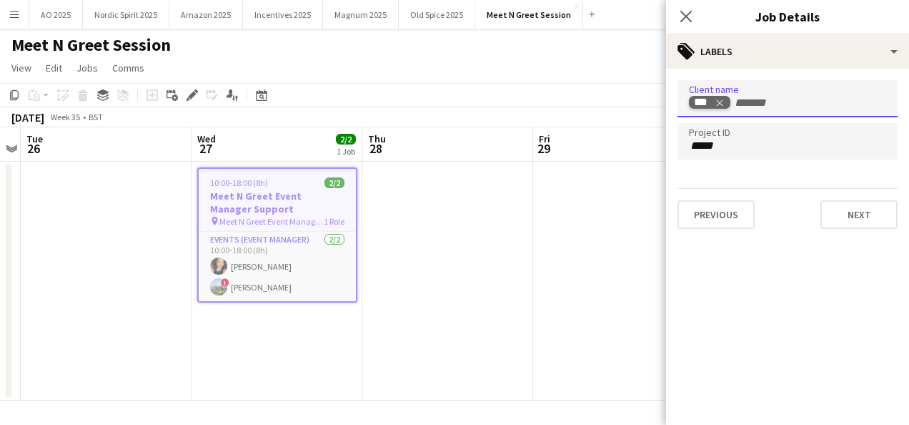
click at [720, 97] on span "Remove tag" at bounding box center [720, 102] width 10 height 14
type input "**********"
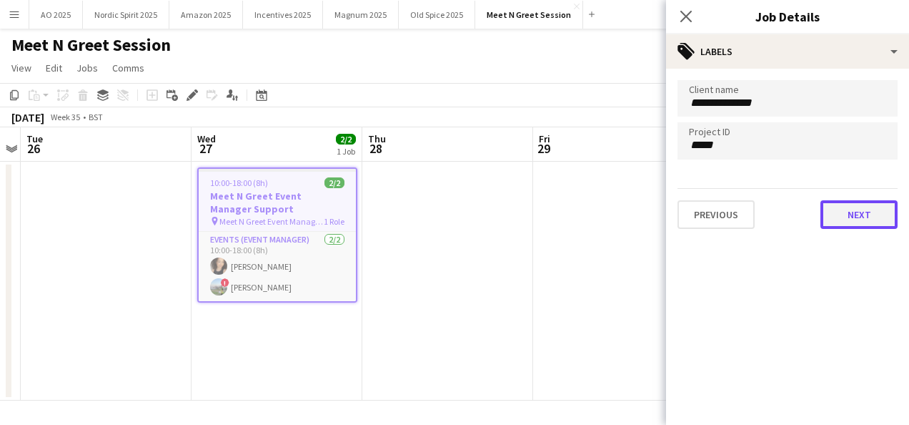
click at [845, 213] on button "Next" at bounding box center [859, 214] width 77 height 29
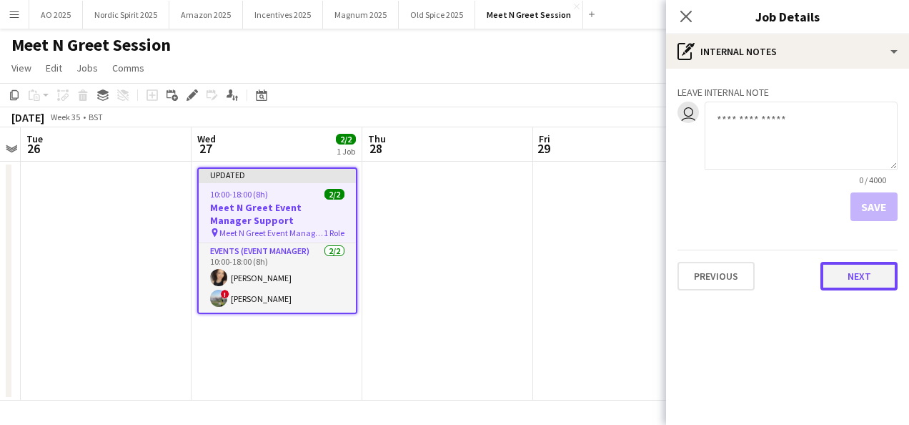
click at [848, 290] on button "Next" at bounding box center [859, 276] width 77 height 29
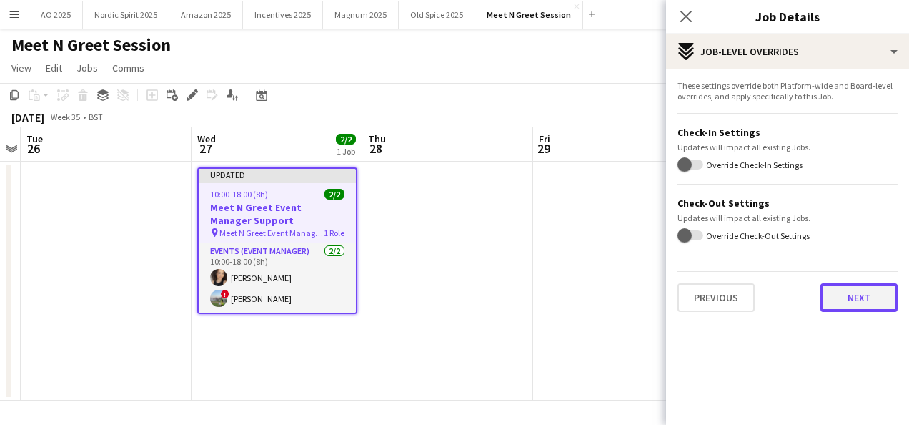
click at [828, 292] on button "Next" at bounding box center [859, 297] width 77 height 29
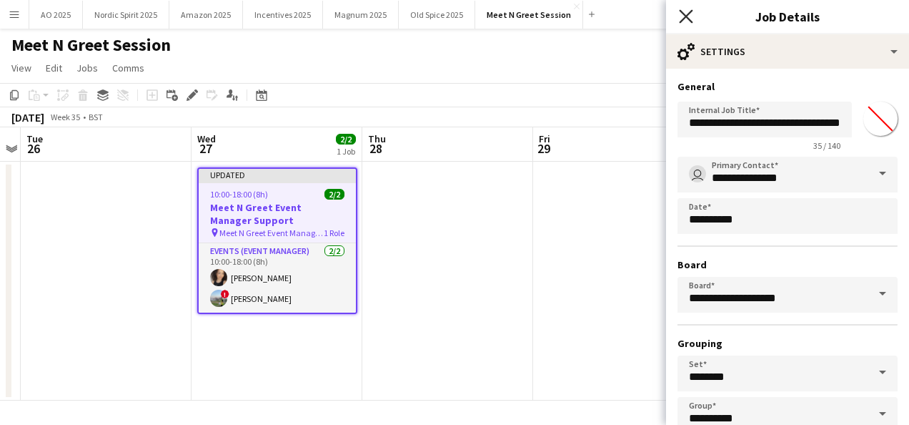
click at [682, 19] on icon "Close pop-in" at bounding box center [686, 16] width 14 height 14
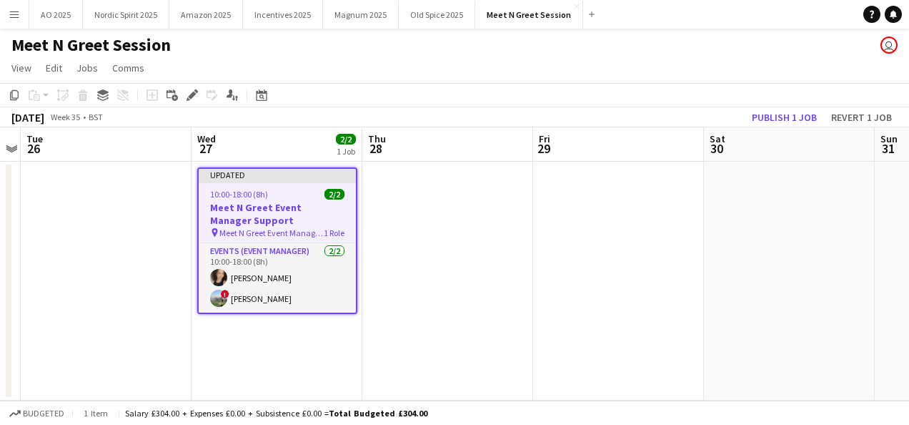
click at [643, 187] on app-date-cell at bounding box center [618, 281] width 171 height 239
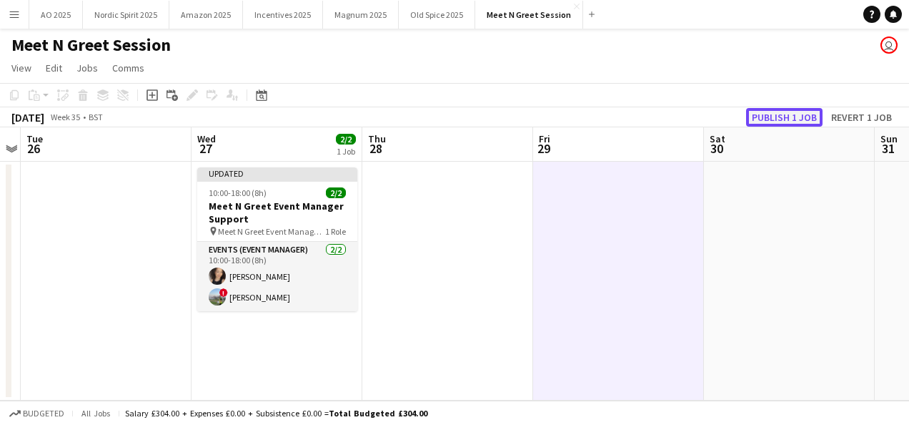
click at [768, 117] on button "Publish 1 job" at bounding box center [784, 117] width 76 height 19
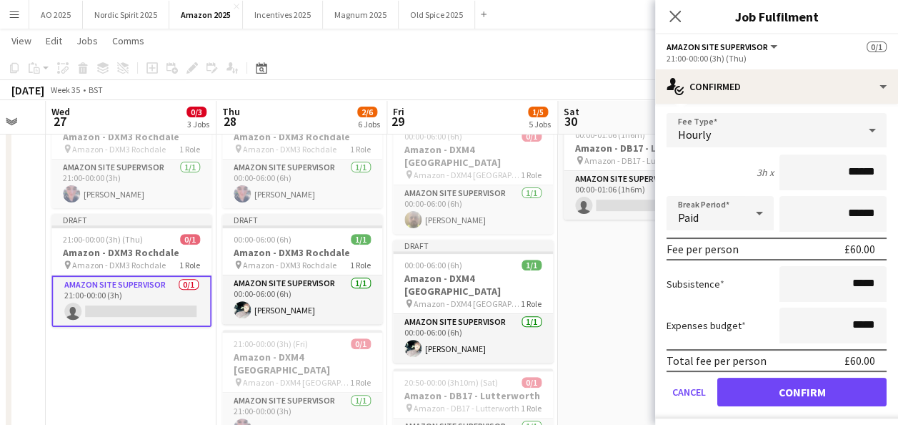
scroll to position [70, 0]
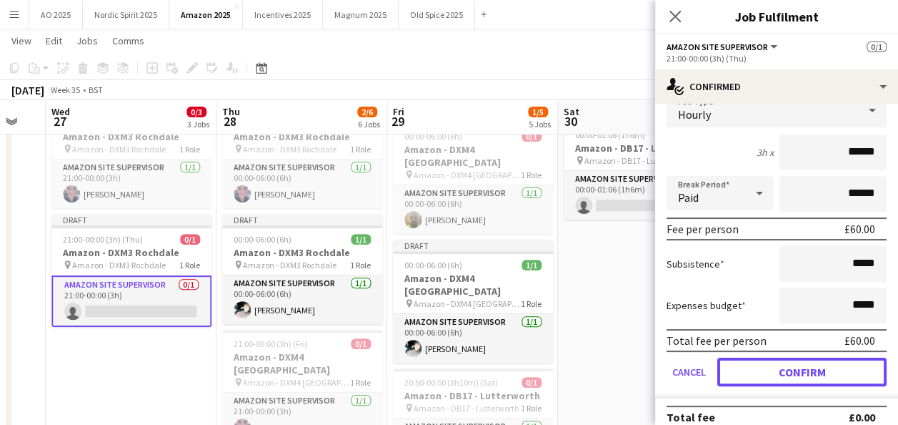
click at [852, 371] on button "Confirm" at bounding box center [802, 371] width 169 height 29
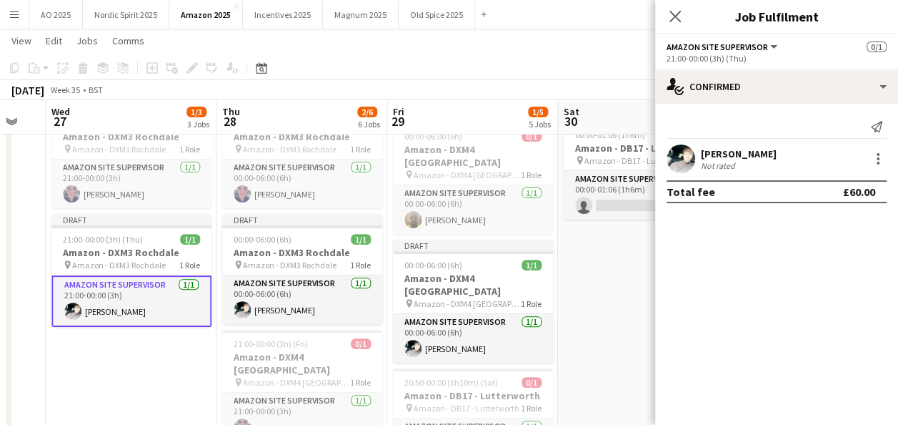
scroll to position [0, 0]
click at [635, 350] on app-date-cell "00:00-03:30 (3h30m) 0/1 Amazon - DB17 - Lutterworth pin Amazon - DB17 - Lutterw…" at bounding box center [643, 379] width 171 height 761
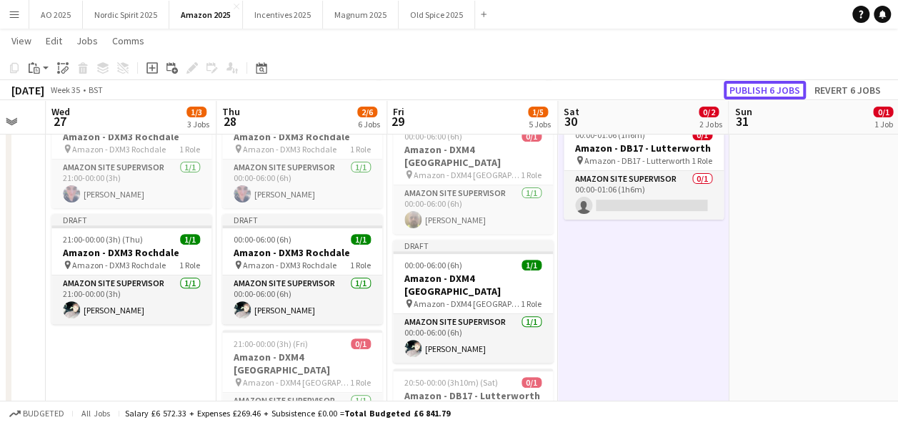
click at [773, 87] on button "Publish 6 jobs" at bounding box center [765, 90] width 82 height 19
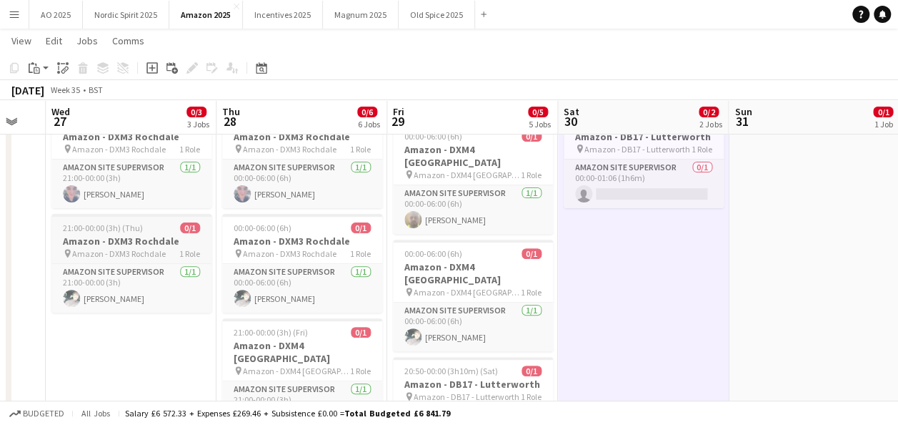
click at [163, 222] on div "21:00-00:00 (3h) (Thu) 0/1" at bounding box center [131, 227] width 160 height 11
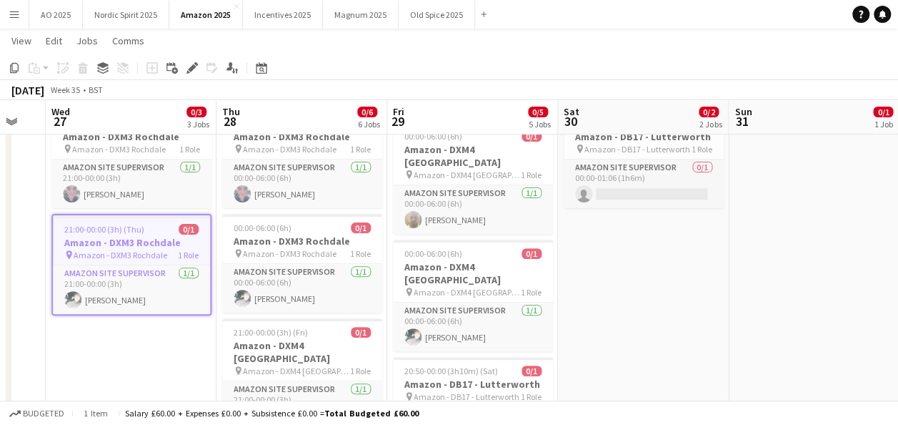
click at [129, 340] on app-date-cell "21:00-00:00 (3h) (Thu) 0/1 Amazon - DB17 - Lutterworth pin Amazon - DB17 - Lutt…" at bounding box center [131, 379] width 171 height 761
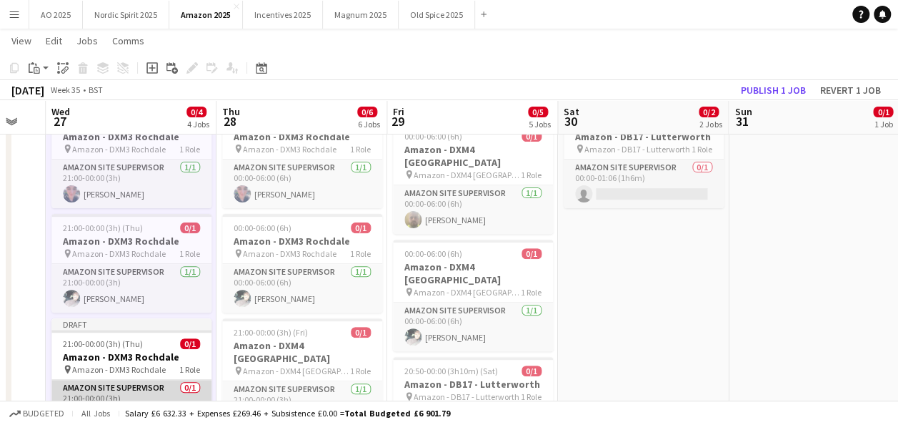
click at [142, 386] on app-card-role "Amazon Site Supervisor 0/1 21:00-00:00 (3h) single-neutral-actions" at bounding box center [131, 404] width 160 height 49
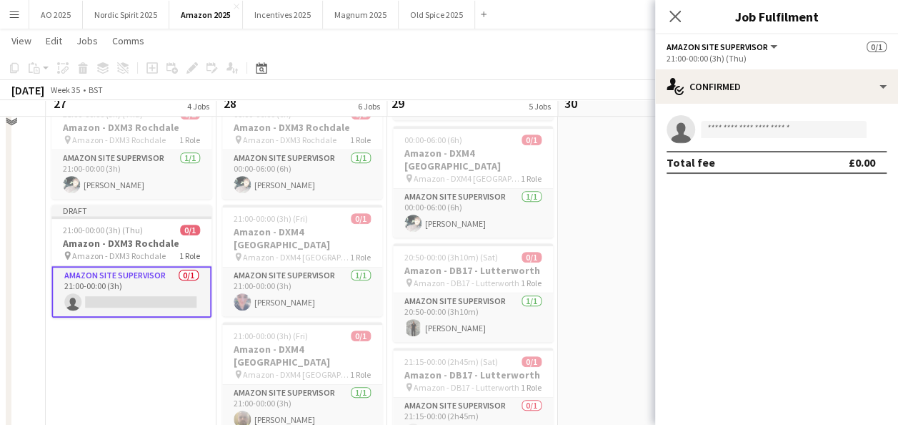
scroll to position [277, 0]
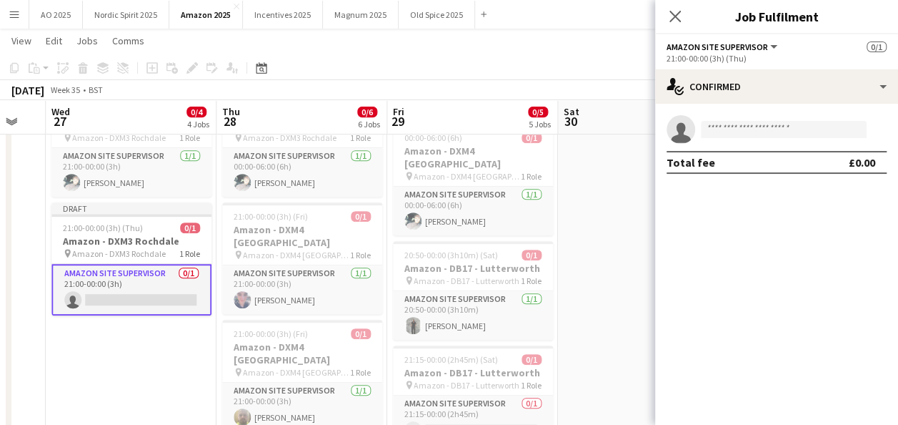
drag, startPoint x: 891, startPoint y: 237, endPoint x: 898, endPoint y: 202, distance: 35.6
click at [898, 202] on mat-expansion-panel "check Confirmed single-neutral-actions Total fee £0.00" at bounding box center [776, 264] width 243 height 321
click at [786, 127] on input at bounding box center [784, 129] width 166 height 17
type input "*"
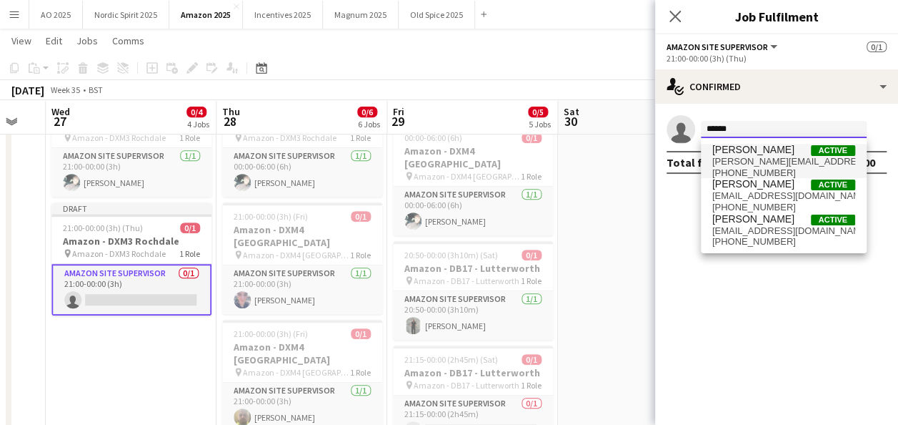
type input "******"
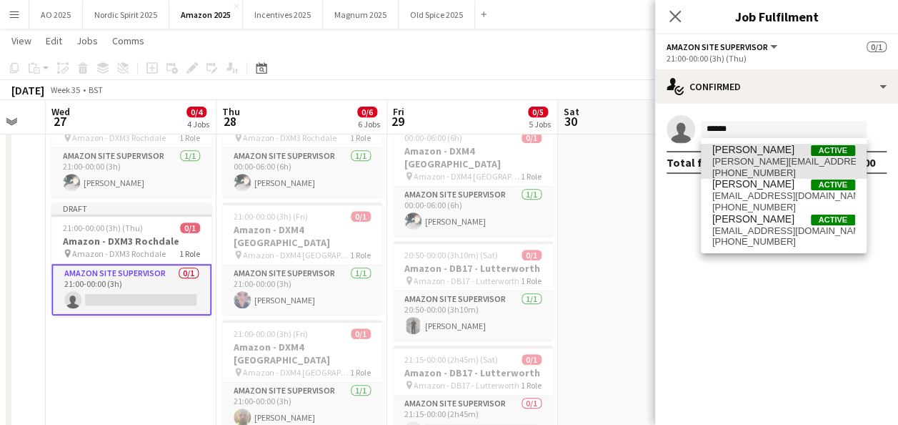
click at [776, 162] on span "nicola.niccy@btinternet.com" at bounding box center [784, 161] width 143 height 11
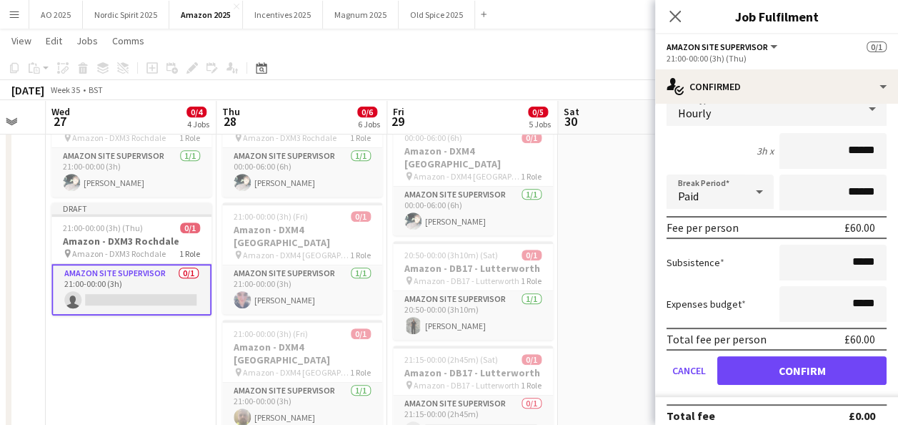
scroll to position [73, 0]
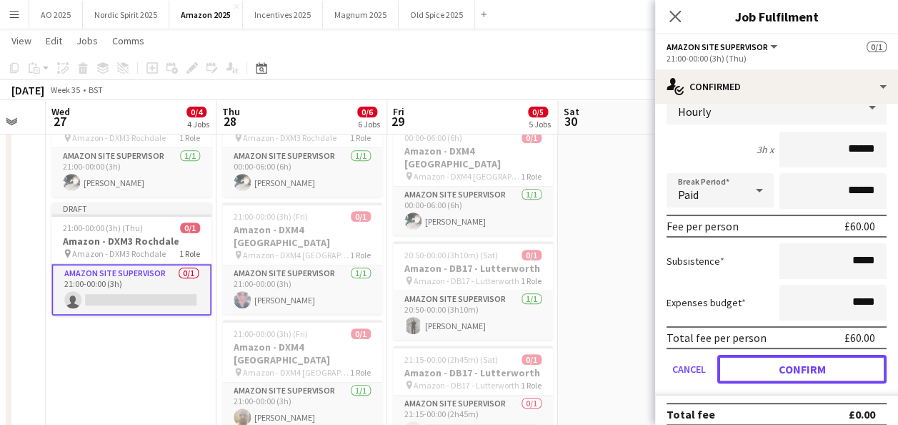
click at [828, 369] on button "Confirm" at bounding box center [802, 369] width 169 height 29
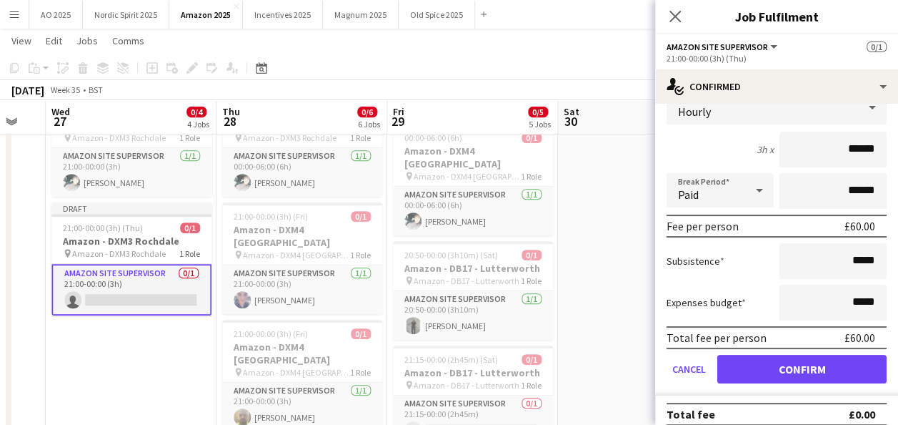
scroll to position [0, 0]
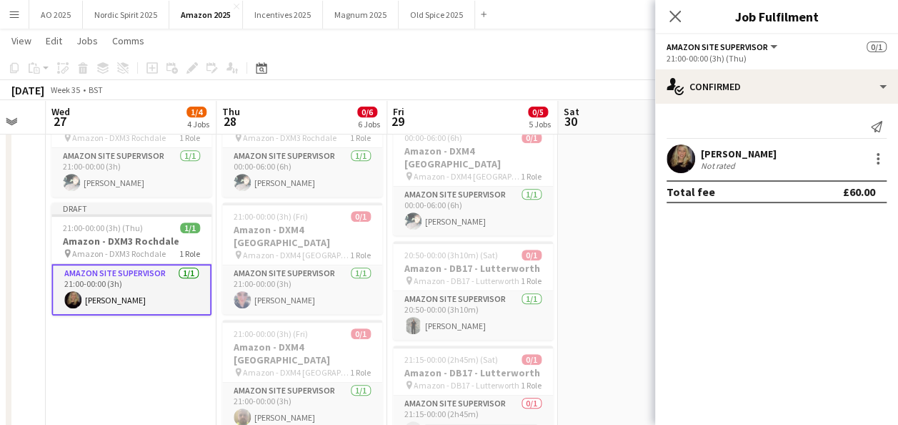
click at [617, 325] on app-date-cell "00:00-03:30 (3h30m) 0/1 Amazon - DB17 - Lutterworth pin Amazon - DB17 - Lutterw…" at bounding box center [643, 252] width 171 height 738
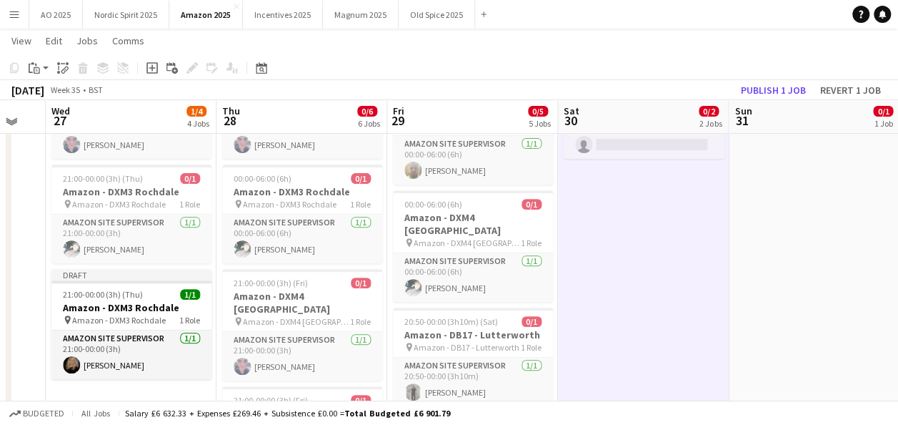
scroll to position [209, 0]
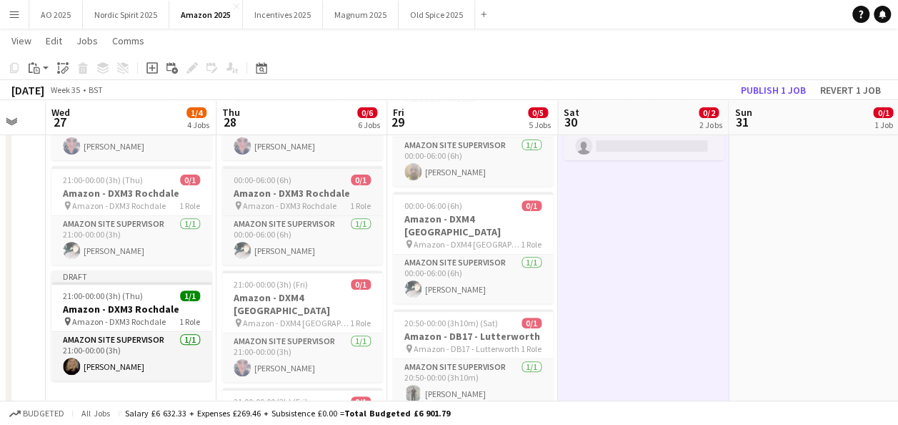
click at [319, 179] on div "00:00-06:00 (6h) 0/1" at bounding box center [302, 179] width 160 height 11
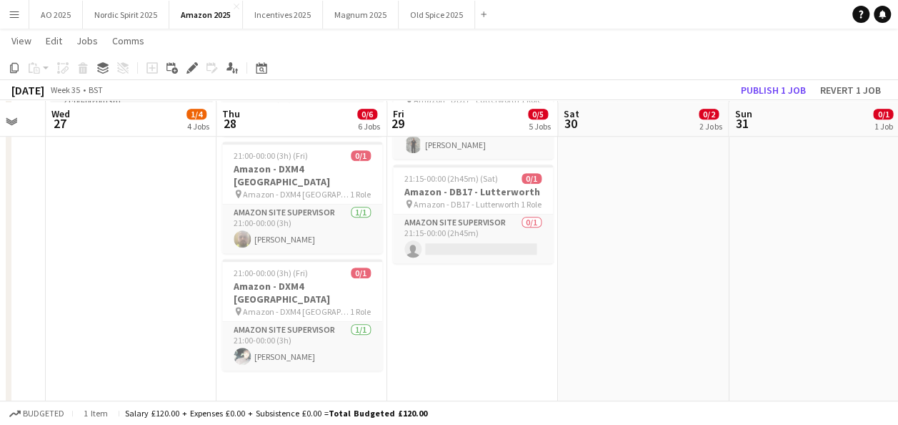
scroll to position [459, 0]
click at [356, 365] on app-date-cell "00:00-06:00 (6h) 0/1 Amazon - DB17 - Lutterworth pin Amazon - DB17 - Lutterwort…" at bounding box center [302, 70] width 171 height 738
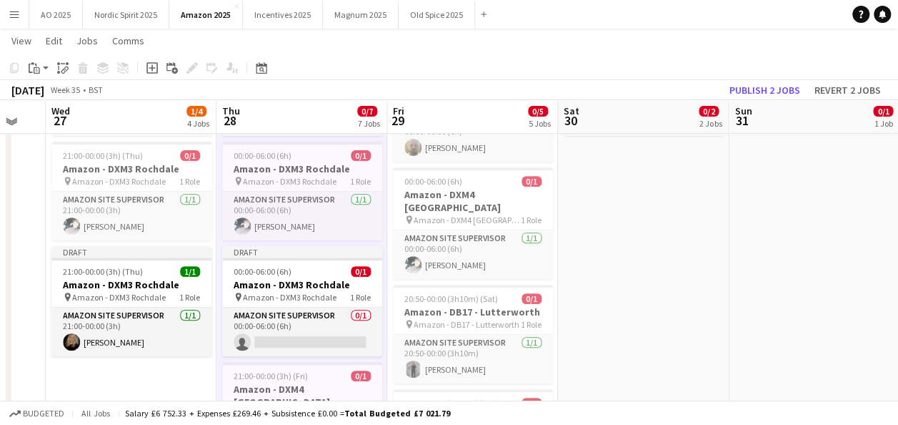
scroll to position [232, 0]
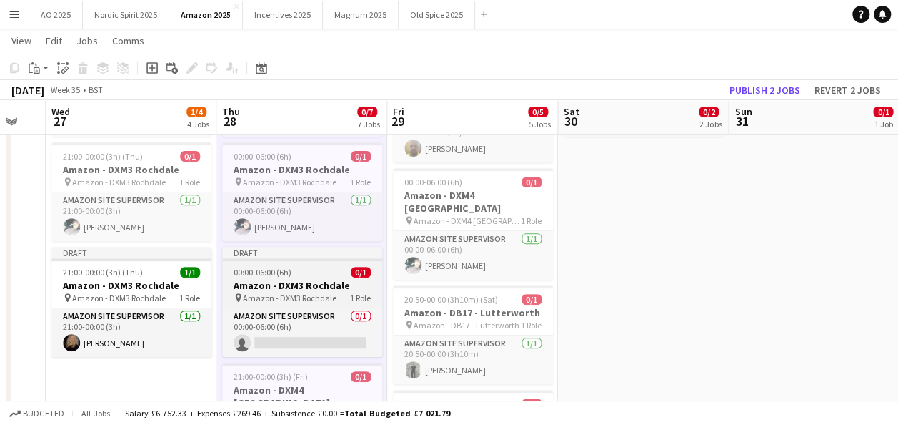
click at [336, 289] on h3 "Amazon - DXM3 Rochdale" at bounding box center [302, 285] width 160 height 13
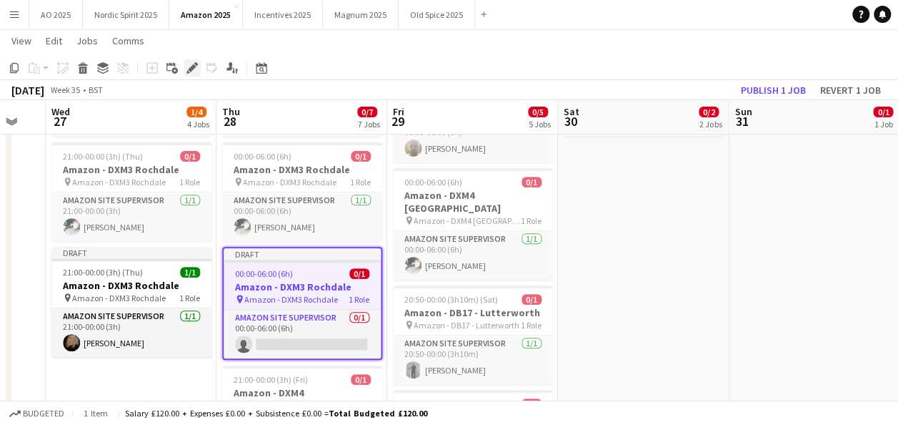
drag, startPoint x: 187, startPoint y: 70, endPoint x: 570, endPoint y: 316, distance: 455.2
click at [188, 70] on icon "Edit" at bounding box center [192, 67] width 11 height 11
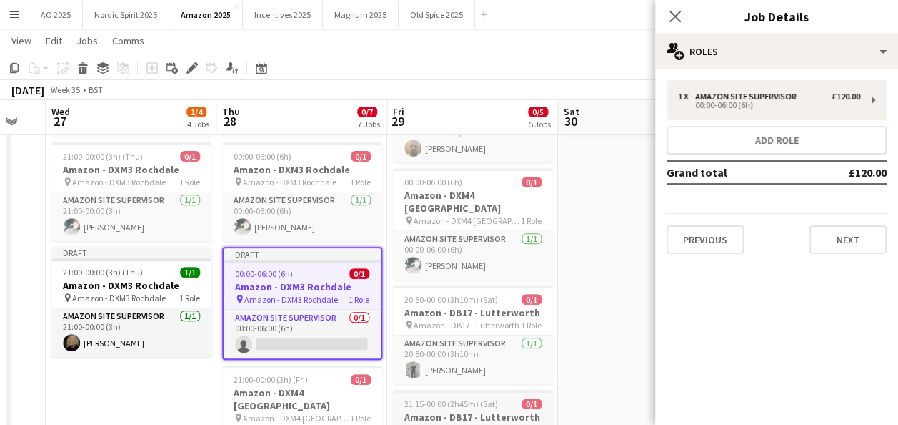
click at [552, 398] on div "21:15-00:00 (2h45m) (Sat) 0/1" at bounding box center [473, 403] width 160 height 11
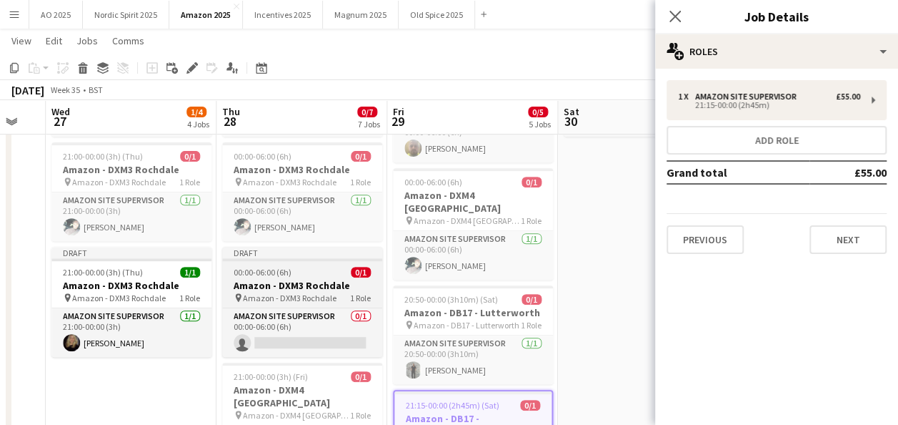
click at [333, 287] on h3 "Amazon - DXM3 Rochdale" at bounding box center [302, 285] width 160 height 13
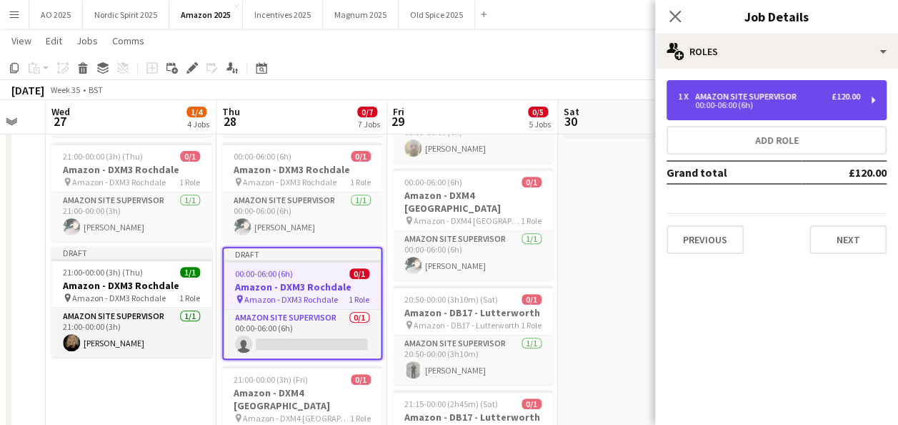
click at [718, 110] on div "1 x Amazon Site Supervisor £120.00 00:00-06:00 (6h)" at bounding box center [777, 100] width 220 height 40
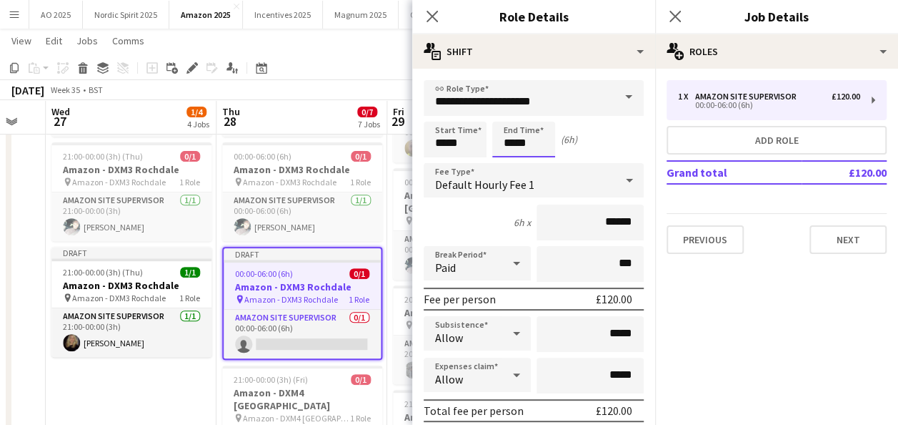
click at [547, 144] on input "*****" at bounding box center [523, 140] width 63 height 36
click at [440, 139] on input "*****" at bounding box center [455, 140] width 63 height 36
type input "*****"
click at [503, 142] on input "*****" at bounding box center [523, 140] width 63 height 36
click at [515, 144] on input "*****" at bounding box center [523, 140] width 63 height 36
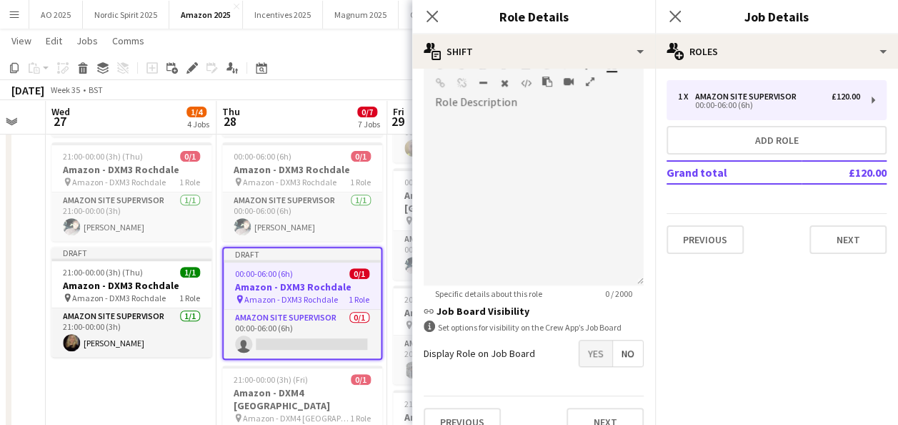
scroll to position [470, 0]
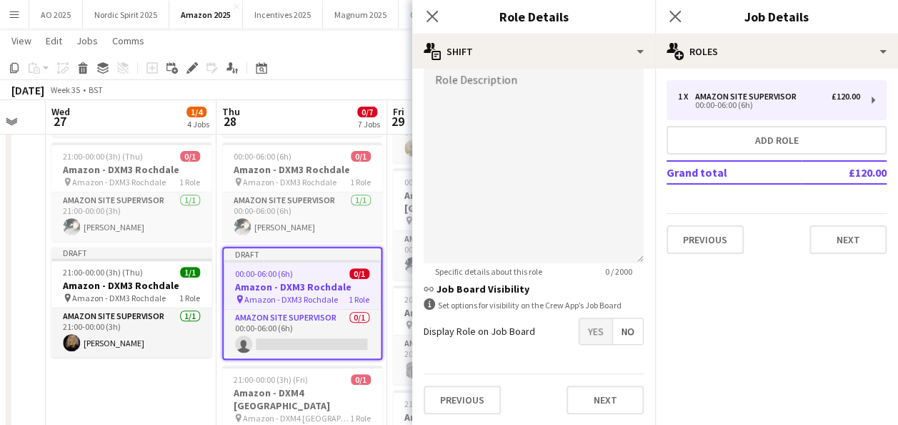
type input "*****"
click at [619, 400] on button "Next" at bounding box center [605, 399] width 77 height 29
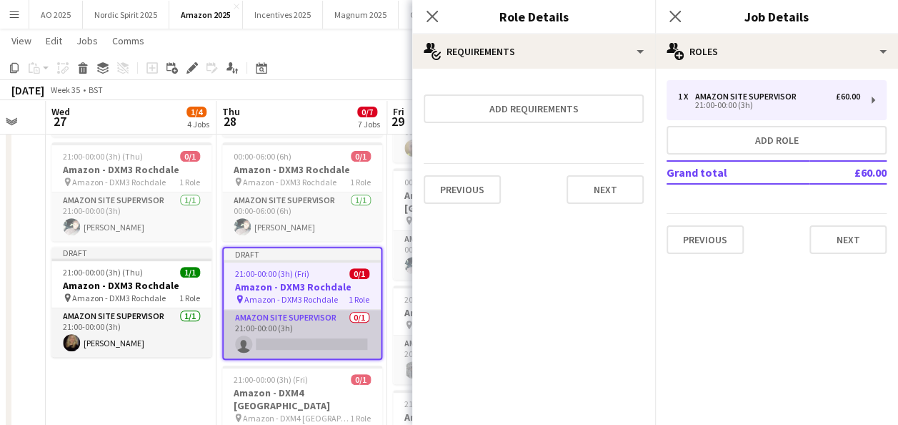
scroll to position [0, 0]
click at [323, 345] on app-card-role "Amazon Site Supervisor 0/1 21:00-00:00 (3h) single-neutral-actions" at bounding box center [302, 333] width 157 height 49
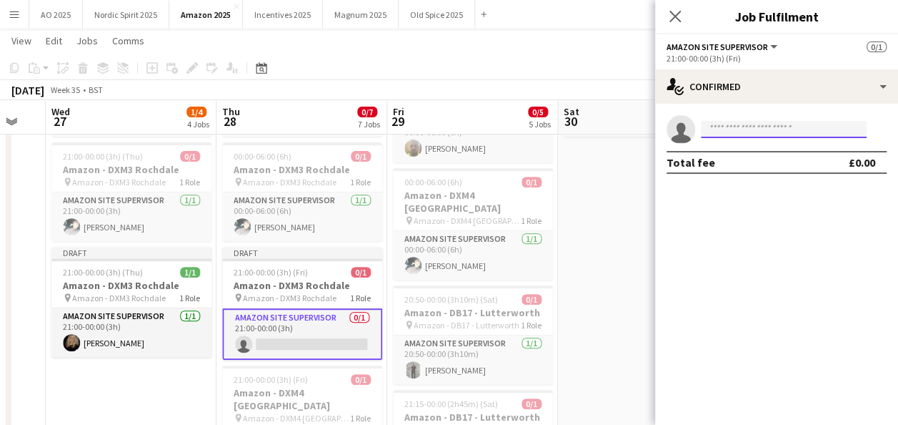
click at [737, 123] on input at bounding box center [784, 129] width 166 height 17
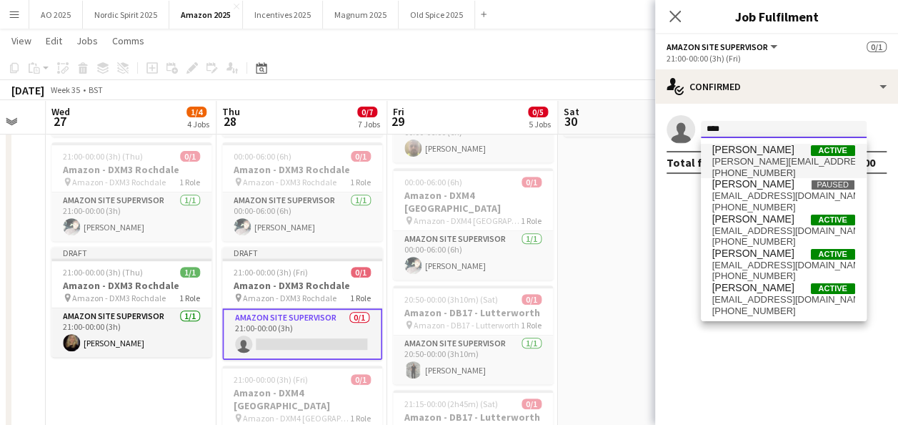
type input "****"
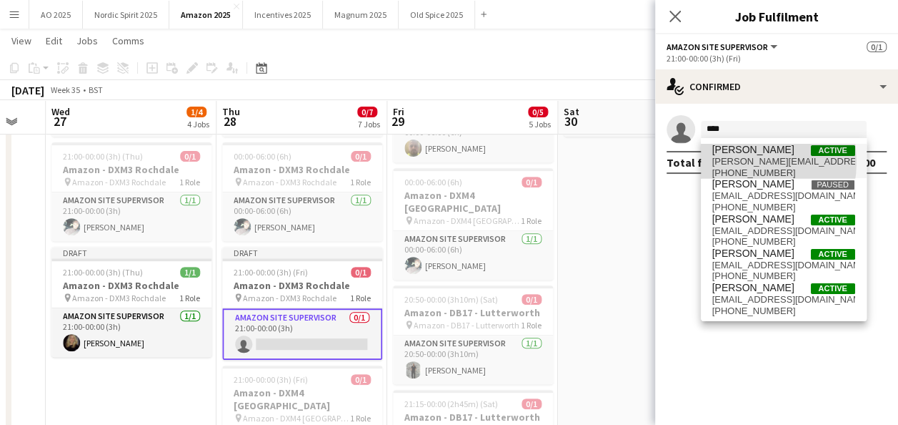
click at [734, 162] on span "nicola.niccy@btinternet.com" at bounding box center [784, 161] width 143 height 11
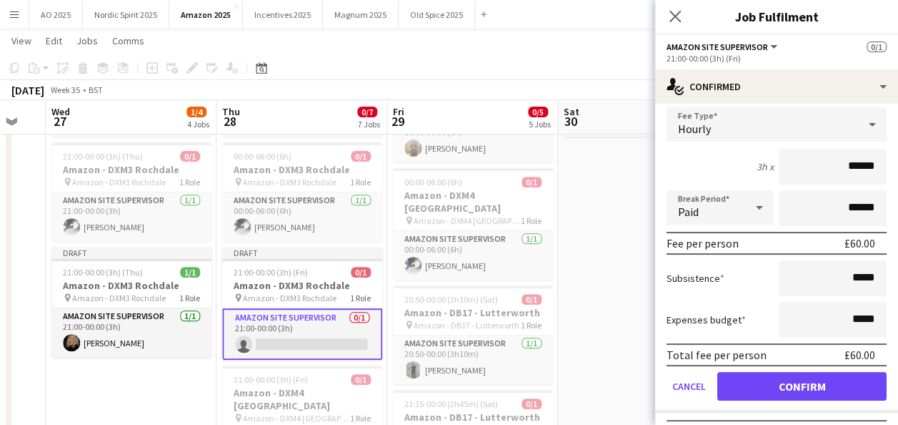
scroll to position [75, 0]
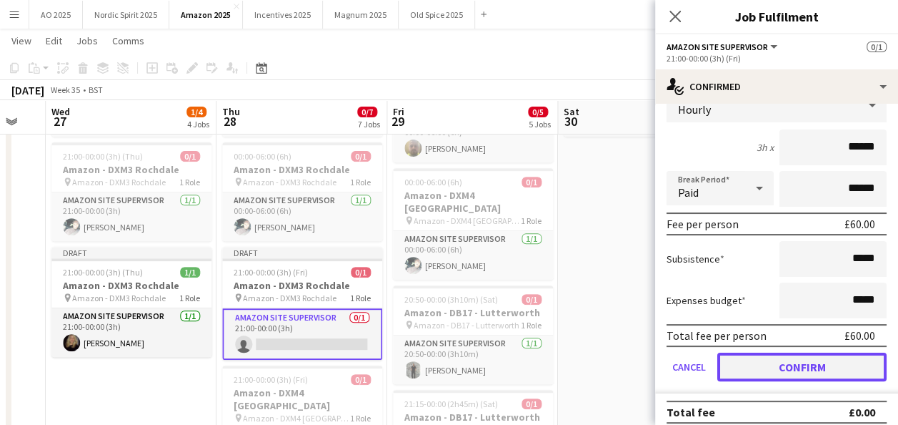
click at [842, 370] on button "Confirm" at bounding box center [802, 366] width 169 height 29
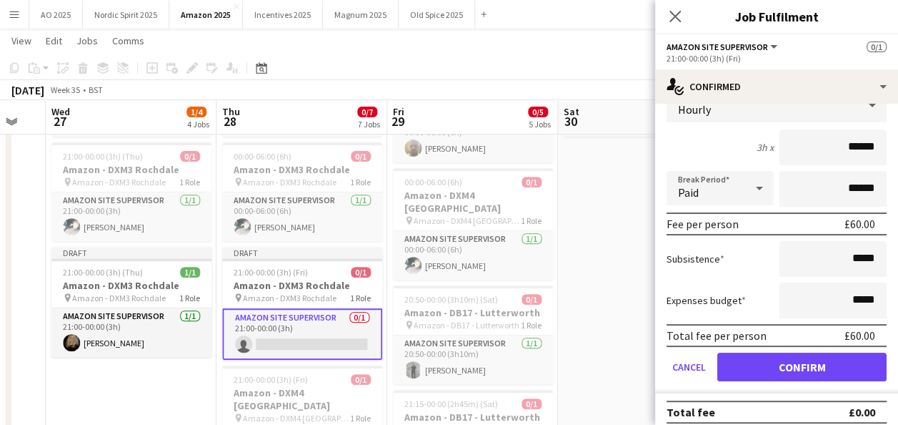
scroll to position [0, 0]
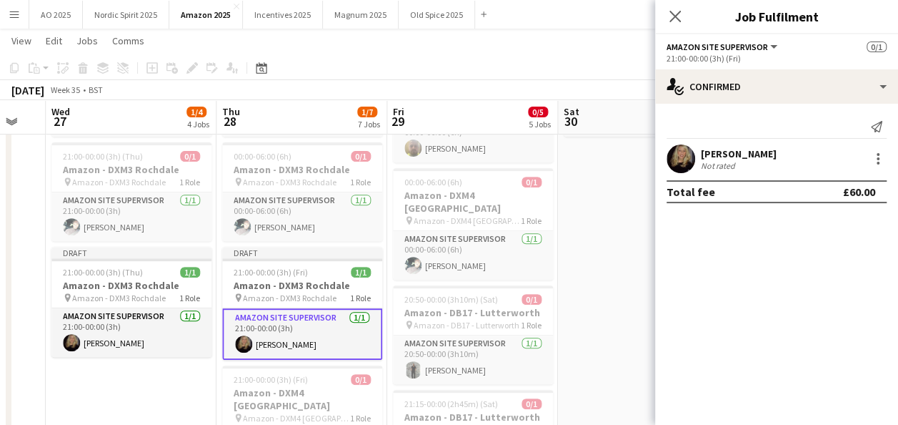
click at [626, 315] on app-date-cell "00:00-03:30 (3h30m) 0/1 Amazon - DB17 - Lutterworth pin Amazon - DB17 - Lutterw…" at bounding box center [643, 362] width 171 height 868
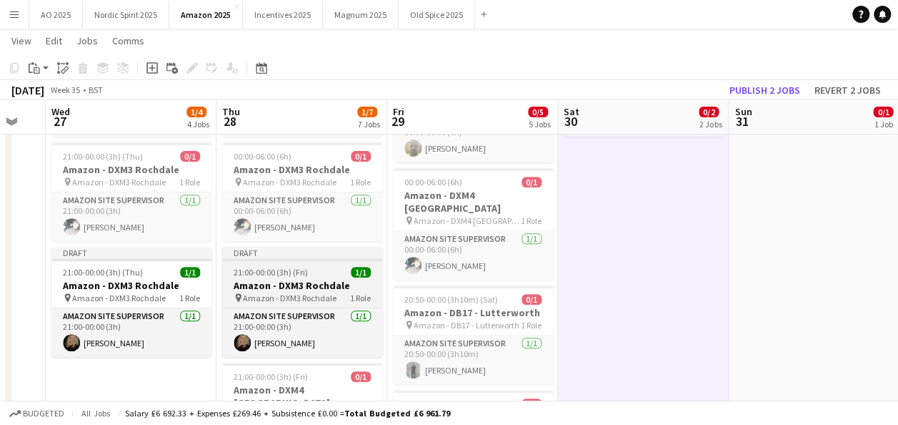
click at [280, 293] on span "Amazon - DXM3 Rochdale" at bounding box center [290, 297] width 94 height 11
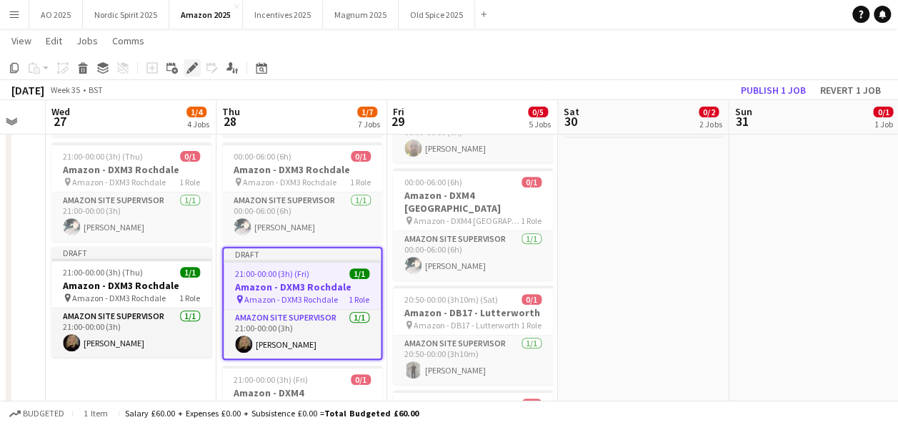
click at [192, 66] on icon at bounding box center [192, 68] width 8 height 8
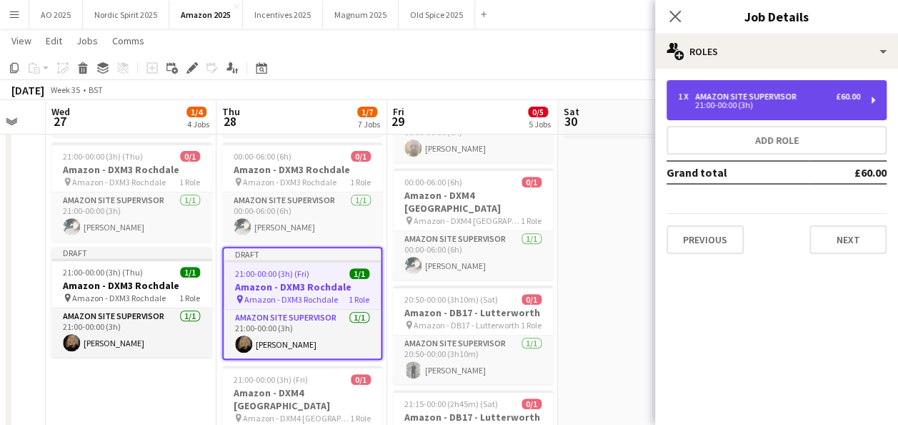
click at [711, 109] on div "21:00-00:00 (3h)" at bounding box center [769, 104] width 182 height 7
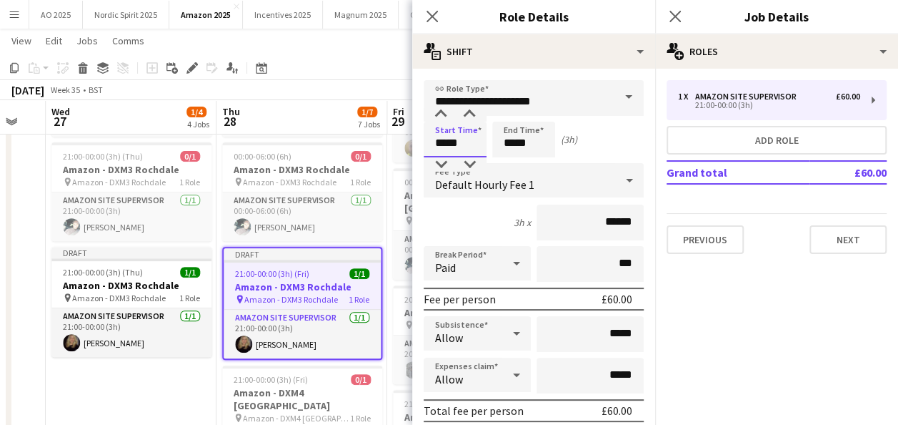
click at [436, 137] on input "*****" at bounding box center [455, 140] width 63 height 36
type input "*****"
click at [507, 139] on input "*****" at bounding box center [523, 140] width 63 height 36
type input "*****"
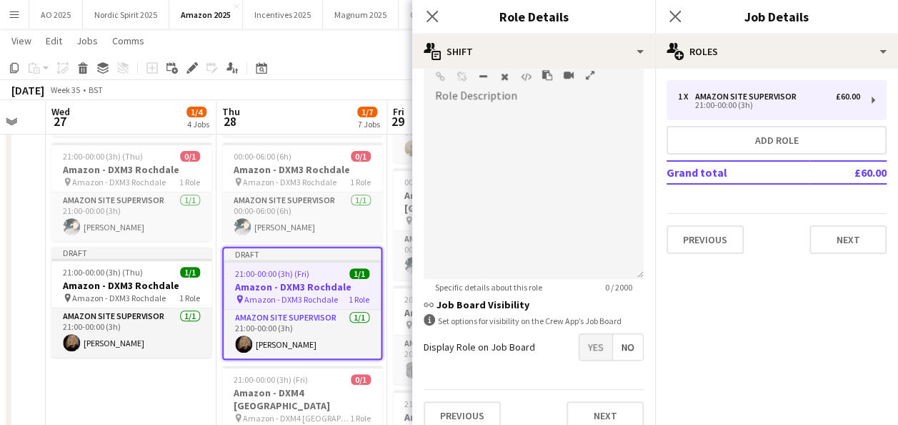
scroll to position [456, 0]
click at [616, 411] on button "Next" at bounding box center [605, 413] width 77 height 29
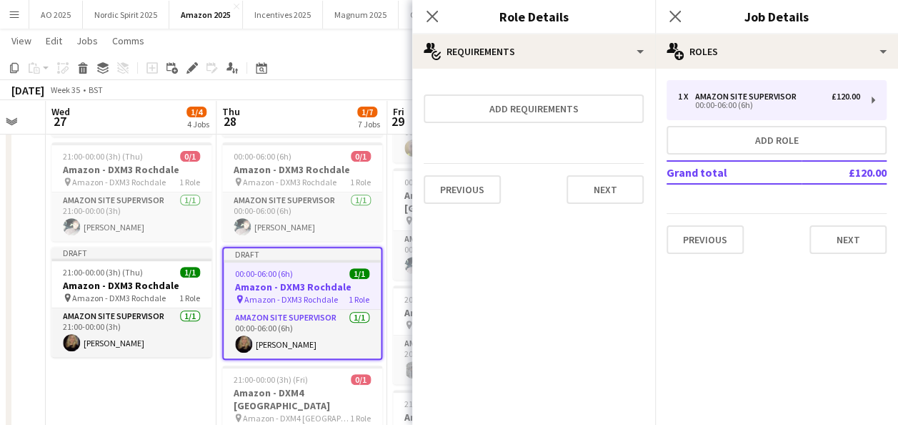
scroll to position [0, 0]
click at [146, 404] on app-date-cell "21:00-00:00 (3h) (Thu) 0/1 Amazon - DB17 - Lutterworth pin Amazon - DB17 - Lutt…" at bounding box center [131, 362] width 171 height 868
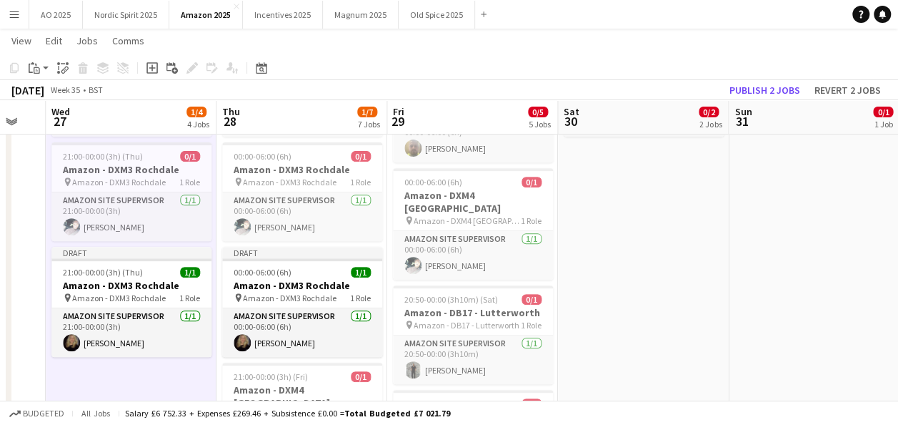
click at [768, 246] on app-date-cell "09:00-17:00 (8h) 0/1 Amazon - DXP1 Plymouth pin Amazon - DXP1 Plymouth 1 Role A…" at bounding box center [814, 362] width 171 height 868
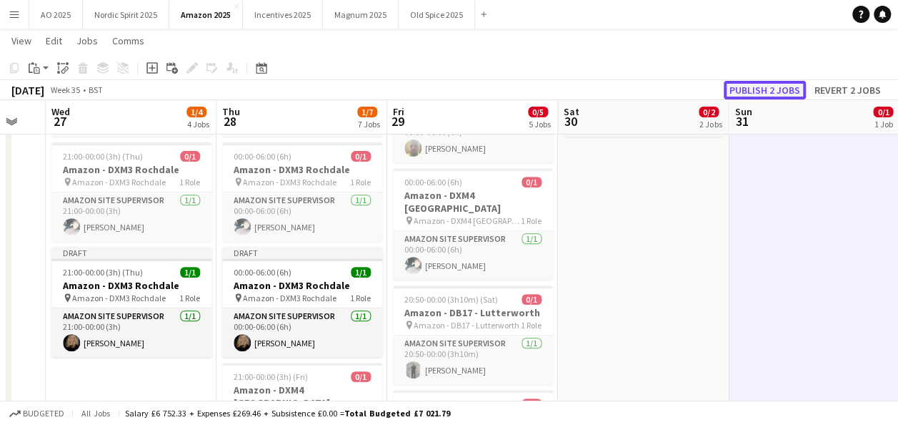
click at [755, 91] on button "Publish 2 jobs" at bounding box center [765, 90] width 82 height 19
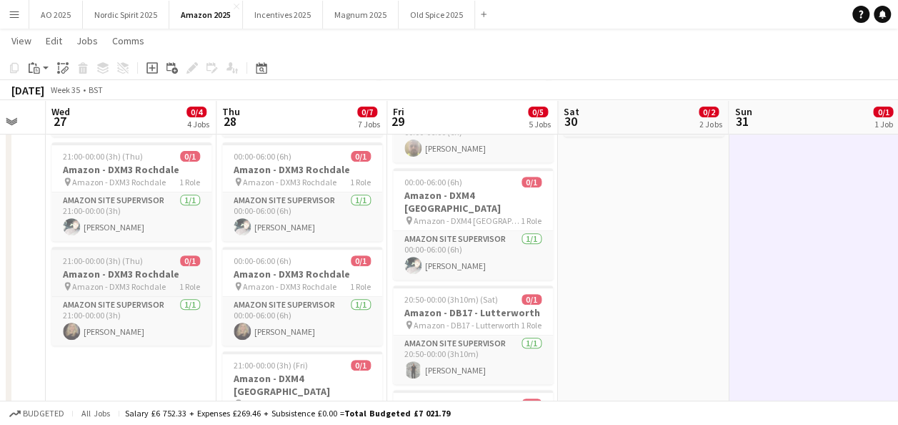
click at [121, 255] on span "21:00-00:00 (3h) (Thu)" at bounding box center [103, 260] width 80 height 11
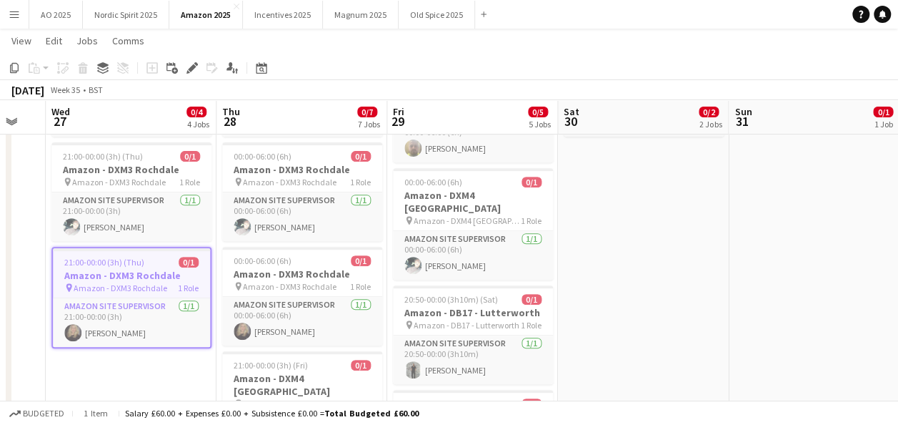
click at [109, 352] on app-date-cell "21:00-00:00 (3h) (Thu) 0/1 Amazon - DB17 - Lutterworth pin Amazon - DB17 - Lutt…" at bounding box center [131, 362] width 171 height 868
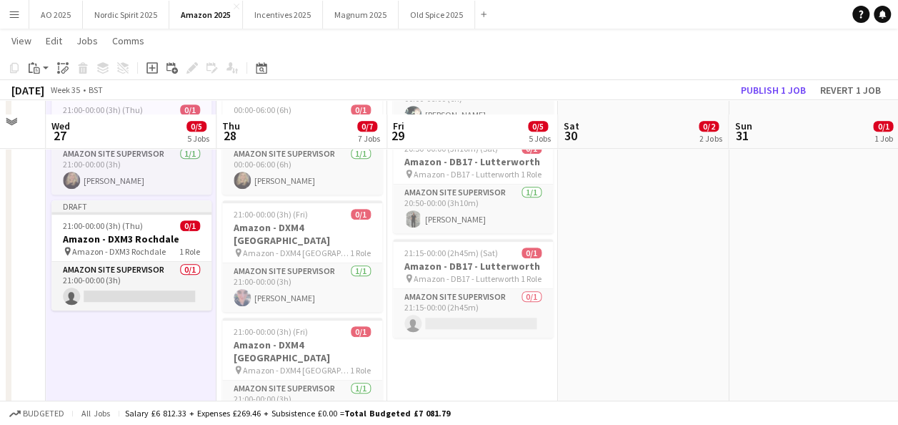
scroll to position [398, 0]
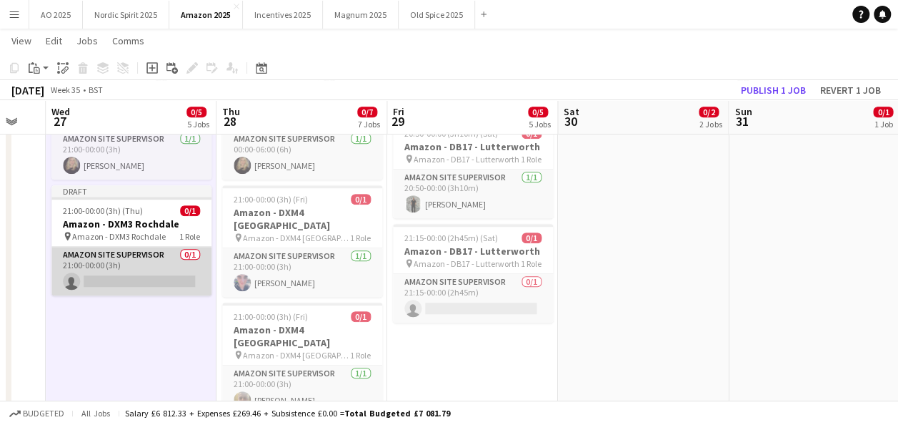
click at [169, 282] on app-card-role "Amazon Site Supervisor 0/1 21:00-00:00 (3h) single-neutral-actions" at bounding box center [131, 271] width 160 height 49
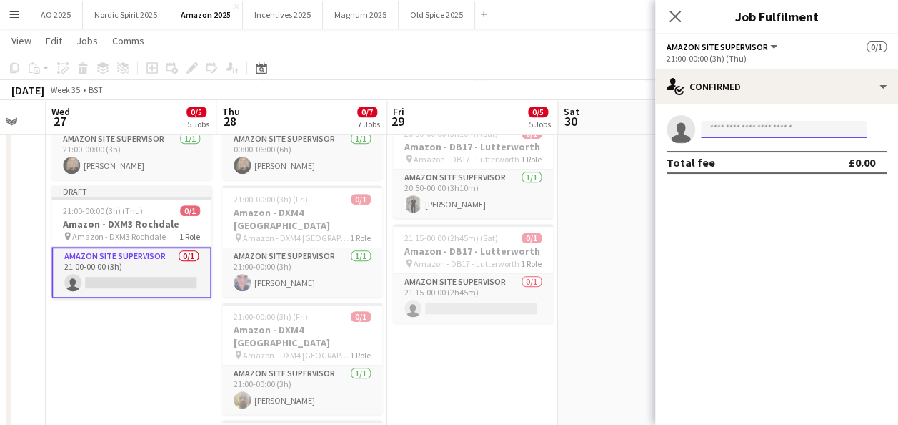
click at [740, 136] on input at bounding box center [784, 129] width 166 height 17
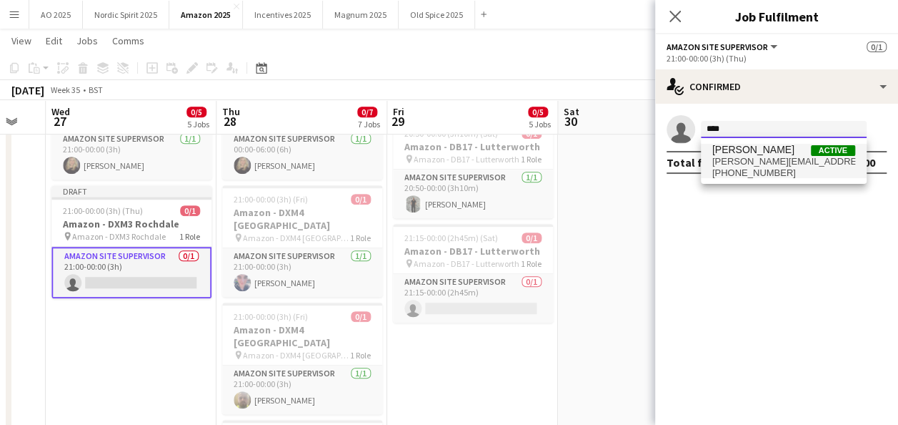
type input "****"
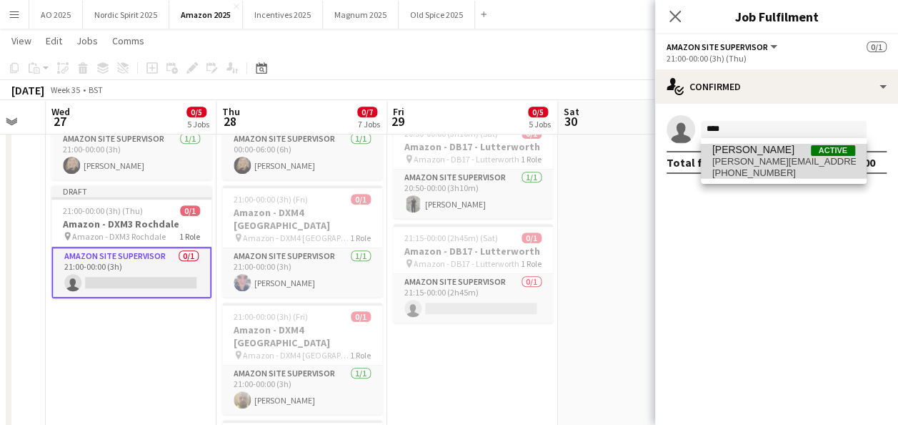
click at [742, 152] on span "[PERSON_NAME]" at bounding box center [754, 150] width 82 height 12
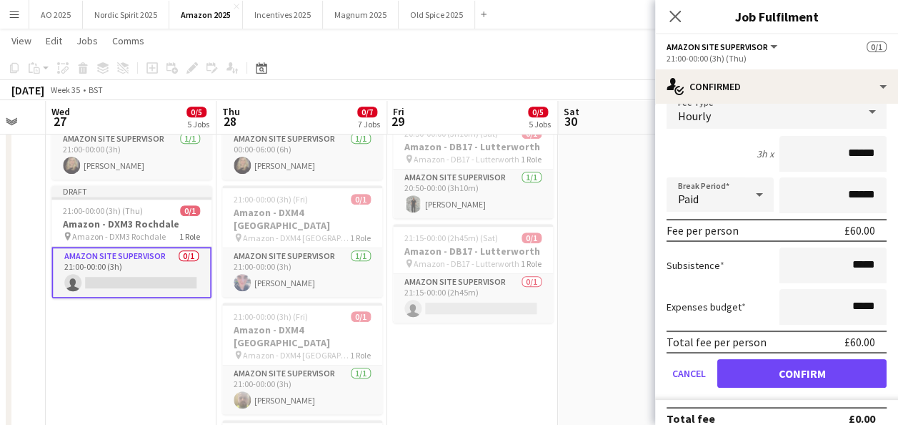
scroll to position [71, 0]
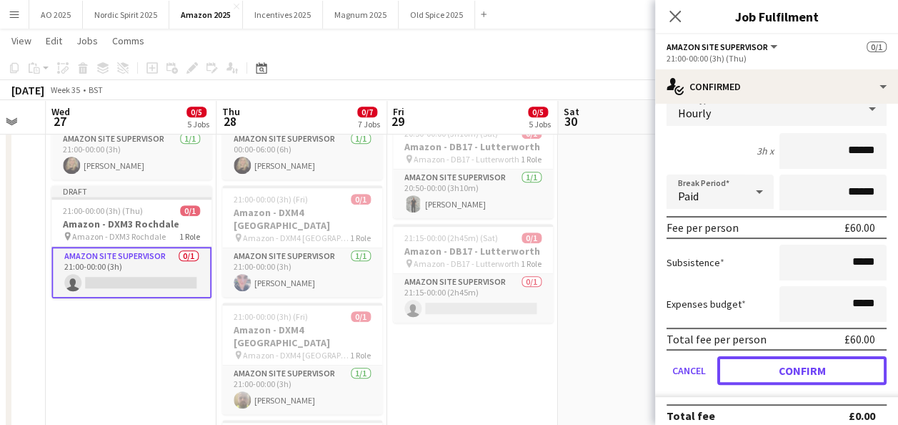
click at [853, 373] on button "Confirm" at bounding box center [802, 370] width 169 height 29
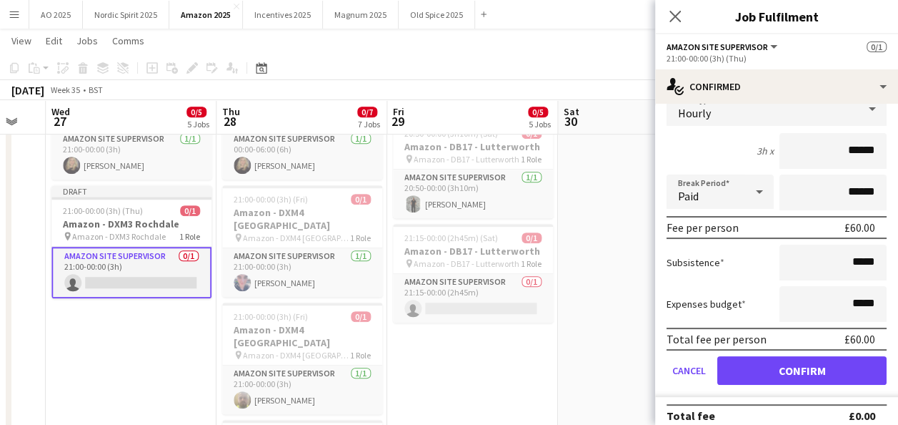
scroll to position [0, 0]
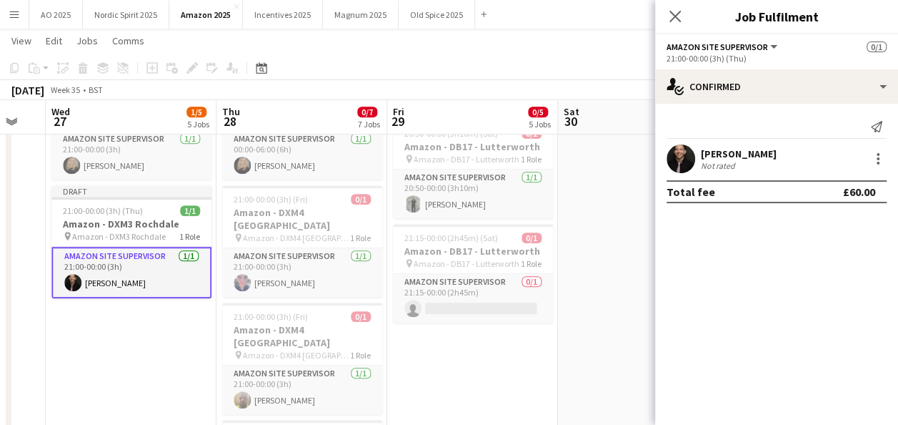
click at [572, 342] on app-date-cell "00:00-03:30 (3h30m) 0/1 Amazon - DB17 - Lutterworth pin Amazon - DB17 - Lutterw…" at bounding box center [643, 190] width 171 height 857
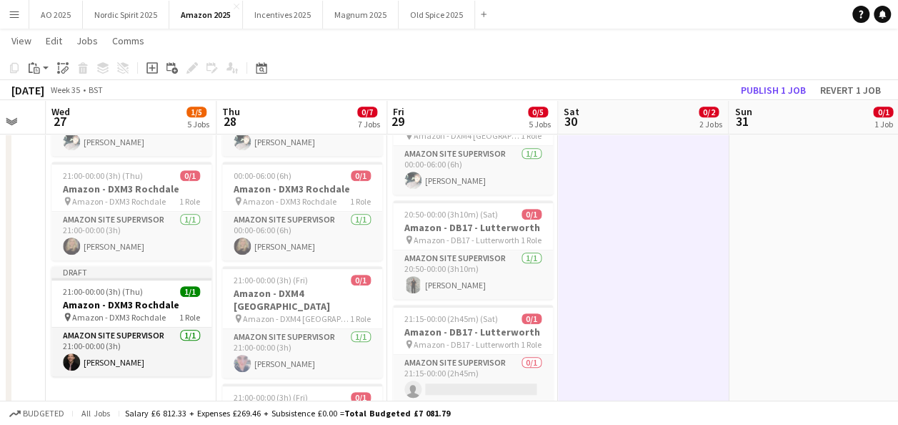
scroll to position [311, 0]
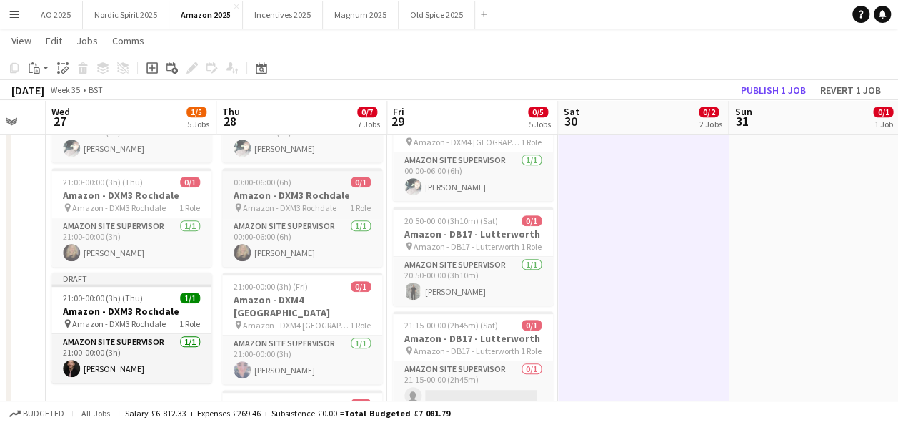
click at [340, 192] on h3 "Amazon - DXM3 Rochdale" at bounding box center [302, 195] width 160 height 13
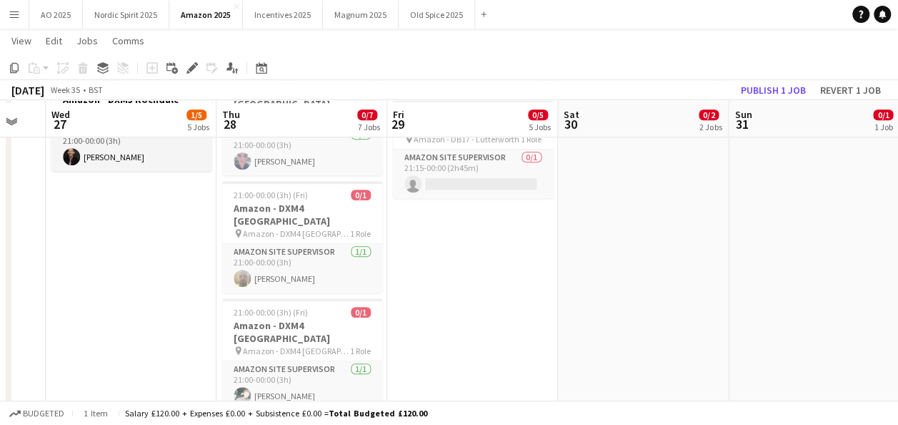
scroll to position [526, 0]
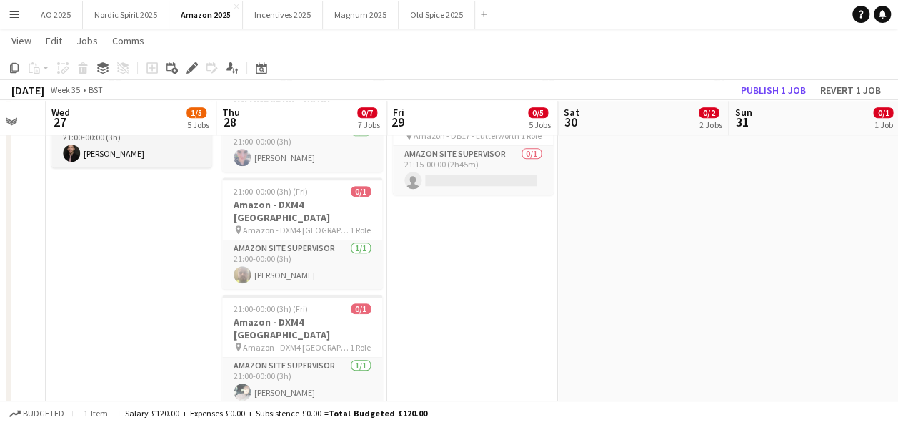
click at [317, 390] on app-date-cell "00:00-06:00 (6h) 0/1 Amazon - DB17 - Lutterworth pin Amazon - DB17 - Lutterwort…" at bounding box center [302, 62] width 171 height 857
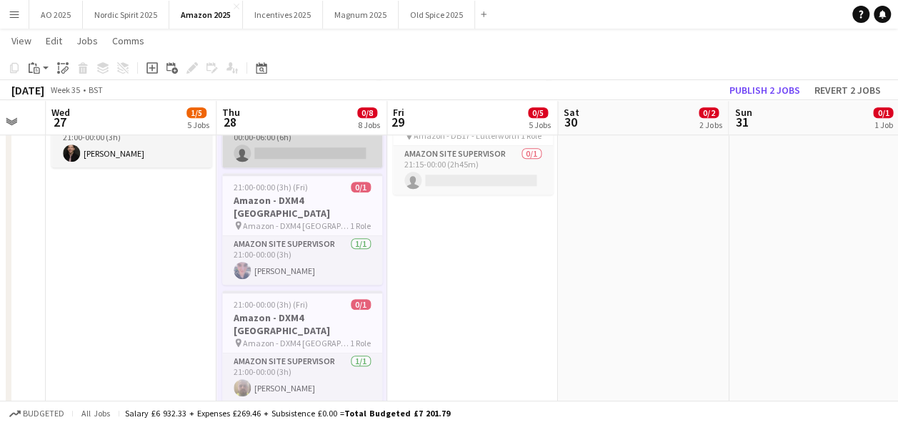
click at [346, 146] on app-card-role "Amazon Site Supervisor 0/1 00:00-06:00 (6h) single-neutral-actions" at bounding box center [302, 143] width 160 height 49
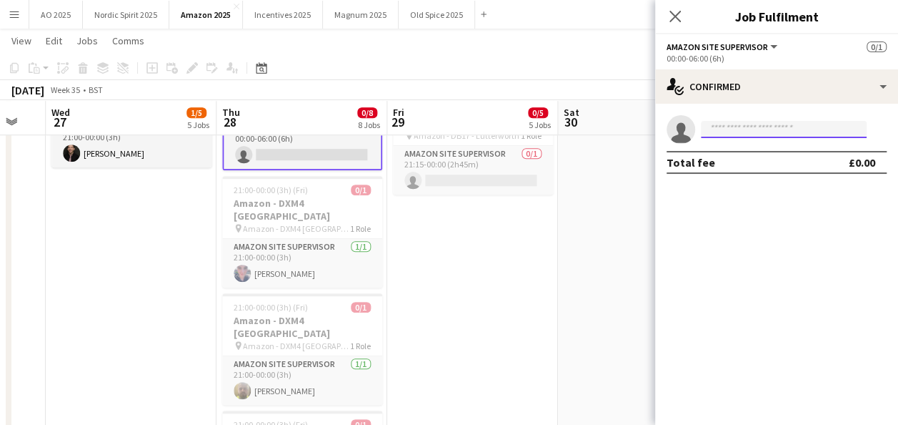
click at [740, 121] on input at bounding box center [784, 129] width 166 height 17
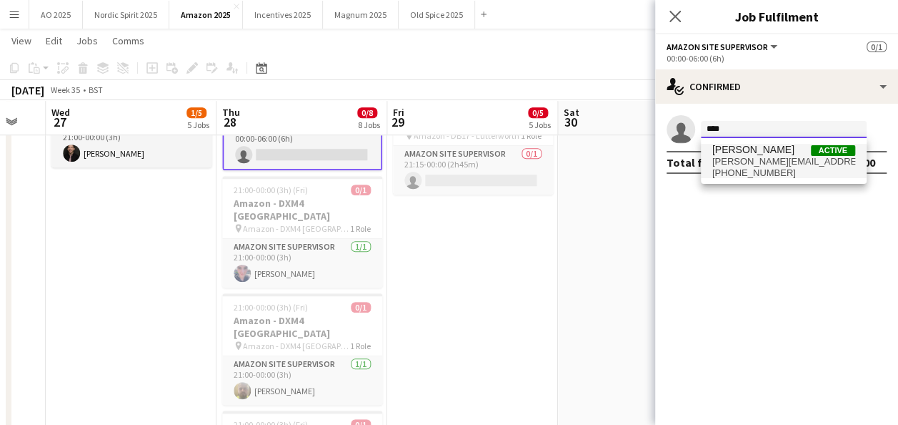
type input "****"
click at [746, 161] on span "rhys.inwood@outlook.com" at bounding box center [784, 161] width 143 height 11
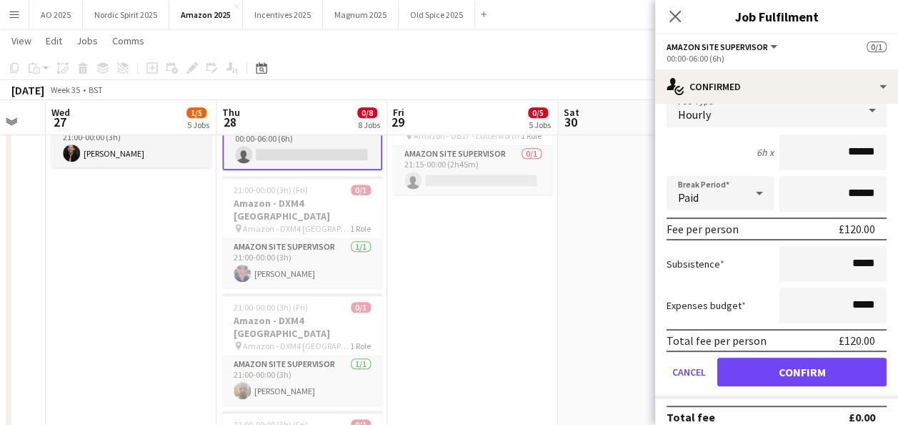
scroll to position [84, 0]
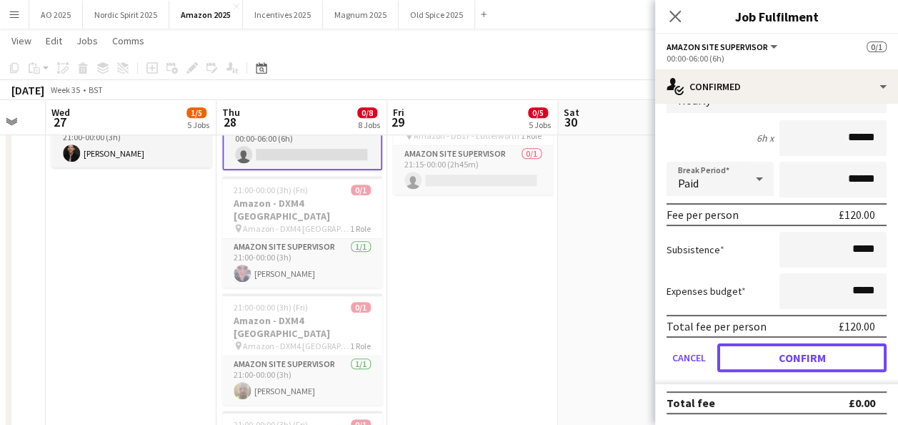
click at [832, 365] on button "Confirm" at bounding box center [802, 357] width 169 height 29
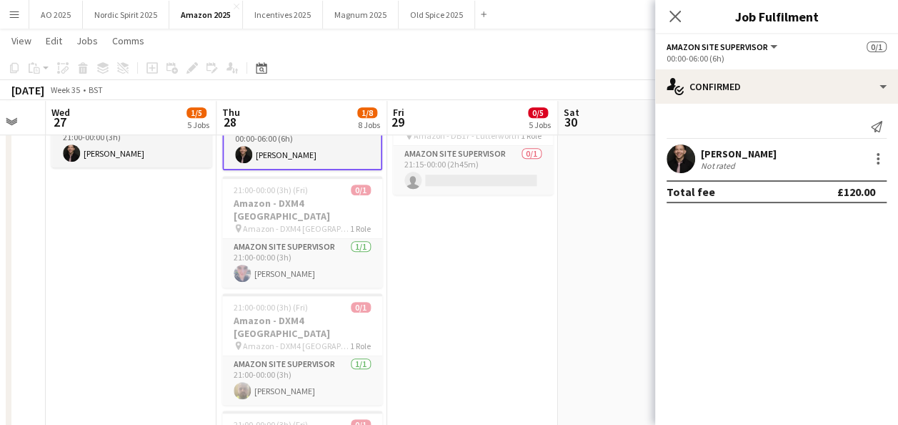
scroll to position [0, 0]
click at [619, 326] on app-date-cell "00:00-03:30 (3h30m) 0/1 Amazon - DB17 - Lutterworth pin Amazon - DB17 - Lutterw…" at bounding box center [643, 127] width 171 height 986
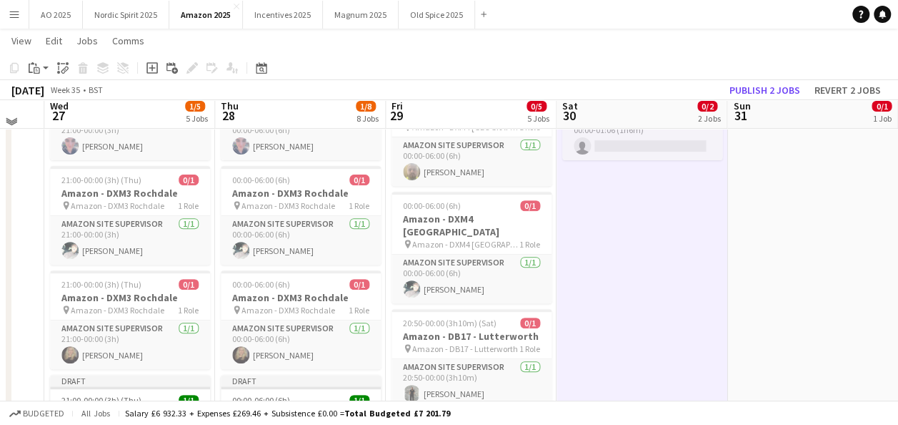
scroll to position [203, 0]
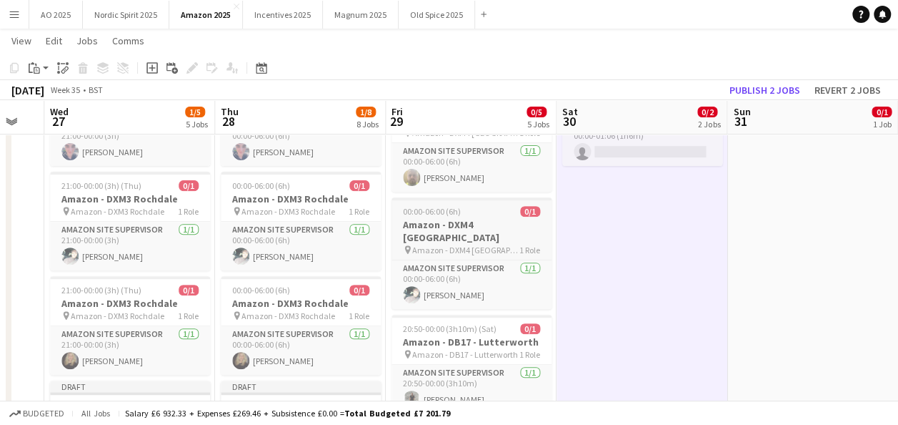
click at [514, 218] on h3 "Amazon - DXM4 [GEOGRAPHIC_DATA]" at bounding box center [472, 231] width 160 height 26
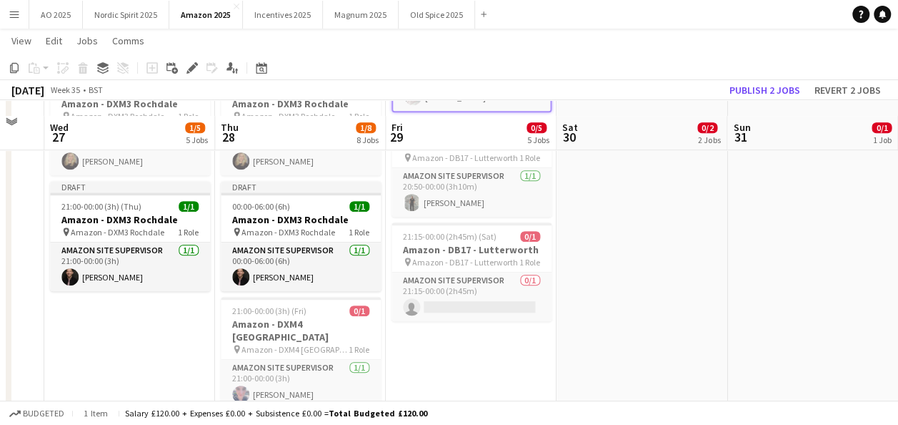
scroll to position [442, 0]
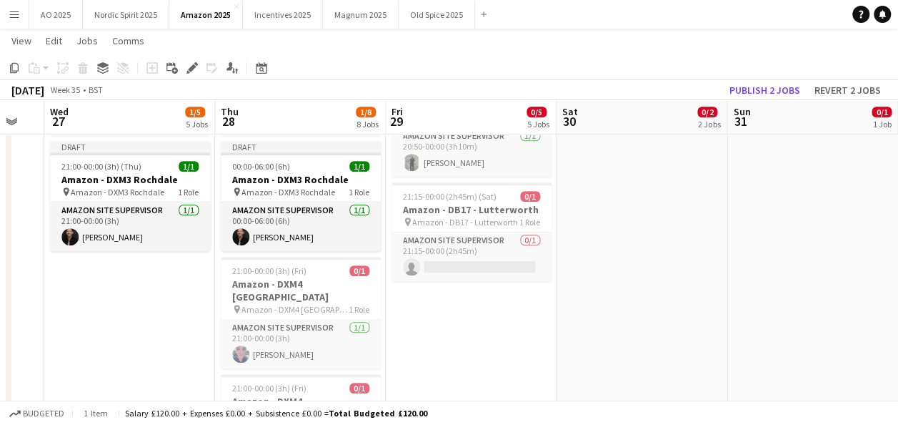
click at [498, 344] on app-date-cell "00:00-06:00 (6h) 0/1 Amazon - DXM4 Warrington pin Amazon - DXM4 Warrington 1 Ro…" at bounding box center [471, 211] width 171 height 986
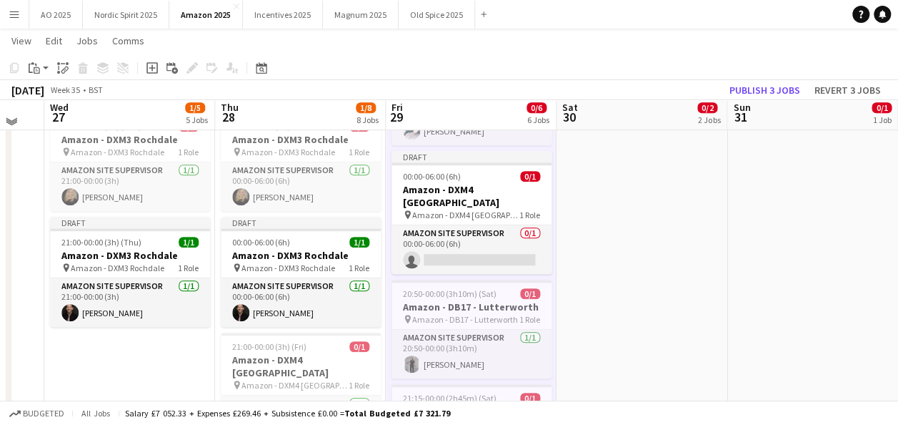
scroll to position [362, 0]
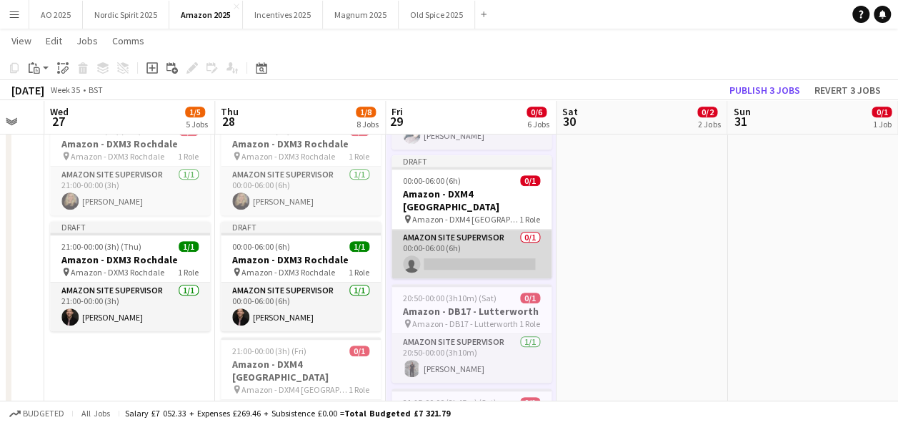
click at [520, 229] on app-card-role "Amazon Site Supervisor 0/1 00:00-06:00 (6h) single-neutral-actions" at bounding box center [472, 253] width 160 height 49
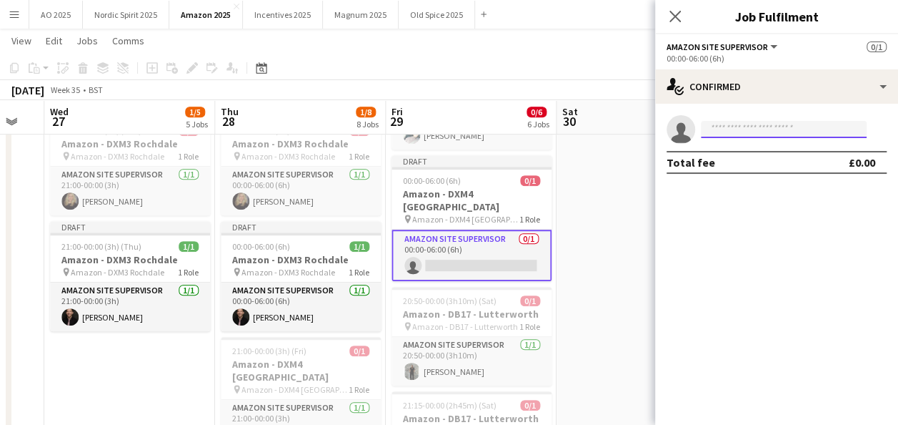
click at [746, 132] on input at bounding box center [784, 129] width 166 height 17
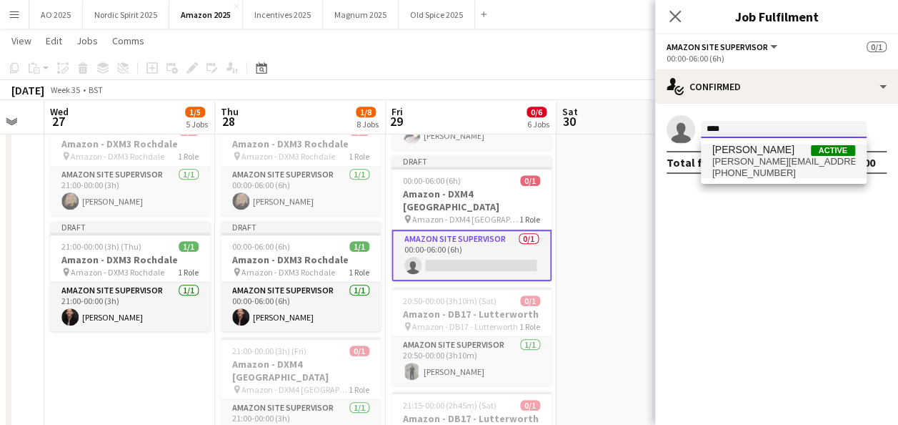
type input "****"
click at [746, 149] on span "[PERSON_NAME]" at bounding box center [754, 150] width 82 height 12
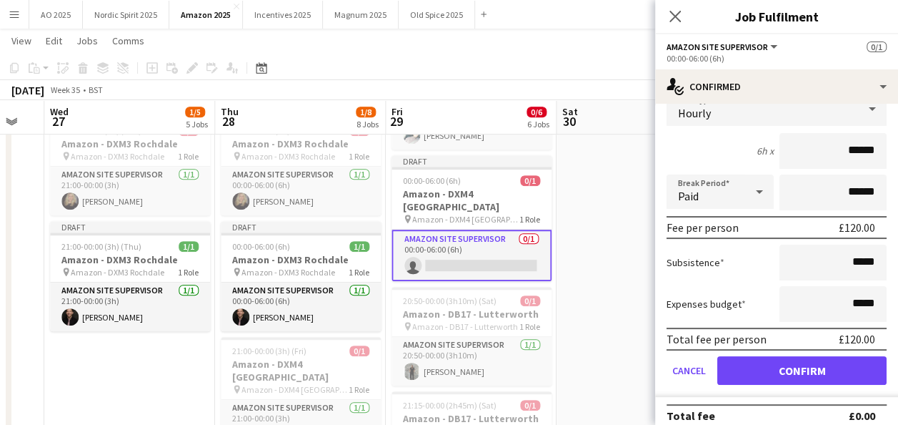
scroll to position [79, 0]
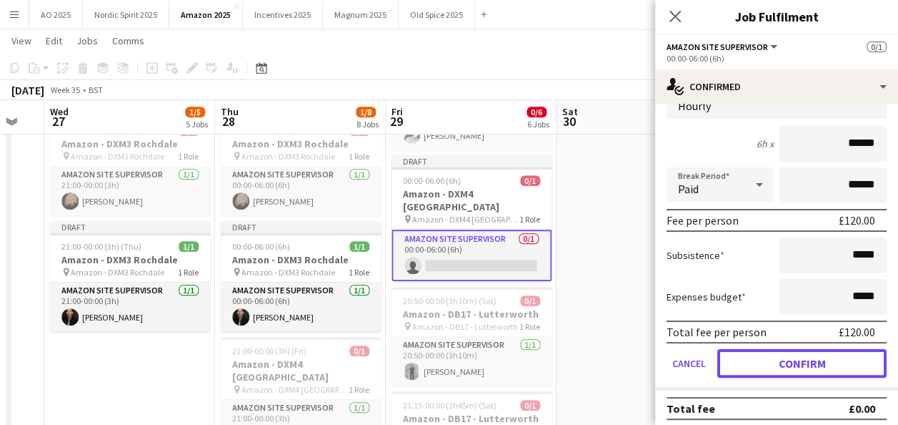
click at [842, 357] on button "Confirm" at bounding box center [802, 363] width 169 height 29
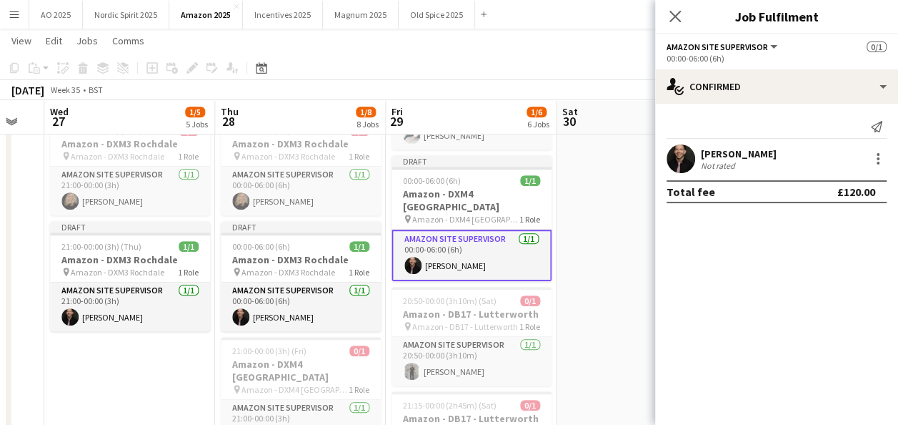
scroll to position [0, 0]
click at [615, 276] on app-date-cell "00:00-03:30 (3h30m) 0/1 Amazon - DB17 - Lutterworth pin Amazon - DB17 - Lutterw…" at bounding box center [642, 291] width 171 height 986
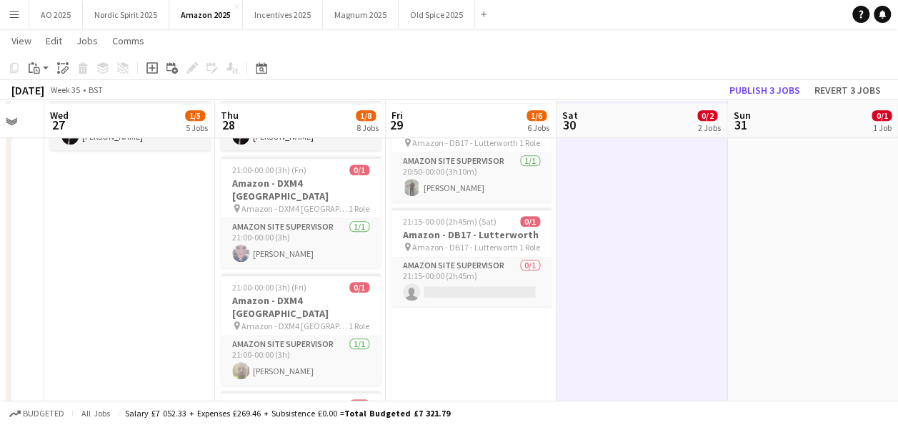
scroll to position [546, 0]
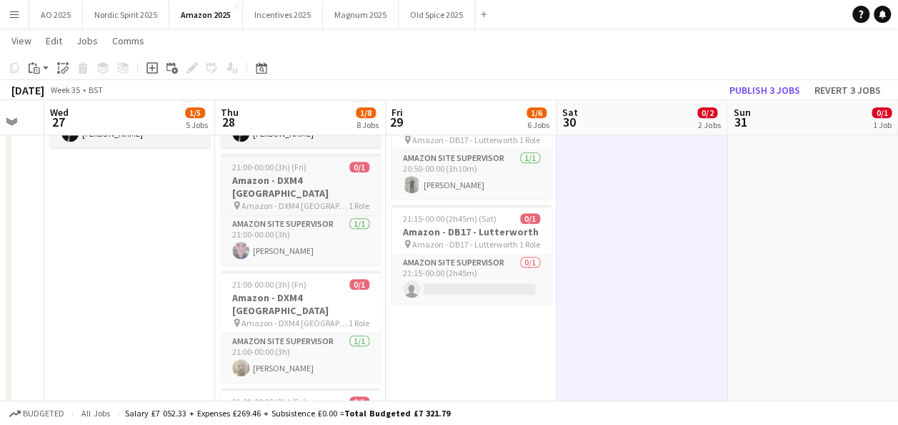
click at [314, 184] on h3 "Amazon - DXM4 [GEOGRAPHIC_DATA]" at bounding box center [301, 187] width 160 height 26
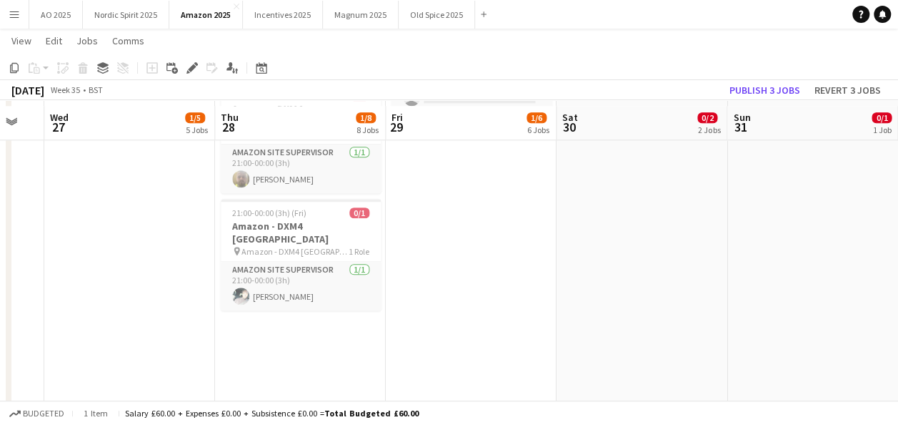
scroll to position [743, 0]
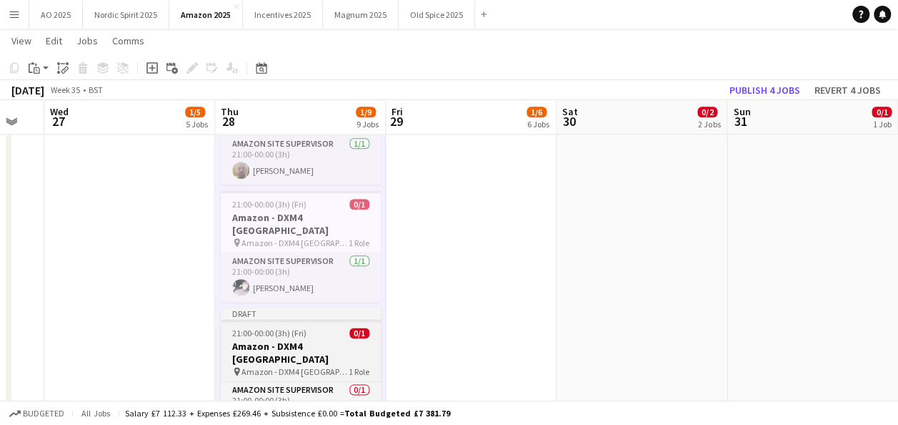
click at [285, 307] on app-job-card "Draft 21:00-00:00 (3h) (Fri) 0/1 Amazon - DXM4 Warrington pin Amazon - DXM4 War…" at bounding box center [301, 368] width 160 height 123
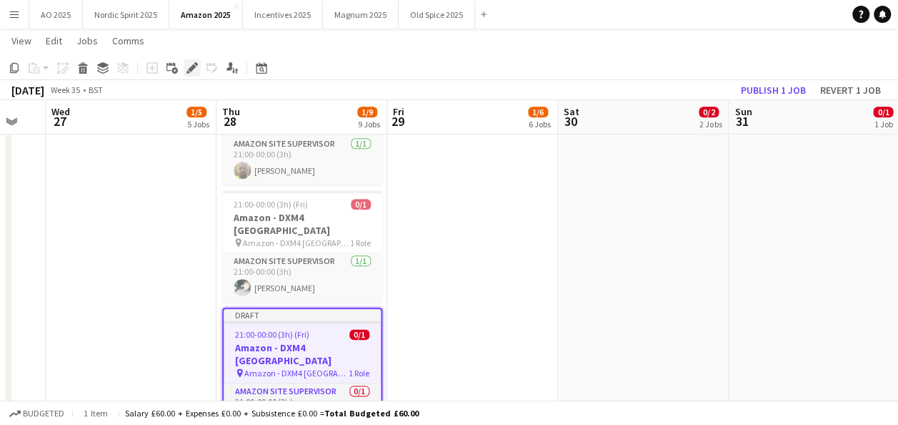
click at [189, 71] on icon "Edit" at bounding box center [192, 67] width 11 height 11
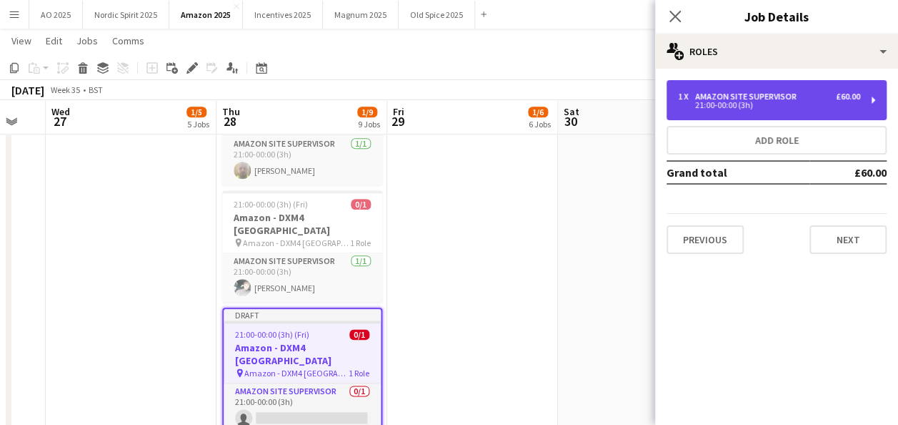
click at [725, 109] on div "21:00-00:00 (3h)" at bounding box center [769, 104] width 182 height 7
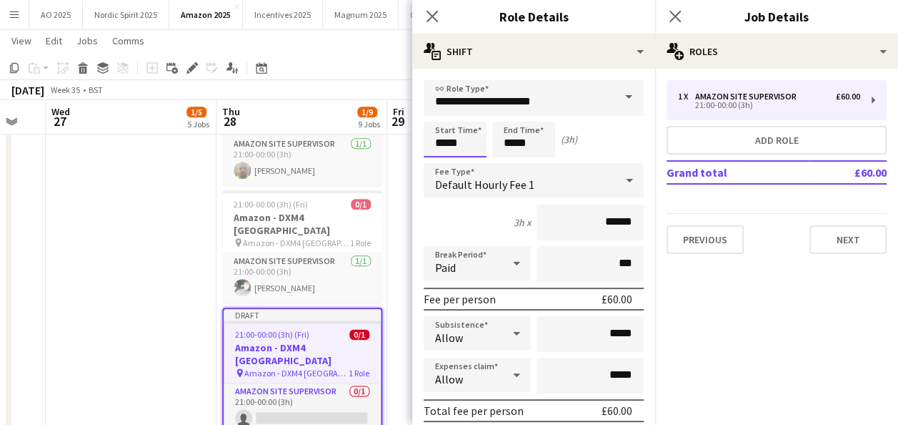
click at [443, 146] on input "*****" at bounding box center [455, 140] width 63 height 36
type input "*****"
click at [440, 163] on div at bounding box center [441, 164] width 29 height 14
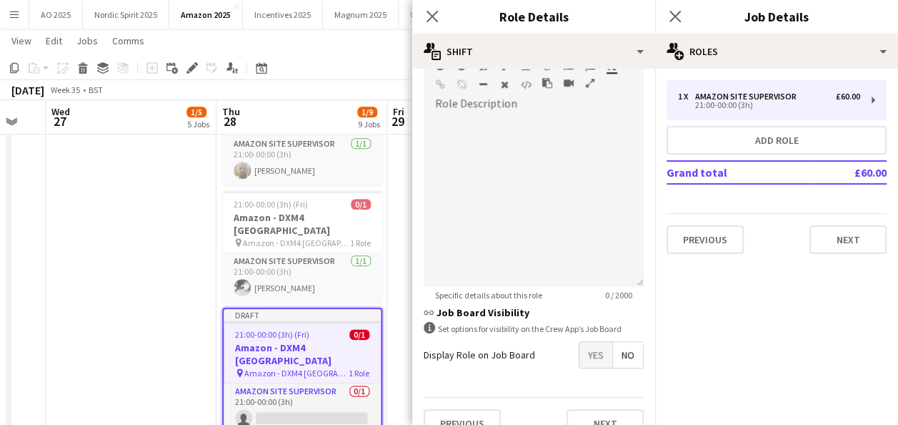
scroll to position [457, 0]
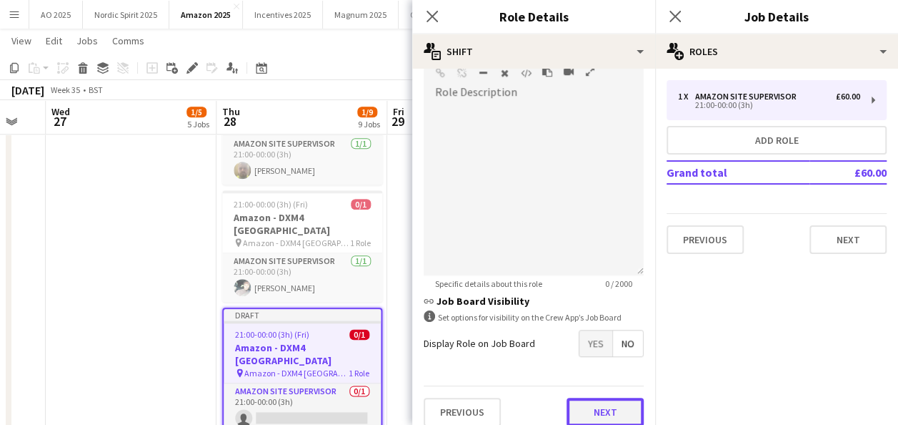
click at [623, 406] on button "Next" at bounding box center [605, 411] width 77 height 29
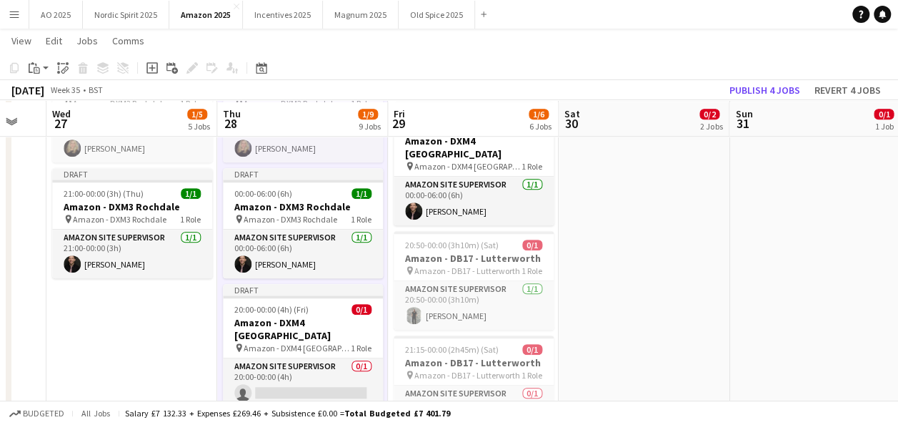
scroll to position [414, 0]
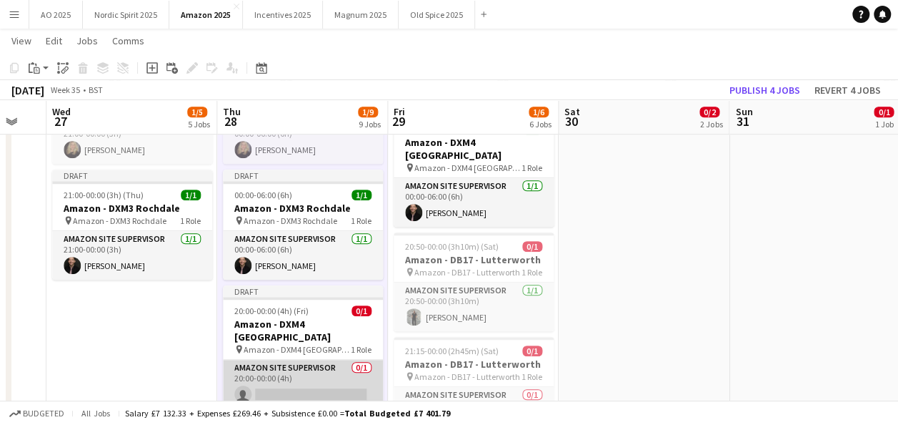
click at [365, 383] on app-card-role "Amazon Site Supervisor 0/1 20:00-00:00 (4h) single-neutral-actions" at bounding box center [303, 384] width 160 height 49
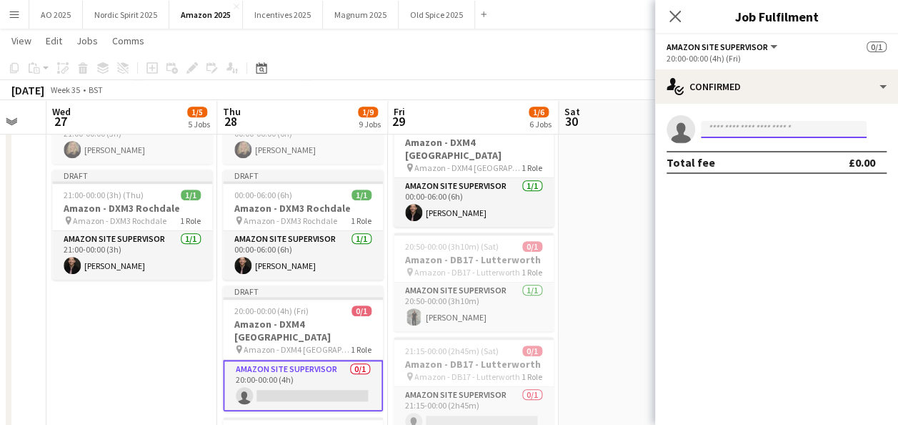
click at [812, 130] on input at bounding box center [784, 129] width 166 height 17
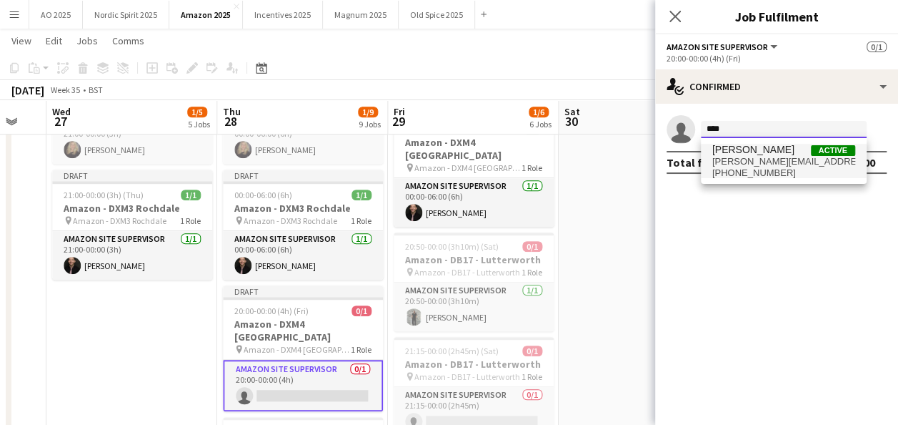
type input "****"
click at [809, 157] on span "rhys.inwood@outlook.com" at bounding box center [784, 161] width 143 height 11
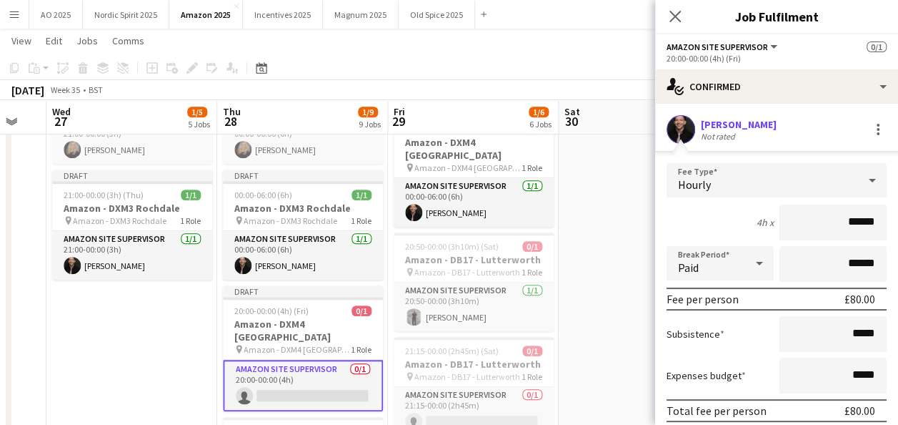
scroll to position [84, 0]
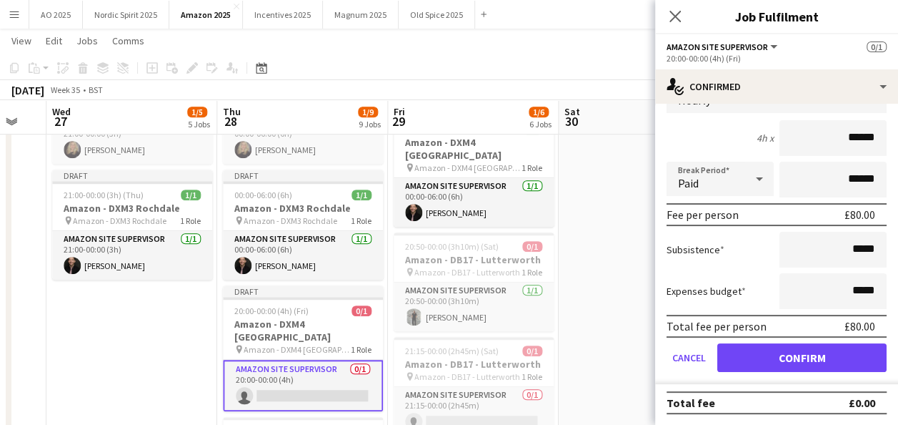
click at [838, 372] on form "Fee Type Hourly 4h x ****** Break Period Paid ****** Fee per person £80.00 Subs…" at bounding box center [776, 231] width 243 height 305
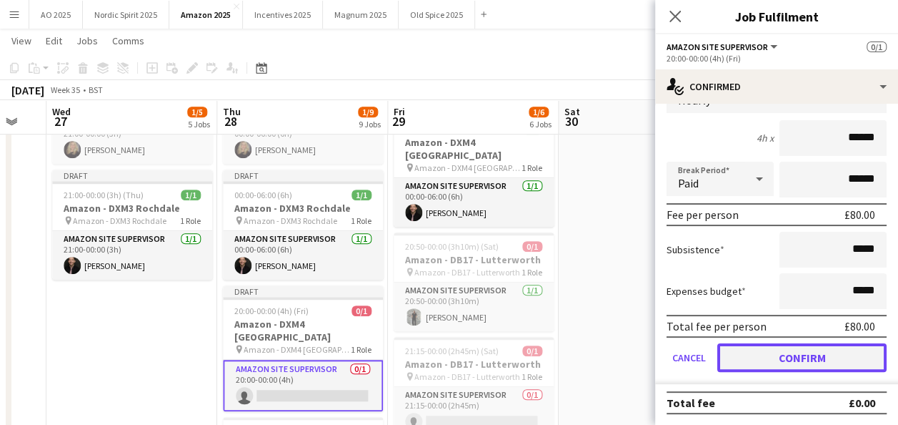
click at [835, 362] on button "Confirm" at bounding box center [802, 357] width 169 height 29
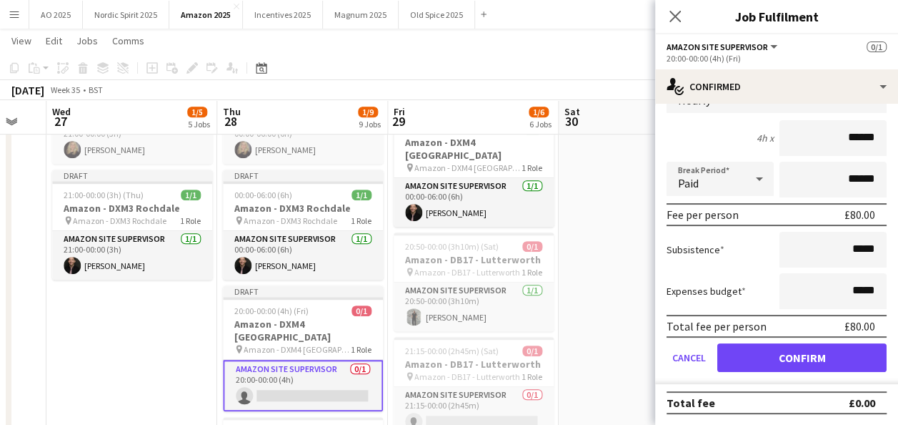
scroll to position [0, 0]
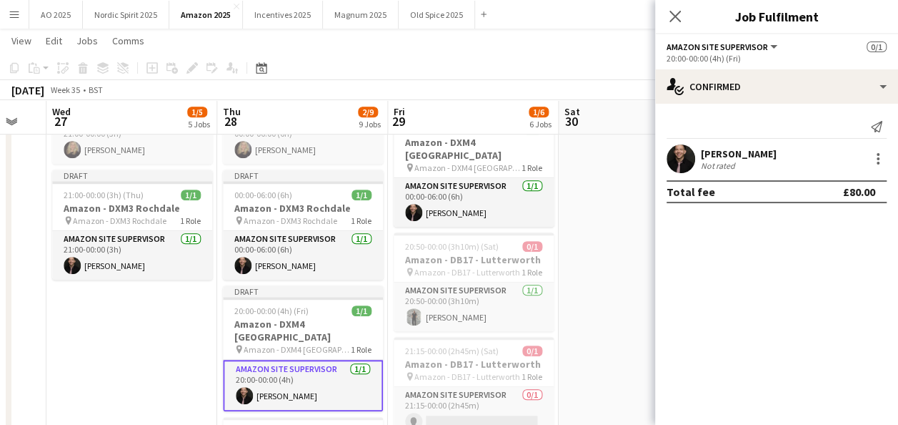
click at [640, 329] on app-date-cell "00:00-03:30 (3h30m) 0/1 Amazon - DB17 - Lutterworth pin Amazon - DB17 - Lutterw…" at bounding box center [644, 304] width 171 height 1116
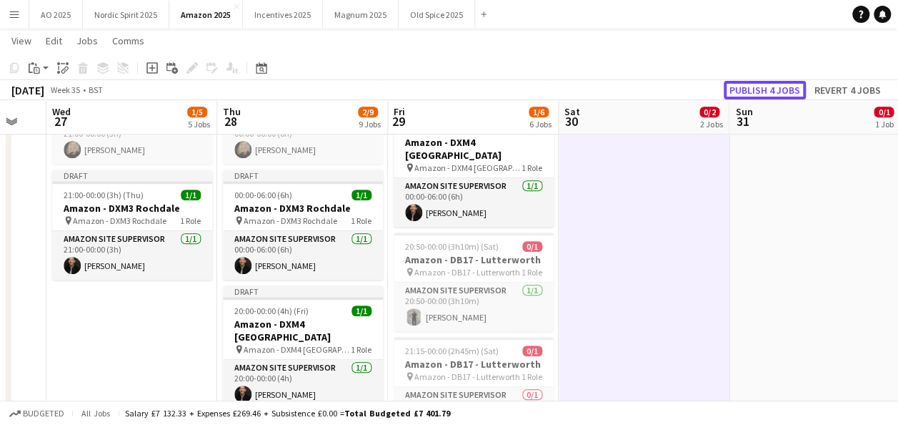
click at [740, 91] on button "Publish 4 jobs" at bounding box center [765, 90] width 82 height 19
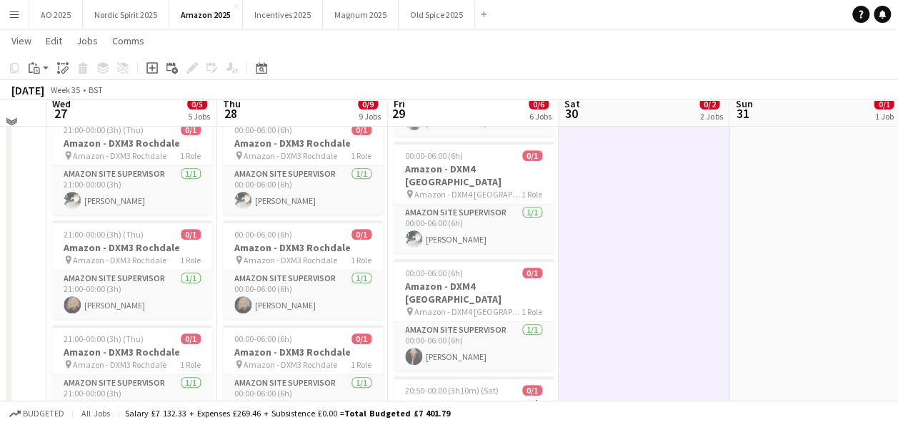
scroll to position [244, 0]
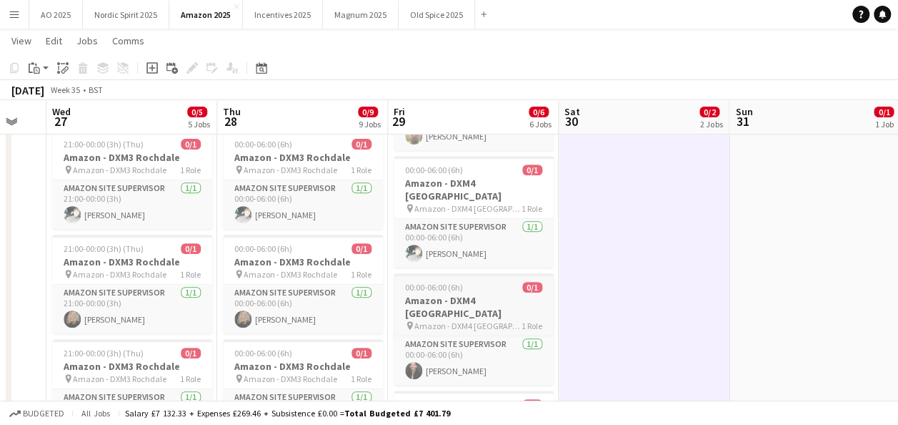
click at [482, 282] on div "00:00-06:00 (6h) 0/1" at bounding box center [474, 287] width 160 height 11
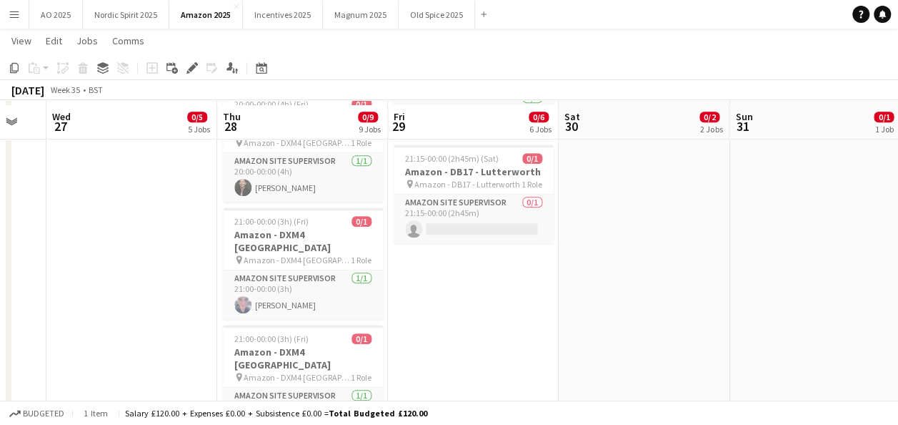
scroll to position [603, 0]
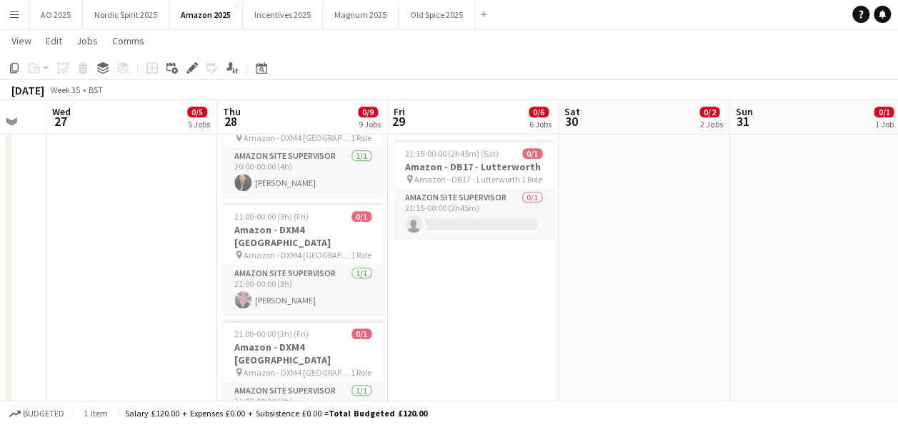
click at [530, 326] on app-date-cell "00:00-06:00 (6h) 0/1 Amazon - DXM4 Warrington pin Amazon - DXM4 Warrington 1 Ro…" at bounding box center [473, 116] width 171 height 1116
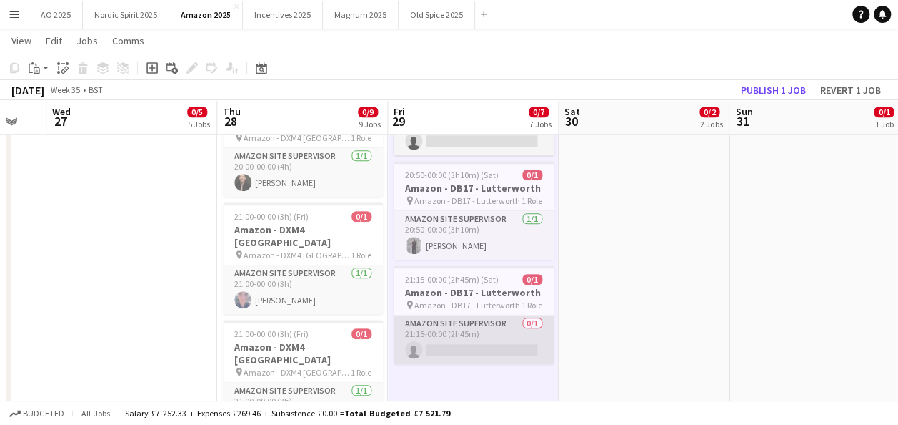
click at [500, 315] on app-card-role "Amazon Site Supervisor 0/1 21:15-00:00 (2h45m) single-neutral-actions" at bounding box center [474, 339] width 160 height 49
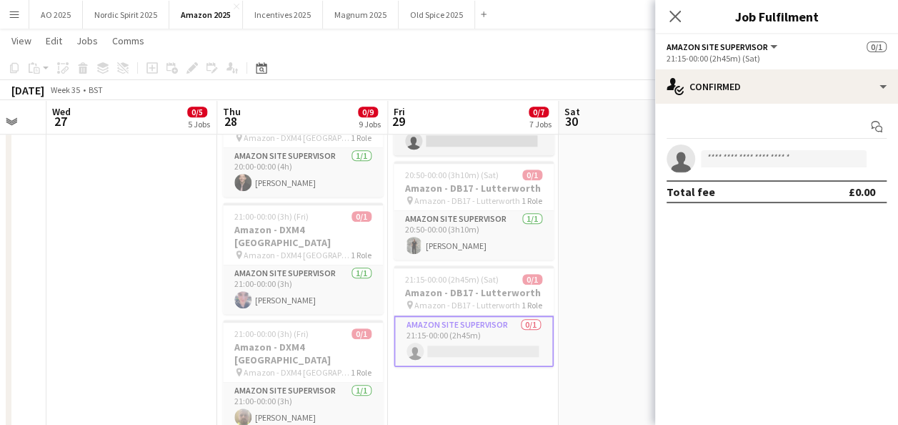
click at [575, 264] on app-date-cell "00:00-03:30 (3h30m) 0/1 Amazon - DB17 - Lutterworth pin Amazon - DB17 - Lutterw…" at bounding box center [644, 105] width 171 height 1094
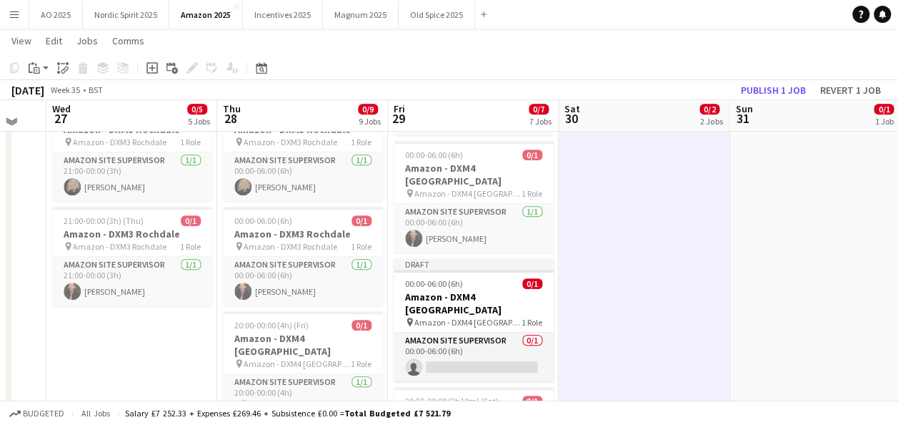
scroll to position [373, 0]
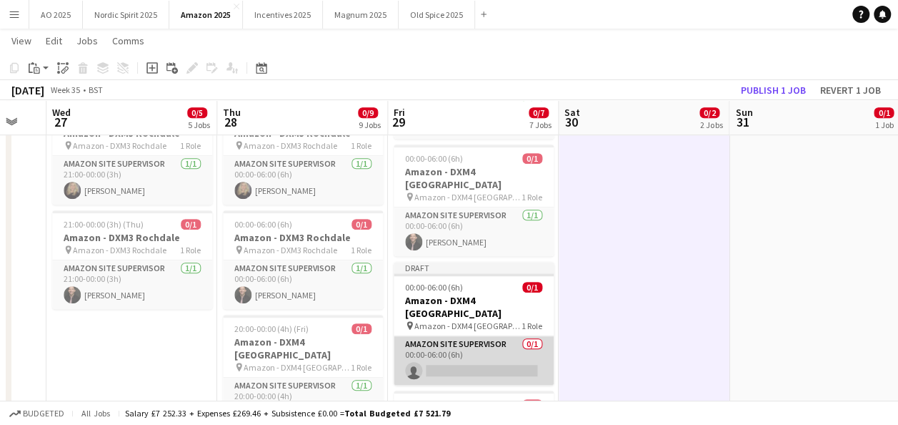
click at [516, 336] on app-card-role "Amazon Site Supervisor 0/1 00:00-06:00 (6h) single-neutral-actions" at bounding box center [474, 360] width 160 height 49
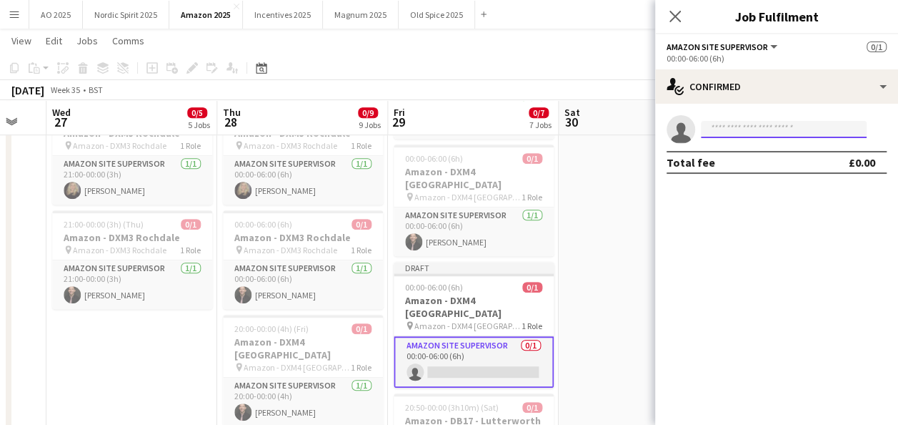
click at [753, 132] on input at bounding box center [784, 129] width 166 height 17
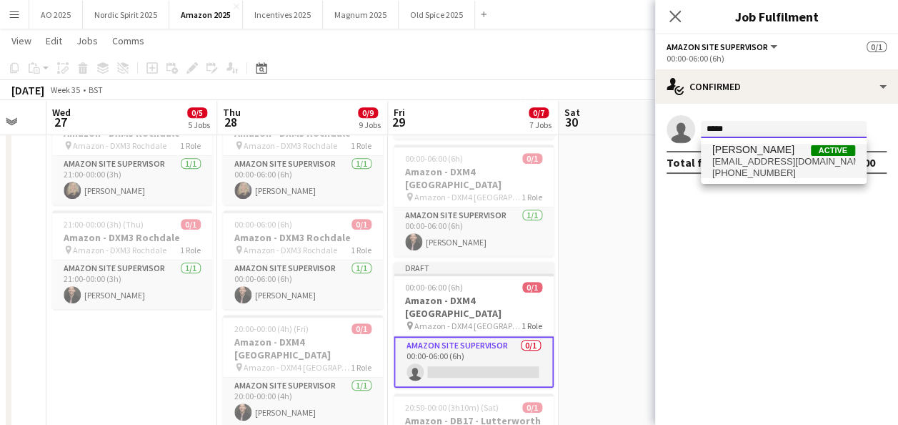
type input "*****"
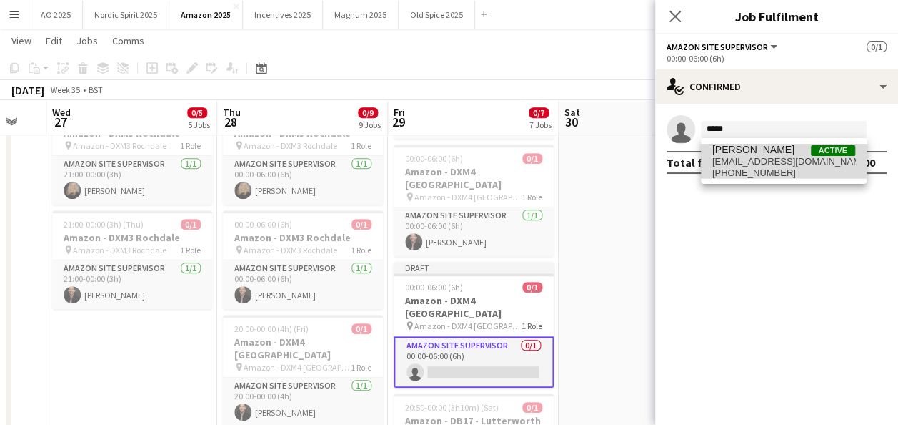
click at [755, 157] on span "terrellbrown1@hotmail.co.uk" at bounding box center [784, 161] width 143 height 11
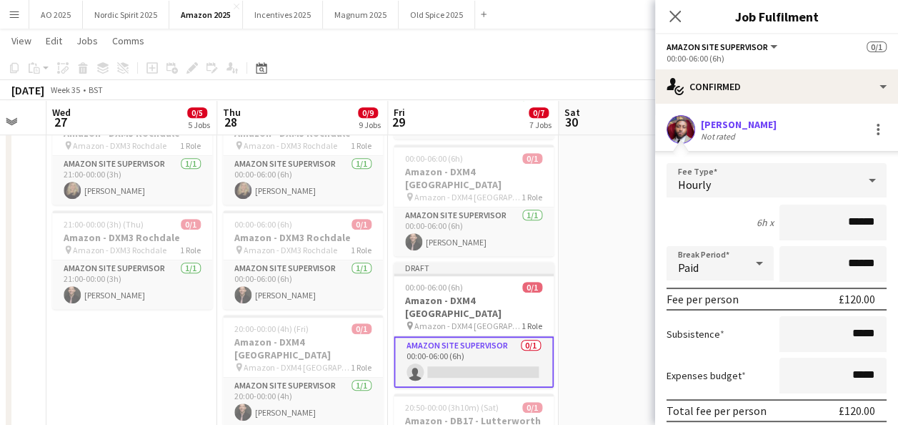
scroll to position [84, 0]
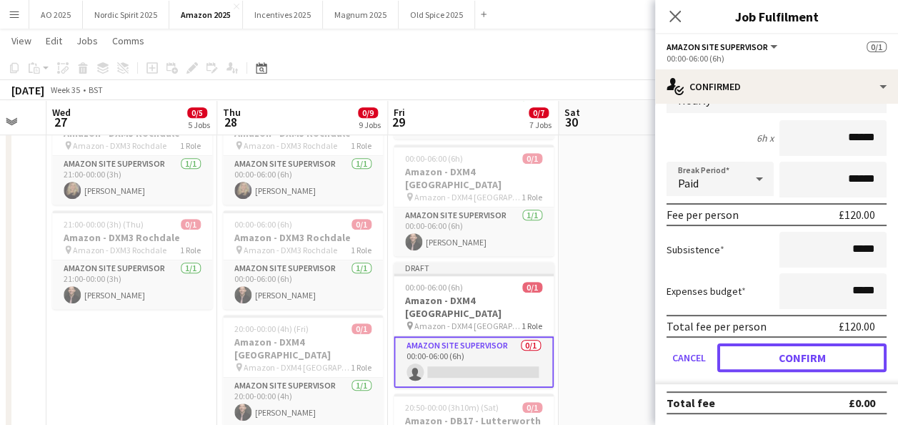
click at [831, 357] on button "Confirm" at bounding box center [802, 357] width 169 height 29
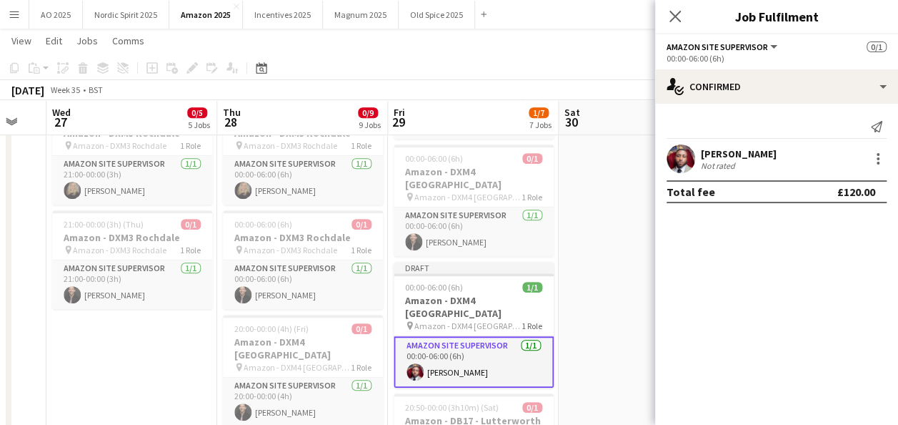
scroll to position [0, 0]
click at [625, 322] on app-date-cell "00:00-03:30 (3h30m) 0/1 Amazon - DB17 - Lutterworth pin Amazon - DB17 - Lutterw…" at bounding box center [644, 334] width 171 height 1094
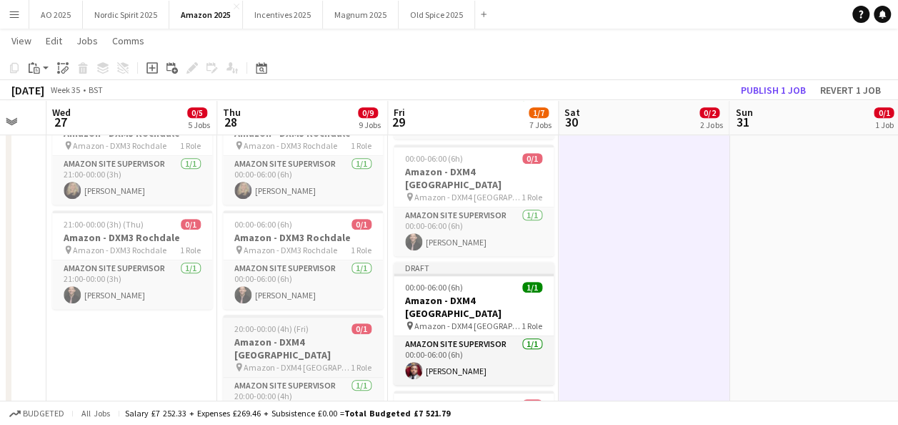
click at [300, 343] on h3 "Amazon - DXM4 [GEOGRAPHIC_DATA]" at bounding box center [303, 348] width 160 height 26
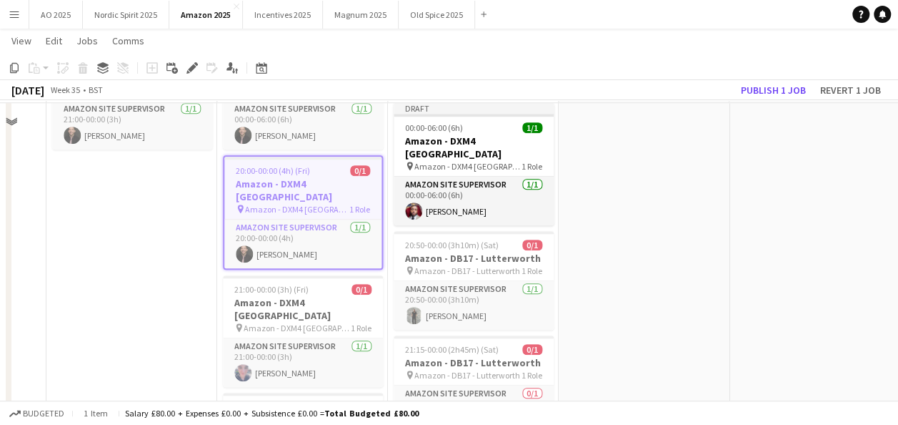
scroll to position [563, 0]
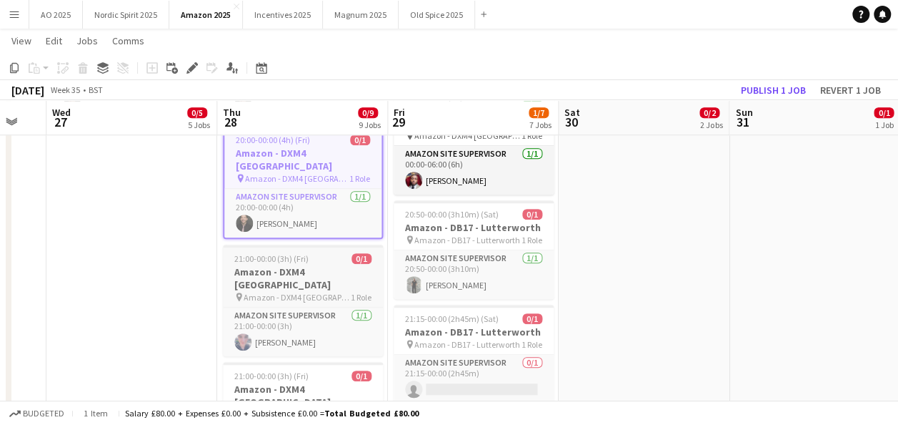
click at [336, 265] on h3 "Amazon - DXM4 [GEOGRAPHIC_DATA]" at bounding box center [303, 278] width 160 height 26
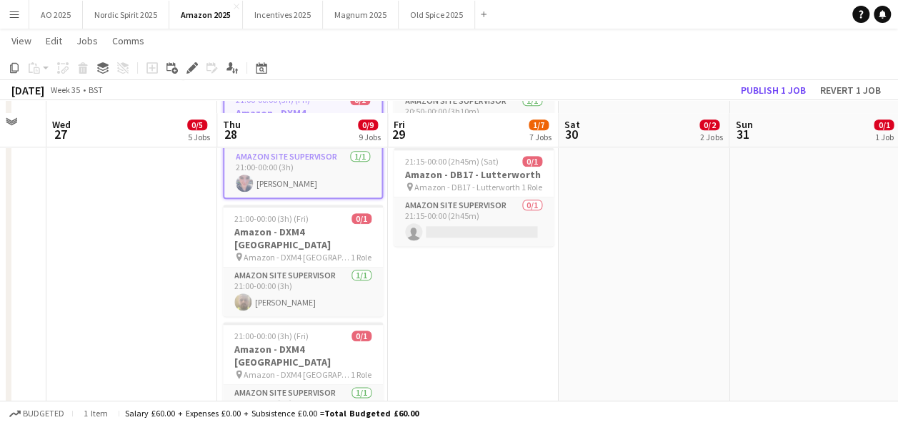
scroll to position [736, 0]
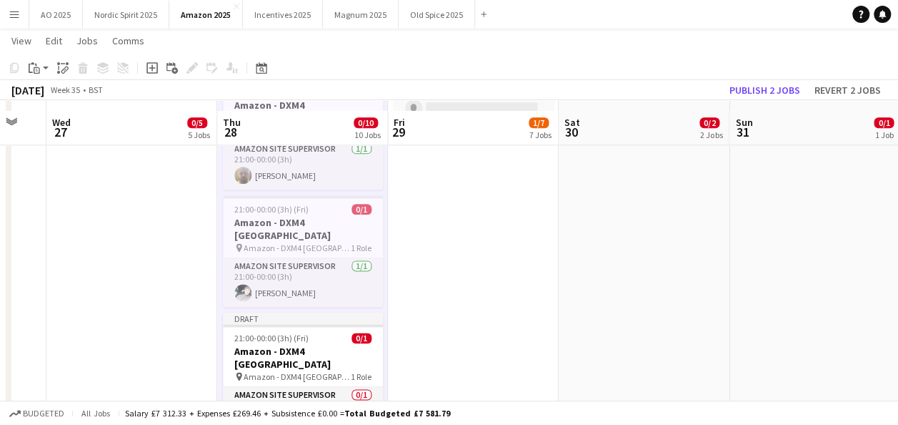
scroll to position [855, 0]
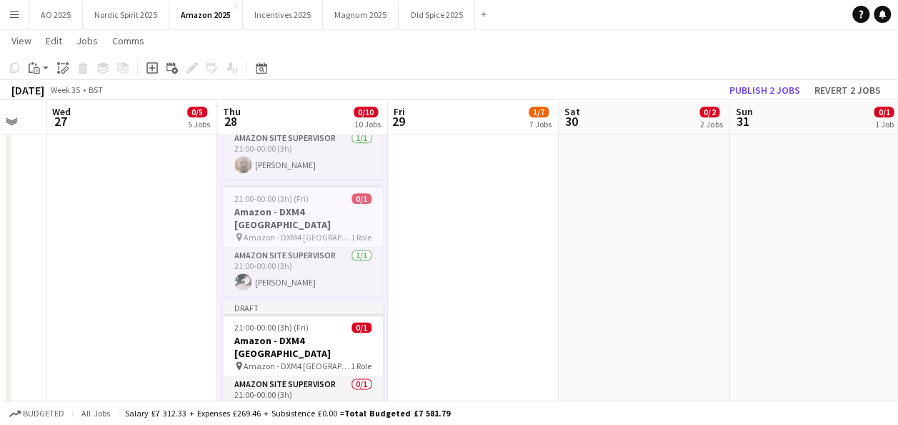
drag, startPoint x: 314, startPoint y: 345, endPoint x: 437, endPoint y: 294, distance: 132.3
click at [316, 376] on app-card-role "Amazon Site Supervisor 0/1 21:00-00:00 (3h) single-neutral-actions" at bounding box center [303, 400] width 160 height 49
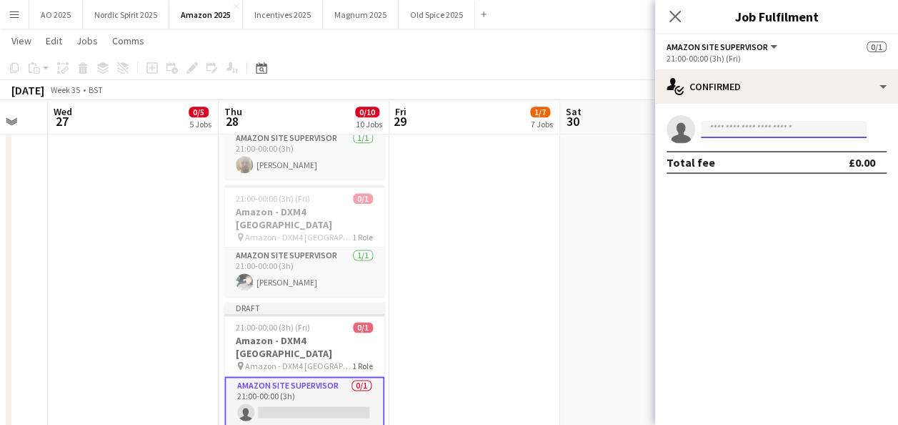
click at [821, 122] on input at bounding box center [784, 129] width 166 height 17
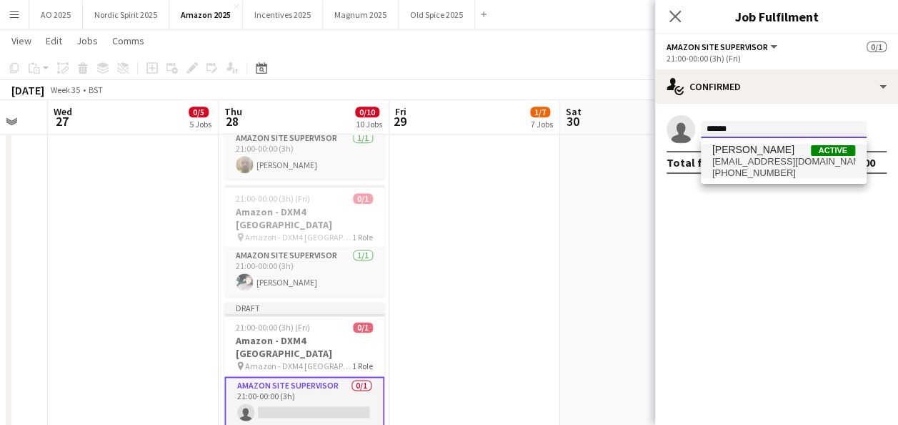
type input "******"
click at [791, 159] on span "terrellbrown1@hotmail.co.uk" at bounding box center [784, 161] width 143 height 11
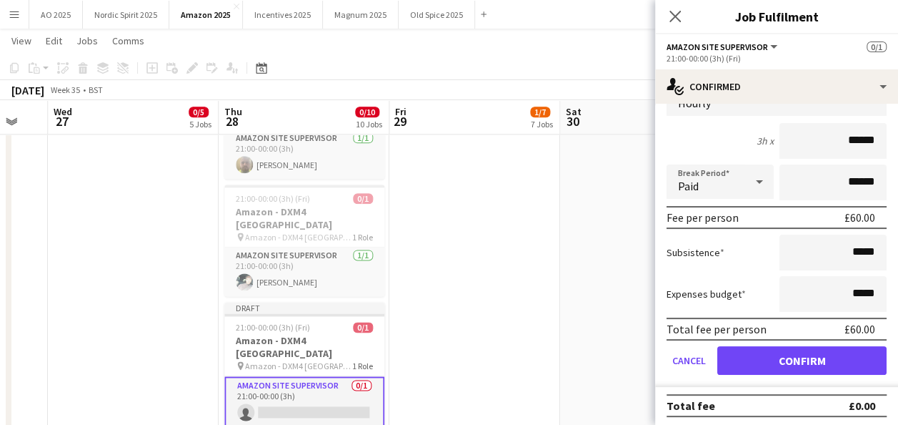
scroll to position [84, 0]
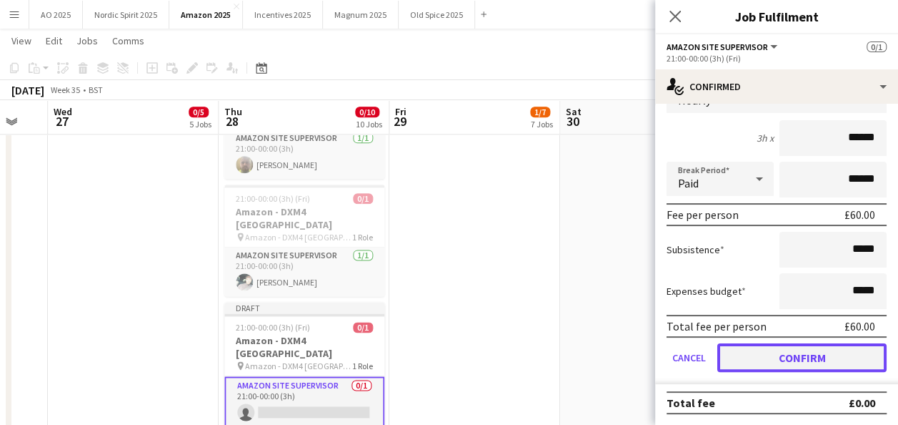
click at [841, 367] on button "Confirm" at bounding box center [802, 357] width 169 height 29
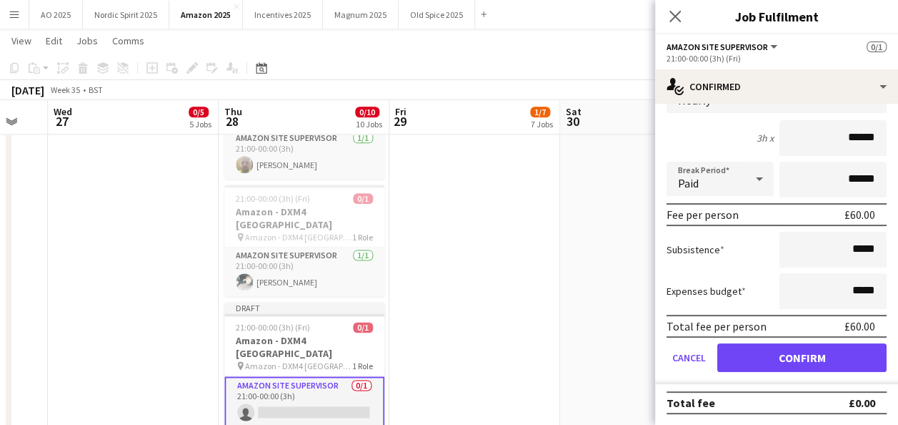
scroll to position [0, 0]
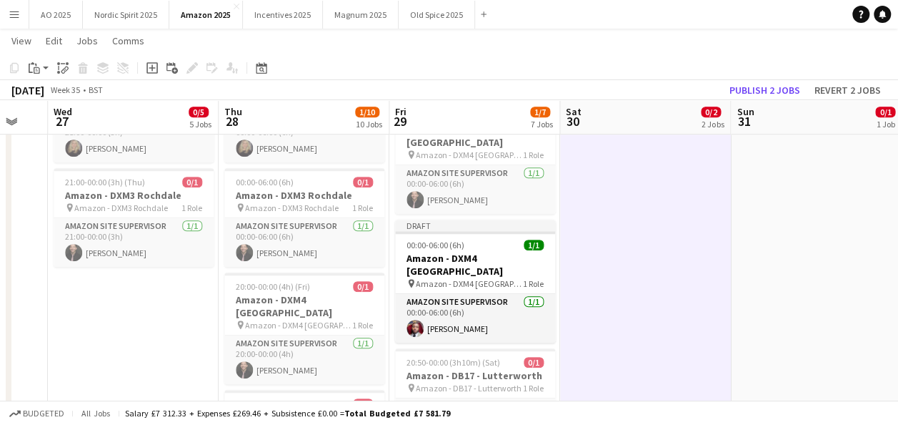
scroll to position [410, 0]
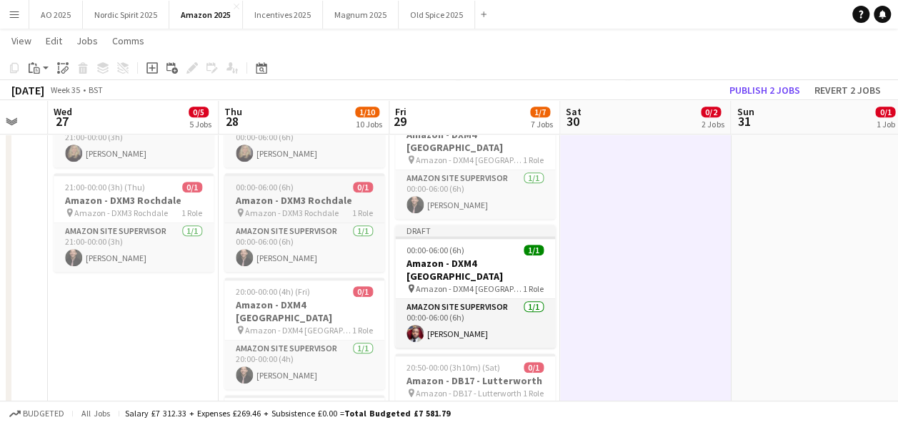
click at [362, 197] on h3 "Amazon - DXM3 Rochdale" at bounding box center [304, 200] width 160 height 13
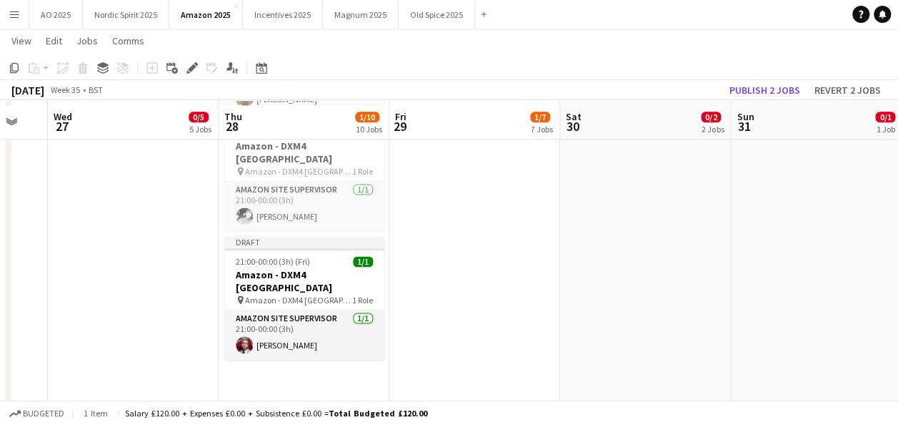
scroll to position [928, 0]
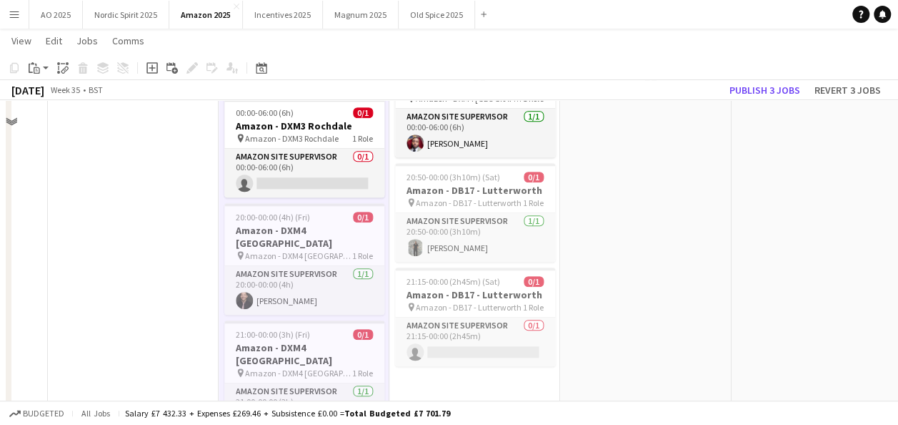
scroll to position [533, 0]
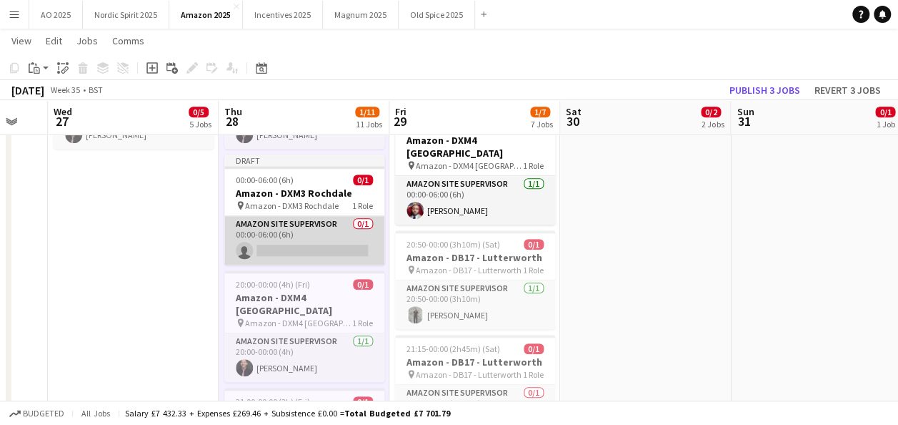
click at [347, 252] on app-card-role "Amazon Site Supervisor 0/1 00:00-06:00 (6h) single-neutral-actions" at bounding box center [304, 240] width 160 height 49
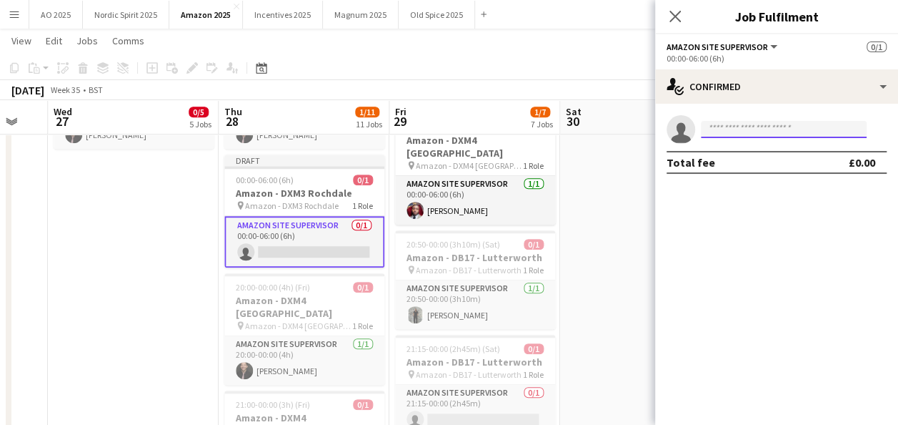
click at [763, 126] on input at bounding box center [784, 129] width 166 height 17
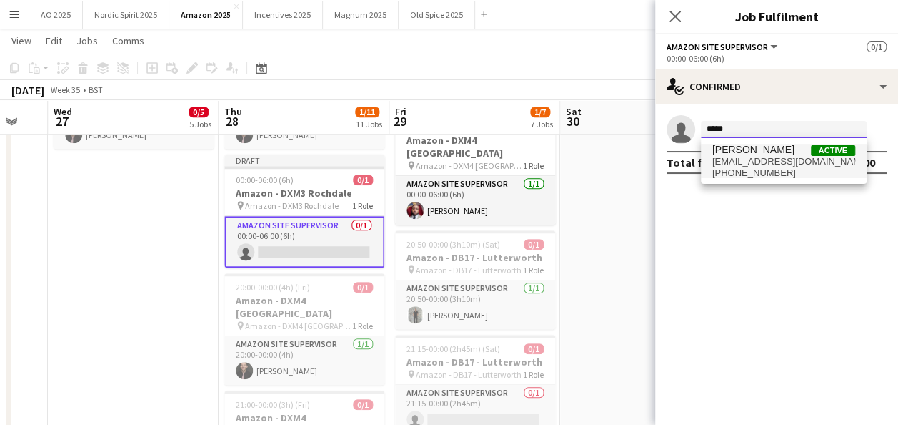
type input "*****"
click at [762, 149] on span "[PERSON_NAME]" at bounding box center [754, 150] width 82 height 12
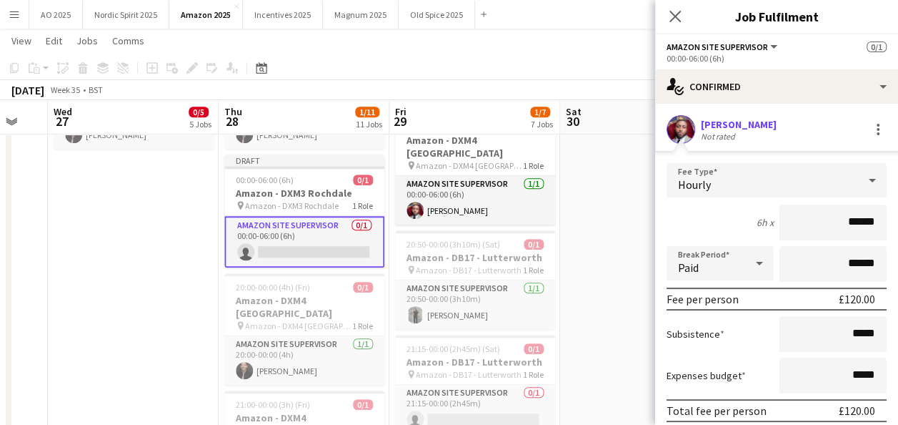
scroll to position [84, 0]
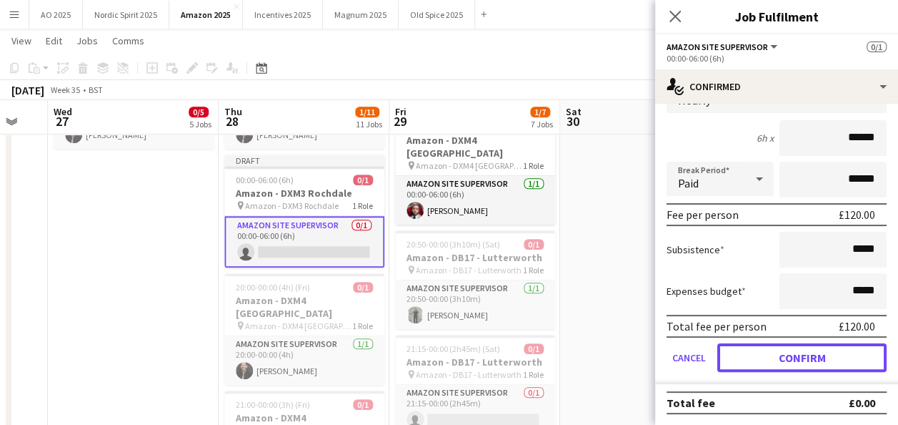
click at [841, 369] on button "Confirm" at bounding box center [802, 357] width 169 height 29
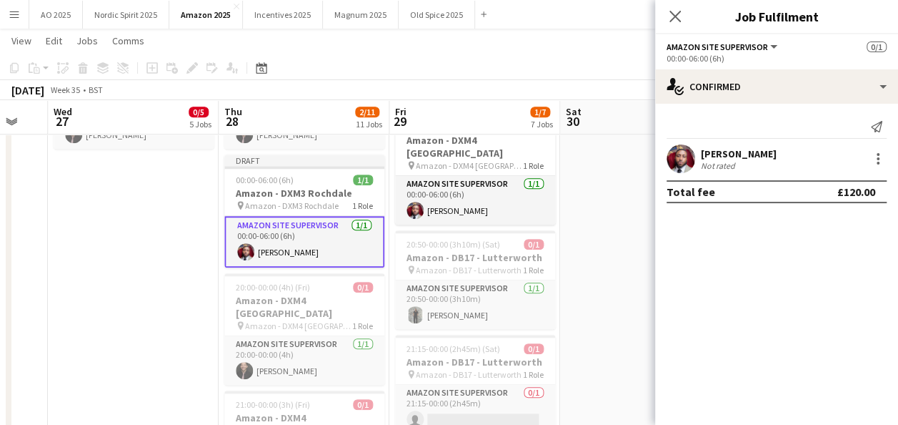
scroll to position [0, 0]
click at [613, 324] on app-date-cell "00:00-03:30 (3h30m) 0/1 Amazon - DB17 - Lutterworth pin Amazon - DB17 - Lutterw…" at bounding box center [645, 303] width 171 height 1353
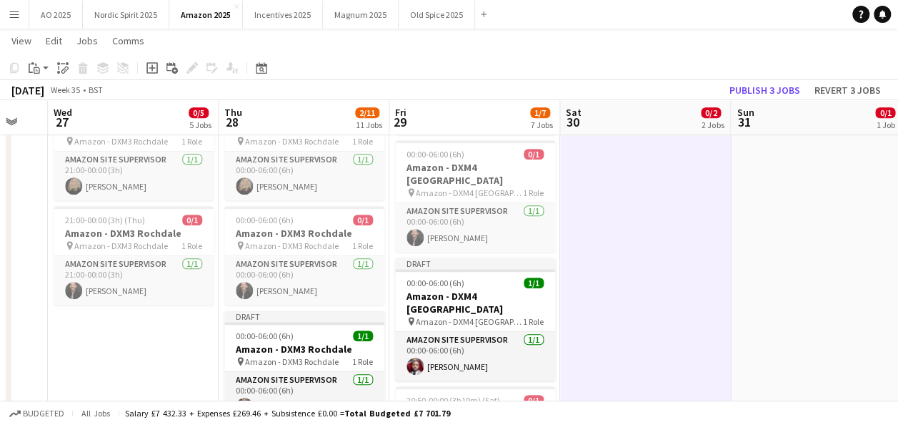
scroll to position [374, 0]
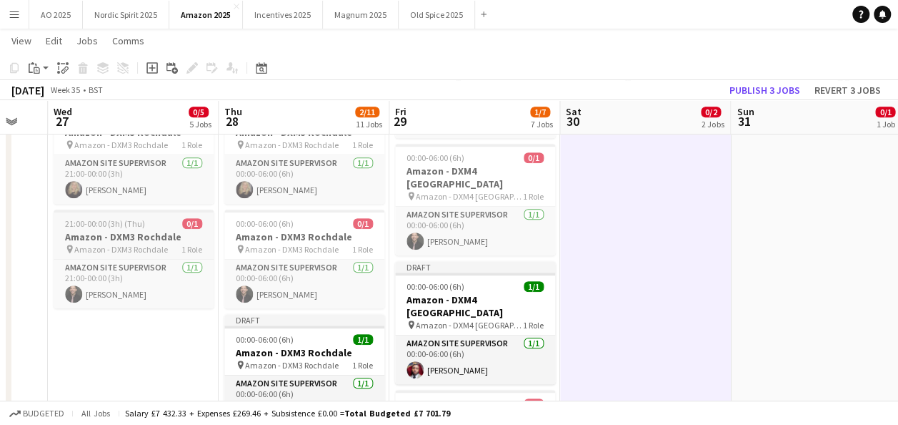
click at [139, 241] on h3 "Amazon - DXM3 Rochdale" at bounding box center [134, 236] width 160 height 13
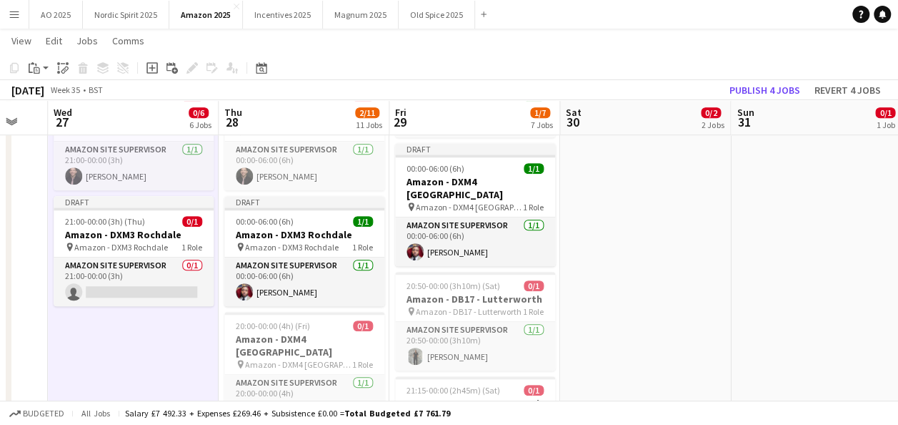
scroll to position [496, 0]
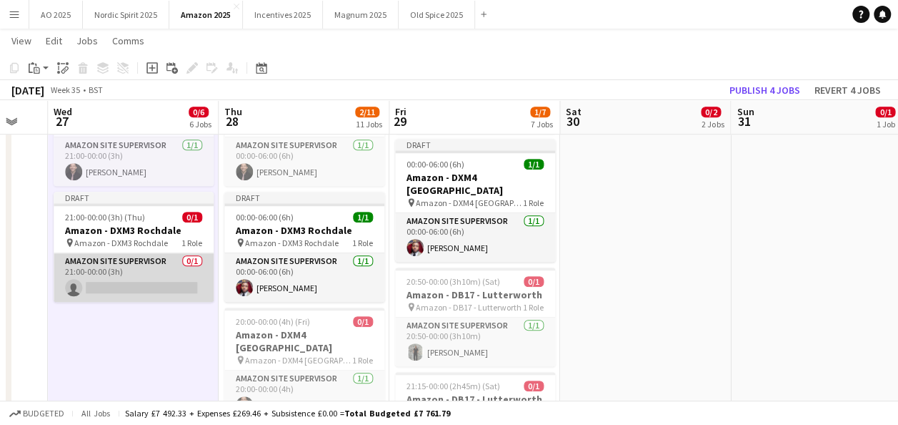
click at [179, 289] on app-card-role "Amazon Site Supervisor 0/1 21:00-00:00 (3h) single-neutral-actions" at bounding box center [134, 277] width 160 height 49
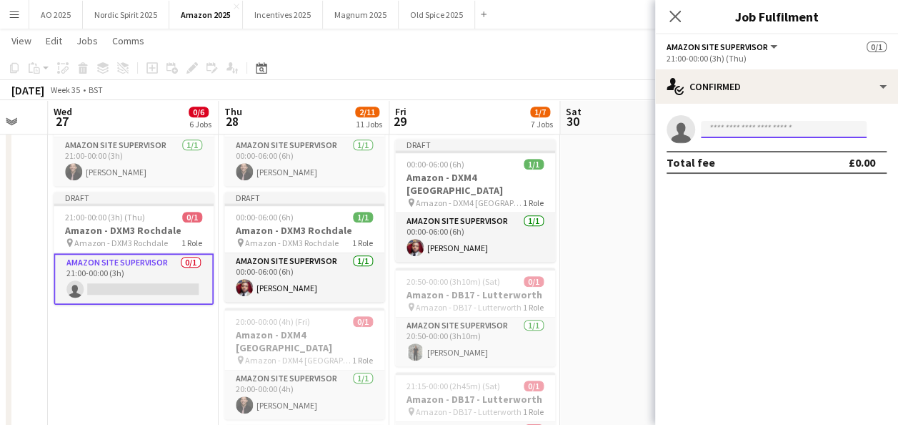
click at [750, 129] on input at bounding box center [784, 129] width 166 height 17
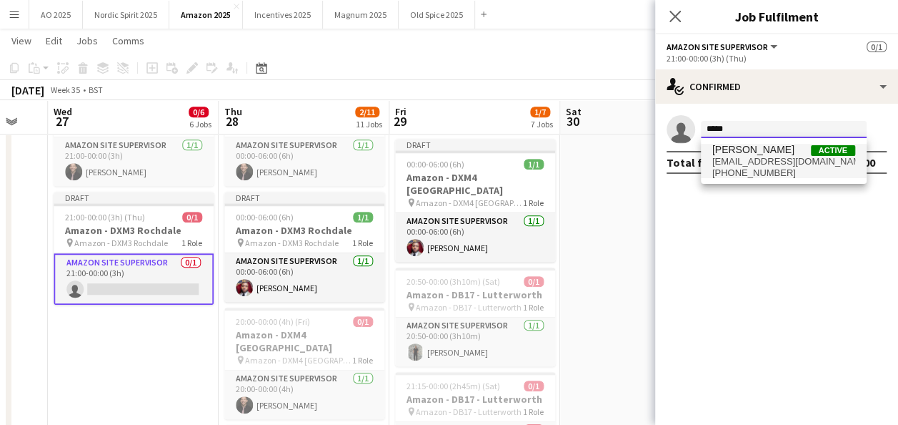
type input "*****"
click at [742, 176] on span "+447712453104" at bounding box center [784, 172] width 143 height 11
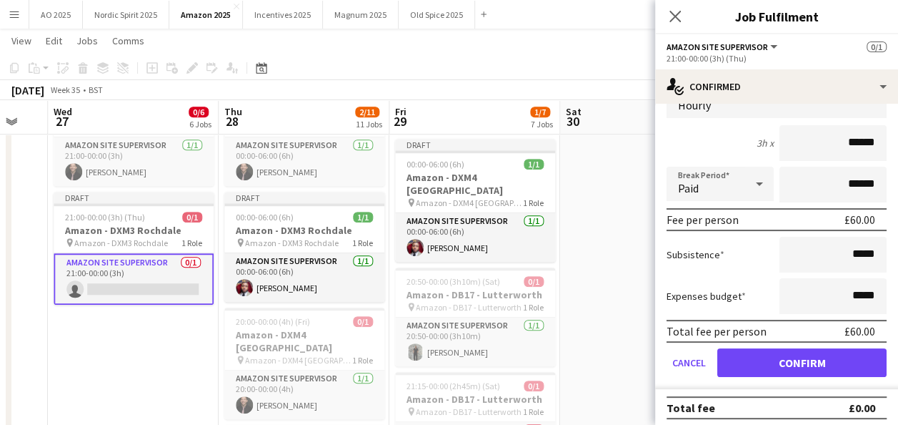
scroll to position [83, 0]
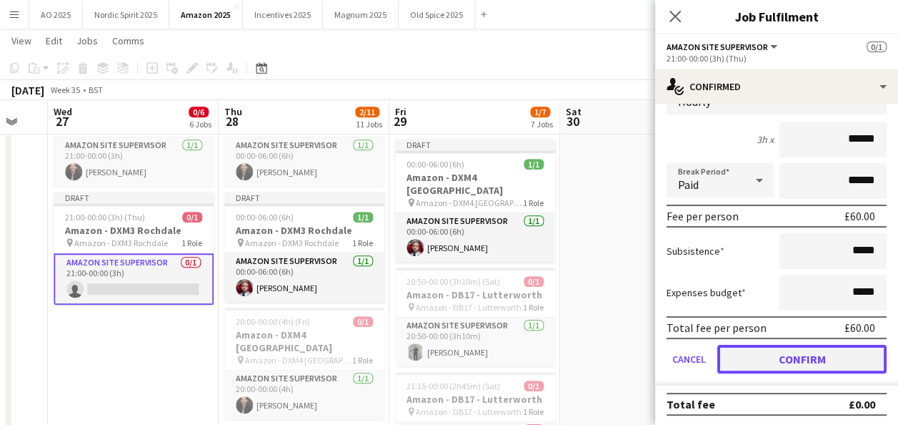
click at [856, 367] on button "Confirm" at bounding box center [802, 359] width 169 height 29
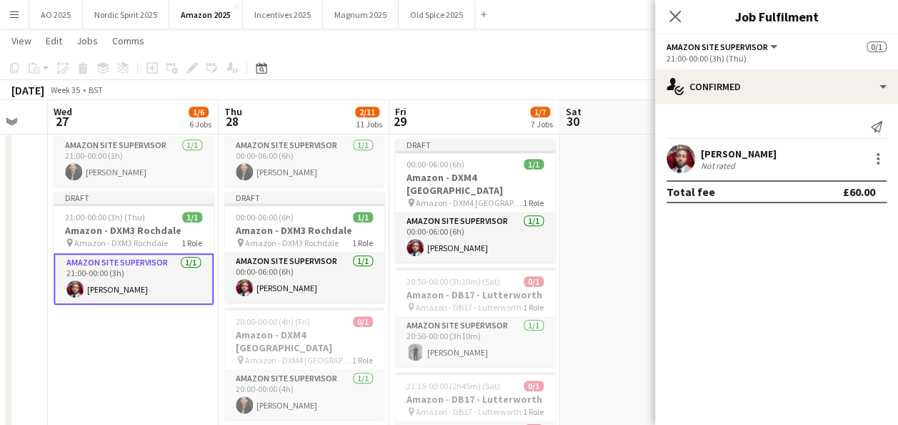
scroll to position [0, 0]
click at [639, 310] on app-date-cell "00:00-03:30 (3h30m) 0/1 Amazon - DB17 - Lutterworth pin Amazon - DB17 - Lutterw…" at bounding box center [645, 340] width 171 height 1353
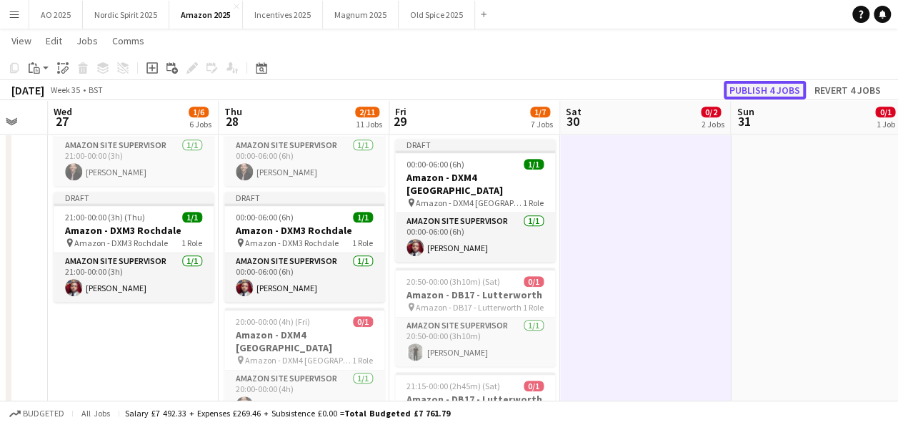
click at [746, 95] on button "Publish 4 jobs" at bounding box center [765, 90] width 82 height 19
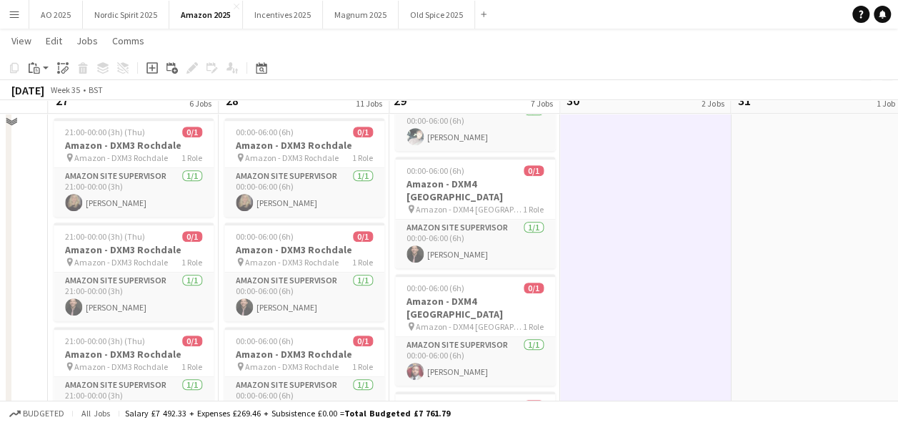
scroll to position [317, 0]
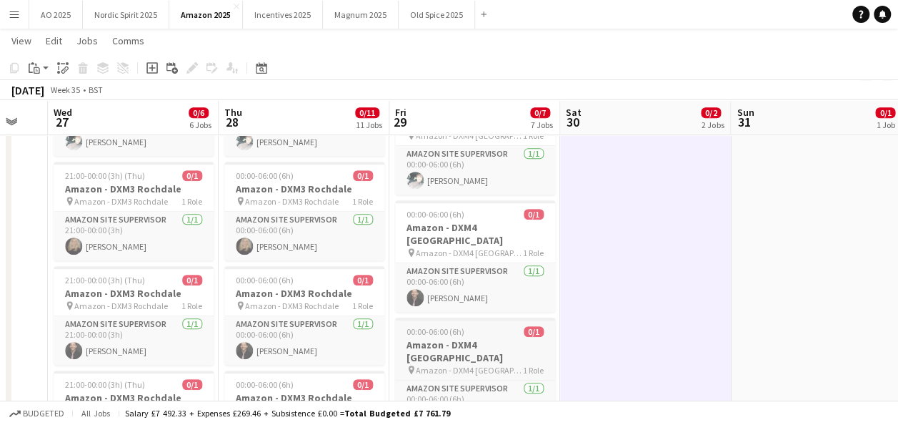
click at [439, 365] on span "Amazon - DXM4 [GEOGRAPHIC_DATA]" at bounding box center [469, 370] width 107 height 11
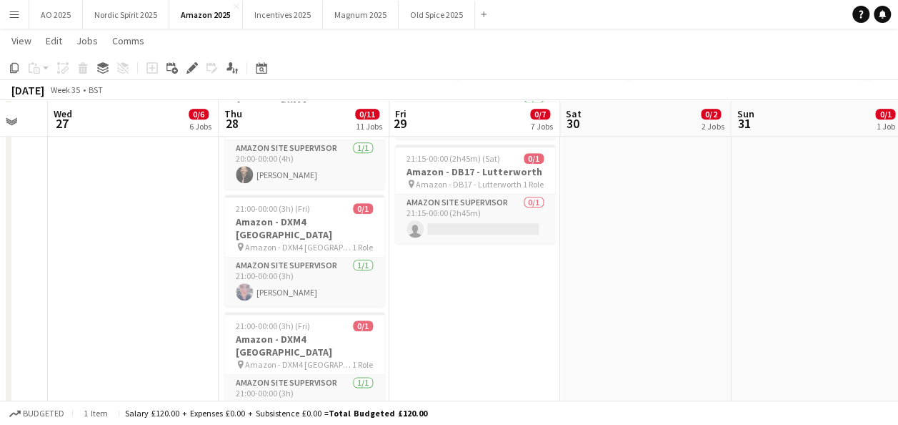
scroll to position [718, 0]
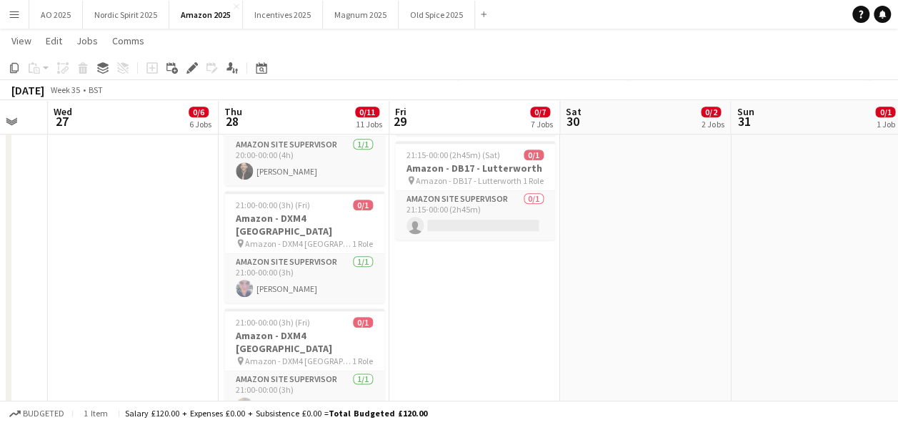
click at [507, 295] on app-date-cell "00:00-06:00 (6h) 0/1 Amazon - DXM4 Warrington pin Amazon - DXM4 Warrington 1 Ro…" at bounding box center [475, 118] width 171 height 1353
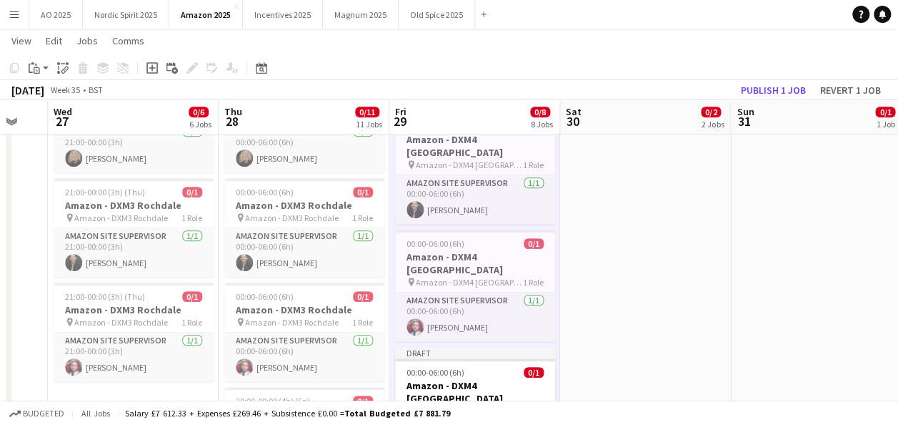
scroll to position [400, 0]
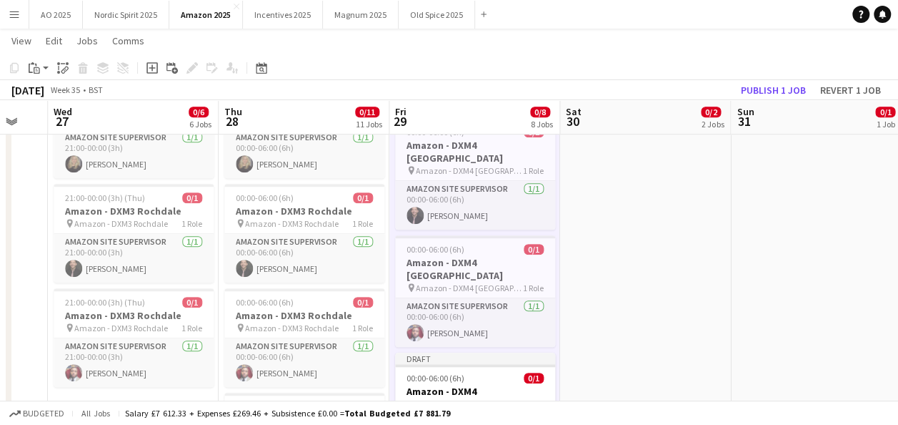
drag, startPoint x: 894, startPoint y: 192, endPoint x: 883, endPoint y: 200, distance: 13.7
click at [894, 192] on app-date-cell "09:00-17:00 (8h) 0/1 Amazon - DXP1 Plymouth pin Amazon - DXP1 Plymouth 1 Role A…" at bounding box center [816, 426] width 171 height 1330
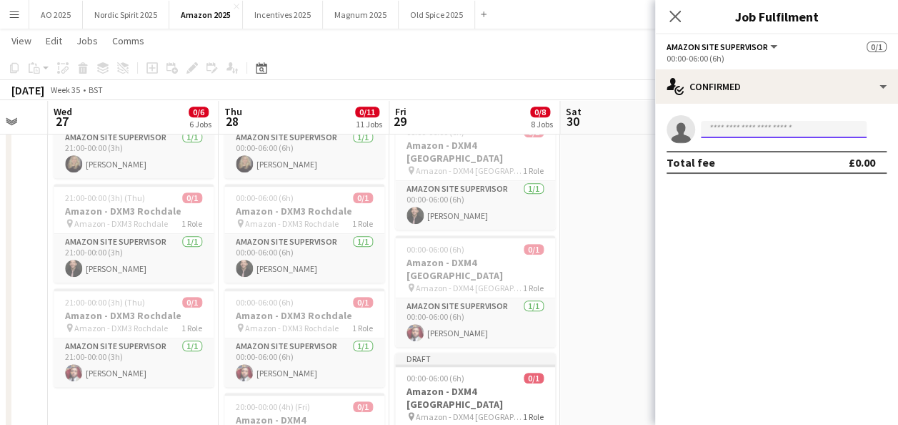
click at [763, 126] on input at bounding box center [784, 129] width 166 height 17
type input "*"
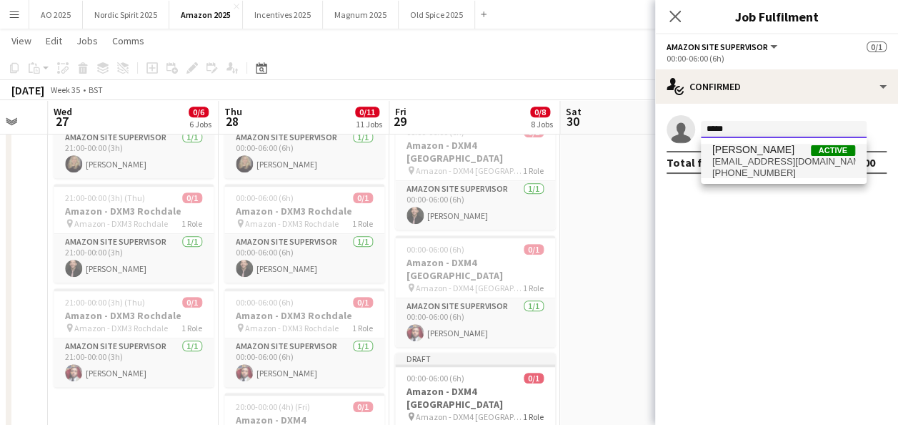
type input "*****"
click at [762, 169] on span "+447732101171" at bounding box center [784, 172] width 143 height 11
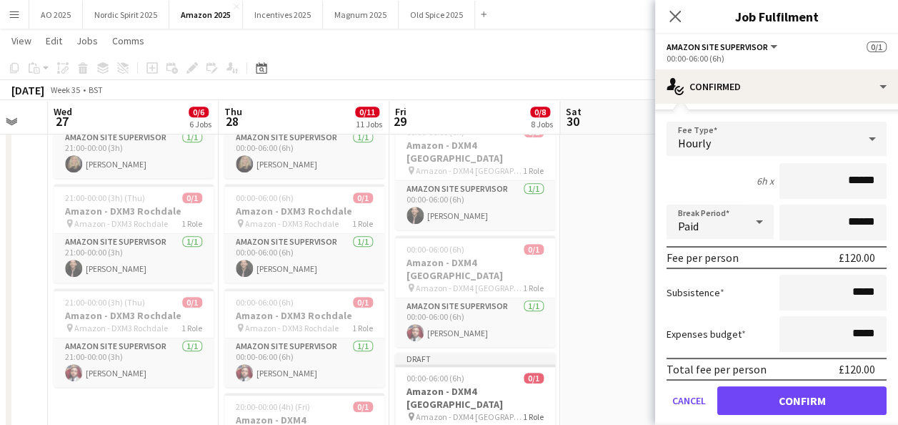
scroll to position [84, 0]
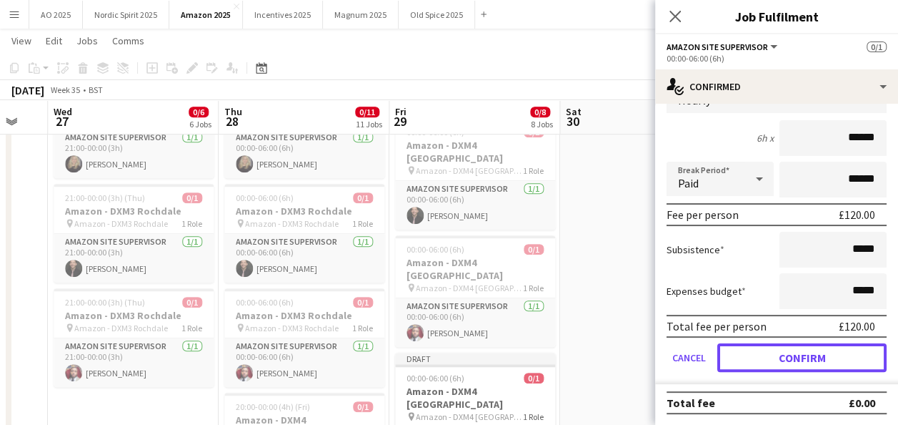
drag, startPoint x: 839, startPoint y: 363, endPoint x: 763, endPoint y: 363, distance: 76.5
click at [839, 363] on button "Confirm" at bounding box center [802, 357] width 169 height 29
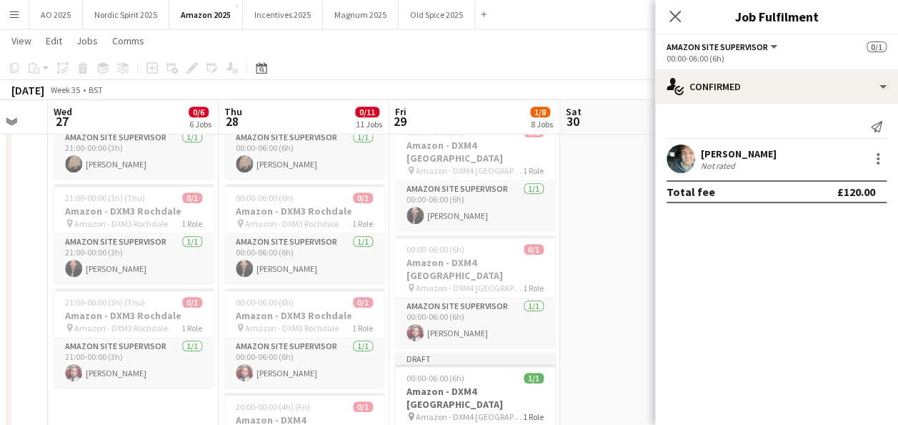
scroll to position [0, 0]
click at [616, 348] on app-date-cell "00:00-03:30 (3h30m) 0/1 Amazon - DB17 - Lutterworth pin Amazon - DB17 - Lutterw…" at bounding box center [645, 426] width 171 height 1330
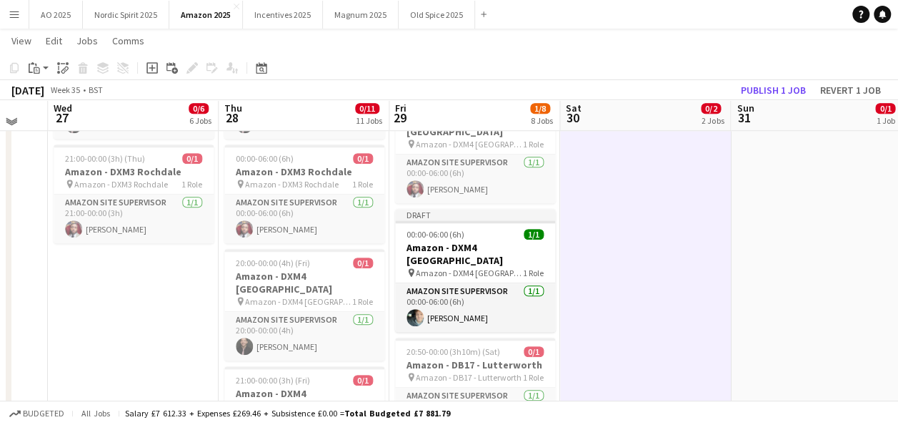
scroll to position [550, 0]
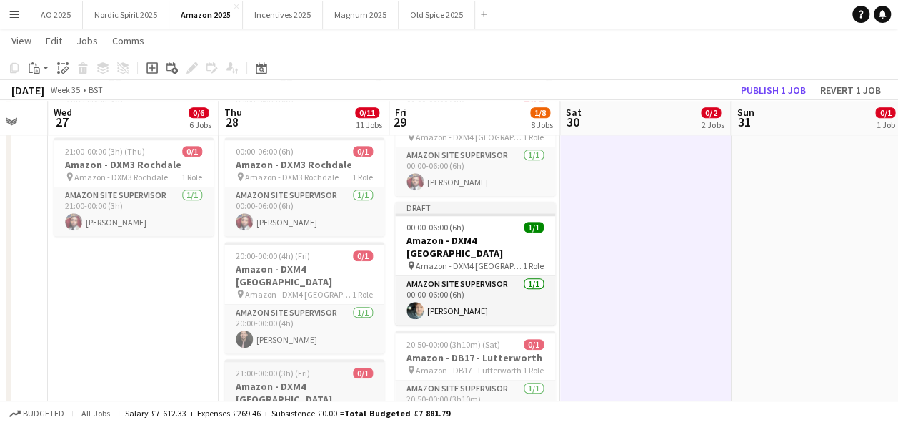
click at [316, 392] on app-job-card "21:00-00:00 (3h) (Fri) 0/1 Amazon - DXM4 [GEOGRAPHIC_DATA] pin Amazon - DXM4 Wa…" at bounding box center [304, 414] width 160 height 111
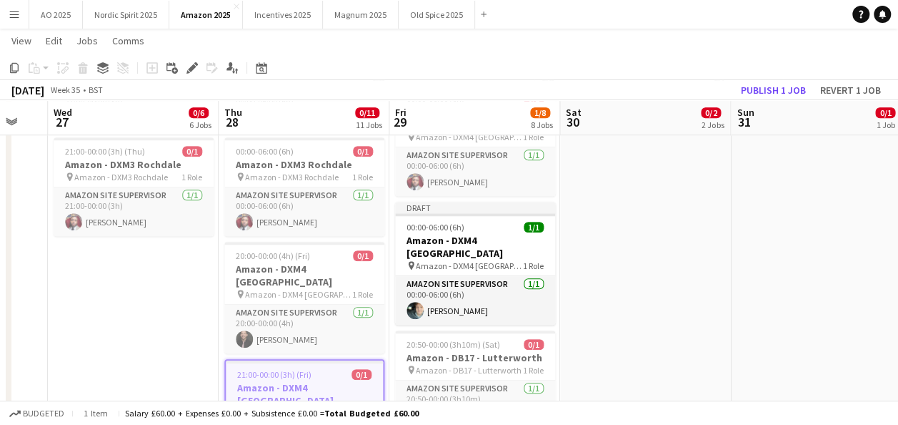
scroll to position [0, 635]
drag, startPoint x: 897, startPoint y: 213, endPoint x: 907, endPoint y: 266, distance: 53.8
click at [898, 266] on html "Menu Boards Boards Boards All jobs Status Workforce Workforce My Workforce Recr…" at bounding box center [449, 207] width 898 height 1515
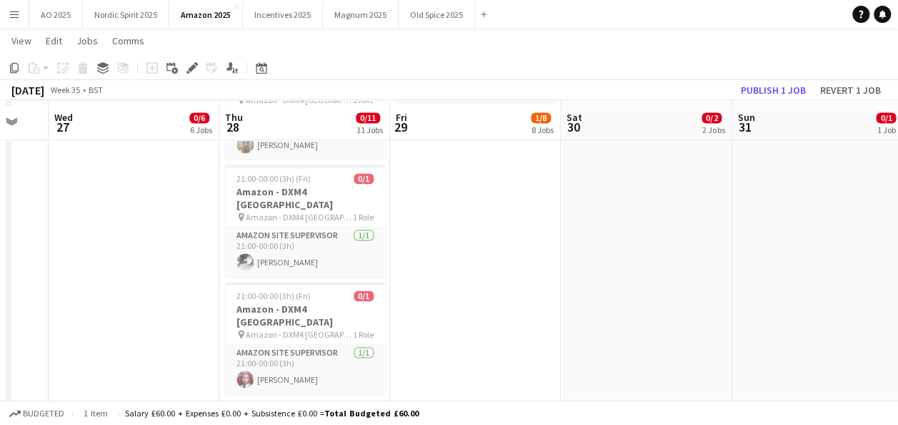
scroll to position [995, 0]
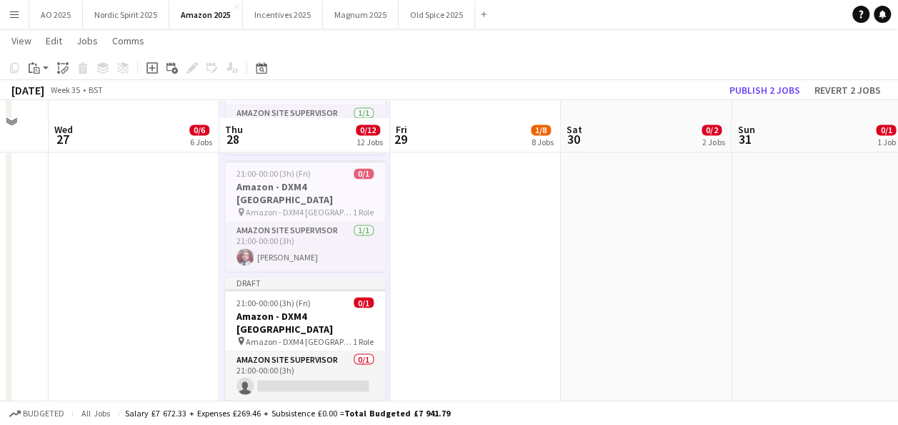
scroll to position [1121, 0]
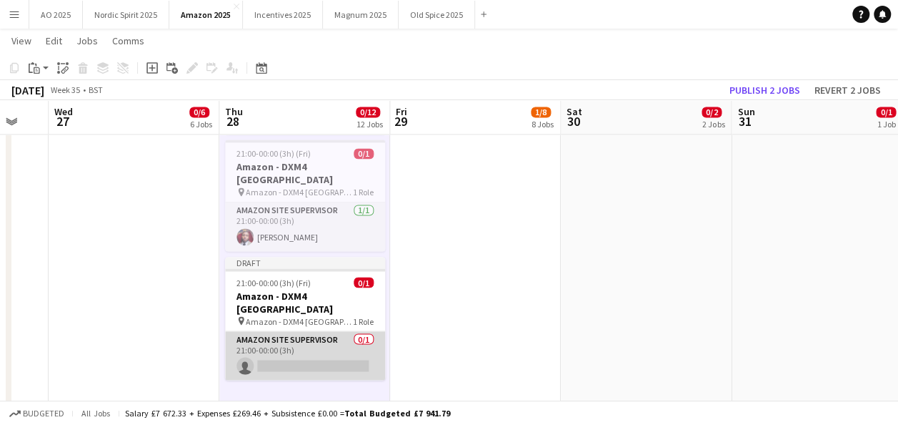
click at [343, 331] on app-card-role "Amazon Site Supervisor 0/1 21:00-00:00 (3h) single-neutral-actions" at bounding box center [305, 355] width 160 height 49
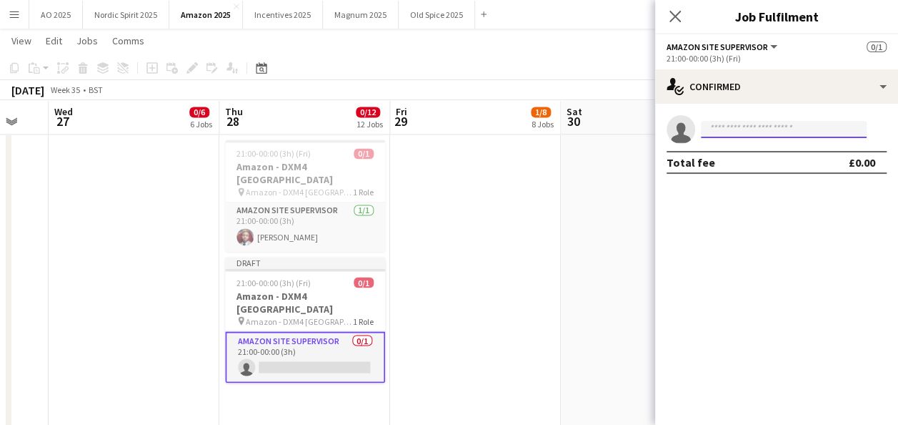
click at [772, 132] on input at bounding box center [784, 129] width 166 height 17
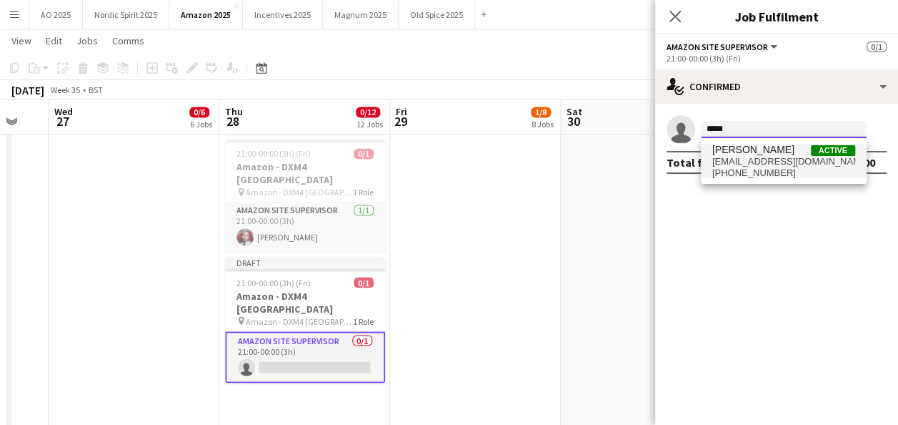
type input "*****"
click at [763, 149] on span "[PERSON_NAME]" at bounding box center [754, 150] width 82 height 12
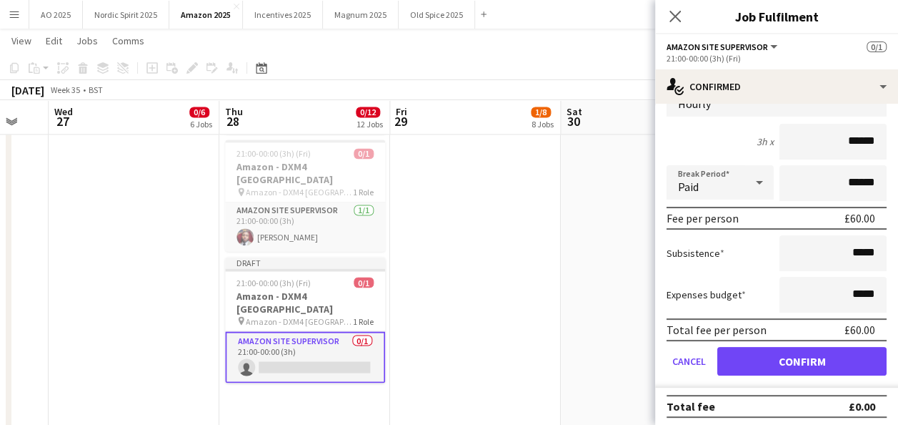
scroll to position [84, 0]
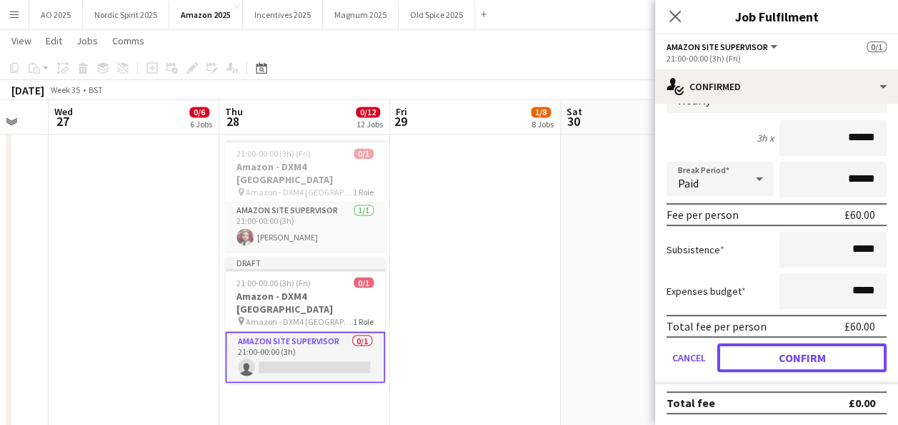
click at [829, 362] on button "Confirm" at bounding box center [802, 357] width 169 height 29
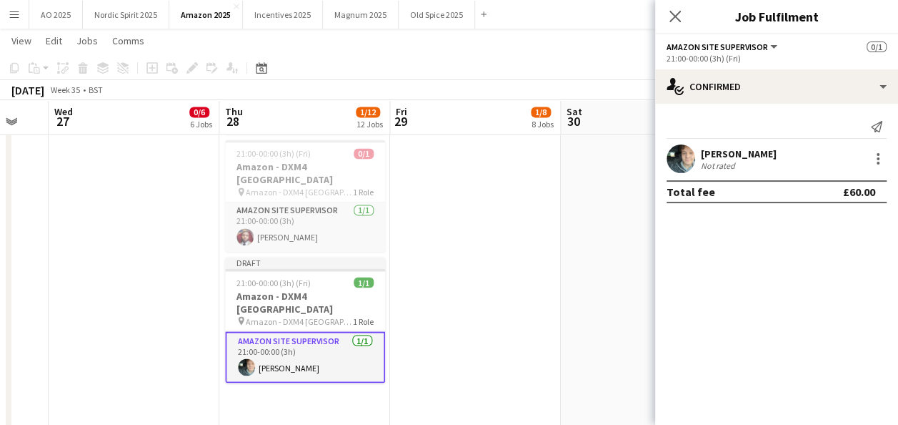
scroll to position [0, 0]
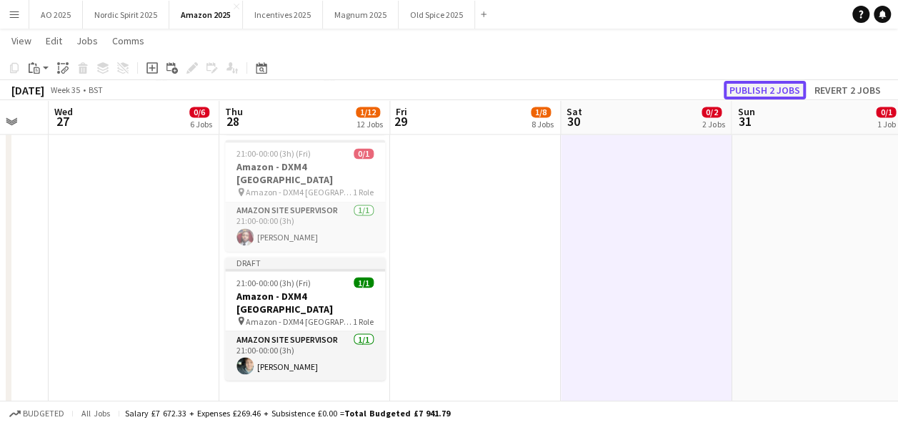
click at [756, 90] on button "Publish 2 jobs" at bounding box center [765, 90] width 82 height 19
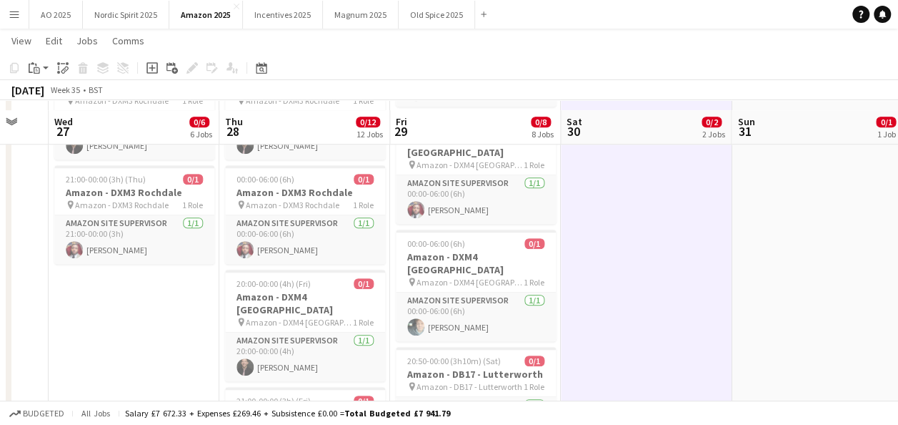
scroll to position [517, 0]
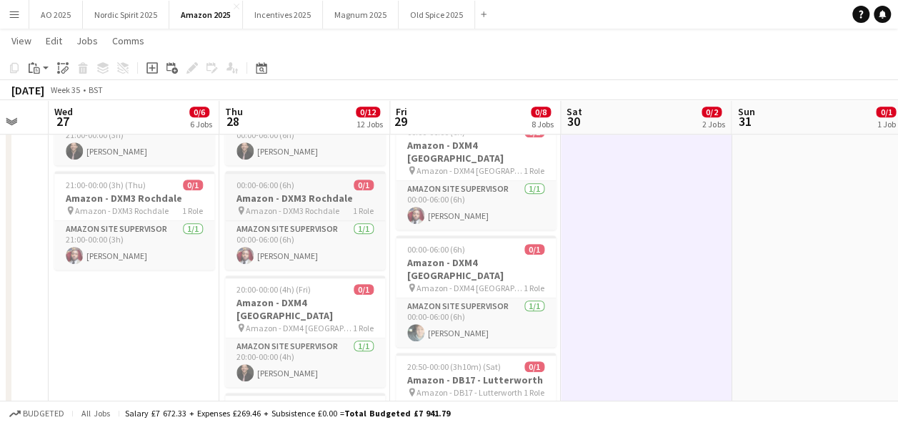
click at [346, 200] on h3 "Amazon - DXM3 Rochdale" at bounding box center [305, 198] width 160 height 13
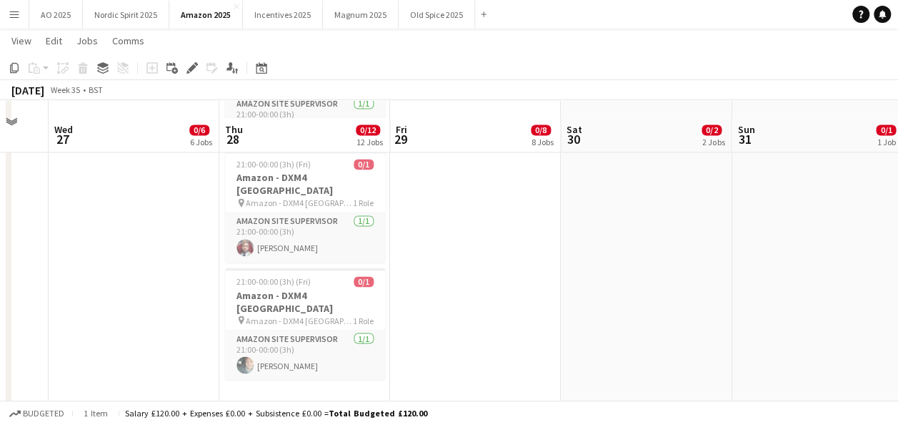
scroll to position [1134, 0]
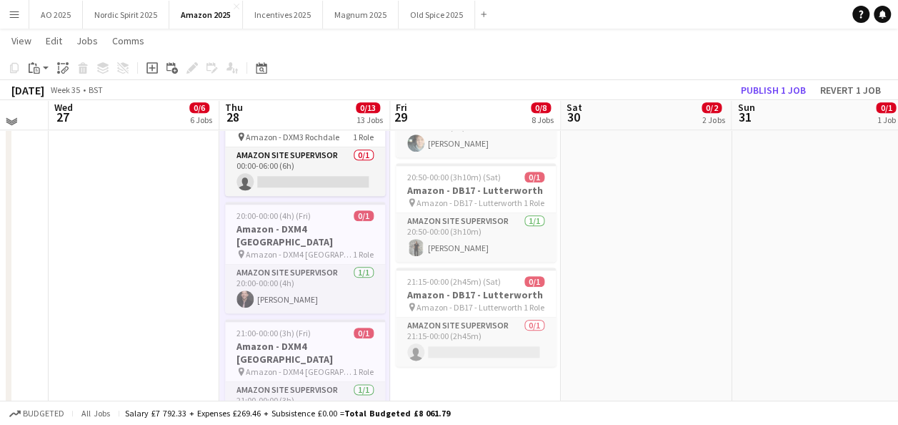
scroll to position [668, 0]
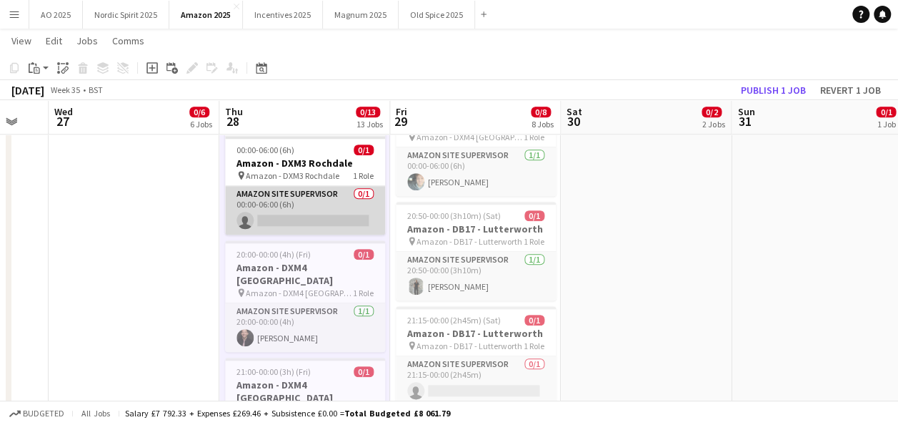
click at [356, 225] on app-card-role "Amazon Site Supervisor 0/1 00:00-06:00 (6h) single-neutral-actions" at bounding box center [305, 210] width 160 height 49
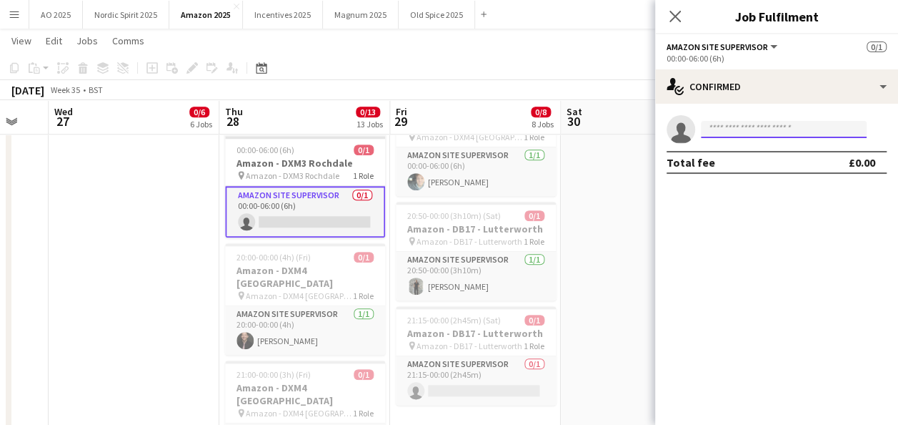
click at [751, 130] on input at bounding box center [784, 129] width 166 height 17
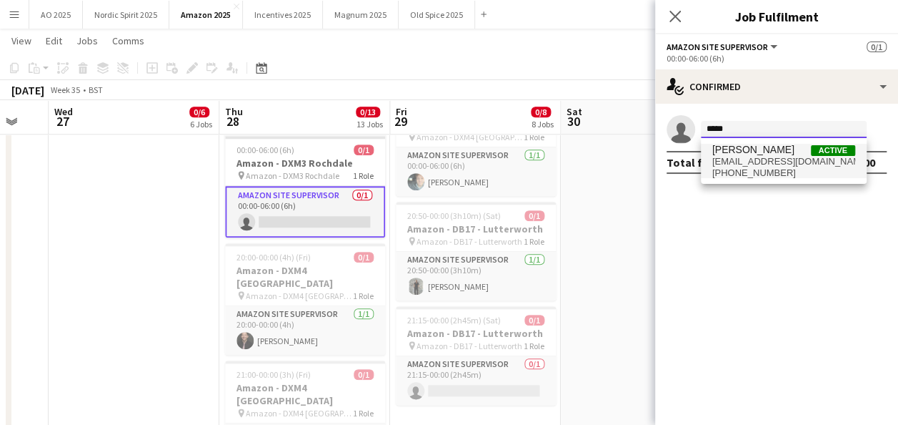
type input "*****"
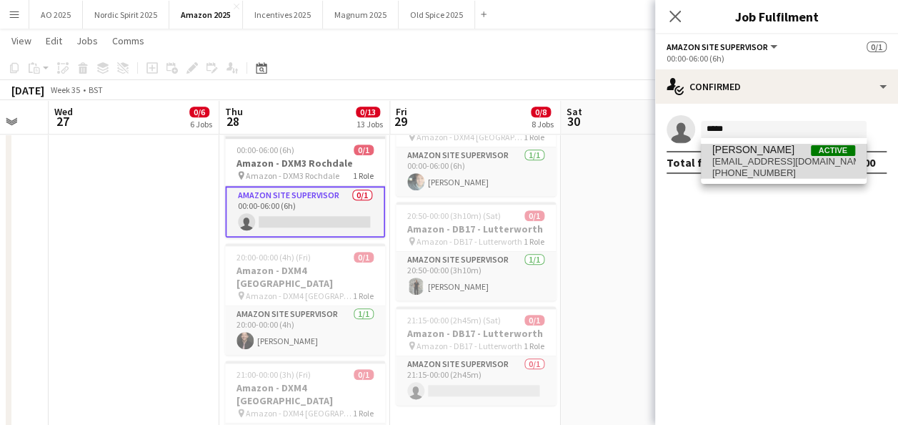
click at [751, 153] on span "[PERSON_NAME]" at bounding box center [754, 150] width 82 height 12
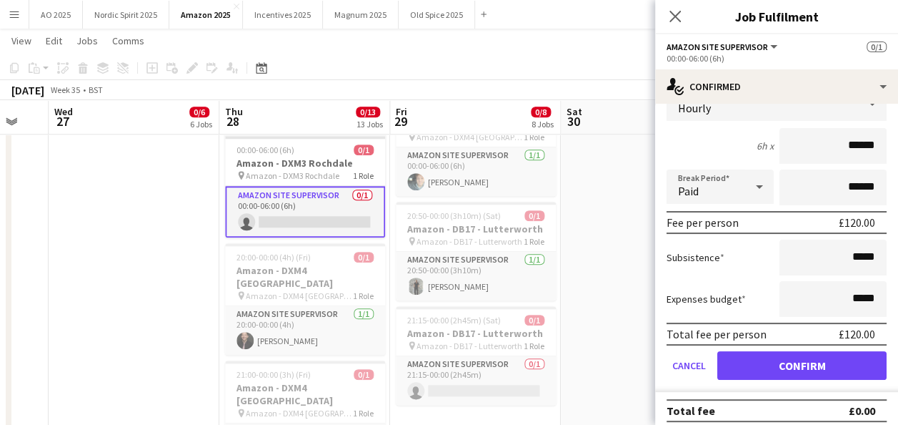
scroll to position [84, 0]
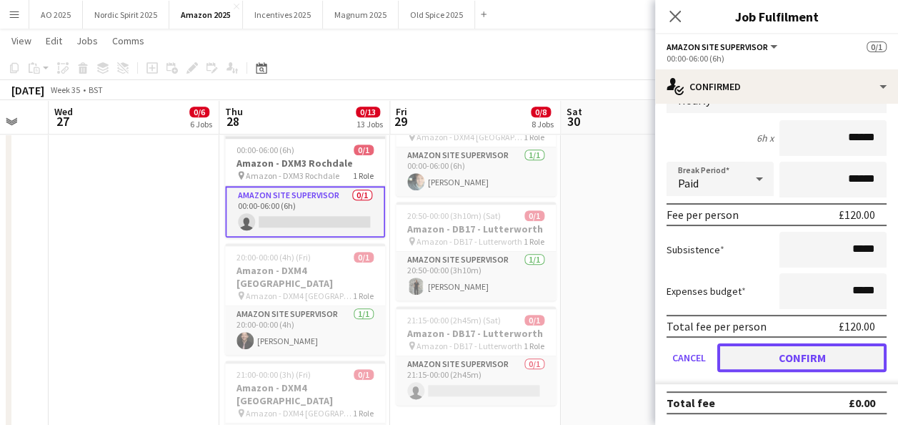
click at [831, 363] on button "Confirm" at bounding box center [802, 357] width 169 height 29
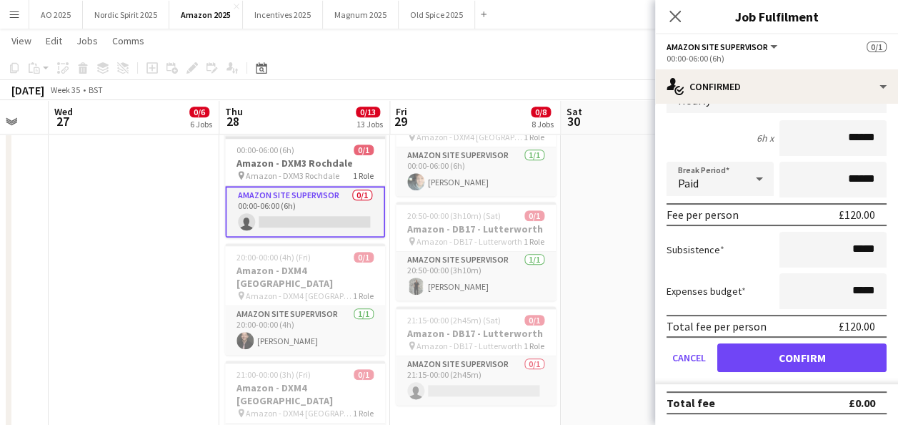
scroll to position [0, 0]
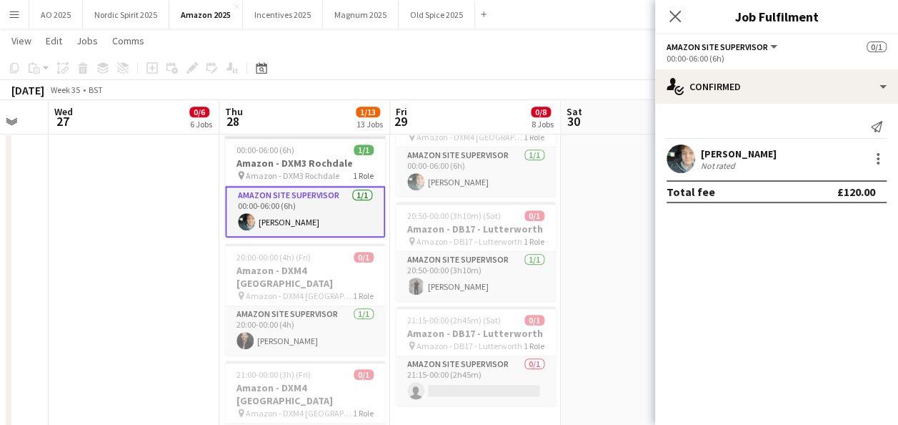
click at [590, 284] on app-date-cell "00:00-03:30 (3h30m) 0/1 Amazon - DB17 - Lutterworth pin Amazon - DB17 - Lutterw…" at bounding box center [646, 282] width 171 height 1578
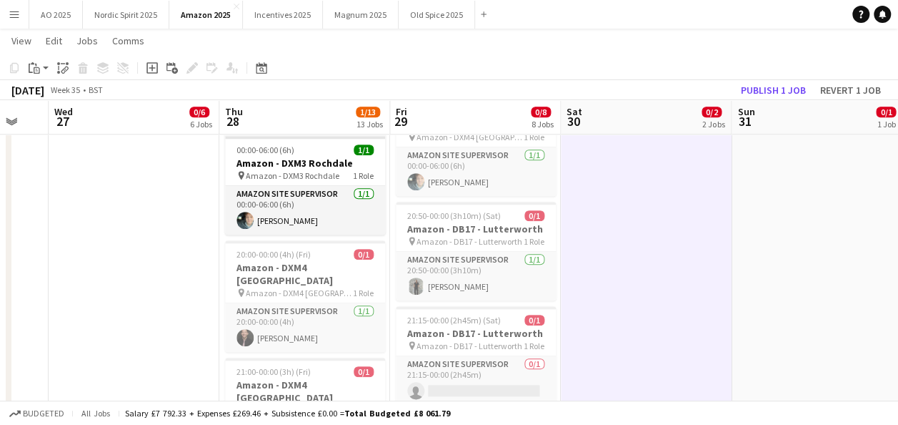
click at [755, 99] on div "August 2025 Week 35 • BST Publish 1 job Revert 1 job" at bounding box center [449, 90] width 898 height 20
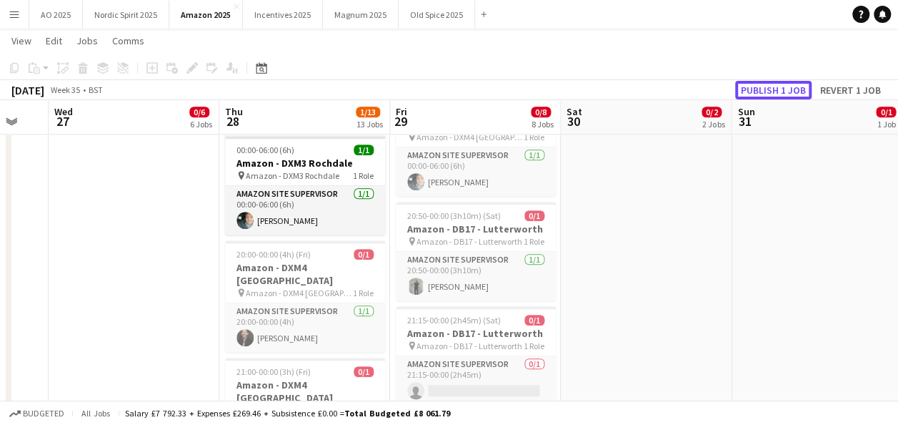
click at [764, 93] on button "Publish 1 job" at bounding box center [773, 90] width 76 height 19
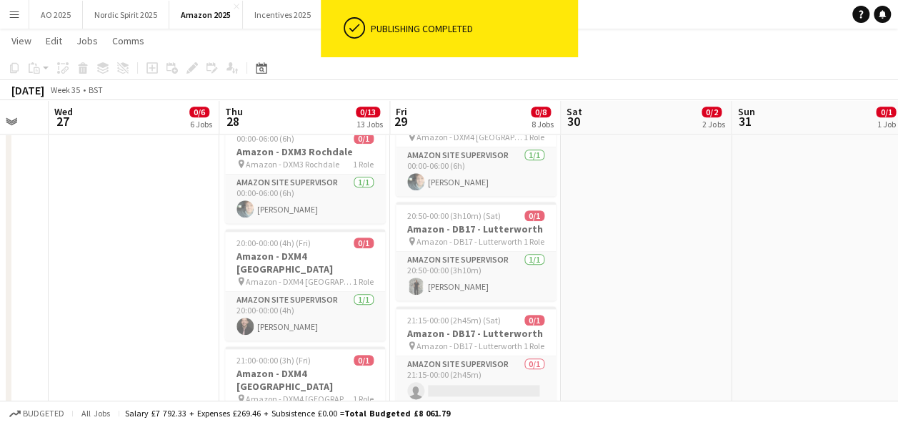
click at [633, 267] on app-date-cell "00:00-03:30 (3h30m) 0/1 Amazon - DB17 - Lutterworth pin Amazon - DB17 - Lutterw…" at bounding box center [646, 282] width 171 height 1578
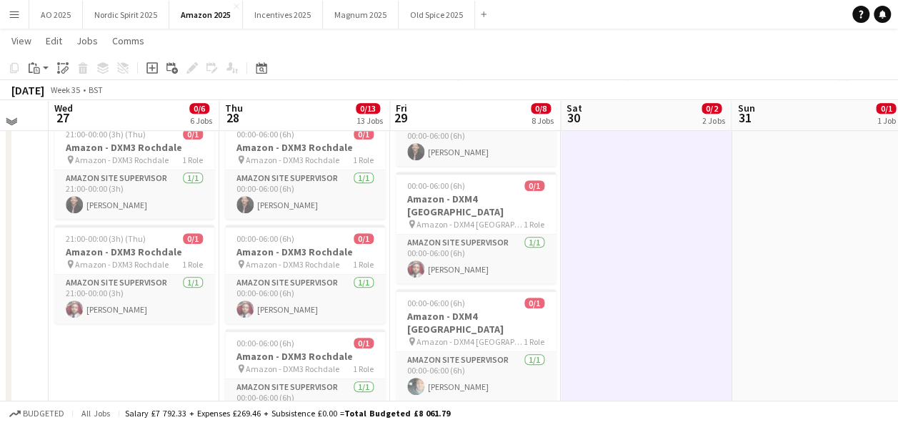
scroll to position [459, 0]
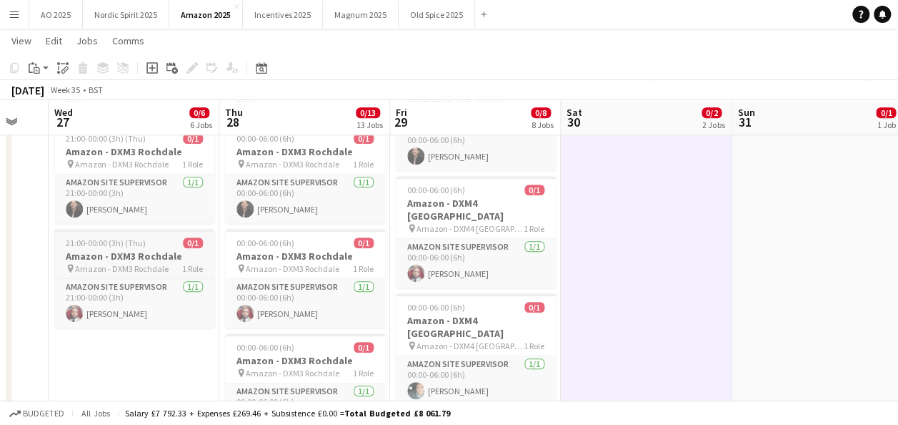
click at [129, 266] on span "Amazon - DXM3 Rochdale" at bounding box center [122, 268] width 94 height 11
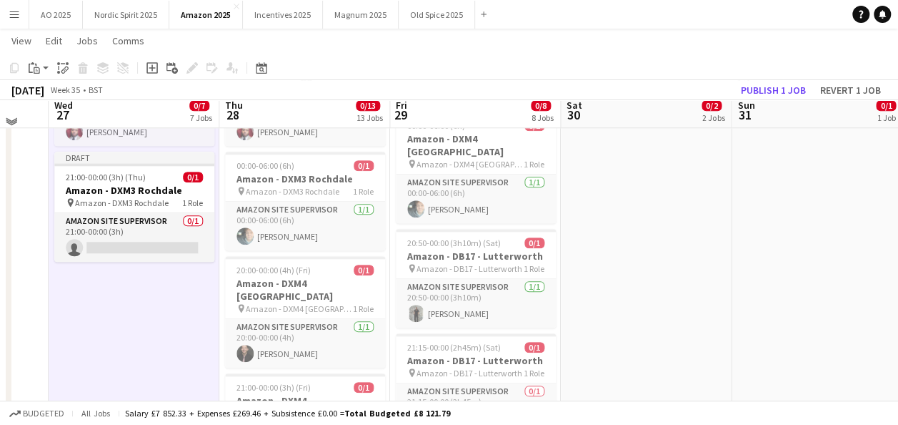
scroll to position [649, 0]
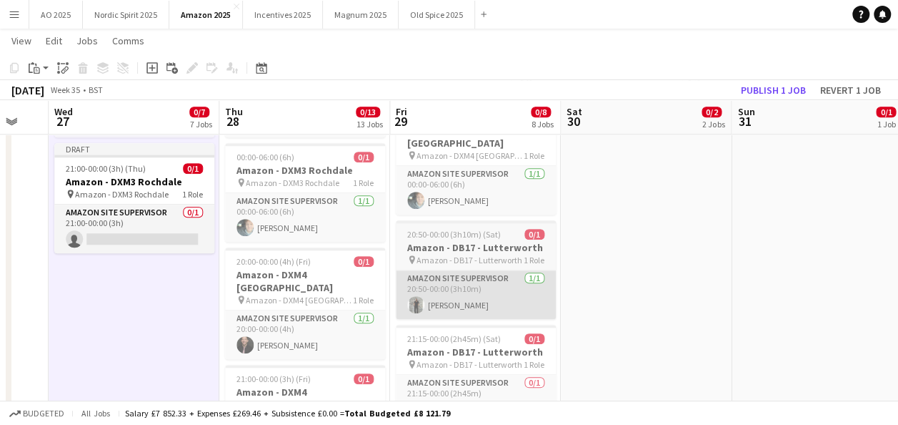
drag, startPoint x: 157, startPoint y: 232, endPoint x: 495, endPoint y: 235, distance: 338.1
click at [157, 232] on app-card-role "Amazon Site Supervisor 0/1 21:00-00:00 (3h) single-neutral-actions" at bounding box center [134, 228] width 160 height 49
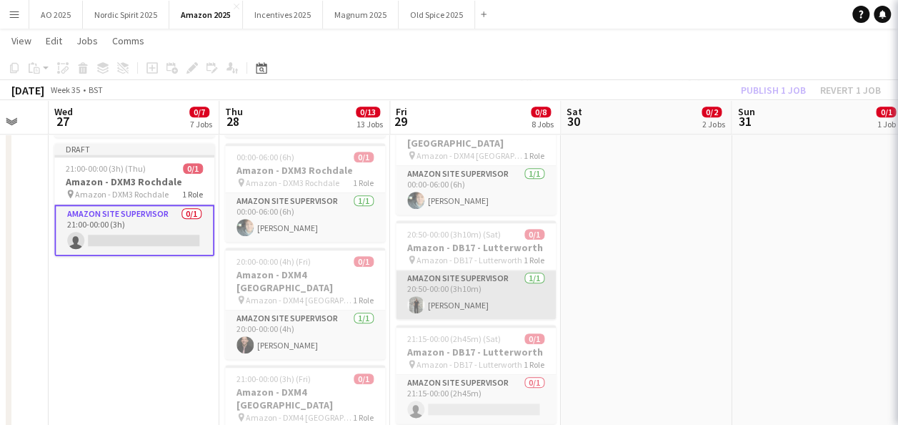
scroll to position [0, 635]
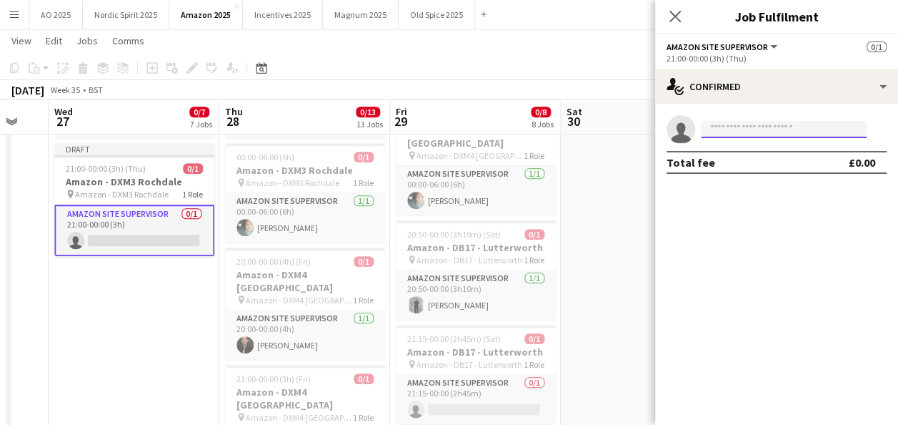
click at [736, 132] on input at bounding box center [784, 129] width 166 height 17
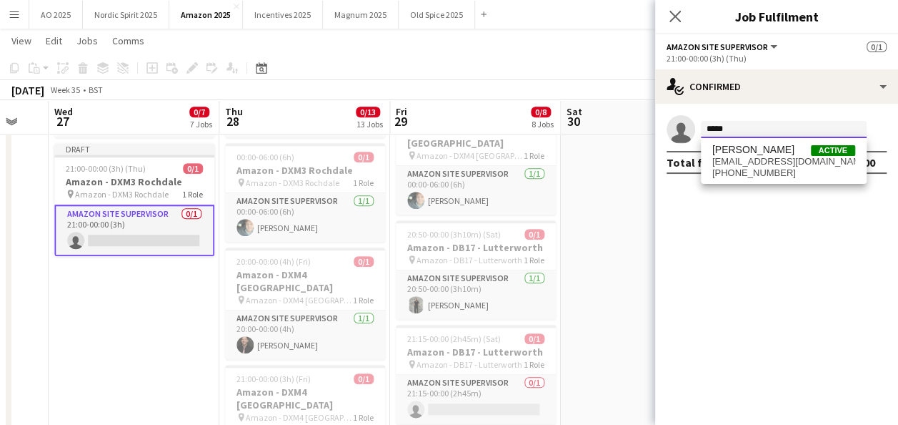
type input "*****"
click at [738, 144] on span "[PERSON_NAME]" at bounding box center [754, 150] width 82 height 12
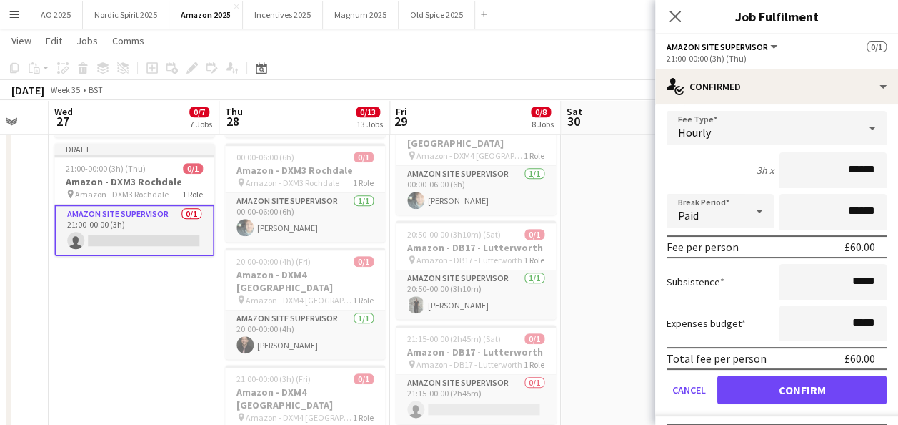
scroll to position [84, 0]
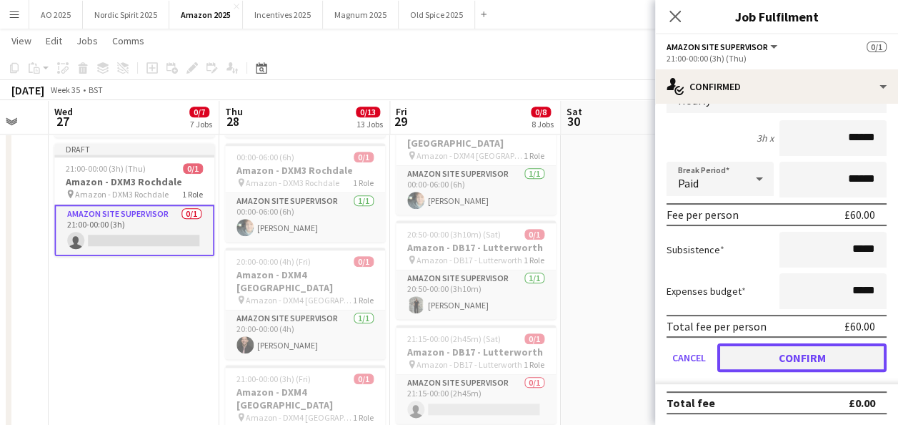
click at [832, 357] on button "Confirm" at bounding box center [802, 357] width 169 height 29
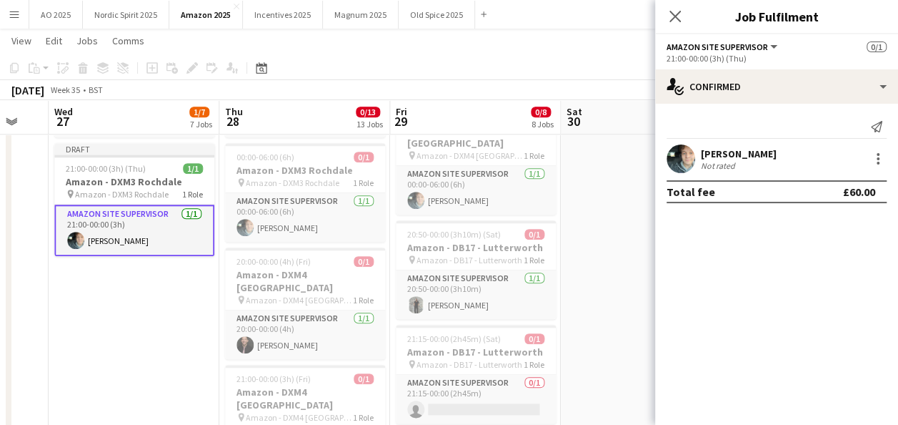
scroll to position [0, 0]
click at [605, 287] on app-date-cell "00:00-03:30 (3h30m) 0/1 Amazon - DB17 - Lutterworth pin Amazon - DB17 - Lutterw…" at bounding box center [646, 294] width 171 height 1567
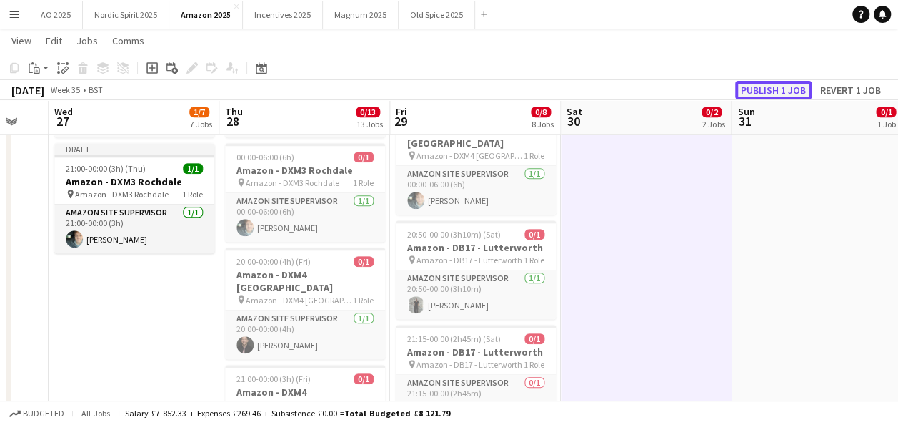
click at [773, 85] on button "Publish 1 job" at bounding box center [773, 90] width 76 height 19
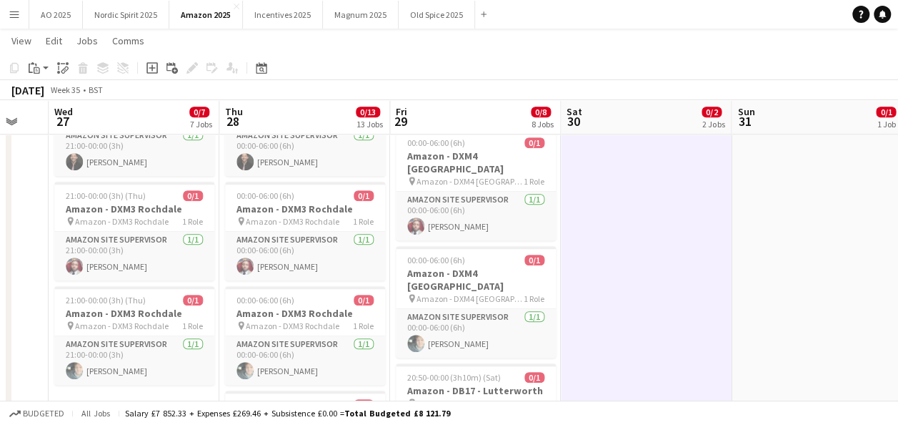
scroll to position [504, 0]
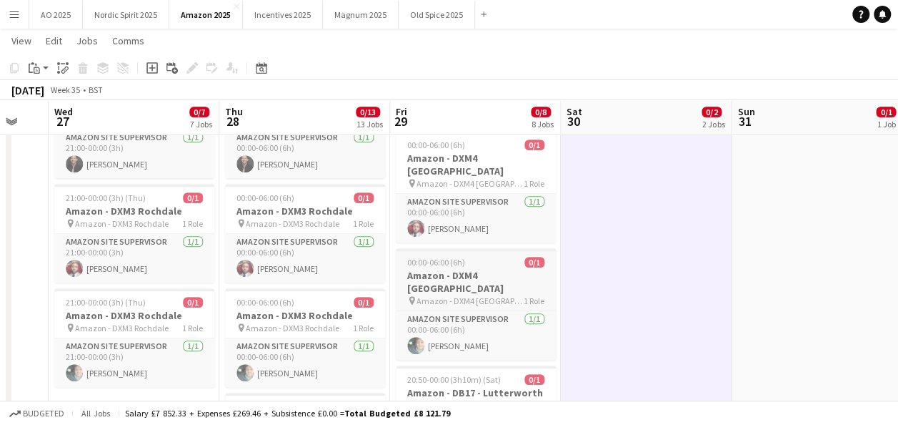
click at [517, 269] on h3 "Amazon - DXM4 [GEOGRAPHIC_DATA]" at bounding box center [476, 282] width 160 height 26
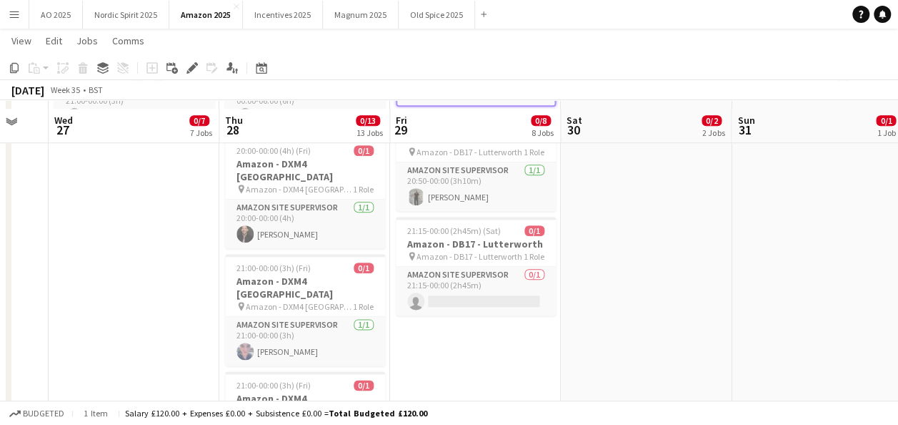
scroll to position [768, 0]
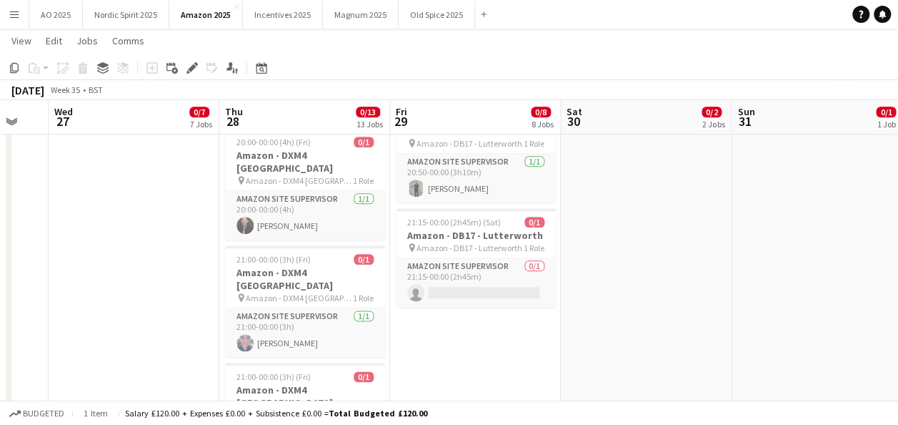
click at [532, 293] on app-date-cell "00:00-06:00 (6h) 0/1 Amazon - DXM4 Warrington pin Amazon - DXM4 Warrington 1 Ro…" at bounding box center [475, 175] width 171 height 1567
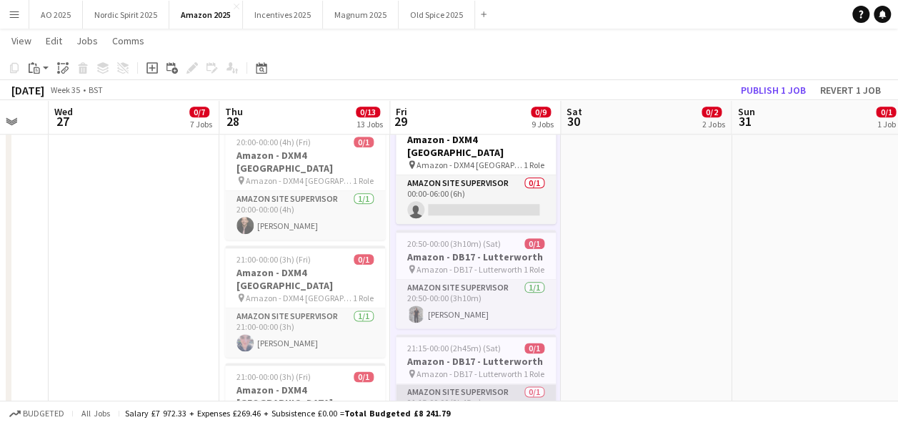
click at [469, 384] on app-card-role "Amazon Site Supervisor 0/1 21:15-00:00 (2h45m) single-neutral-actions" at bounding box center [476, 408] width 160 height 49
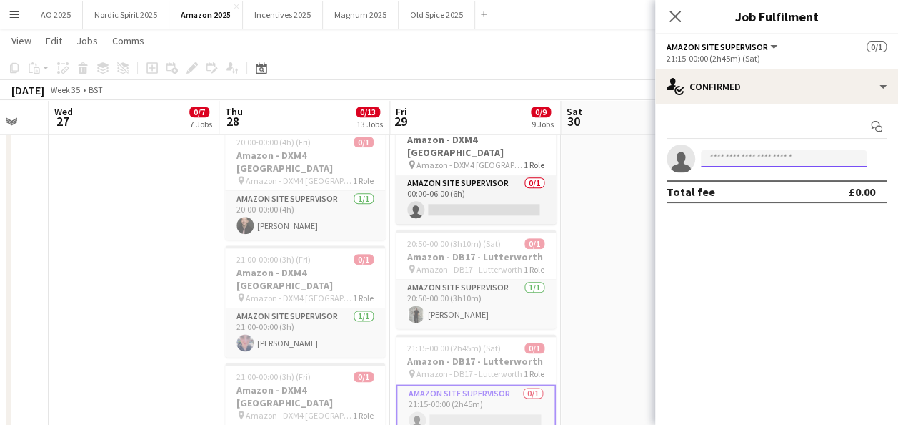
click at [715, 152] on input at bounding box center [784, 158] width 166 height 17
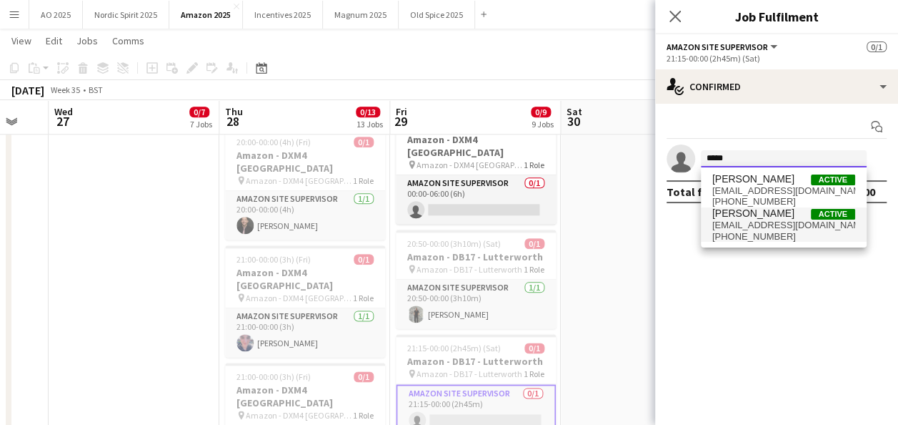
type input "*****"
click at [733, 217] on span "[PERSON_NAME]" at bounding box center [754, 213] width 82 height 12
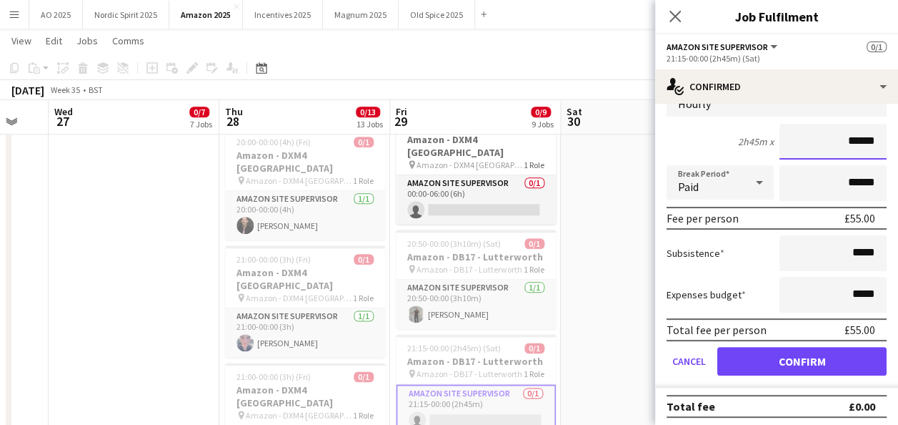
scroll to position [114, 0]
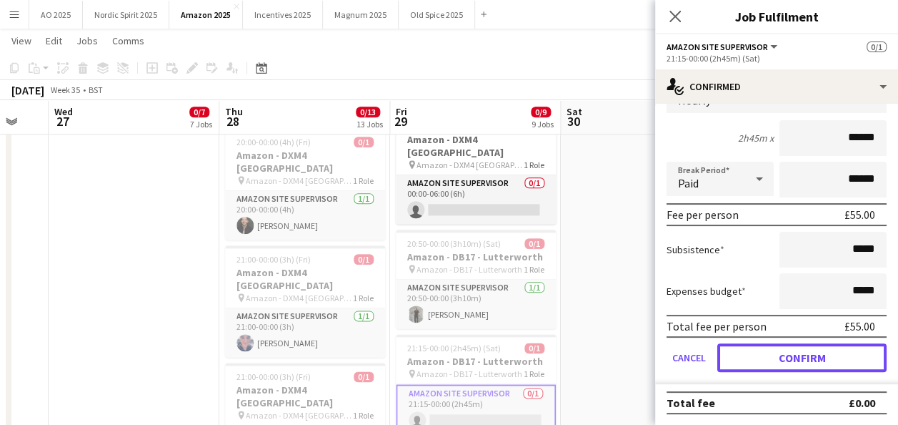
click at [851, 355] on button "Confirm" at bounding box center [802, 357] width 169 height 29
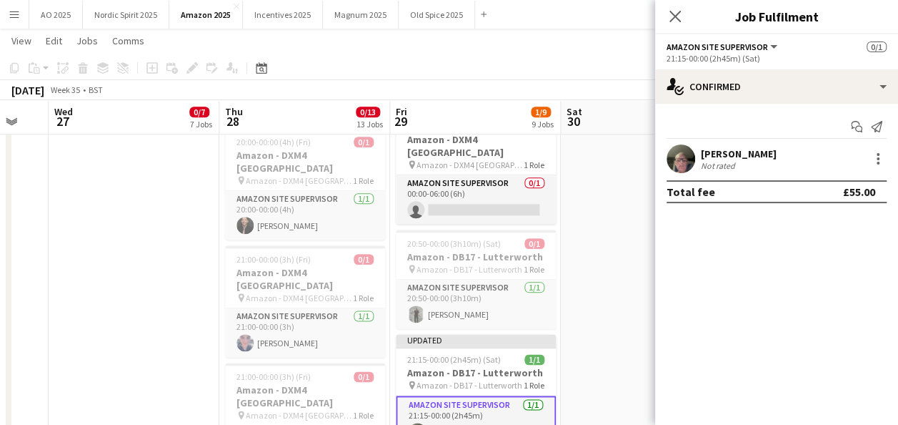
scroll to position [0, 0]
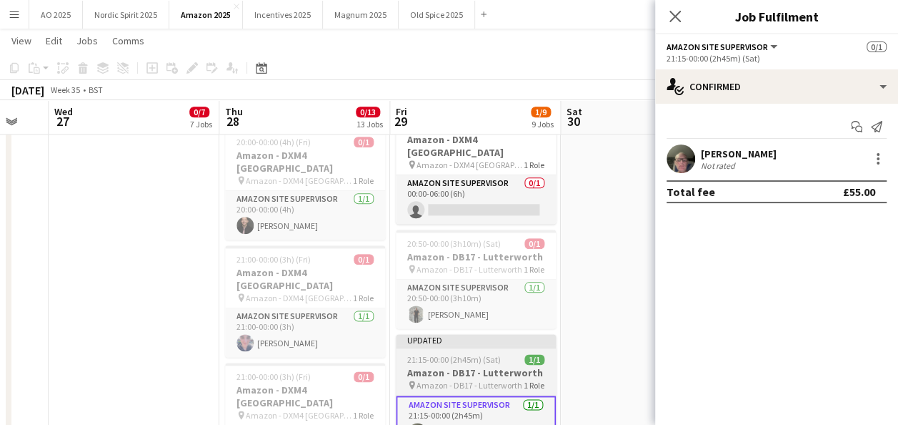
click at [487, 366] on h3 "Amazon - DB17 - Lutterworth" at bounding box center [476, 372] width 160 height 13
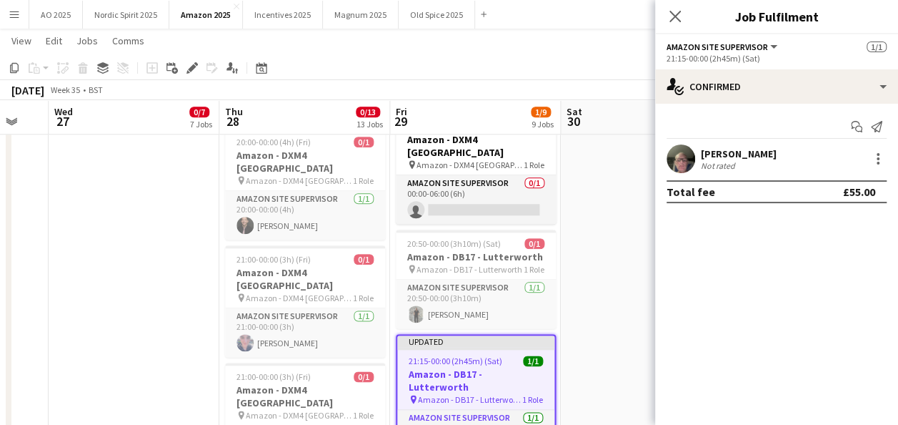
click at [573, 259] on app-date-cell "00:00-03:30 (3h30m) 0/1 Amazon - DB17 - Lutterworth pin Amazon - DB17 - Lutterw…" at bounding box center [646, 175] width 171 height 1567
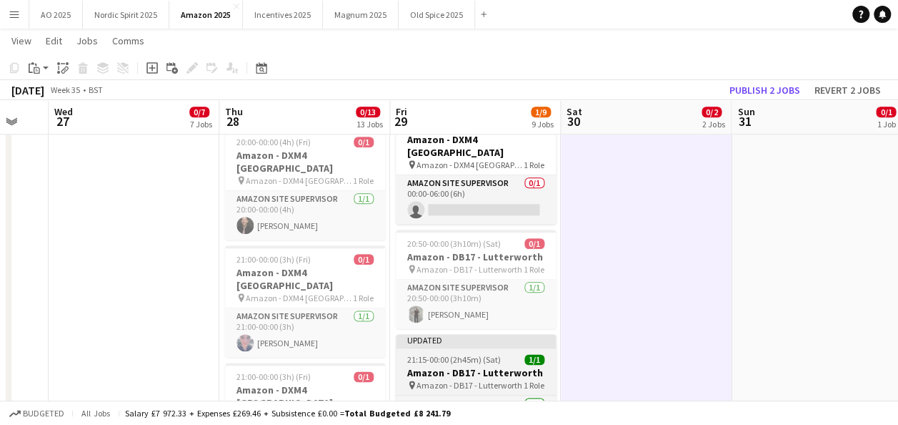
click at [500, 354] on div "21:15-00:00 (2h45m) (Sat) 1/1" at bounding box center [476, 359] width 160 height 11
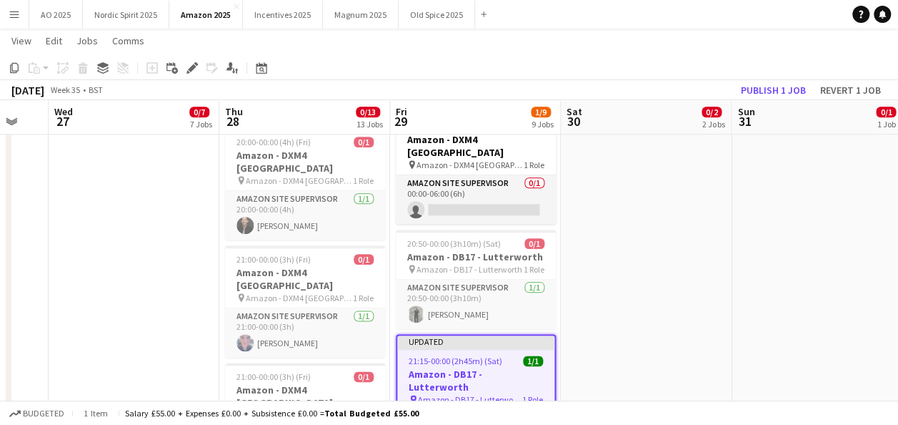
click at [507, 355] on div "21:15-00:00 (2h45m) (Sat) 1/1" at bounding box center [475, 360] width 157 height 11
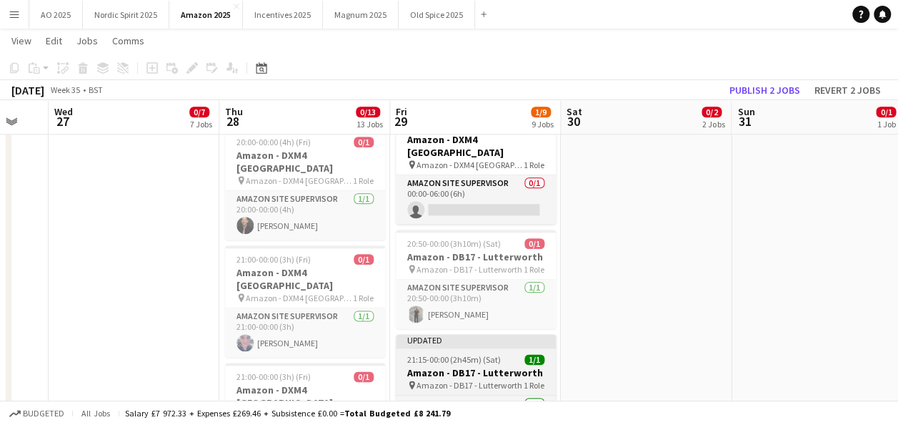
click at [507, 354] on div "21:15-00:00 (2h45m) (Sat) 1/1" at bounding box center [476, 359] width 160 height 11
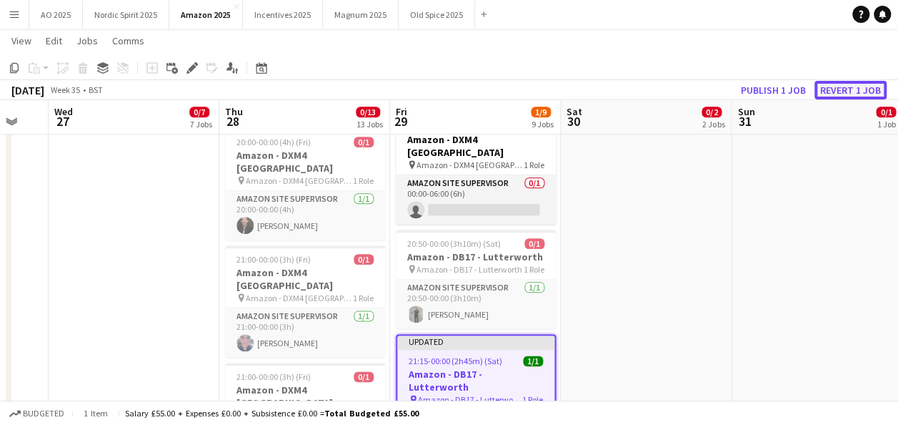
click at [841, 88] on button "Revert 1 job" at bounding box center [851, 90] width 72 height 19
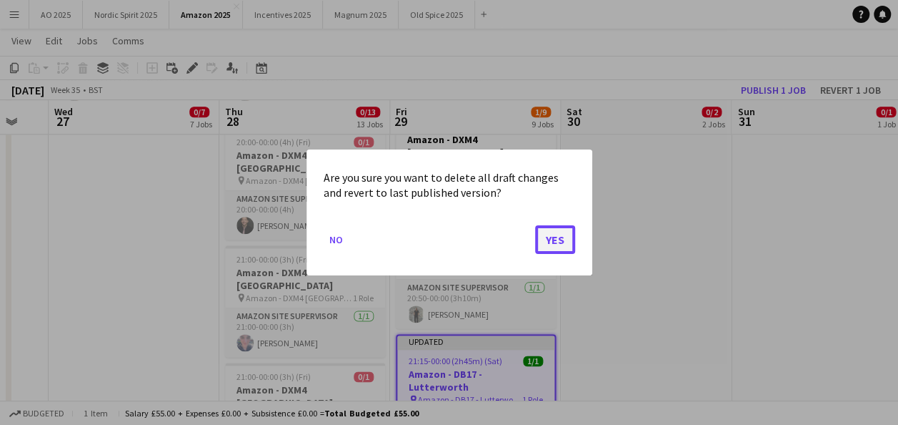
click at [565, 243] on button "Yes" at bounding box center [555, 239] width 40 height 29
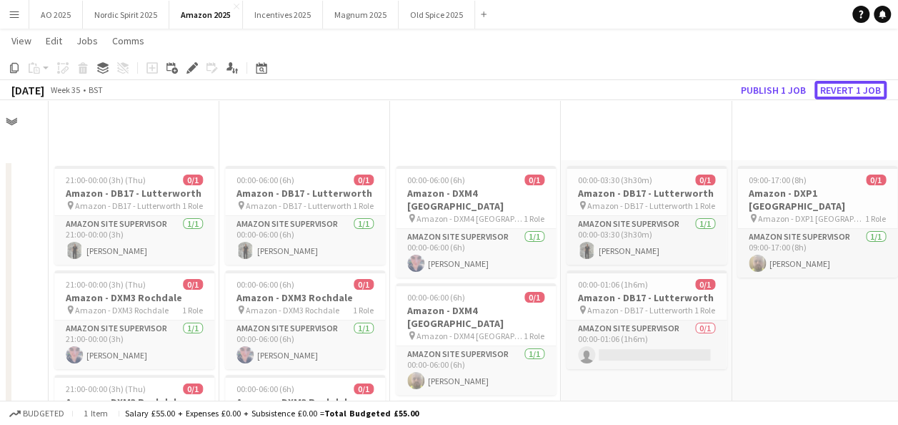
scroll to position [768, 0]
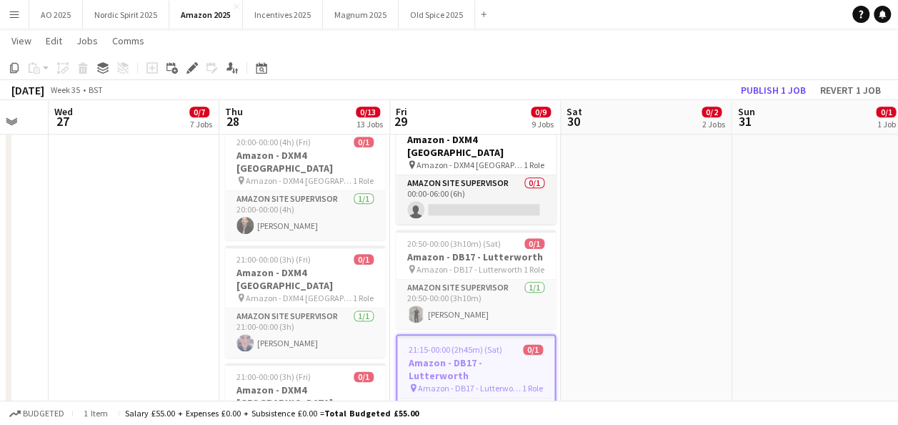
click at [602, 276] on app-date-cell "00:00-03:30 (3h30m) 0/1 Amazon - DB17 - Lutterworth pin Amazon - DB17 - Lutterw…" at bounding box center [646, 175] width 171 height 1567
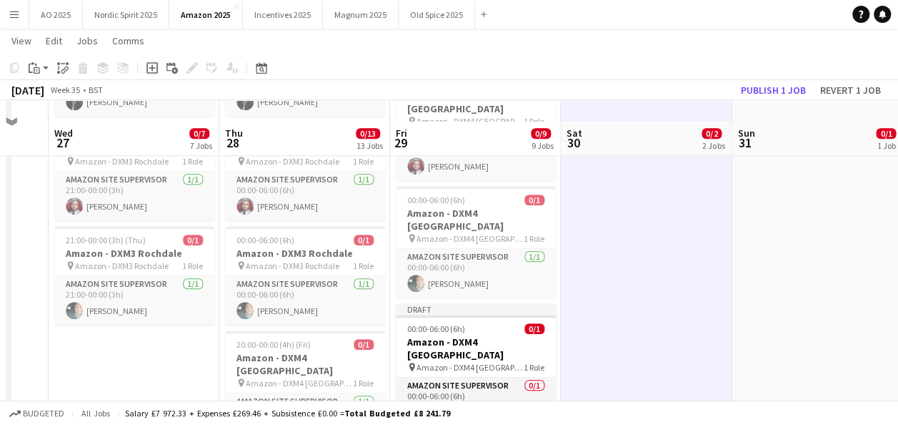
scroll to position [562, 0]
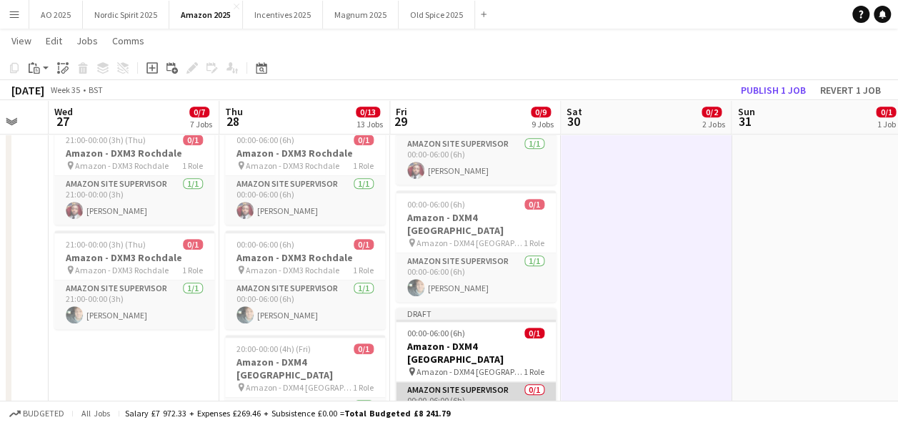
click at [496, 382] on app-card-role "Amazon Site Supervisor 0/1 00:00-06:00 (6h) single-neutral-actions" at bounding box center [476, 406] width 160 height 49
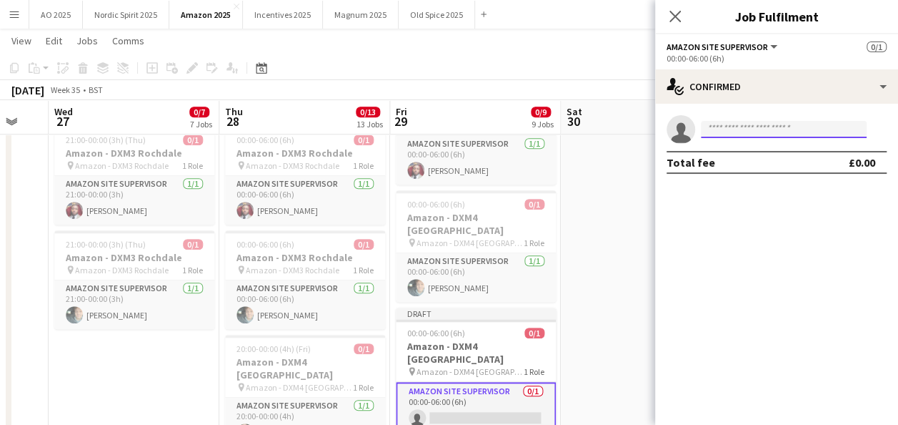
click at [718, 124] on input at bounding box center [784, 129] width 166 height 17
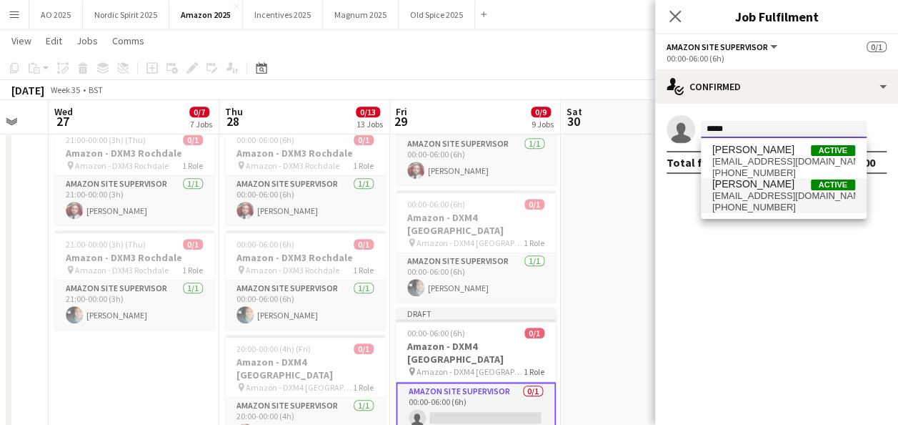
type input "*****"
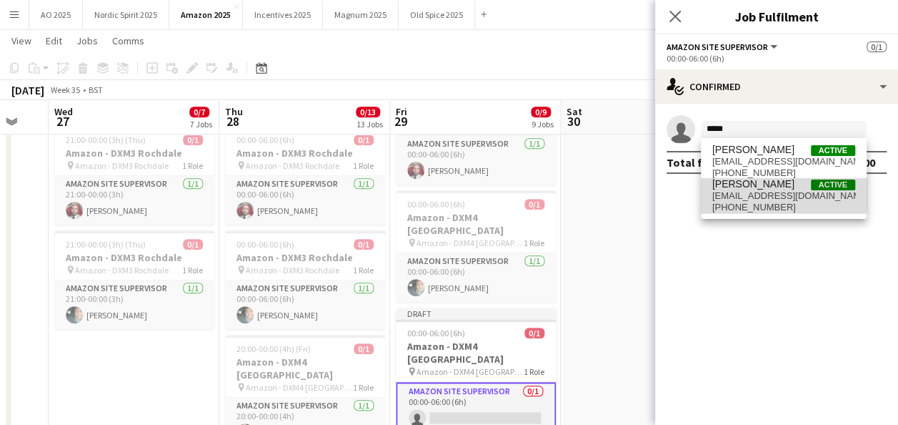
click at [736, 189] on span "[PERSON_NAME]" at bounding box center [754, 184] width 82 height 12
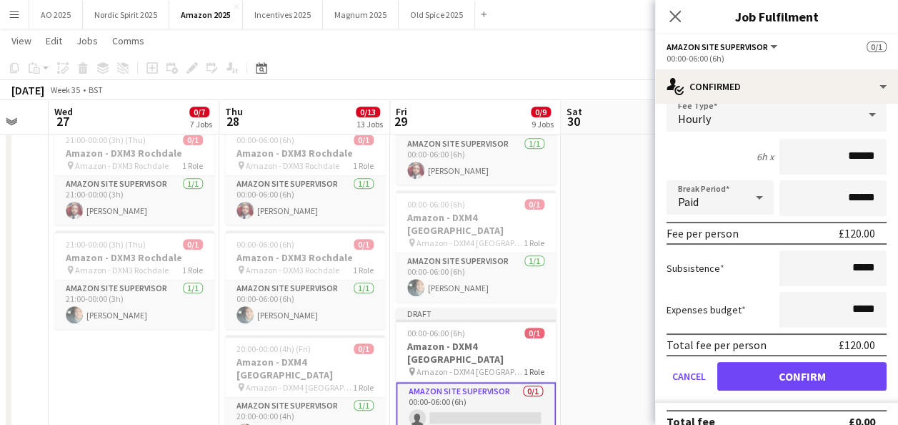
scroll to position [83, 0]
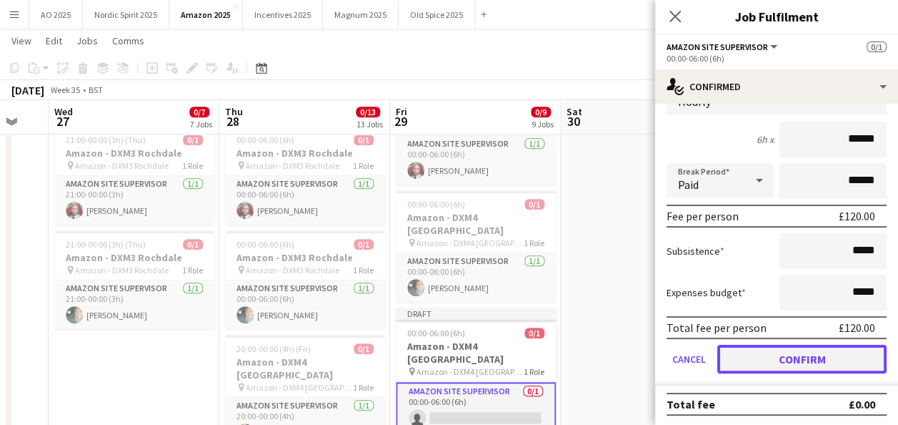
click at [831, 364] on button "Confirm" at bounding box center [802, 359] width 169 height 29
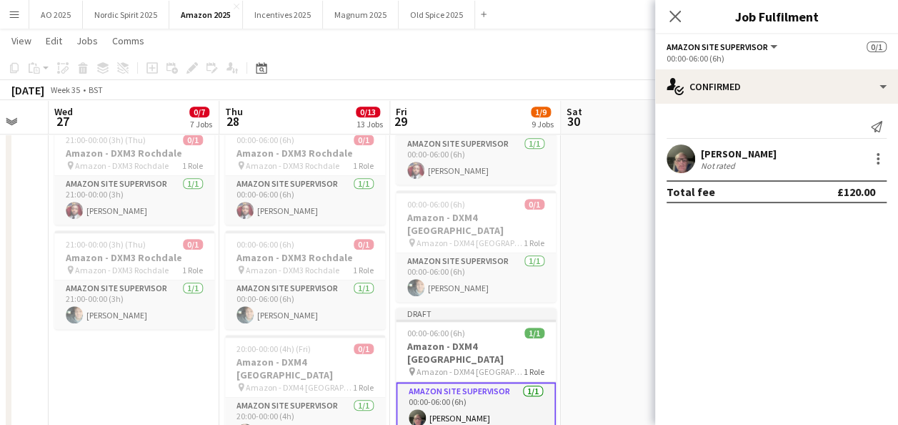
scroll to position [0, 0]
click at [630, 301] on app-date-cell "00:00-03:30 (3h30m) 0/1 Amazon - DB17 - Lutterworth pin Amazon - DB17 - Lutterw…" at bounding box center [646, 381] width 171 height 1567
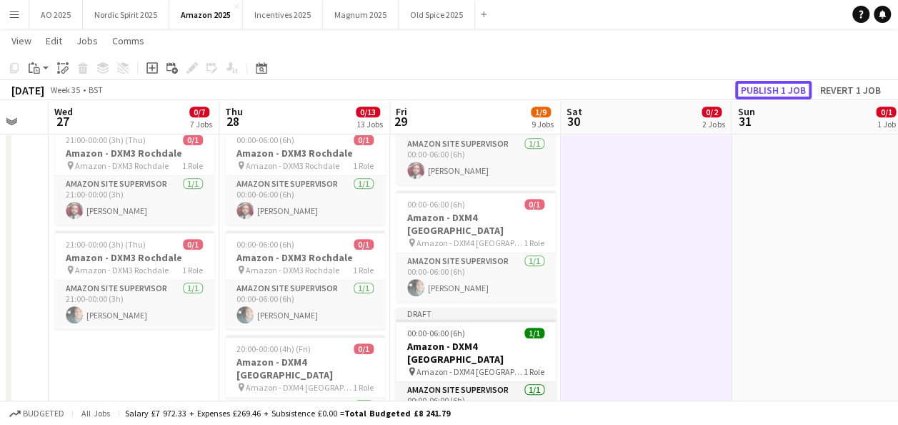
click at [762, 91] on button "Publish 1 job" at bounding box center [773, 90] width 76 height 19
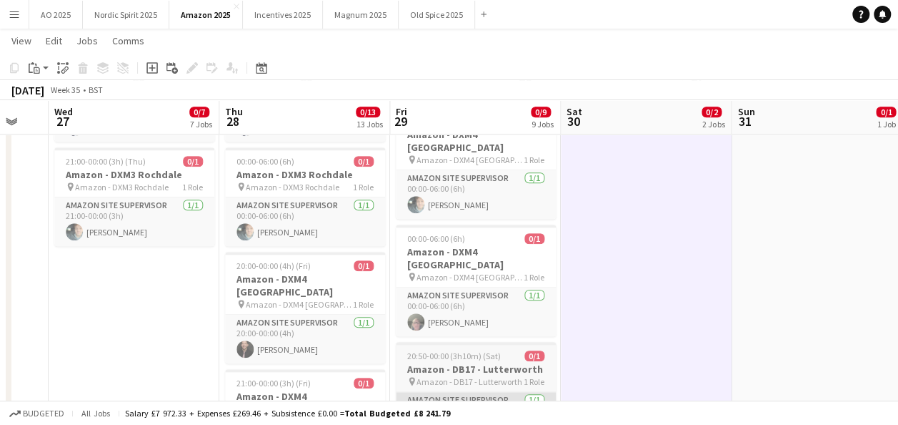
scroll to position [649, 0]
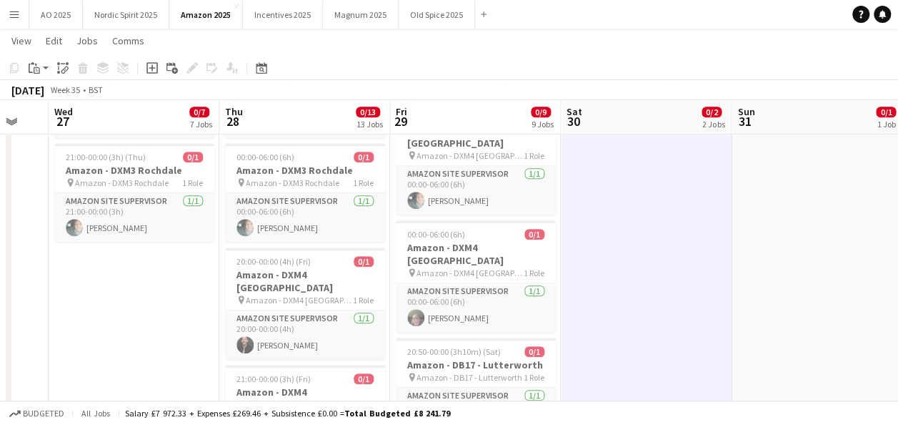
click at [748, 260] on app-date-cell "09:00-17:00 (8h) 0/1 Amazon - DXP1 Plymouth pin Amazon - DXP1 Plymouth 1 Role A…" at bounding box center [817, 294] width 171 height 1567
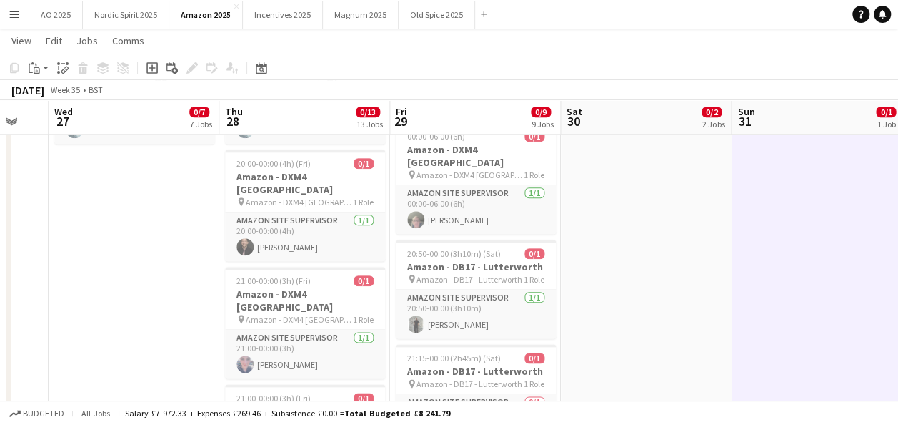
scroll to position [753, 0]
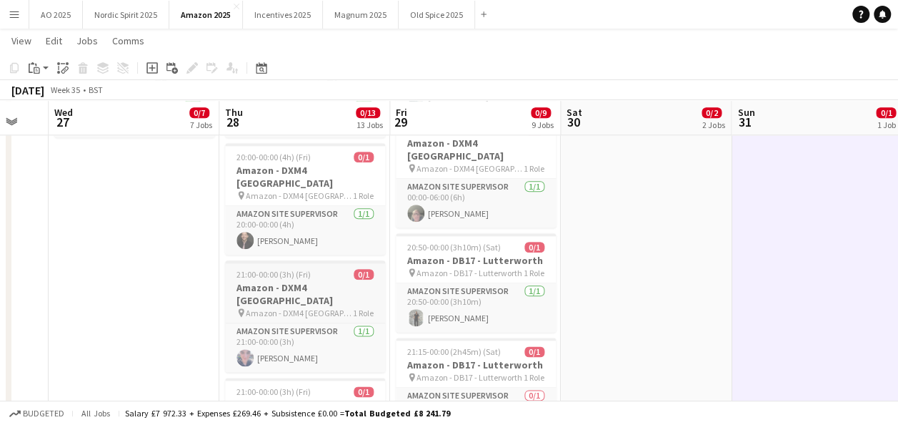
click at [340, 281] on h3 "Amazon - DXM4 [GEOGRAPHIC_DATA]" at bounding box center [305, 294] width 160 height 26
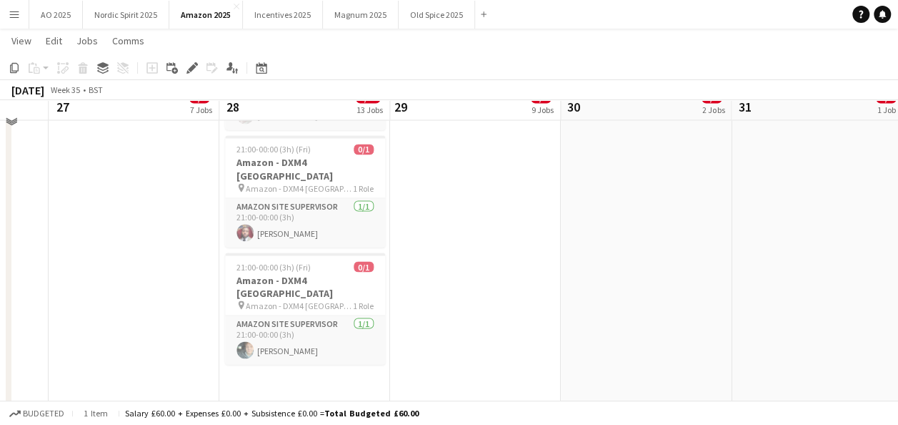
scroll to position [1237, 0]
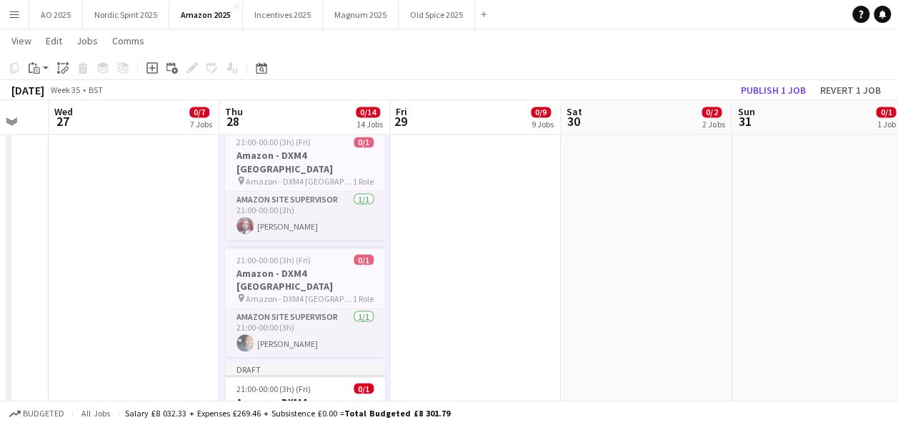
drag, startPoint x: 319, startPoint y: 378, endPoint x: 329, endPoint y: 377, distance: 9.3
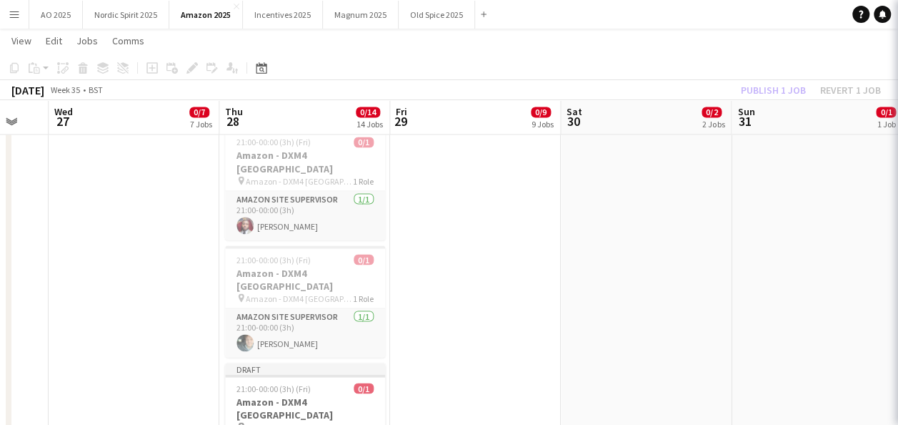
scroll to position [0, 636]
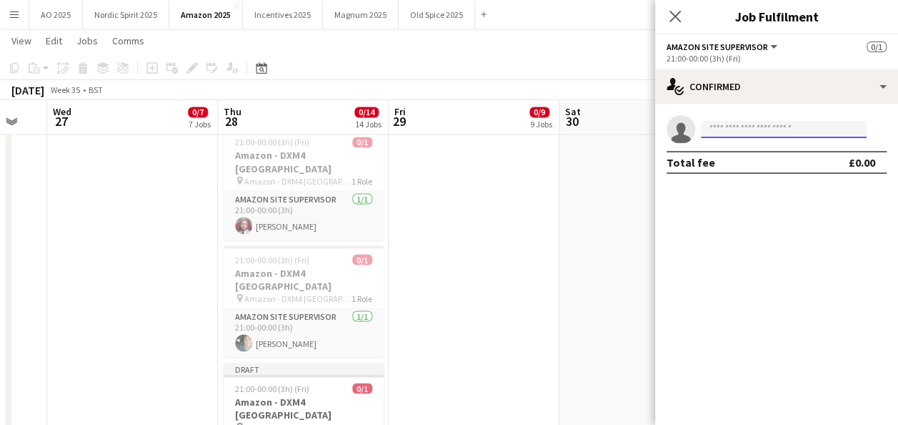
click at [742, 129] on input at bounding box center [784, 129] width 166 height 17
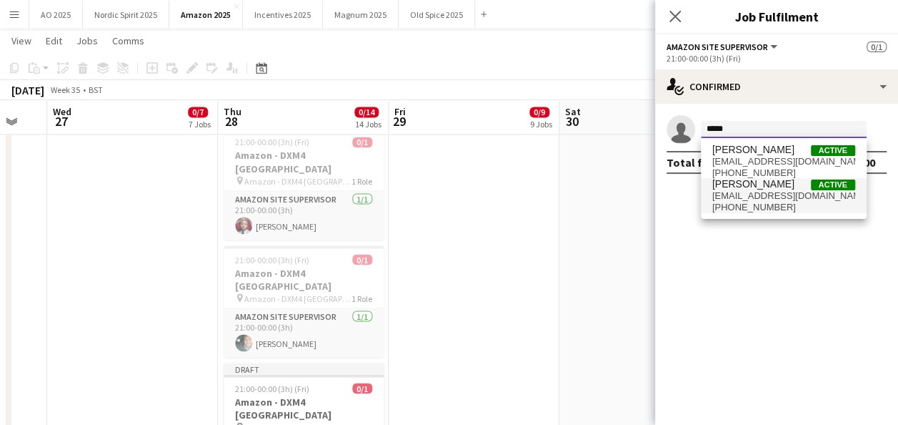
type input "*****"
click at [750, 185] on span "[PERSON_NAME]" at bounding box center [754, 184] width 82 height 12
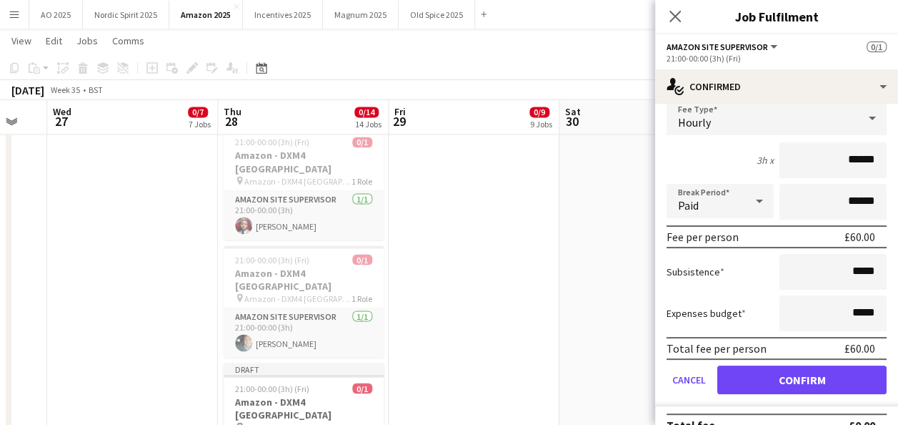
scroll to position [70, 0]
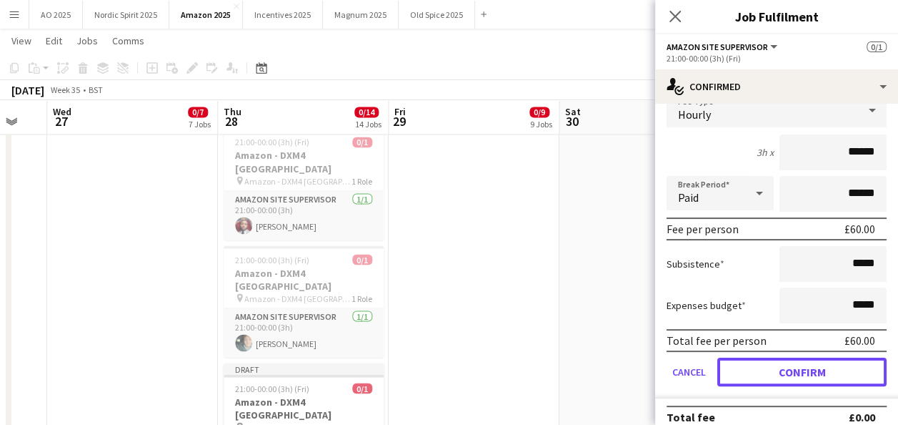
click at [849, 374] on button "Confirm" at bounding box center [802, 371] width 169 height 29
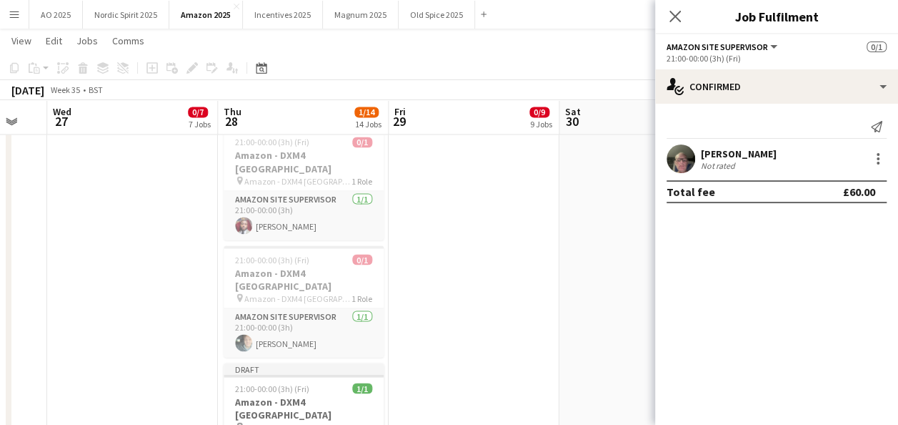
scroll to position [0, 0]
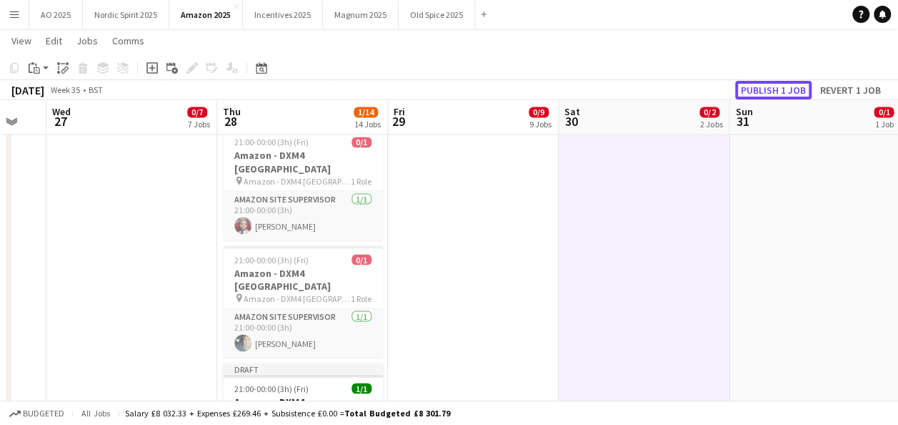
click at [787, 92] on button "Publish 1 job" at bounding box center [773, 90] width 76 height 19
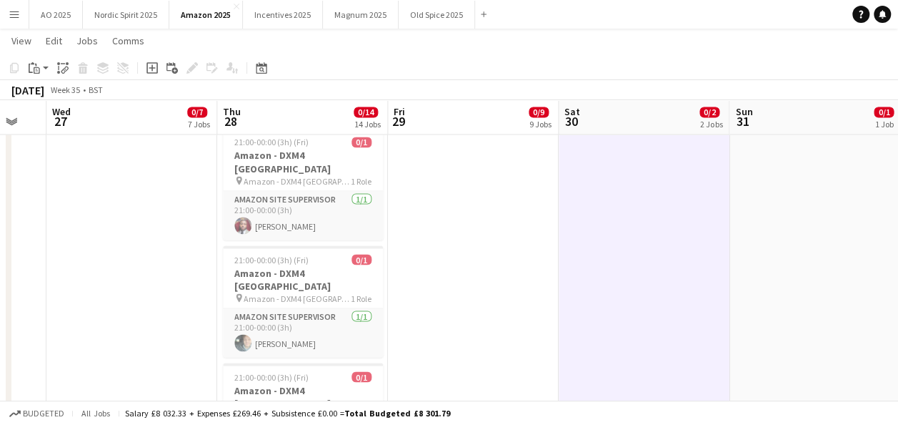
click at [9, 10] on app-icon "Menu" at bounding box center [14, 14] width 11 height 11
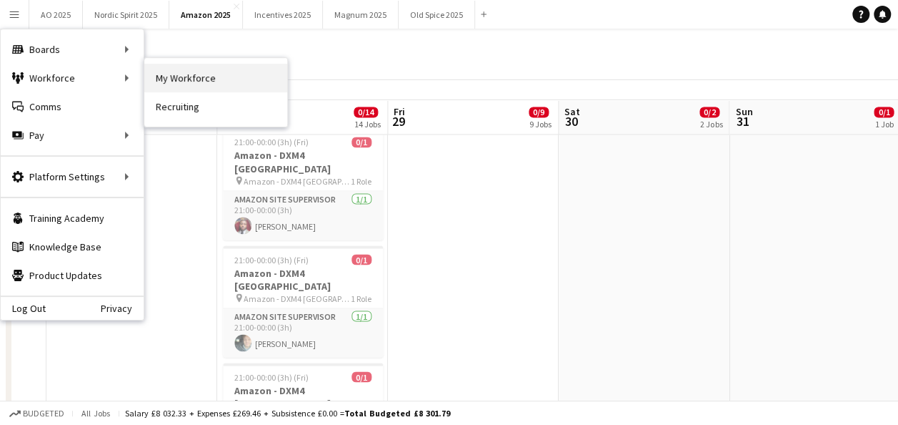
click at [152, 76] on link "My Workforce" at bounding box center [215, 78] width 143 height 29
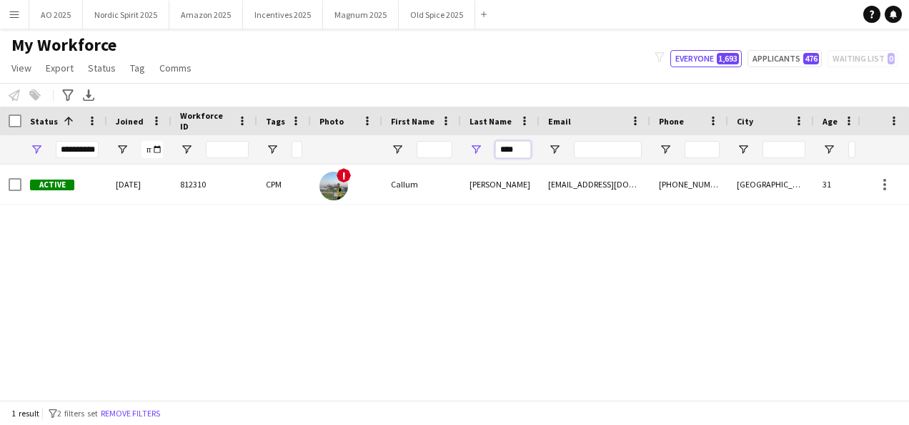
drag, startPoint x: 515, startPoint y: 153, endPoint x: 467, endPoint y: 144, distance: 47.9
click at [468, 144] on div "****" at bounding box center [500, 149] width 79 height 29
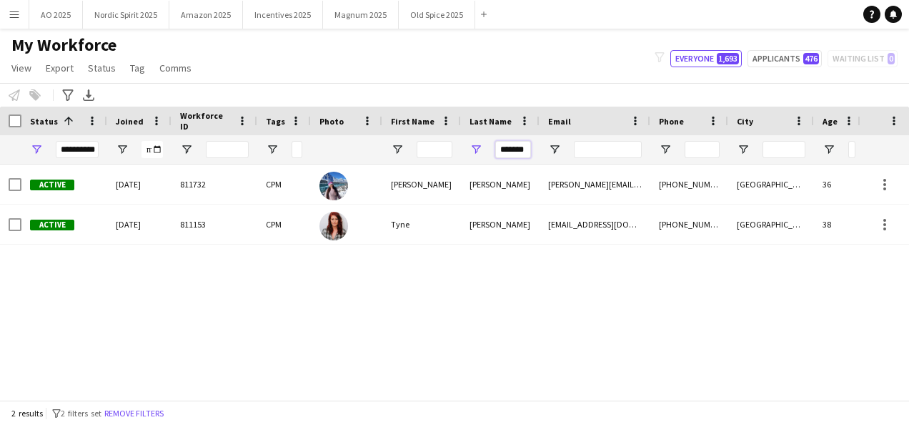
type input "*******"
click at [34, 147] on span "Open Filter Menu" at bounding box center [36, 149] width 13 height 13
